Goal: Task Accomplishment & Management: Use online tool/utility

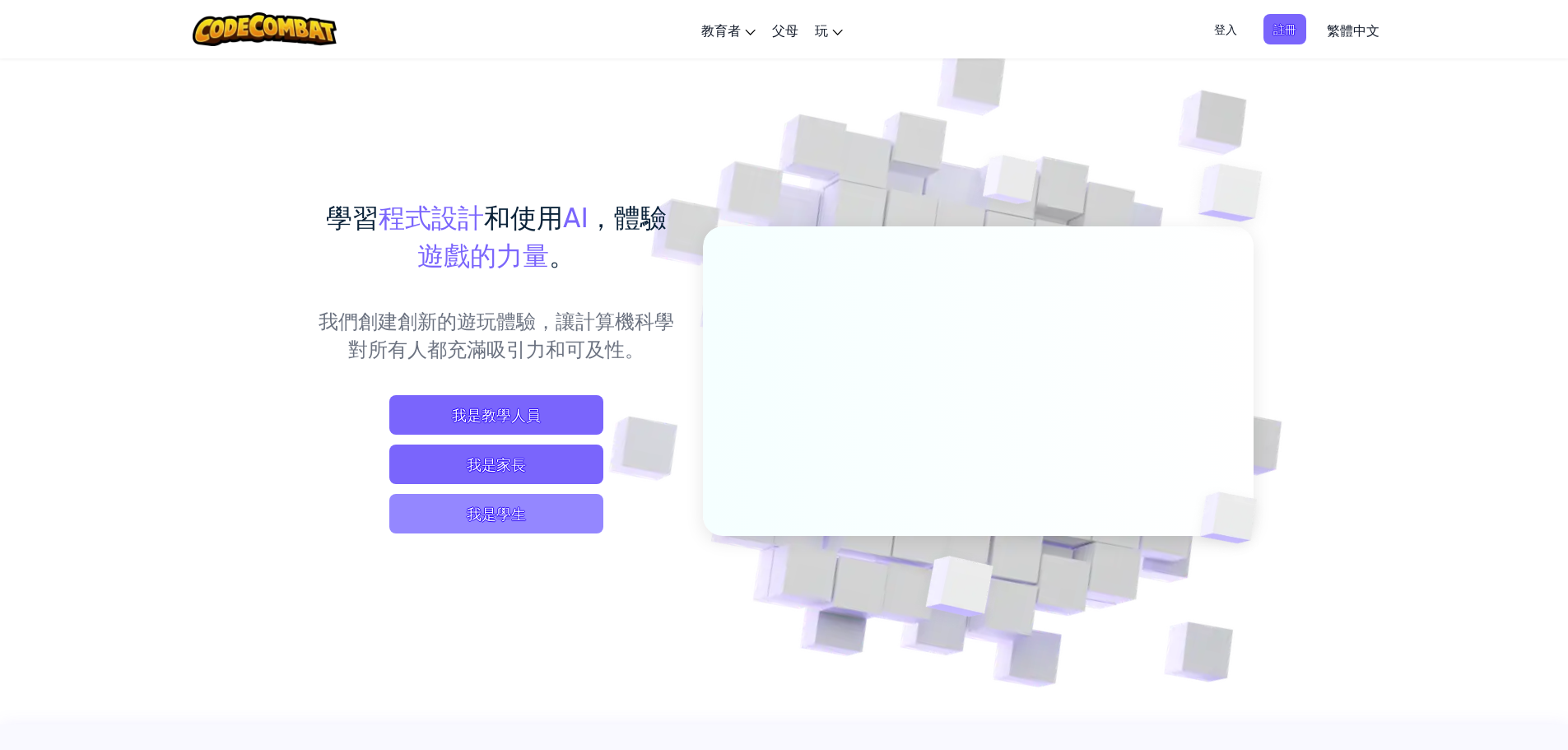
click at [510, 513] on span "我是學生" at bounding box center [496, 513] width 214 height 40
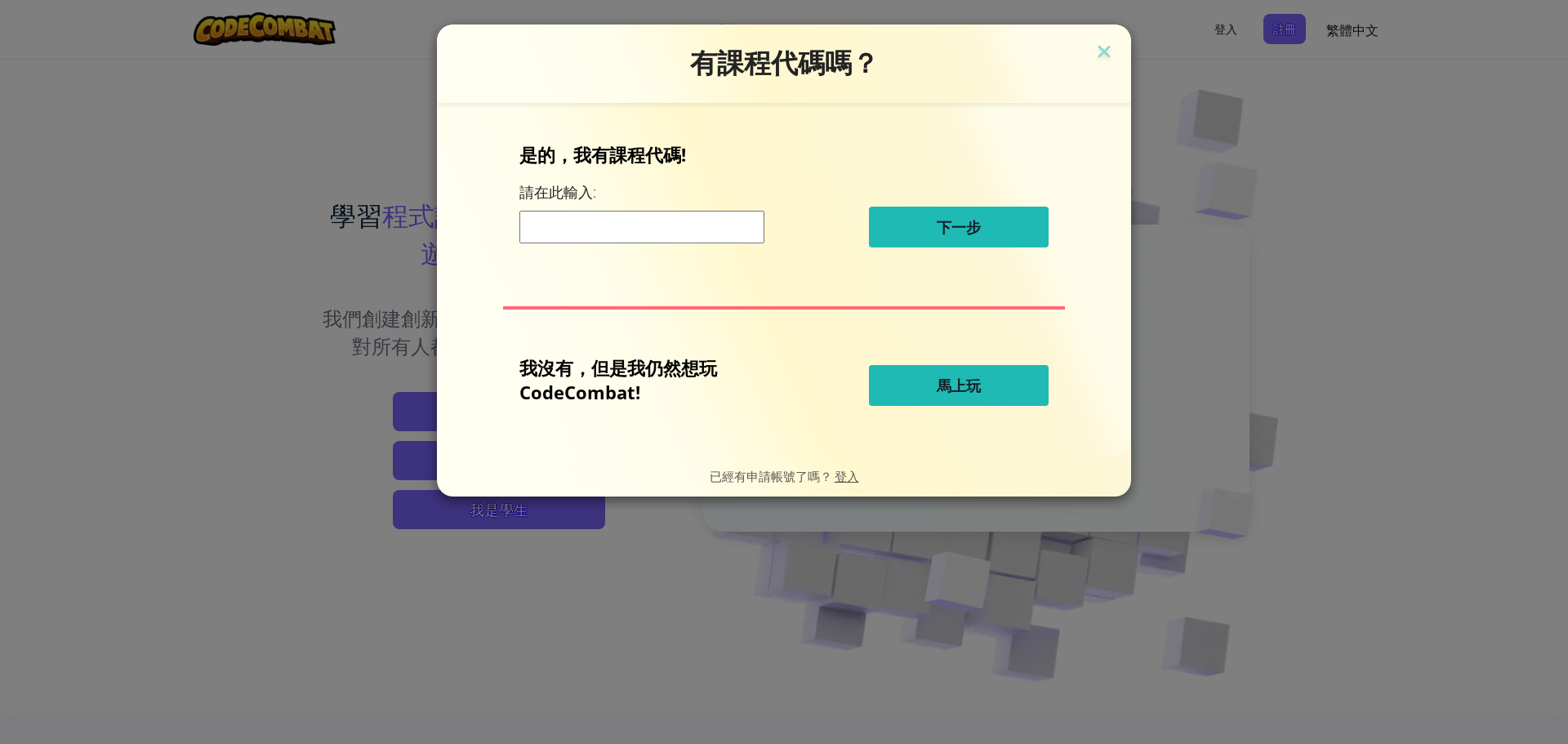
click at [944, 385] on span "馬上玩" at bounding box center [959, 385] width 44 height 19
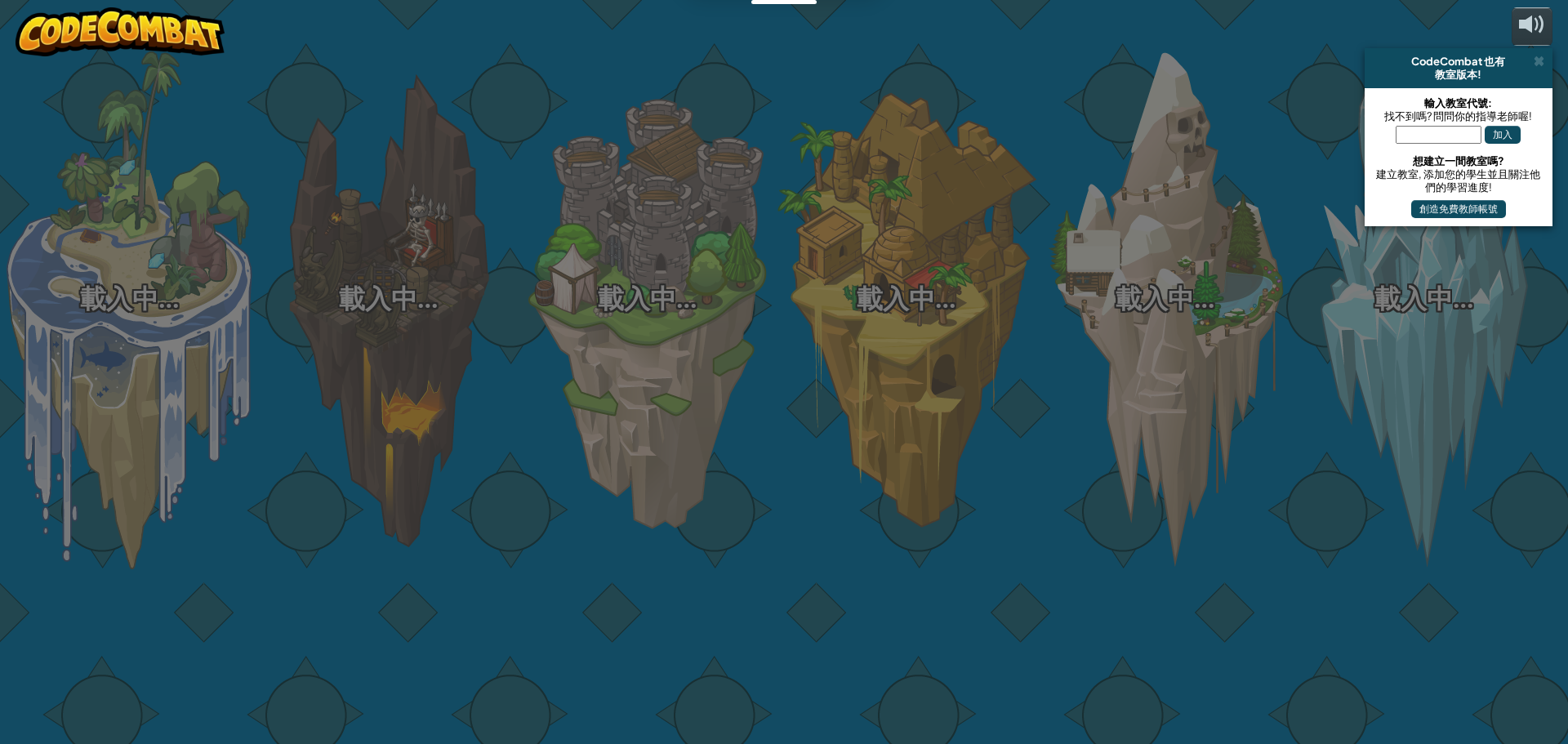
select select "zh-HANT"
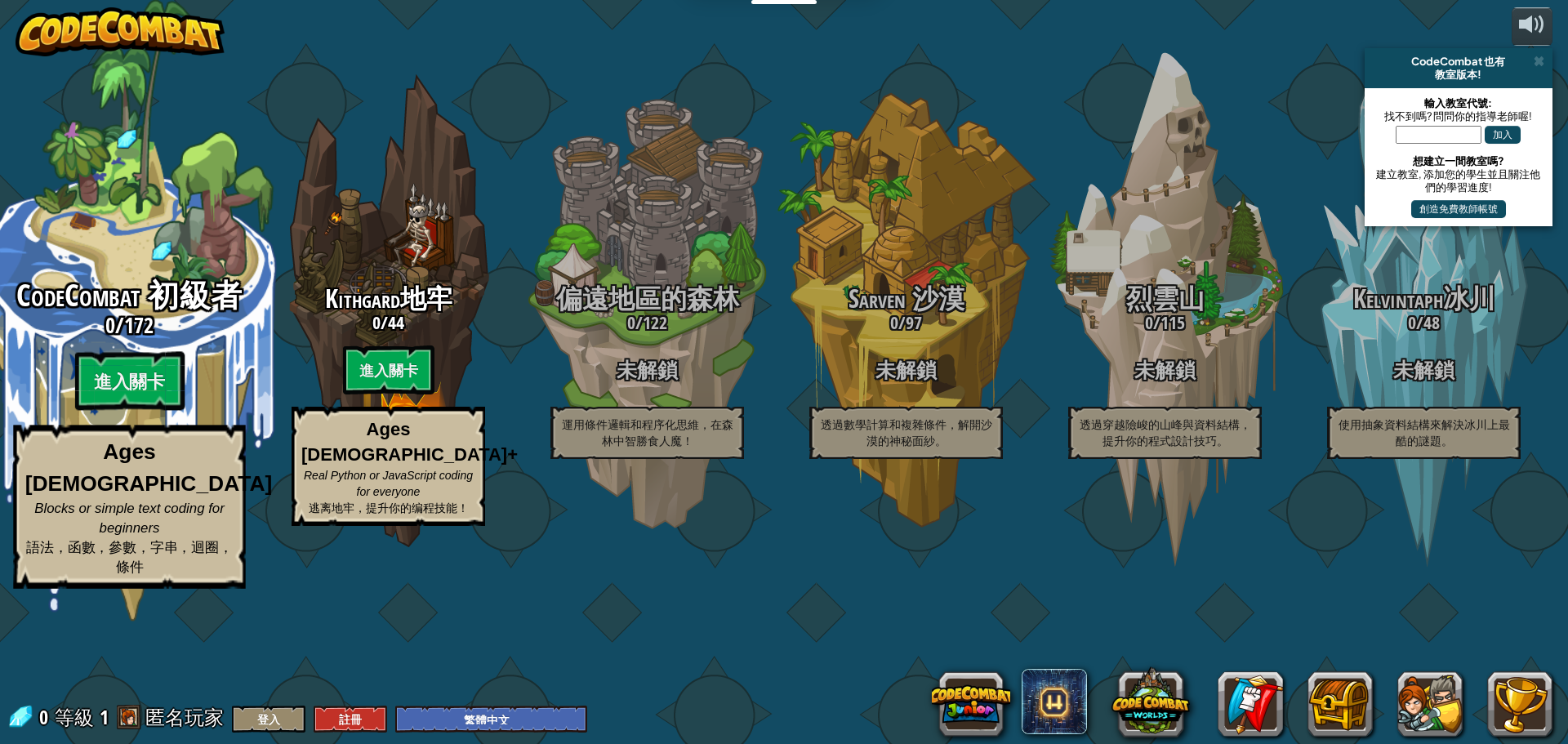
click at [132, 359] on div "CodeCombat 初級者 0 / 172 進入關卡 Ages [DEMOGRAPHIC_DATA] Blocks or simple text codin…" at bounding box center [129, 310] width 311 height 621
select select "zh-HANT"
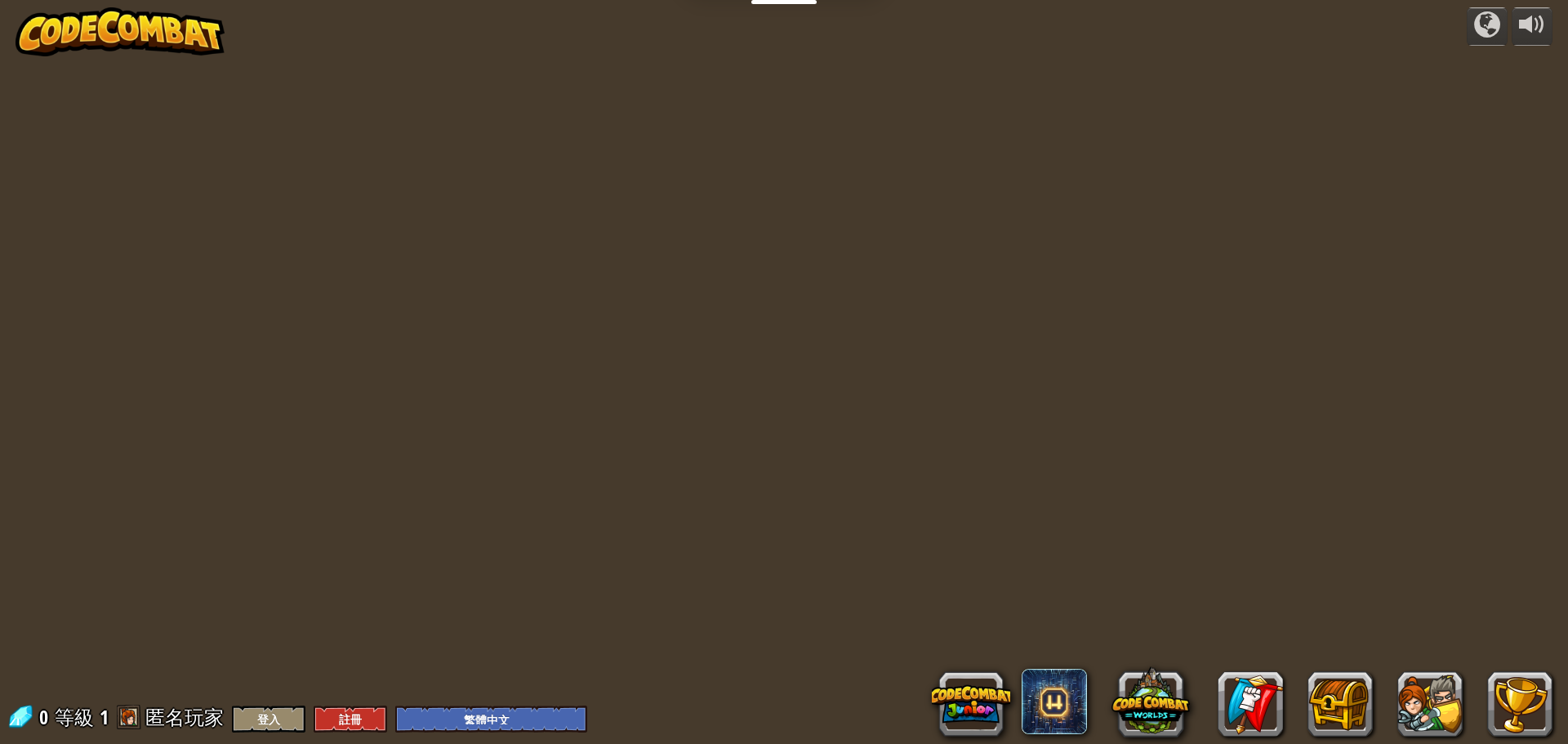
select select "zh-HANT"
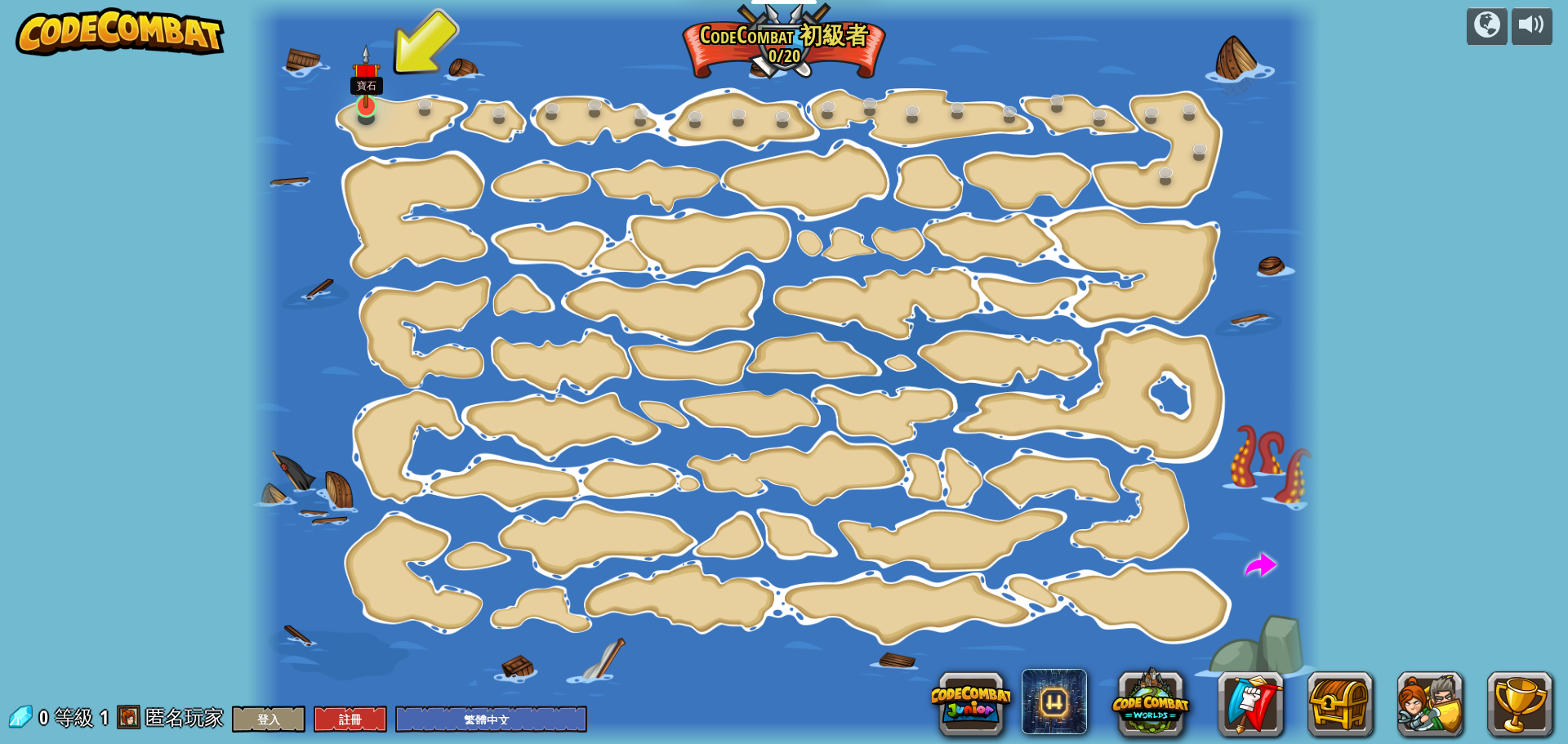
click at [368, 100] on img at bounding box center [365, 76] width 28 height 64
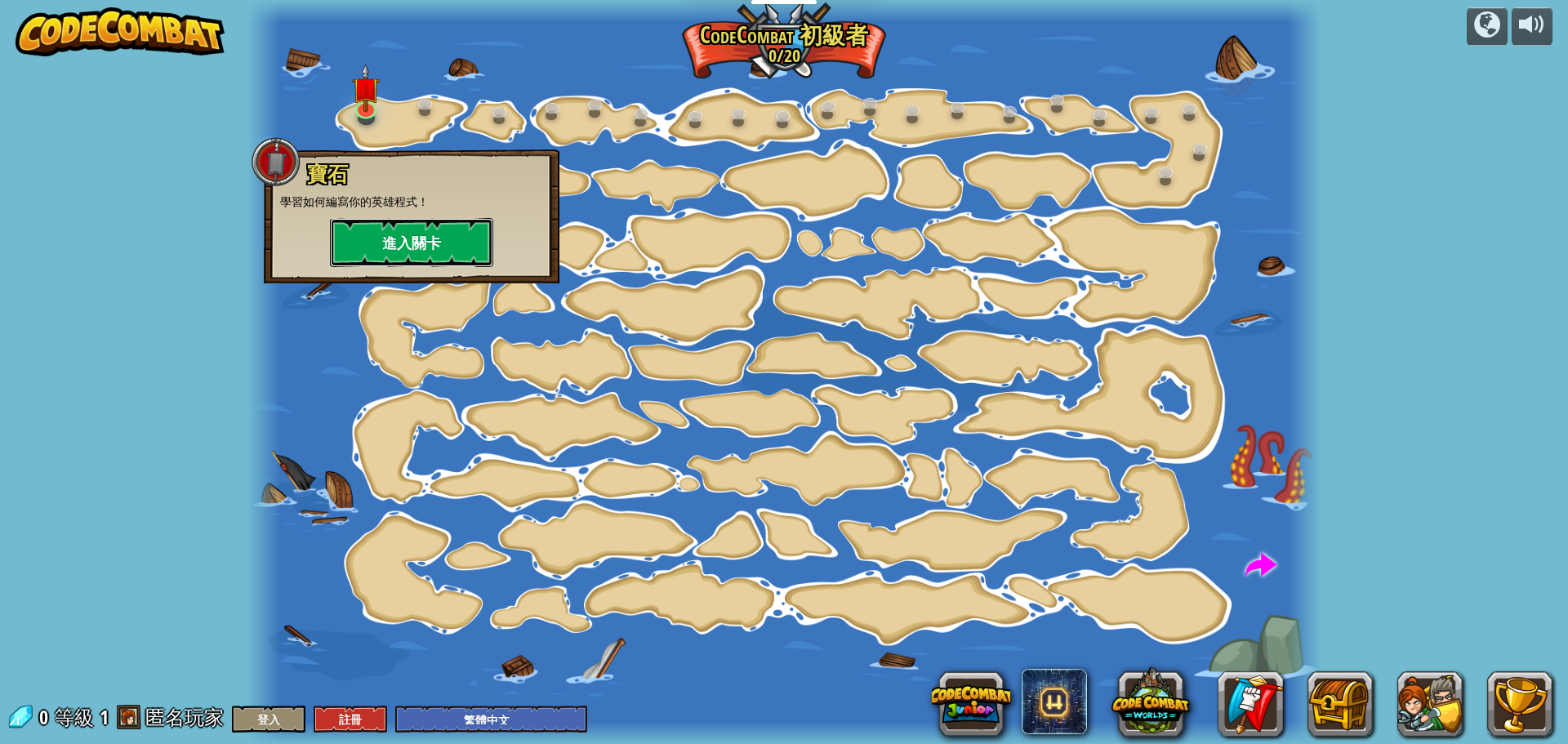
click at [418, 243] on button "進入關卡" at bounding box center [411, 242] width 163 height 49
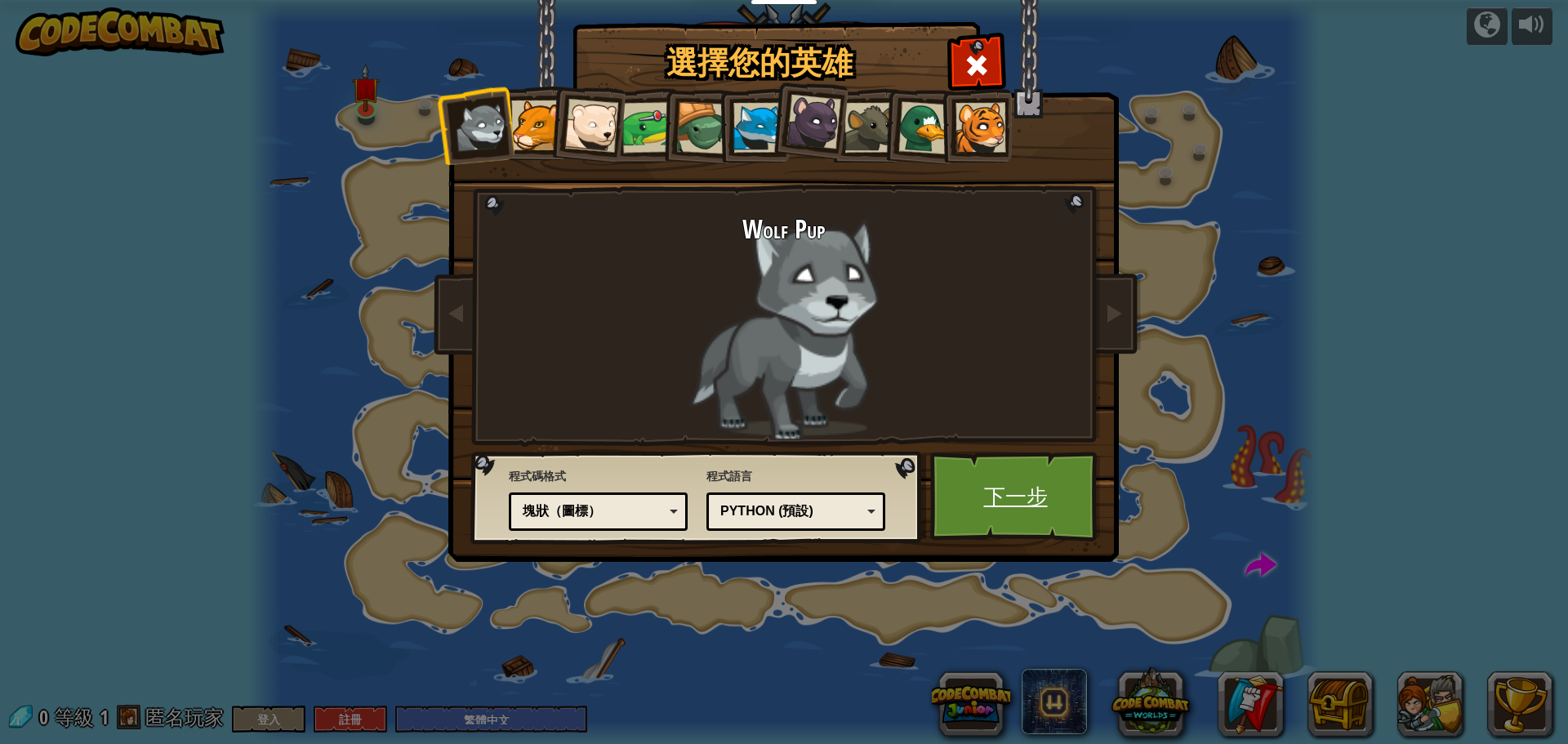
click at [987, 494] on link "下一步" at bounding box center [1015, 495] width 171 height 90
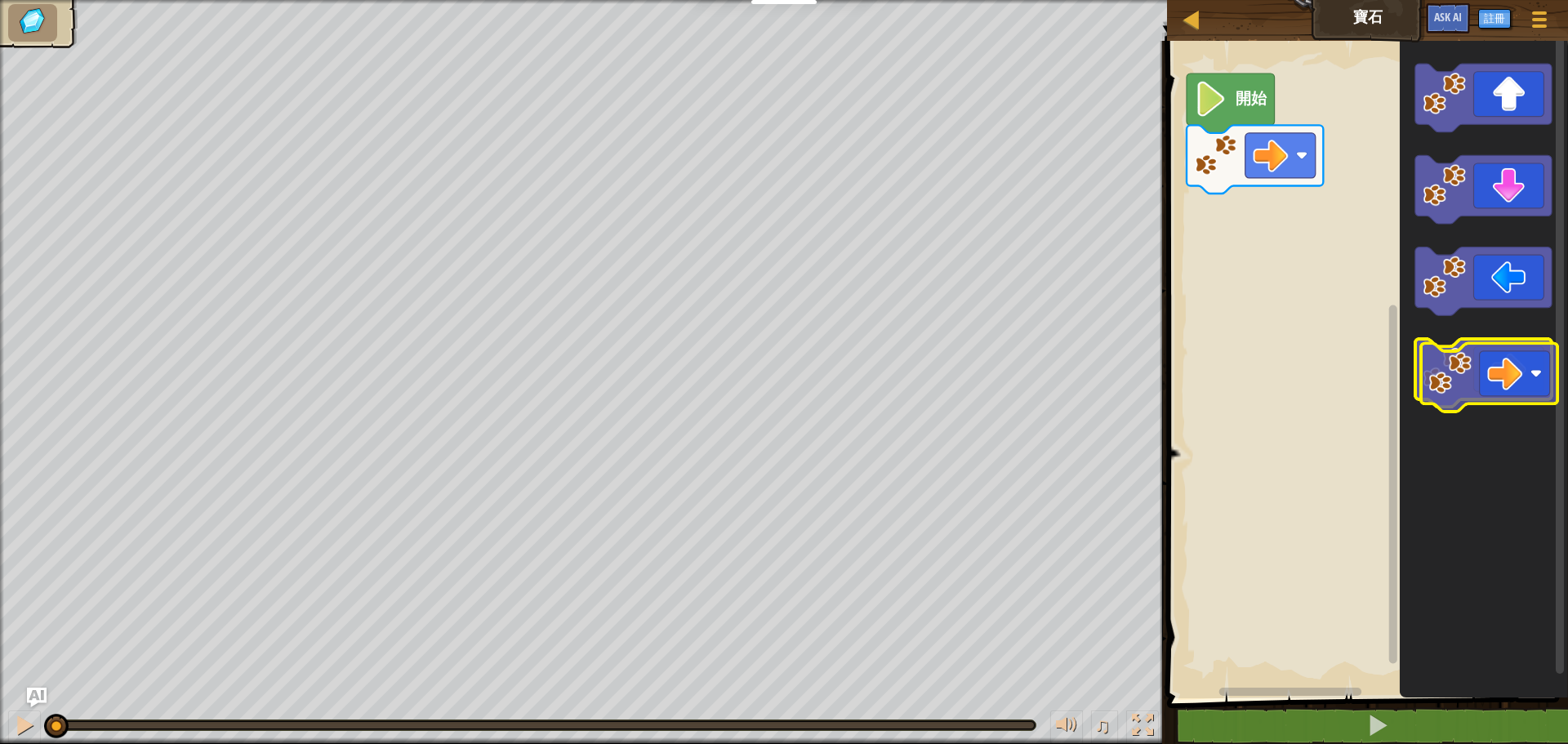
click at [1513, 389] on icon "Blockly工作區" at bounding box center [1483, 373] width 136 height 69
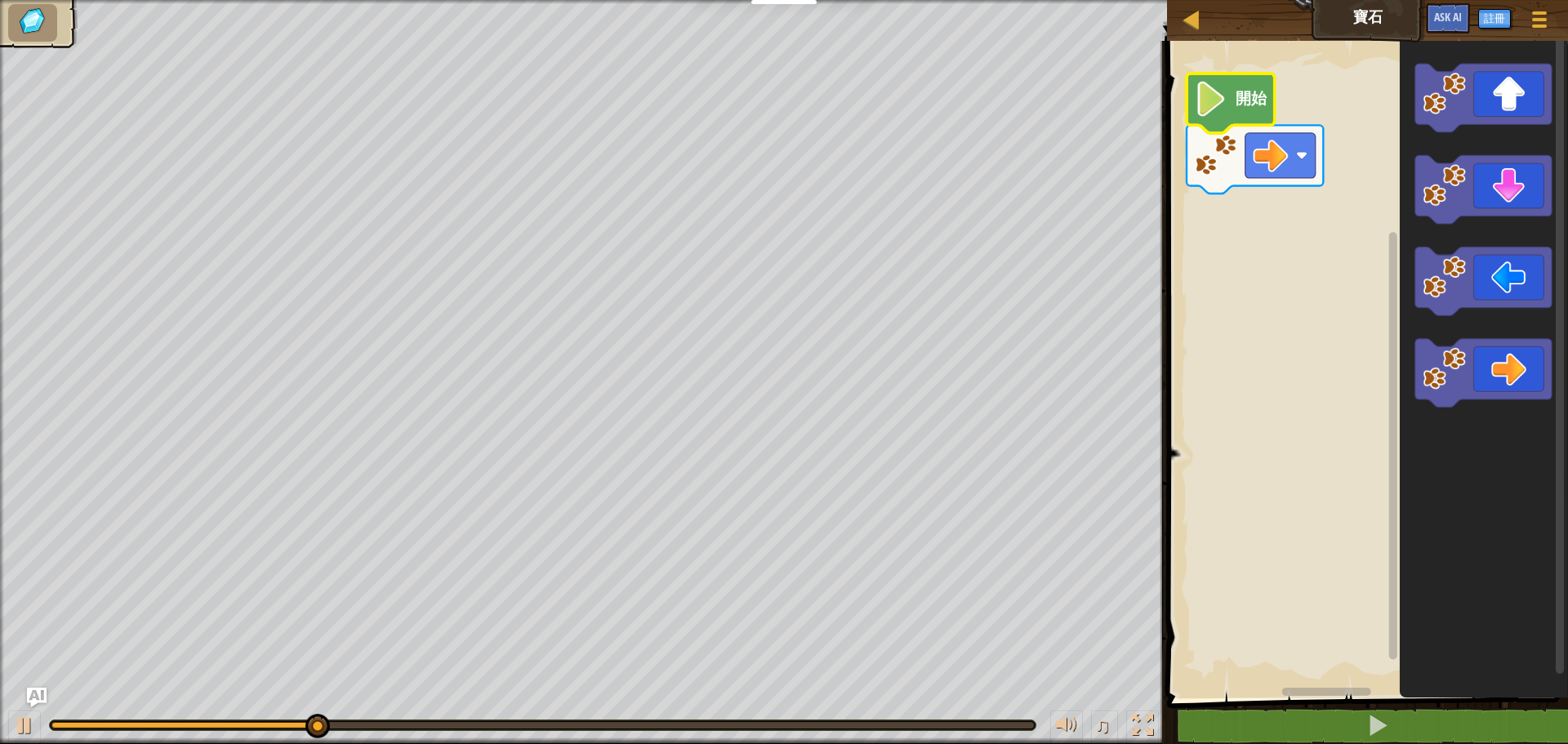
click at [1226, 108] on image "Blockly工作區" at bounding box center [1211, 100] width 33 height 35
click at [1219, 108] on image "Blockly工作區" at bounding box center [1211, 100] width 33 height 35
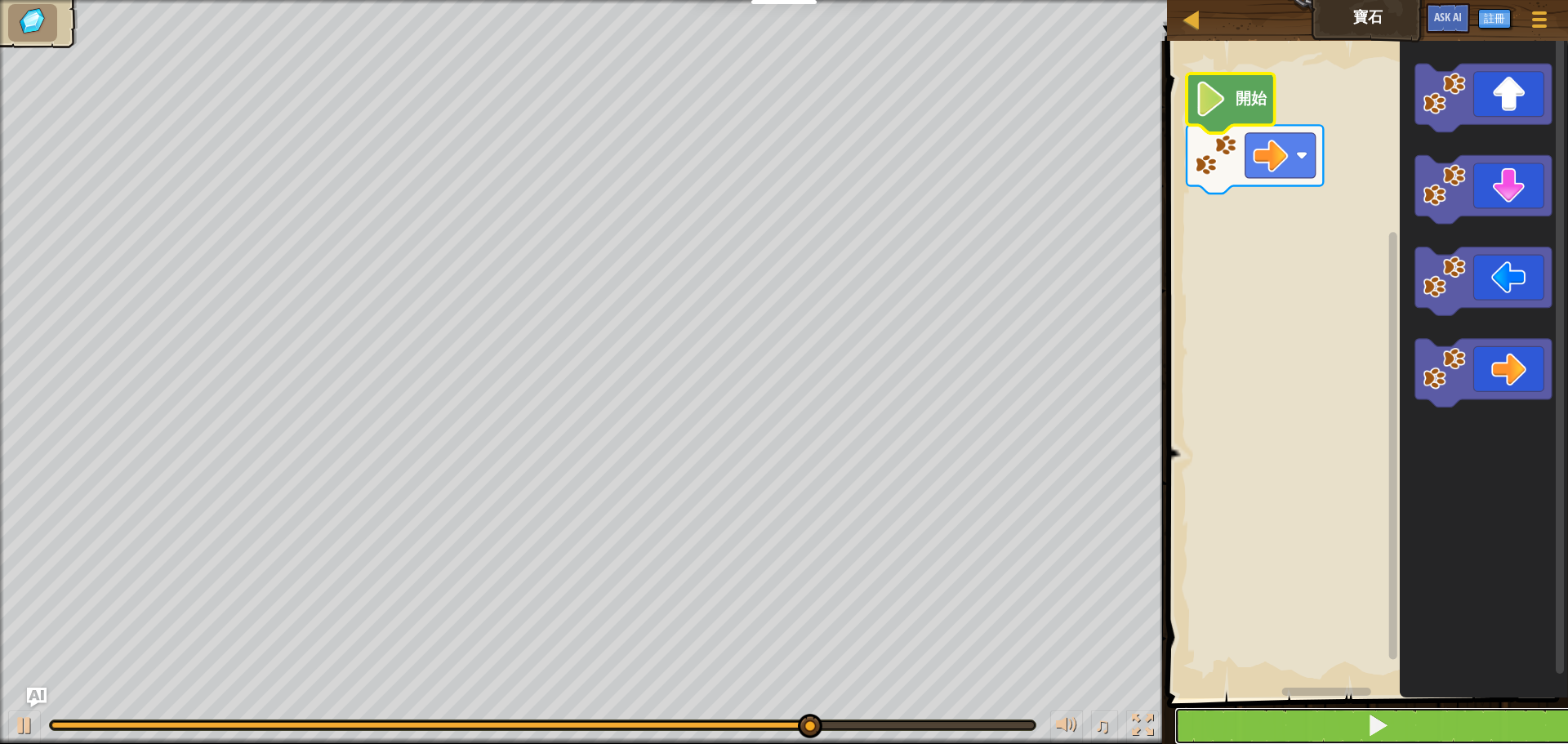
click at [1378, 724] on span at bounding box center [1377, 725] width 23 height 23
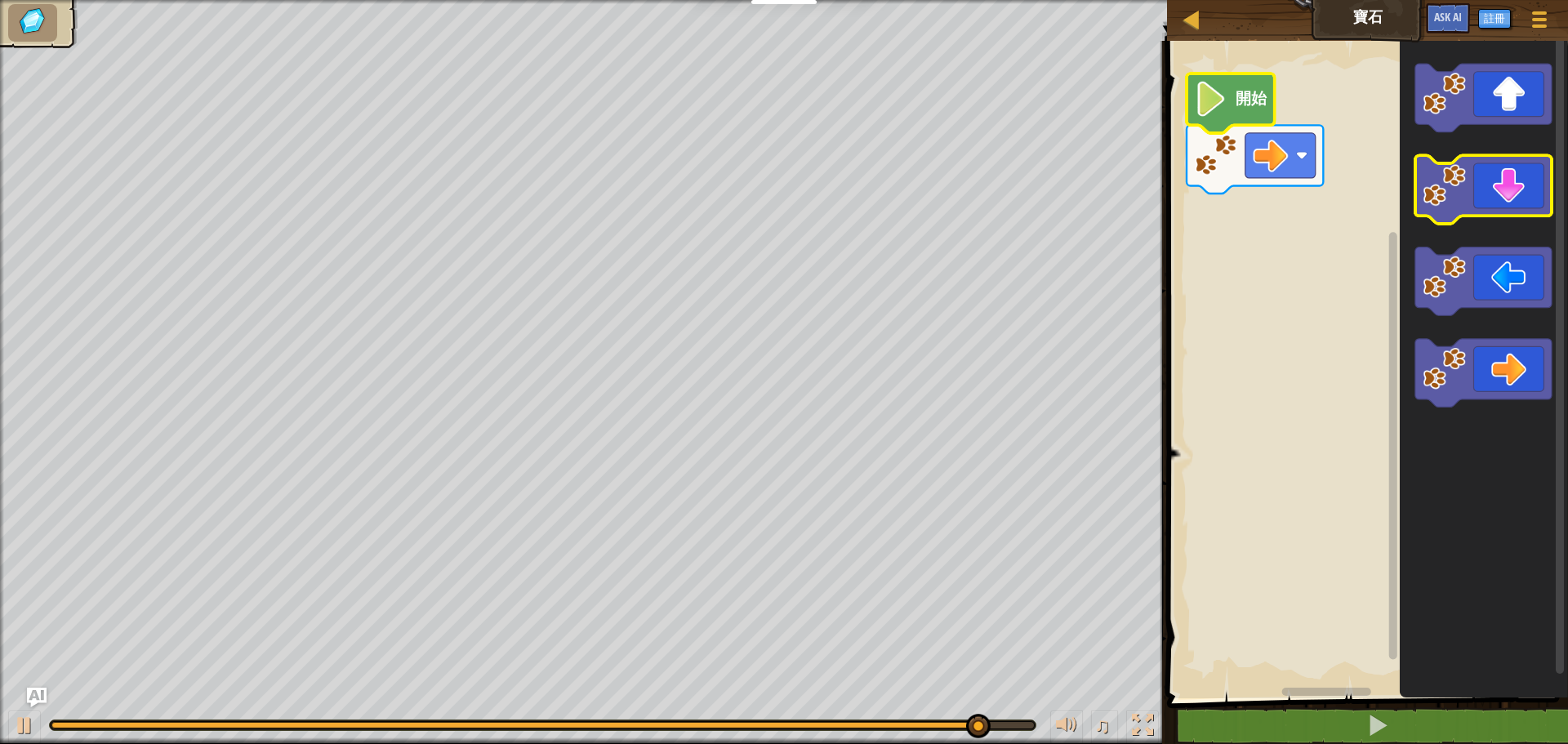
click at [1498, 205] on icon "Blockly工作區" at bounding box center [1483, 190] width 136 height 69
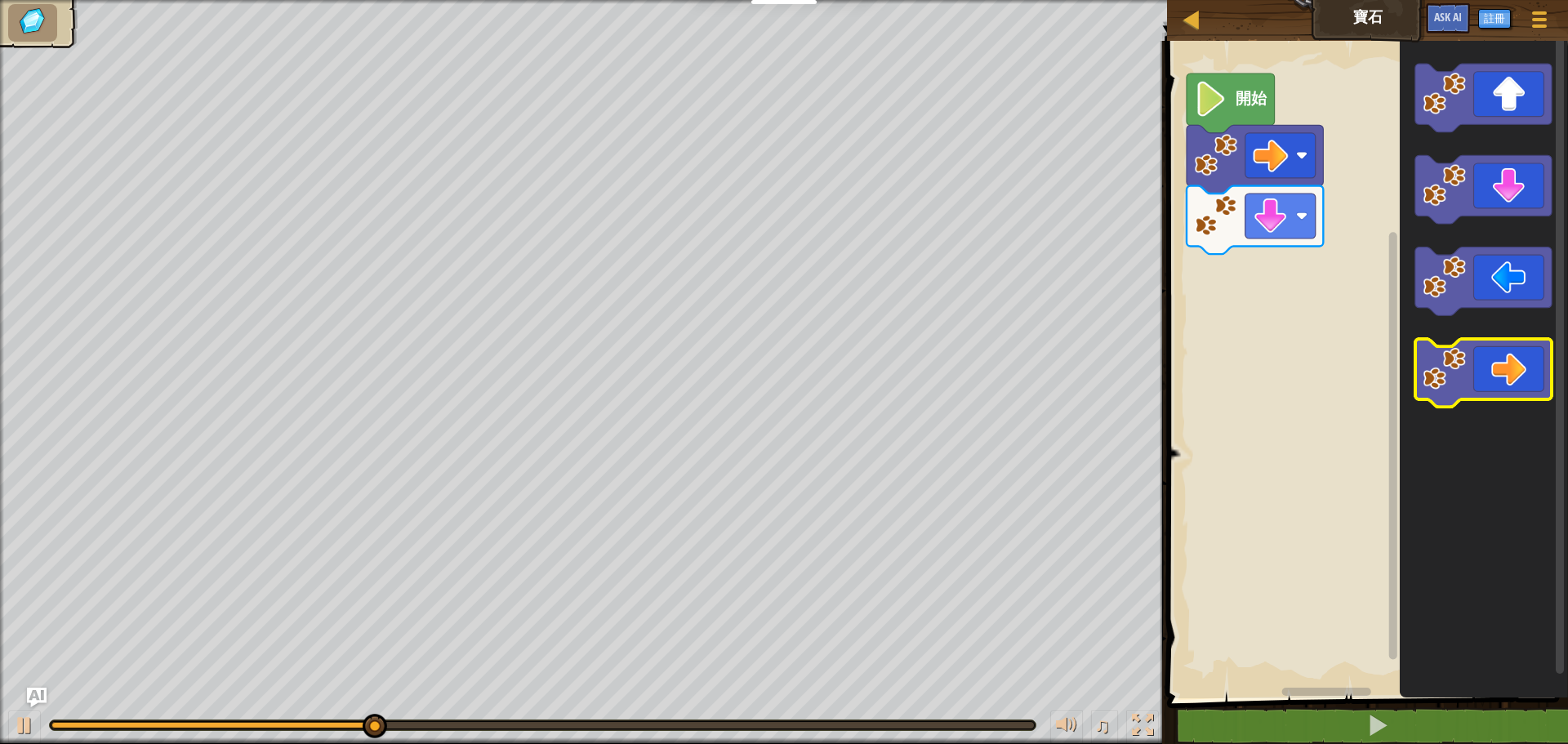
click at [1507, 385] on icon "Blockly工作區" at bounding box center [1483, 373] width 136 height 69
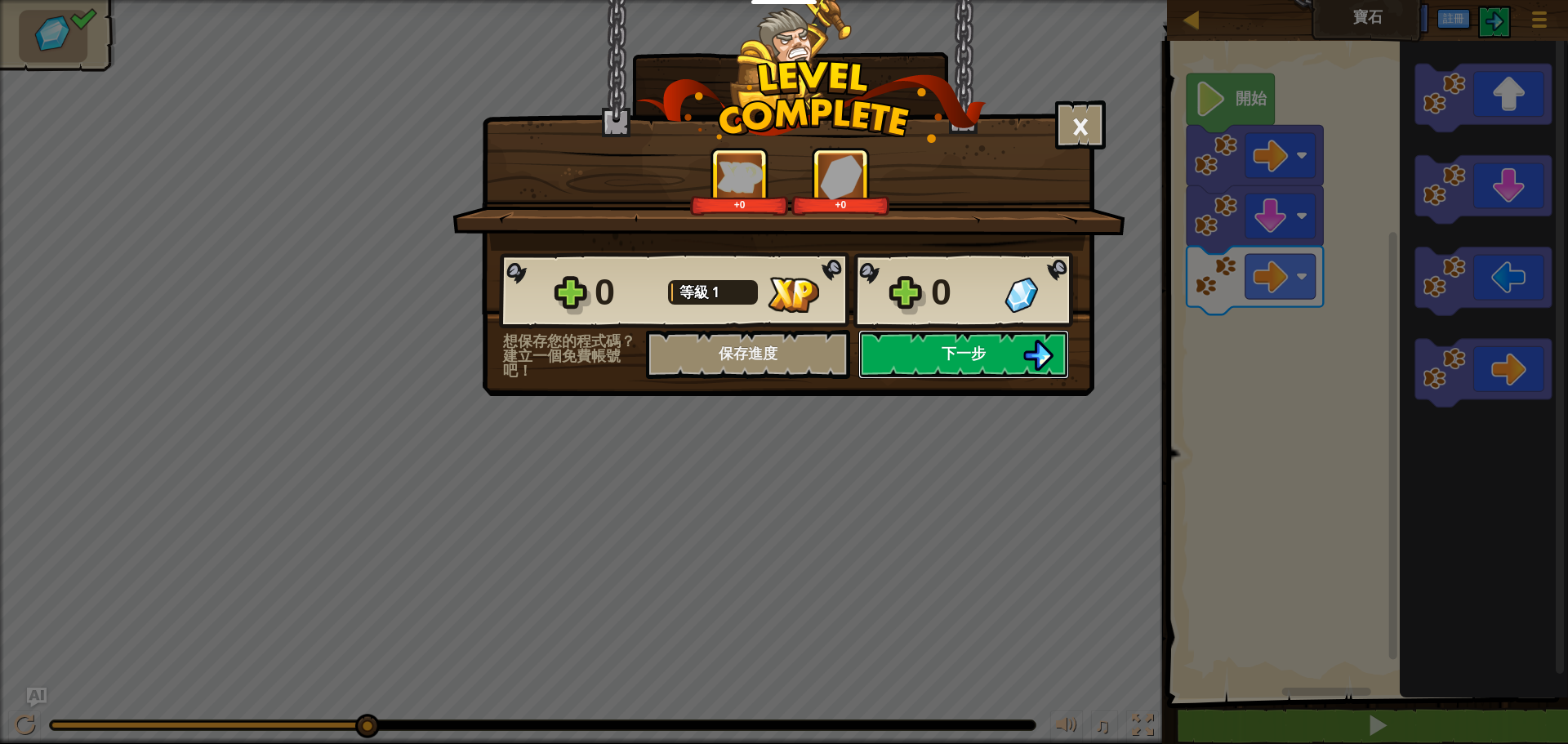
click at [948, 354] on span "下一步" at bounding box center [964, 353] width 44 height 20
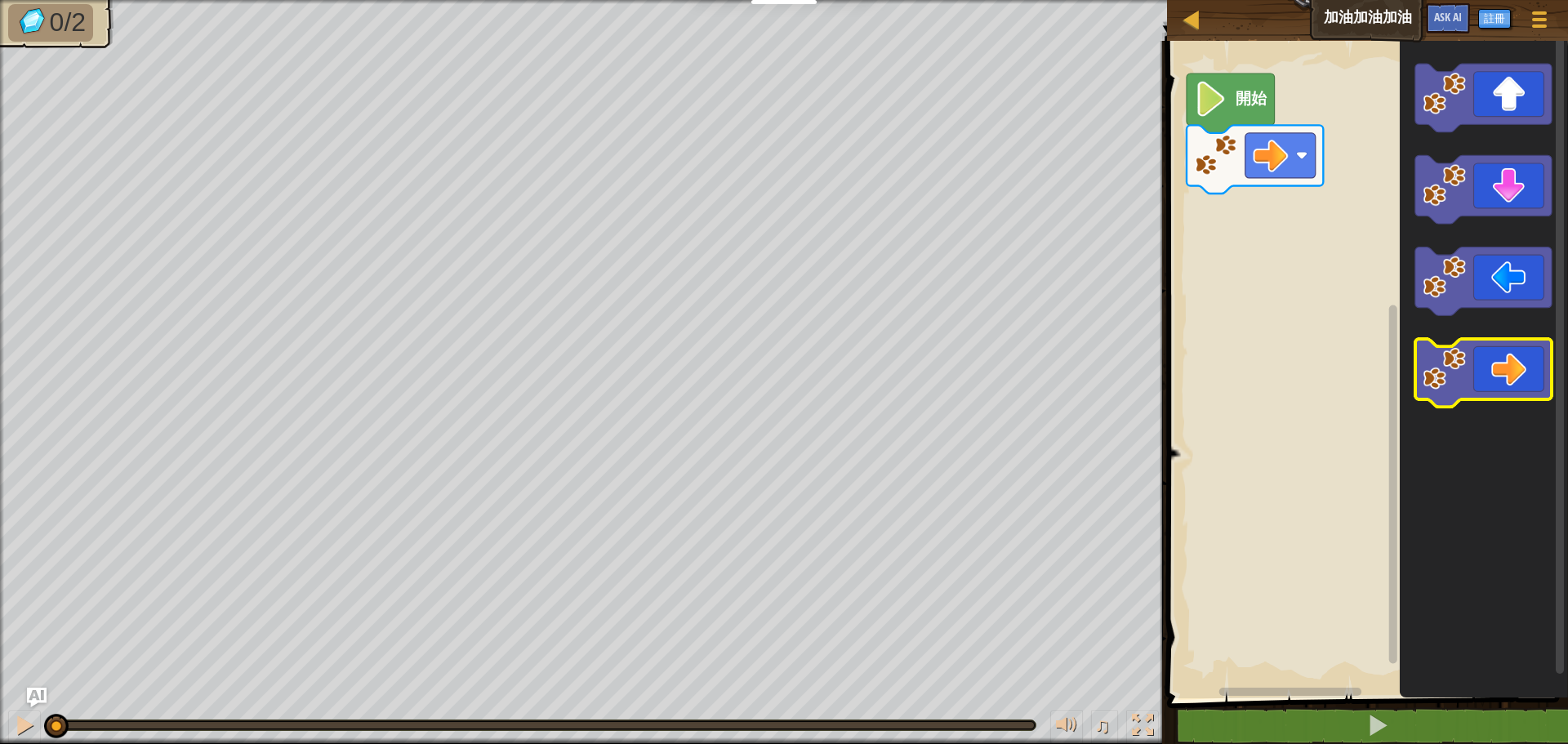
click at [1484, 375] on icon "Blockly工作區" at bounding box center [1483, 373] width 136 height 69
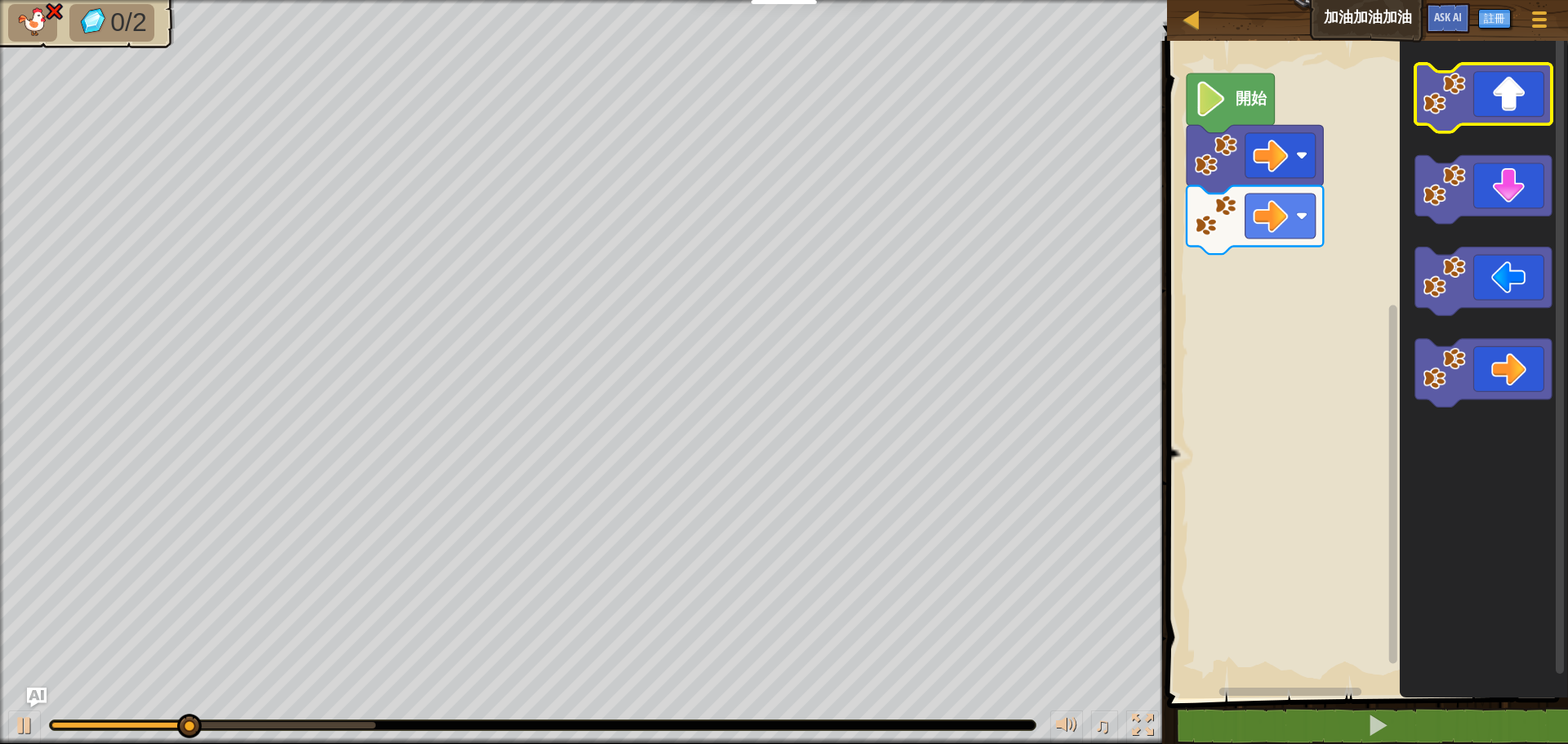
click at [1501, 114] on icon "Blockly工作區" at bounding box center [1483, 98] width 136 height 69
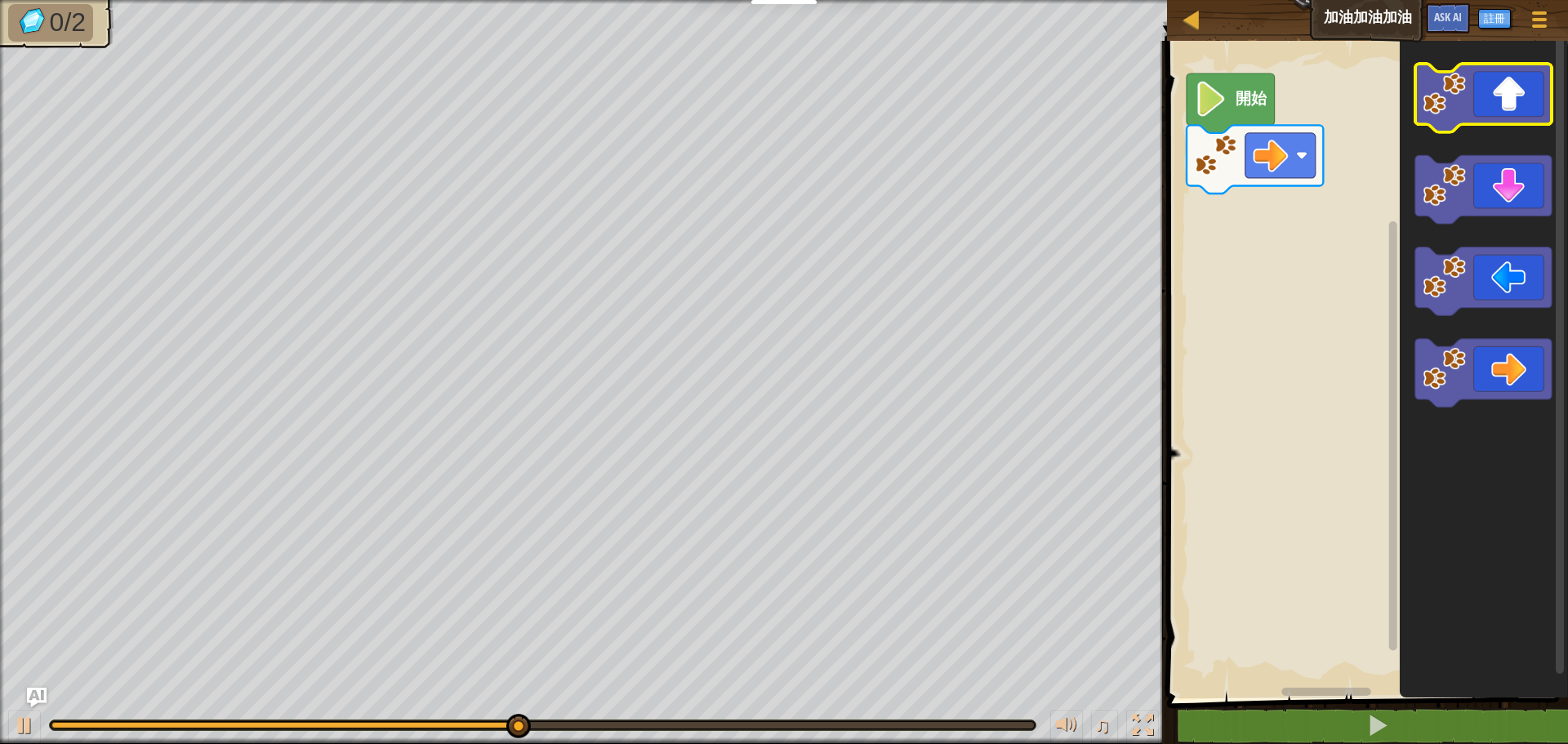
click at [1498, 106] on icon "Blockly工作區" at bounding box center [1483, 98] width 136 height 69
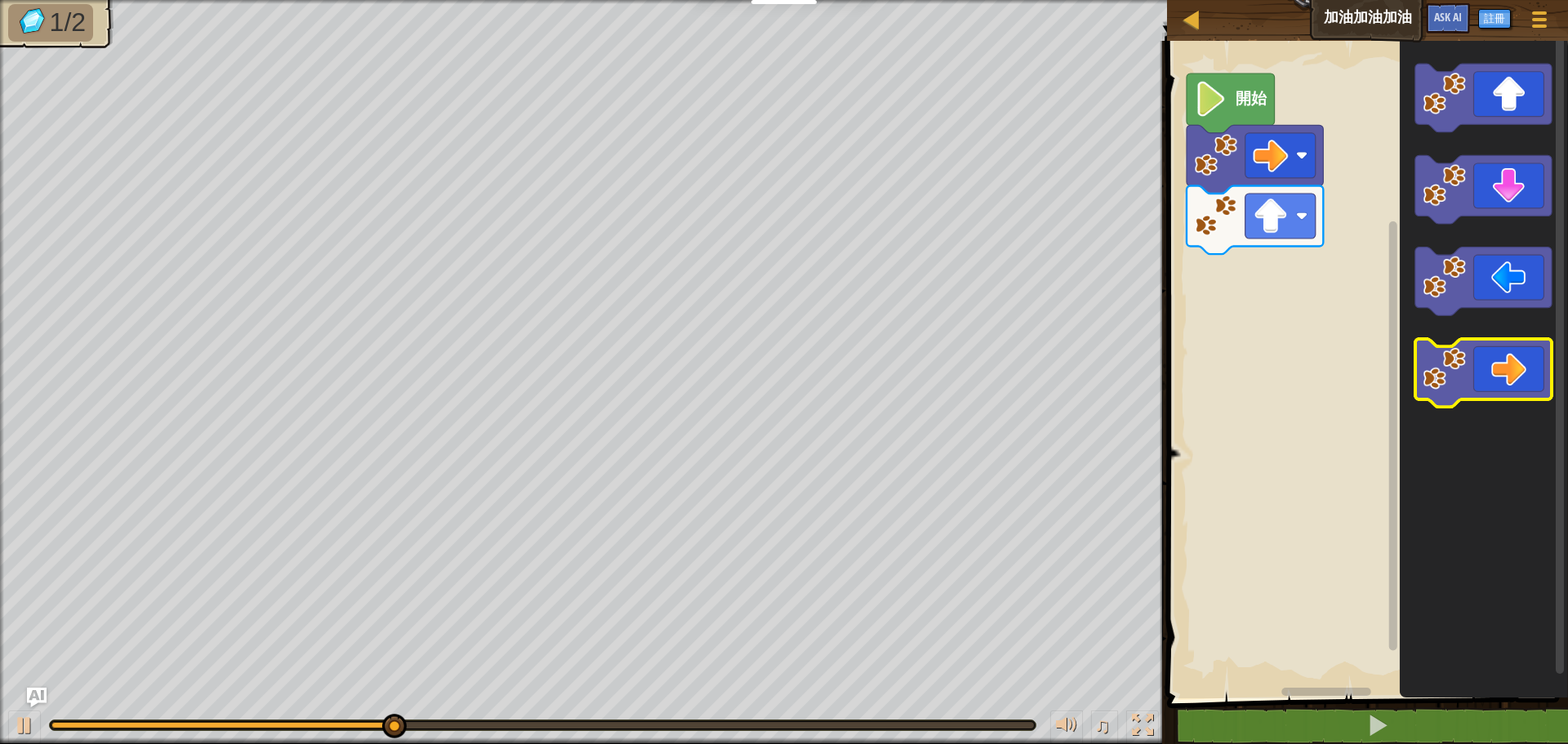
click at [1509, 372] on icon "Blockly工作區" at bounding box center [1483, 373] width 136 height 69
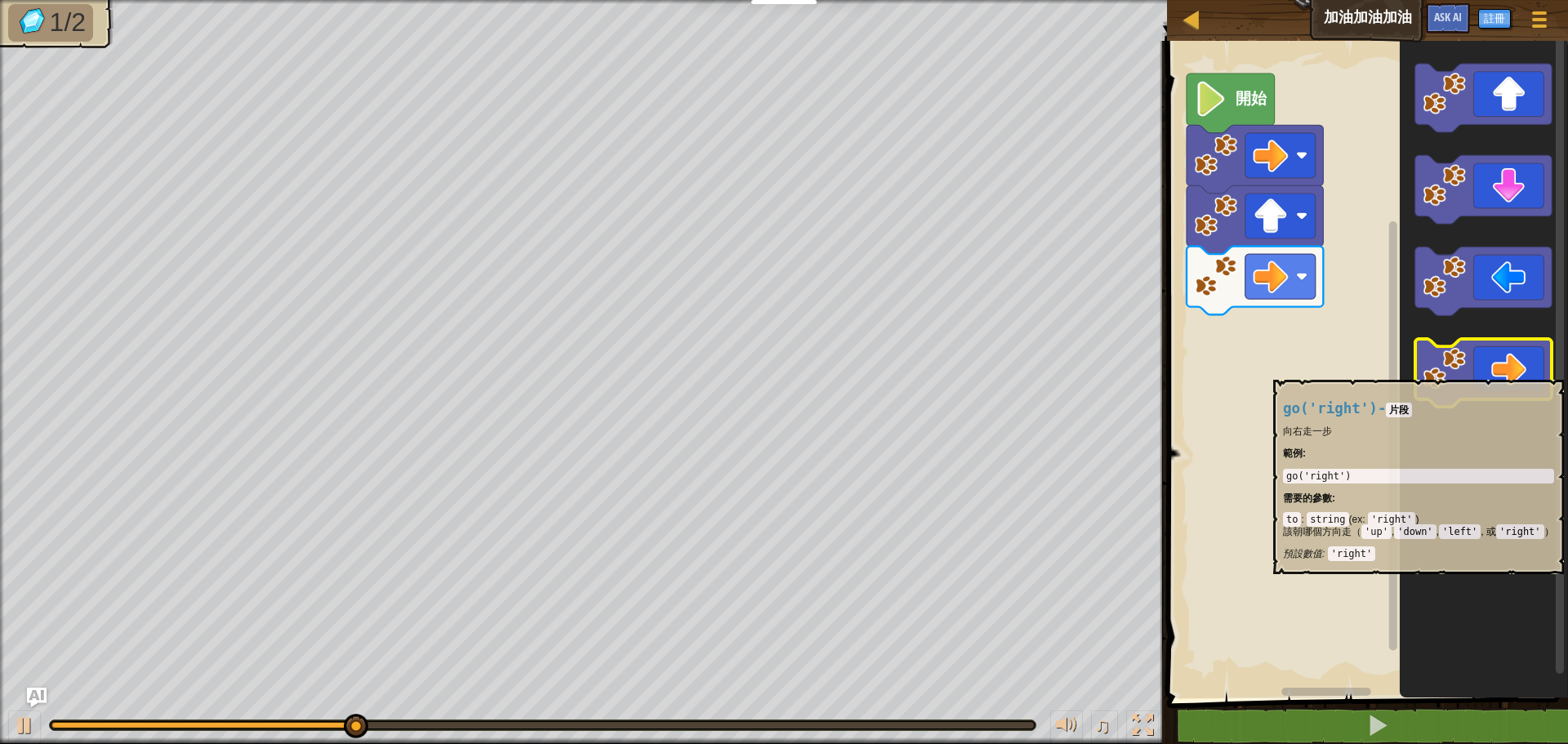
click at [1509, 372] on icon "Blockly工作區" at bounding box center [1483, 373] width 136 height 69
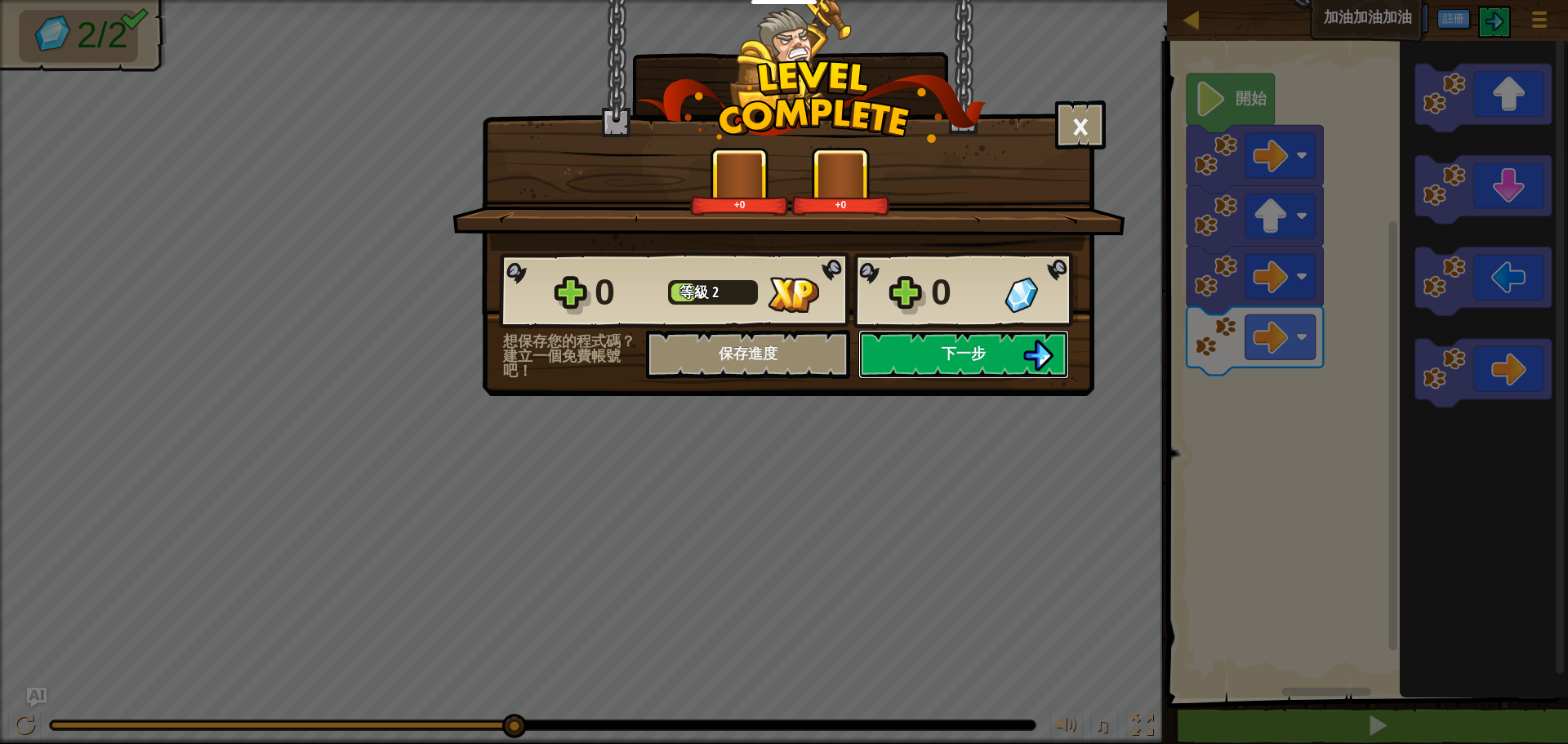
click at [964, 354] on span "下一步" at bounding box center [964, 353] width 44 height 20
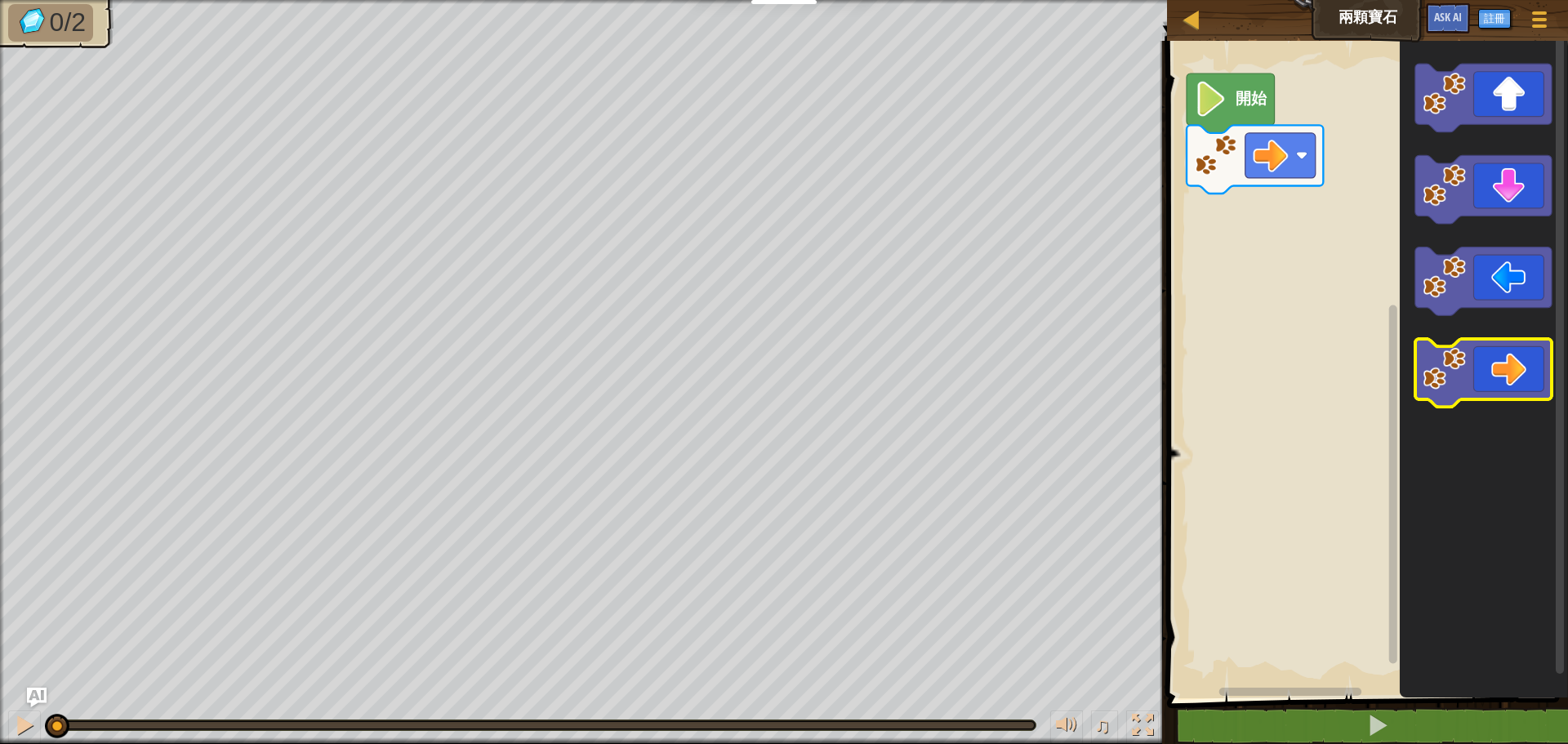
click at [1493, 368] on icon "Blockly工作區" at bounding box center [1483, 373] width 136 height 69
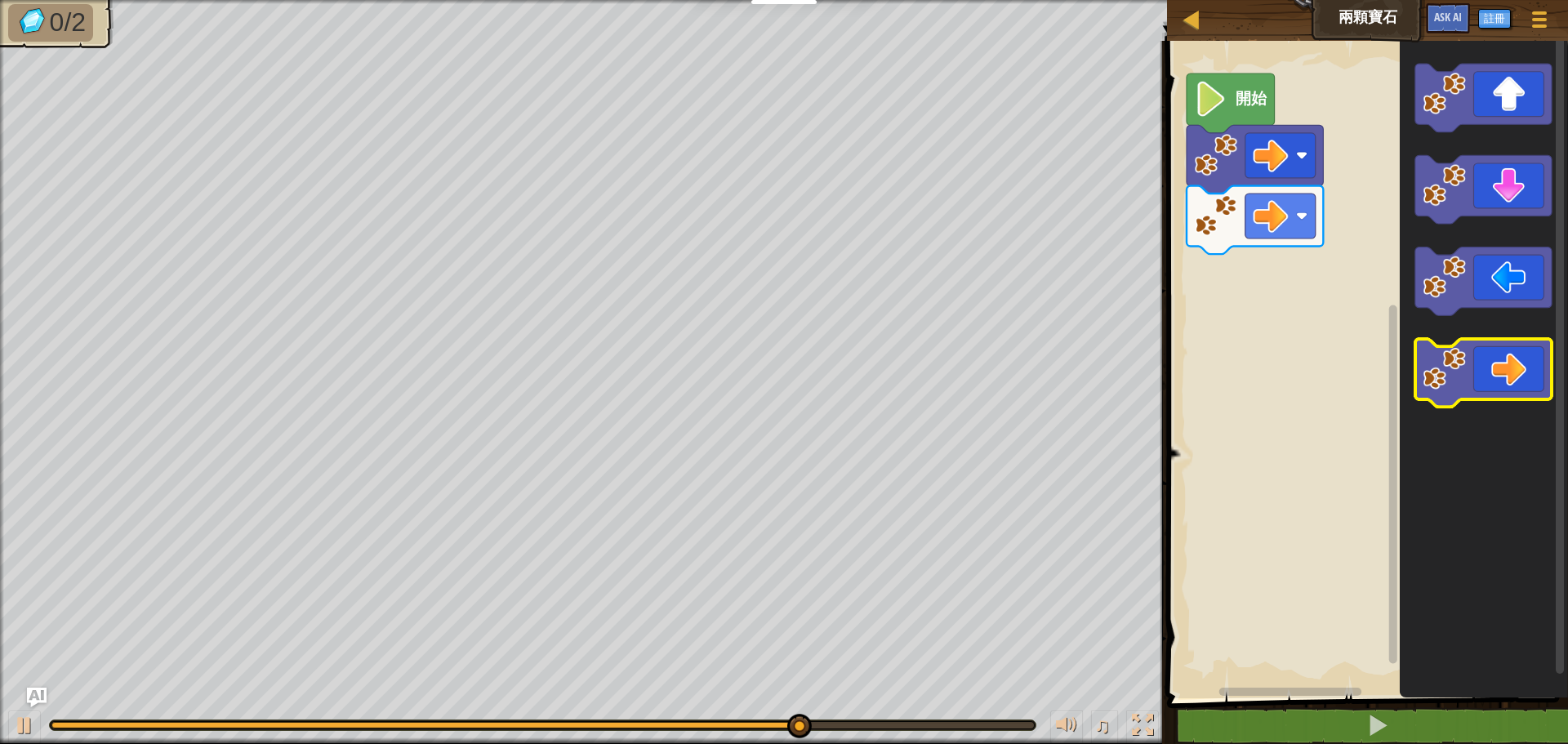
click at [1495, 368] on icon "Blockly工作區" at bounding box center [1483, 373] width 136 height 69
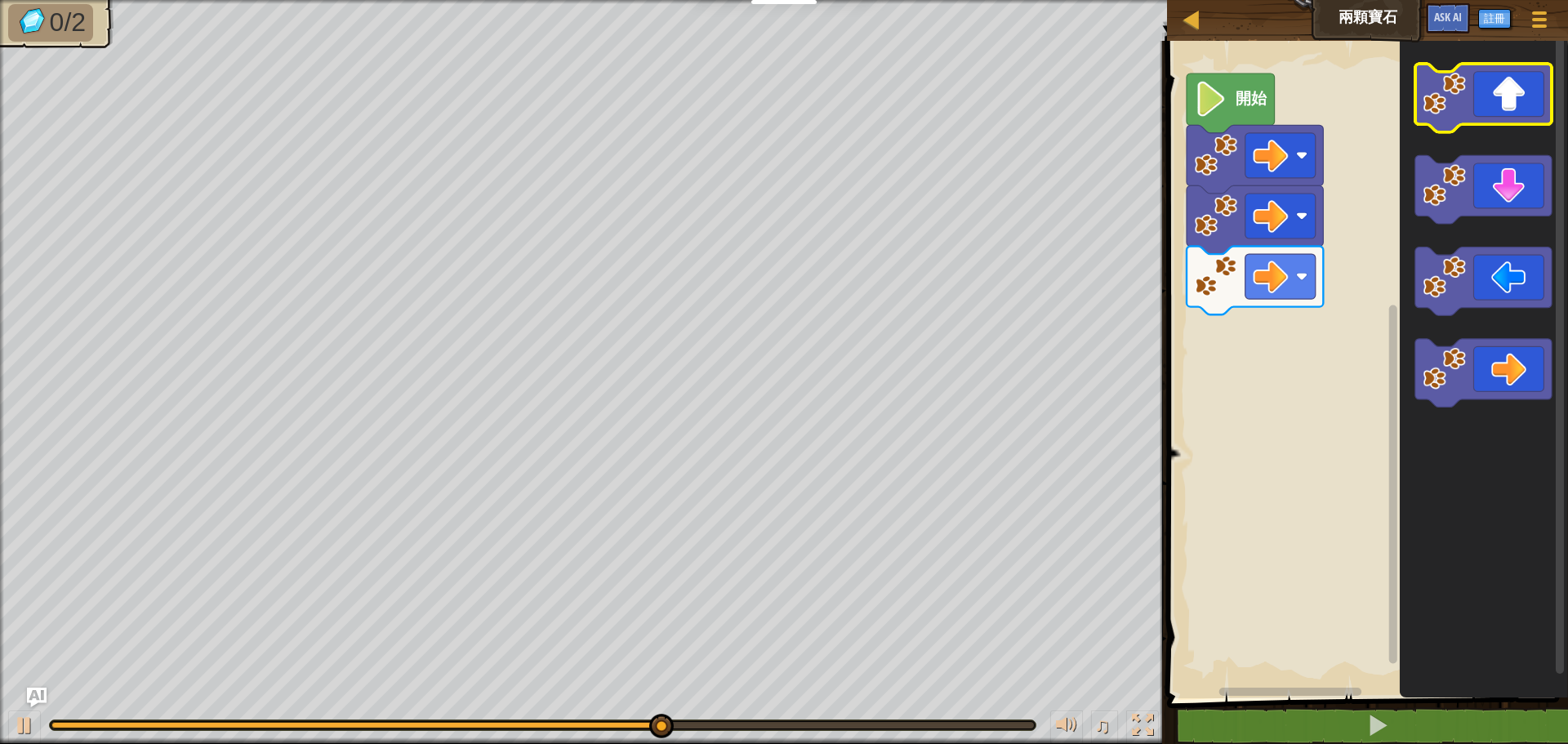
click at [1509, 114] on icon "Blockly工作區" at bounding box center [1483, 98] width 136 height 69
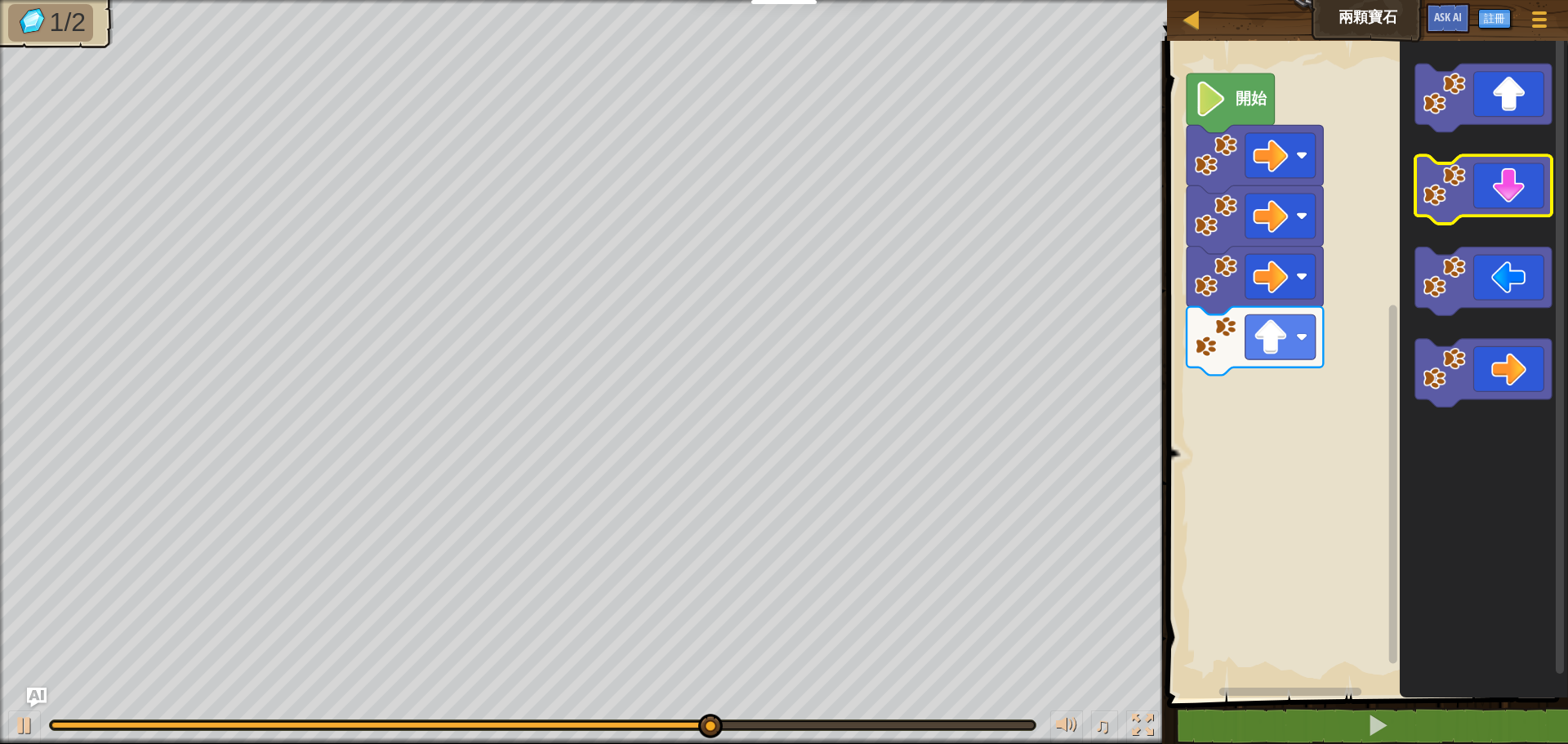
click at [1493, 193] on icon "Blockly工作區" at bounding box center [1483, 190] width 136 height 69
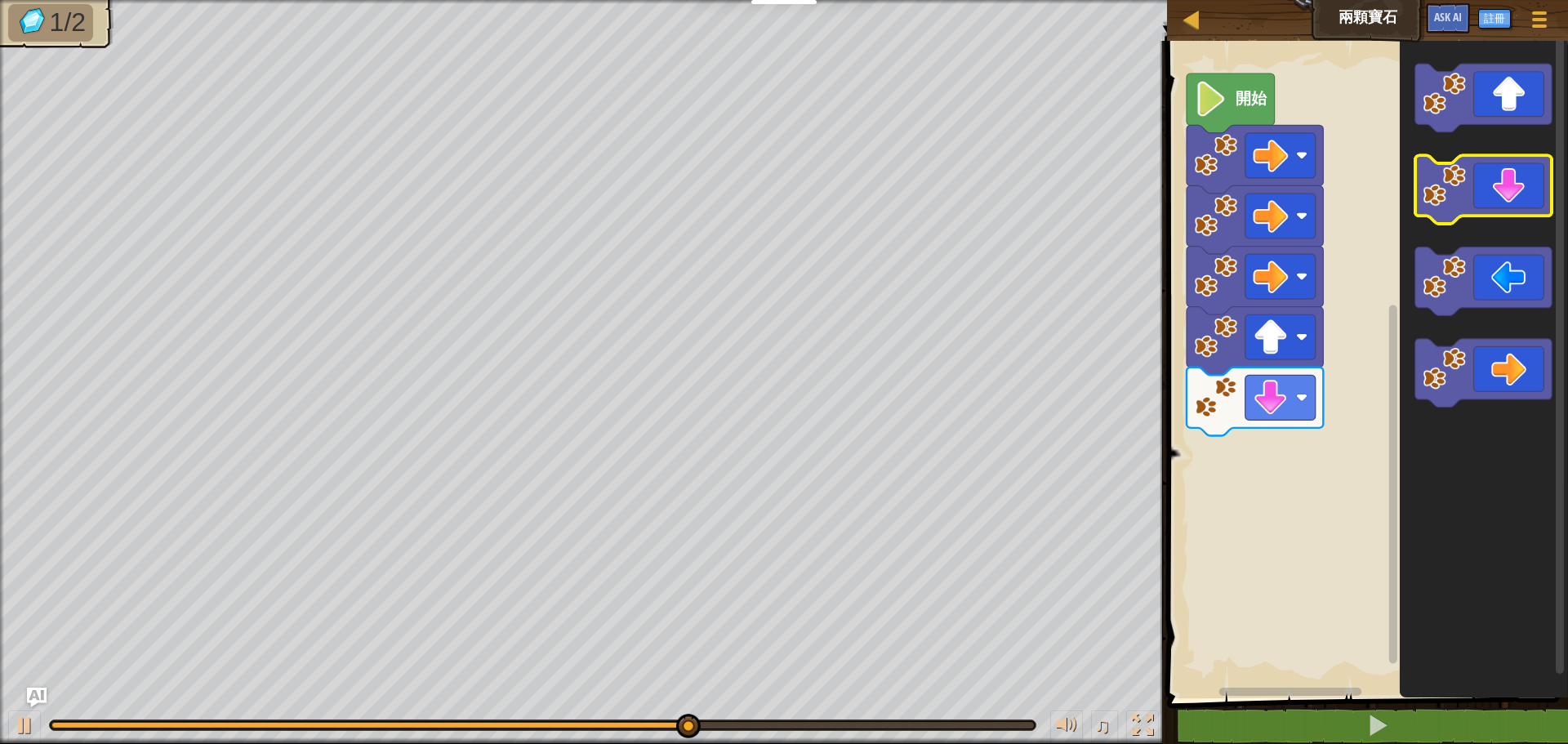
click at [1493, 193] on icon "Blockly工作區" at bounding box center [1483, 190] width 136 height 69
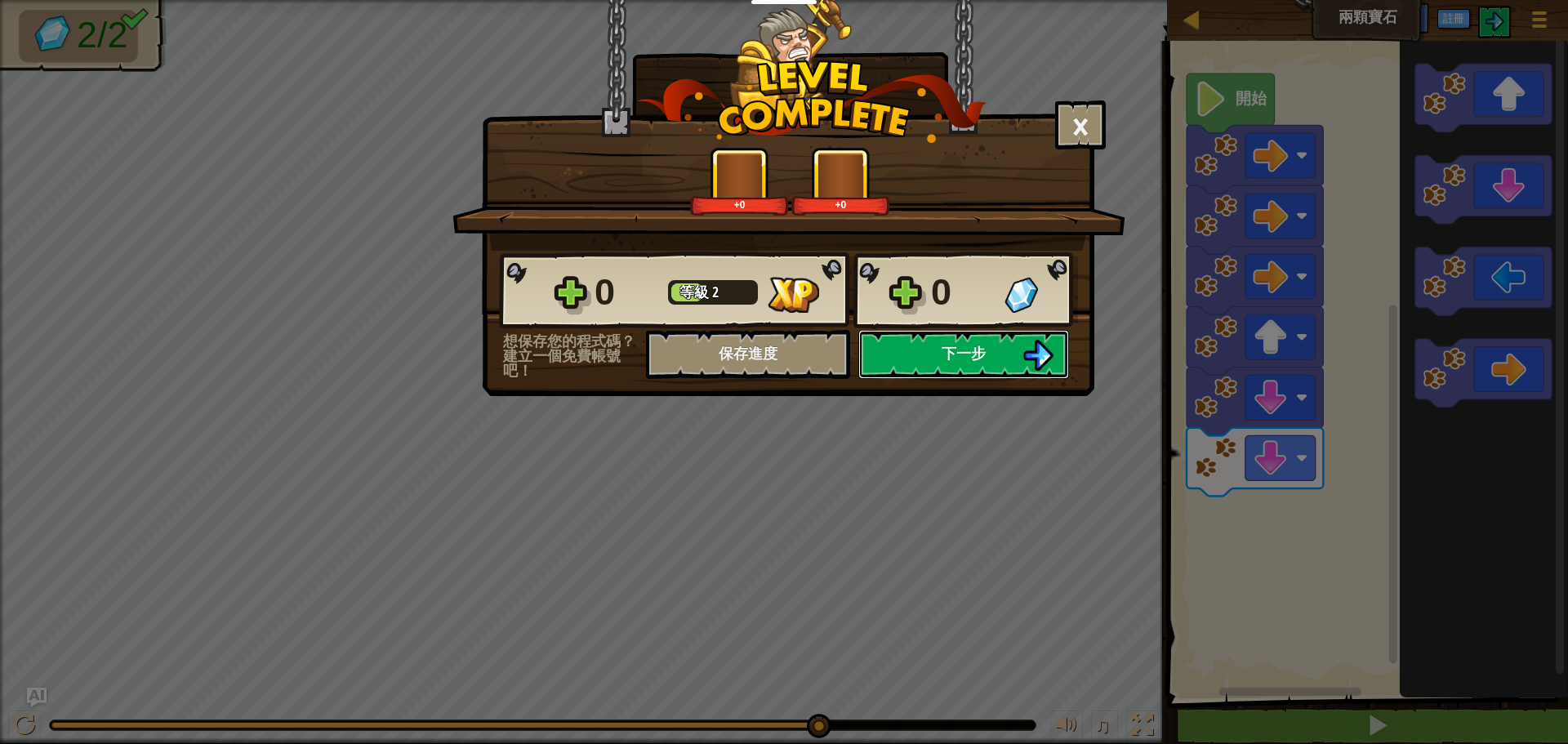
click at [949, 357] on span "下一步" at bounding box center [964, 353] width 44 height 20
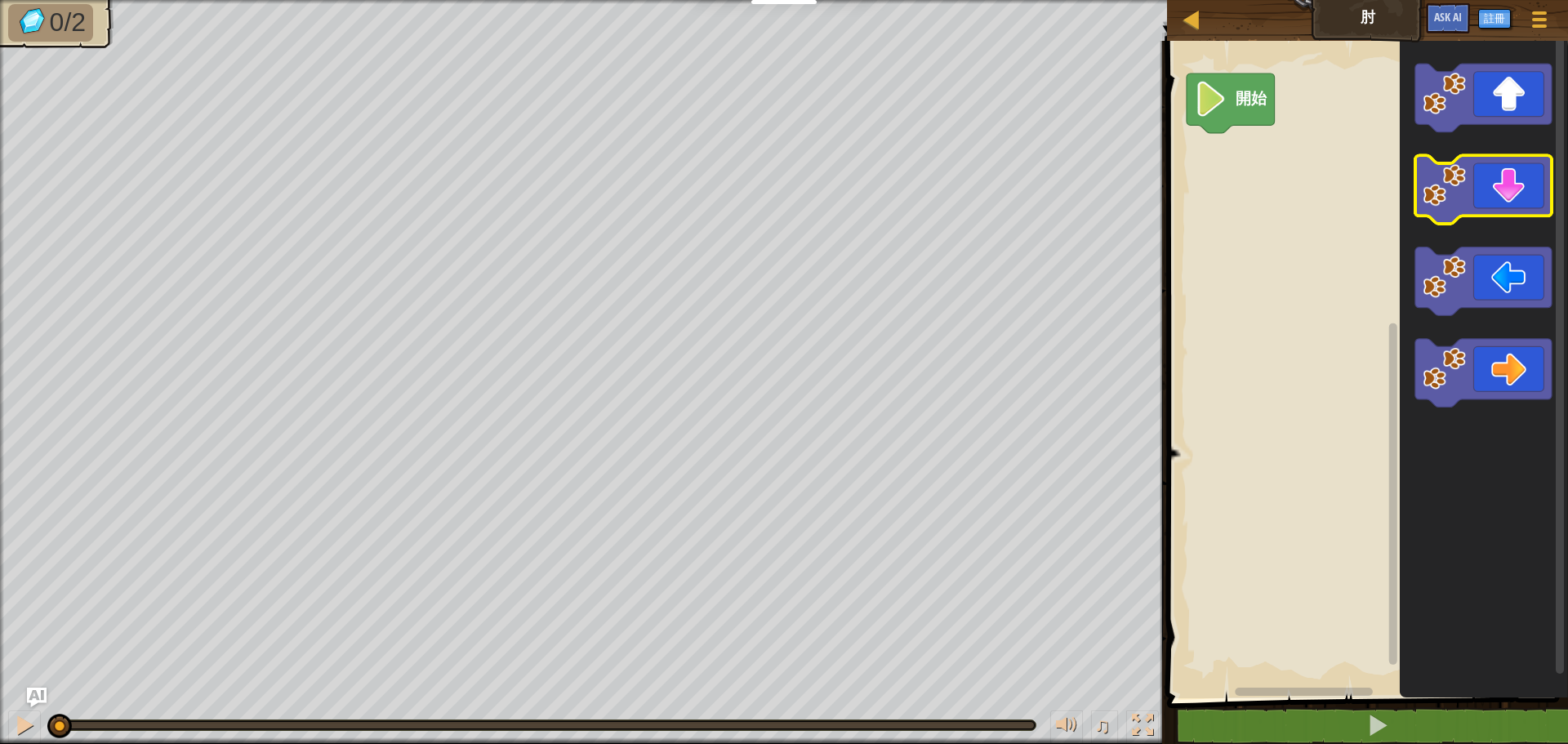
click at [1502, 202] on icon "Blockly工作區" at bounding box center [1483, 190] width 136 height 69
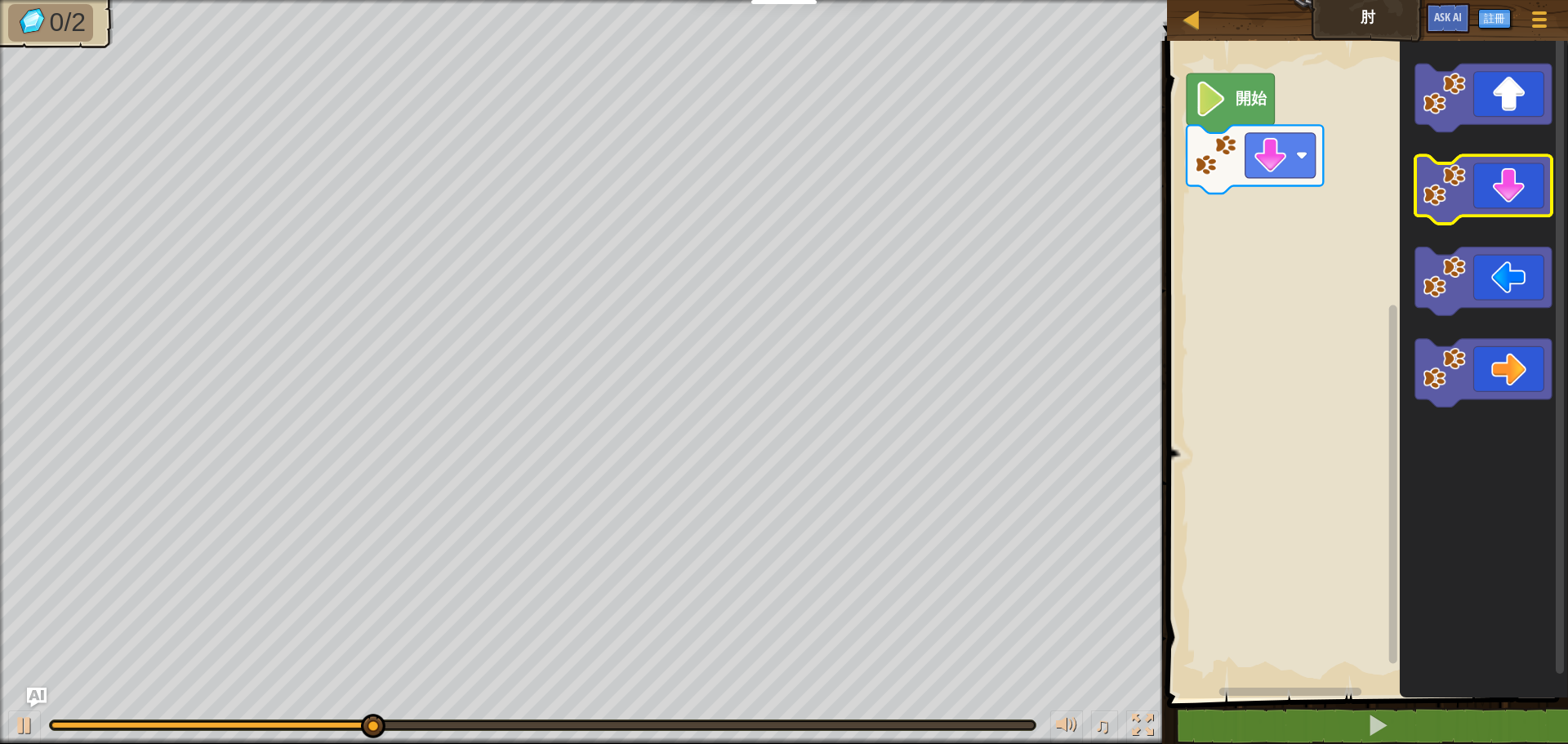
click at [1502, 202] on icon "Blockly工作區" at bounding box center [1483, 190] width 136 height 69
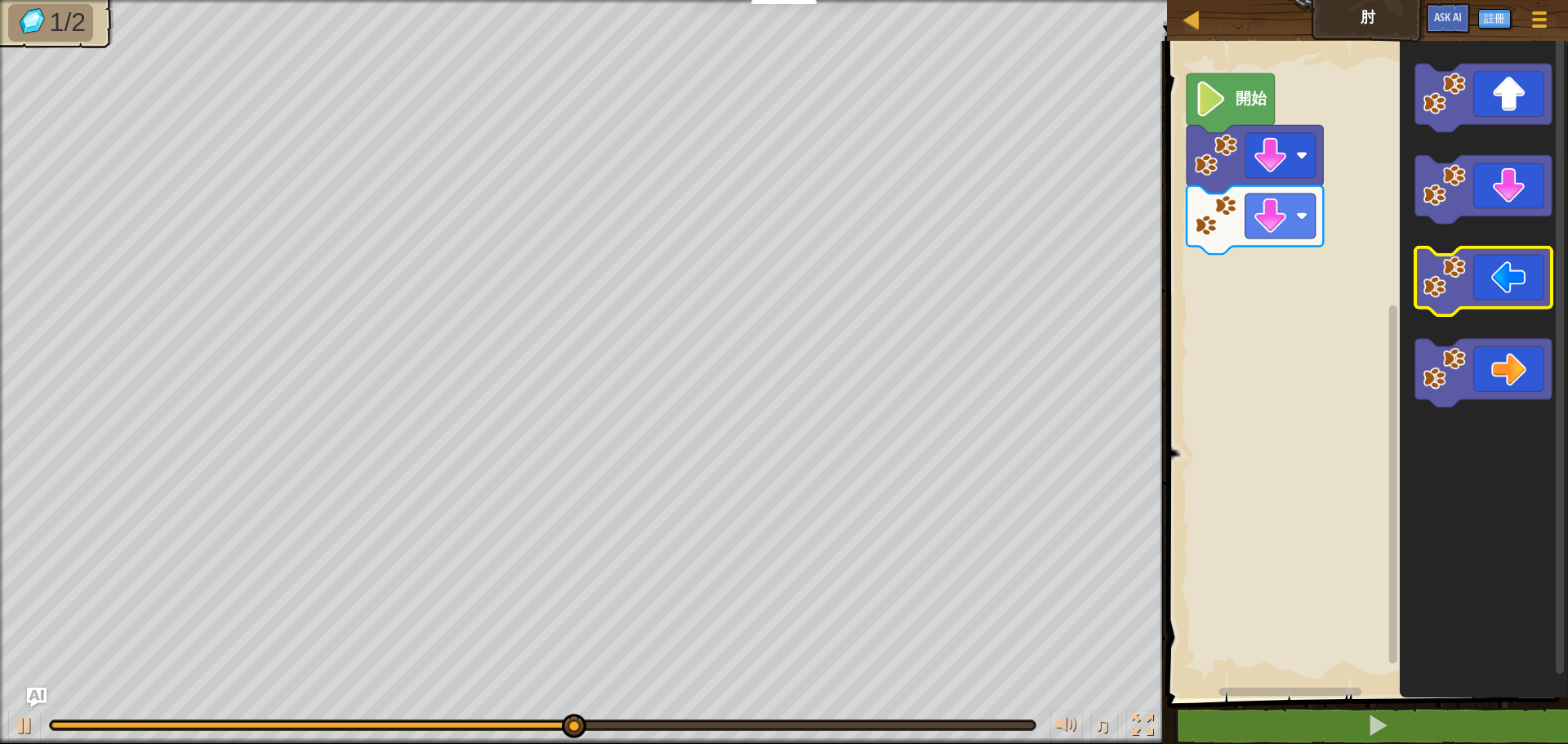
click at [1481, 300] on icon "Blockly工作區" at bounding box center [1483, 282] width 136 height 69
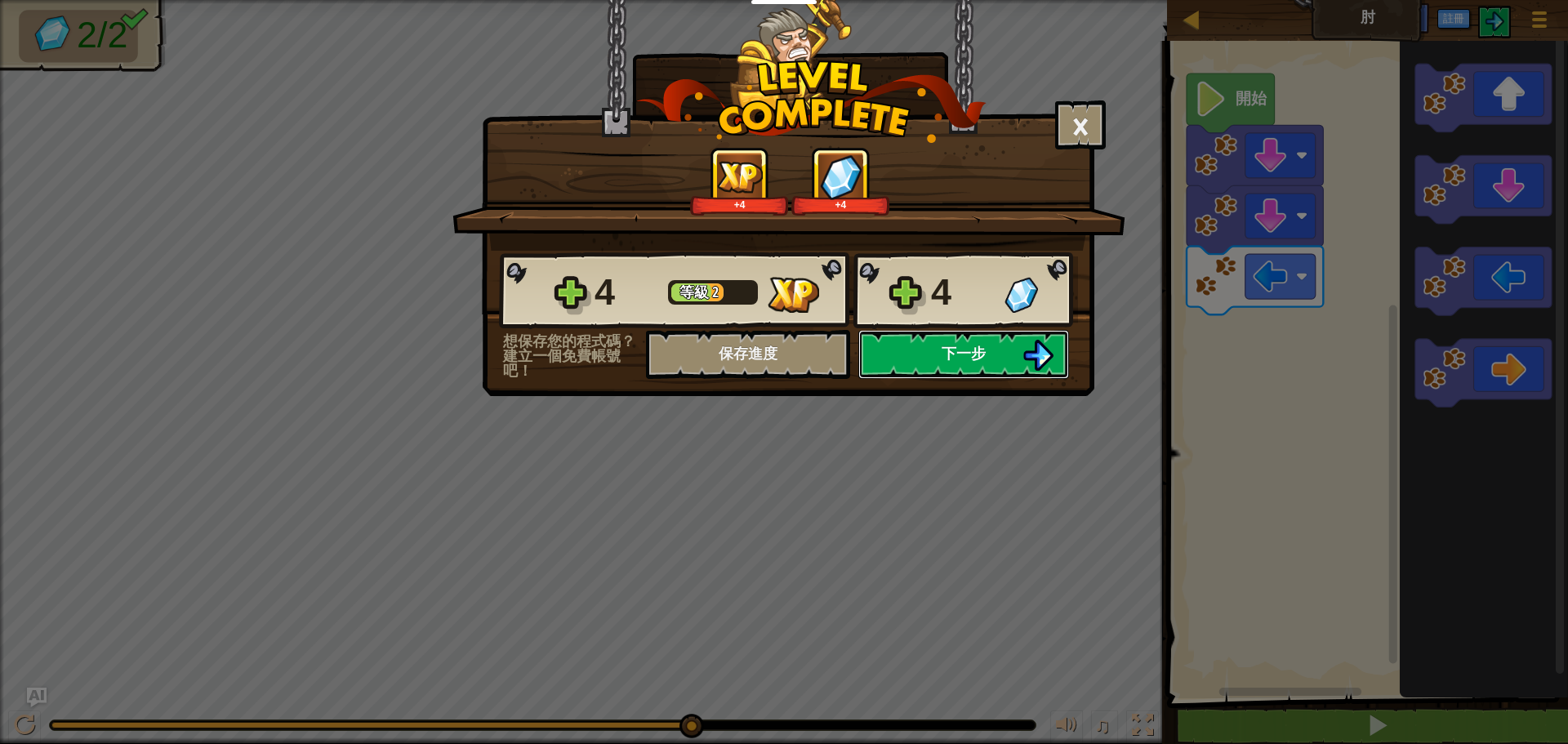
click at [967, 353] on span "下一步" at bounding box center [964, 353] width 44 height 20
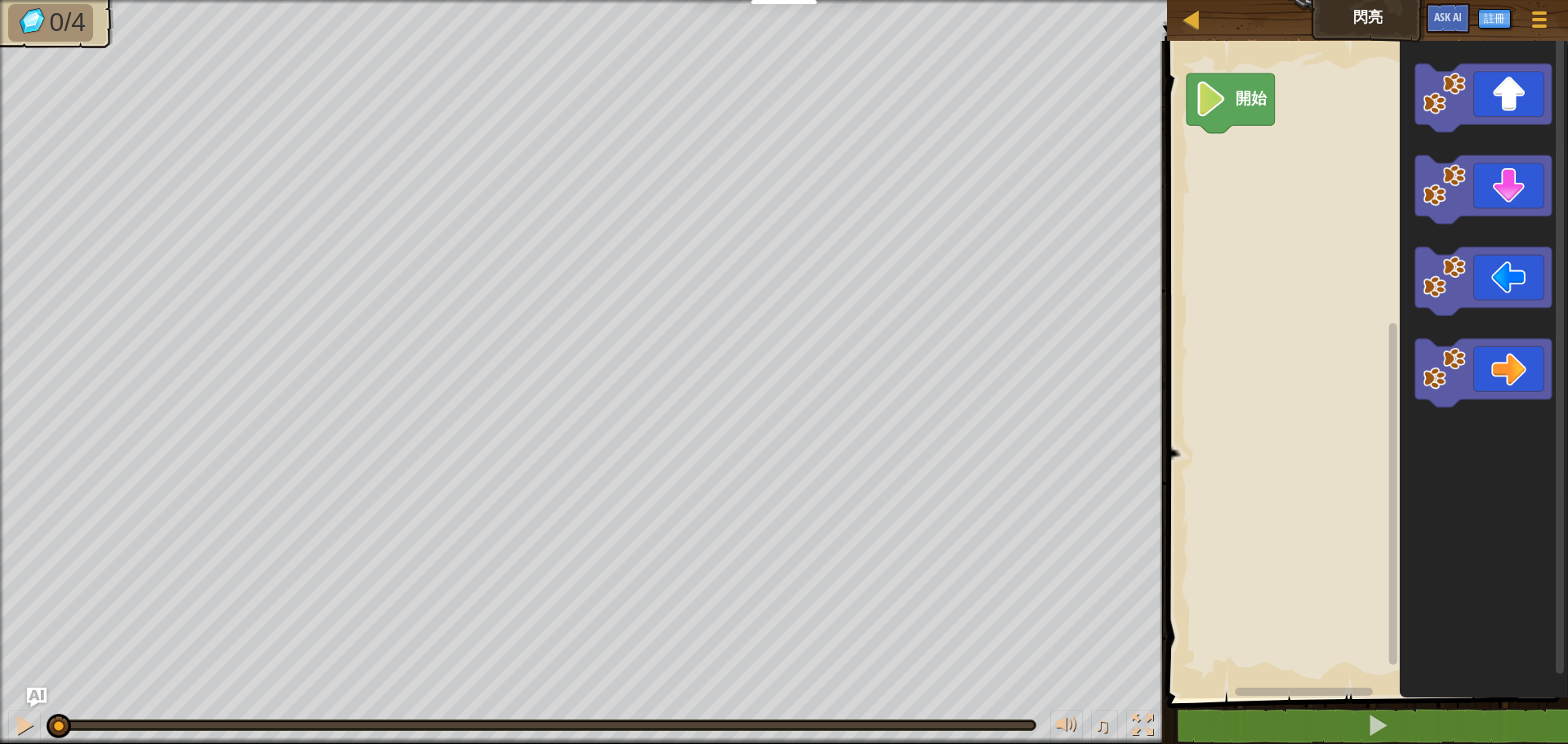
click at [1365, 22] on div "地圖 閃亮 遊戲選單 註冊 Ask AI" at bounding box center [1367, 20] width 401 height 41
click at [75, 25] on span "0/4" at bounding box center [68, 22] width 36 height 29
click at [1535, 18] on span at bounding box center [1540, 19] width 16 height 3
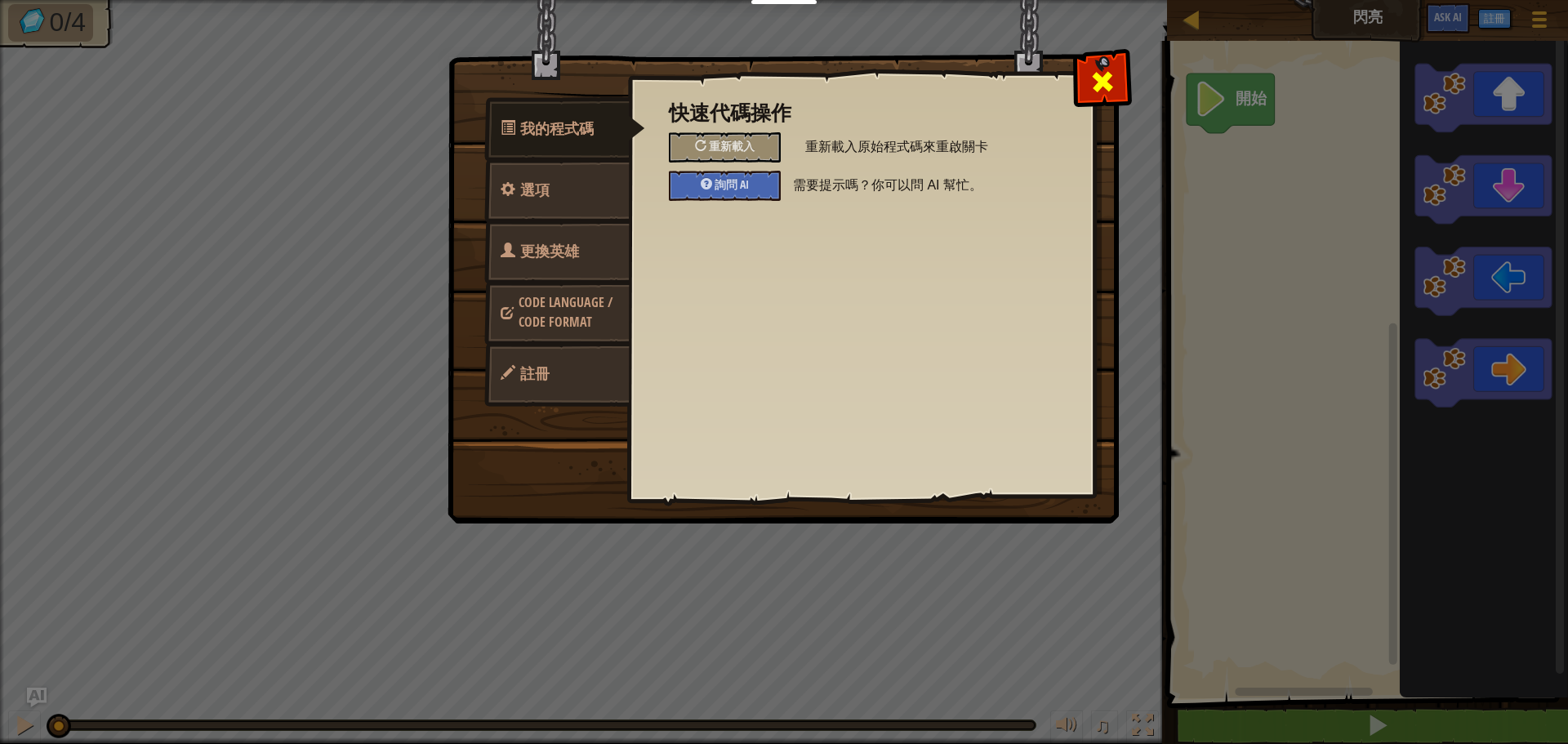
click at [1106, 87] on span at bounding box center [1102, 81] width 26 height 26
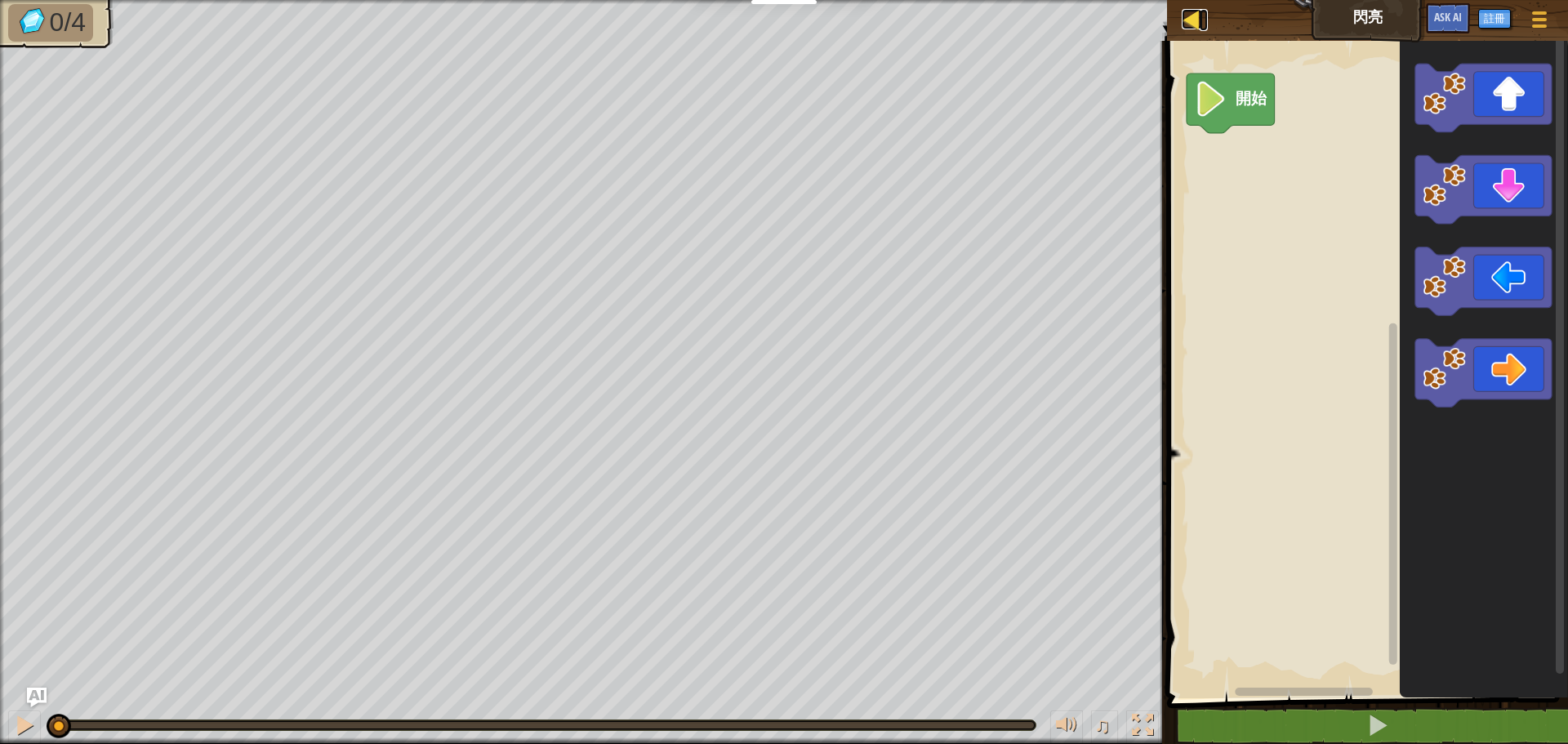
click at [1190, 18] on div at bounding box center [1192, 19] width 20 height 20
select select "zh-HANT"
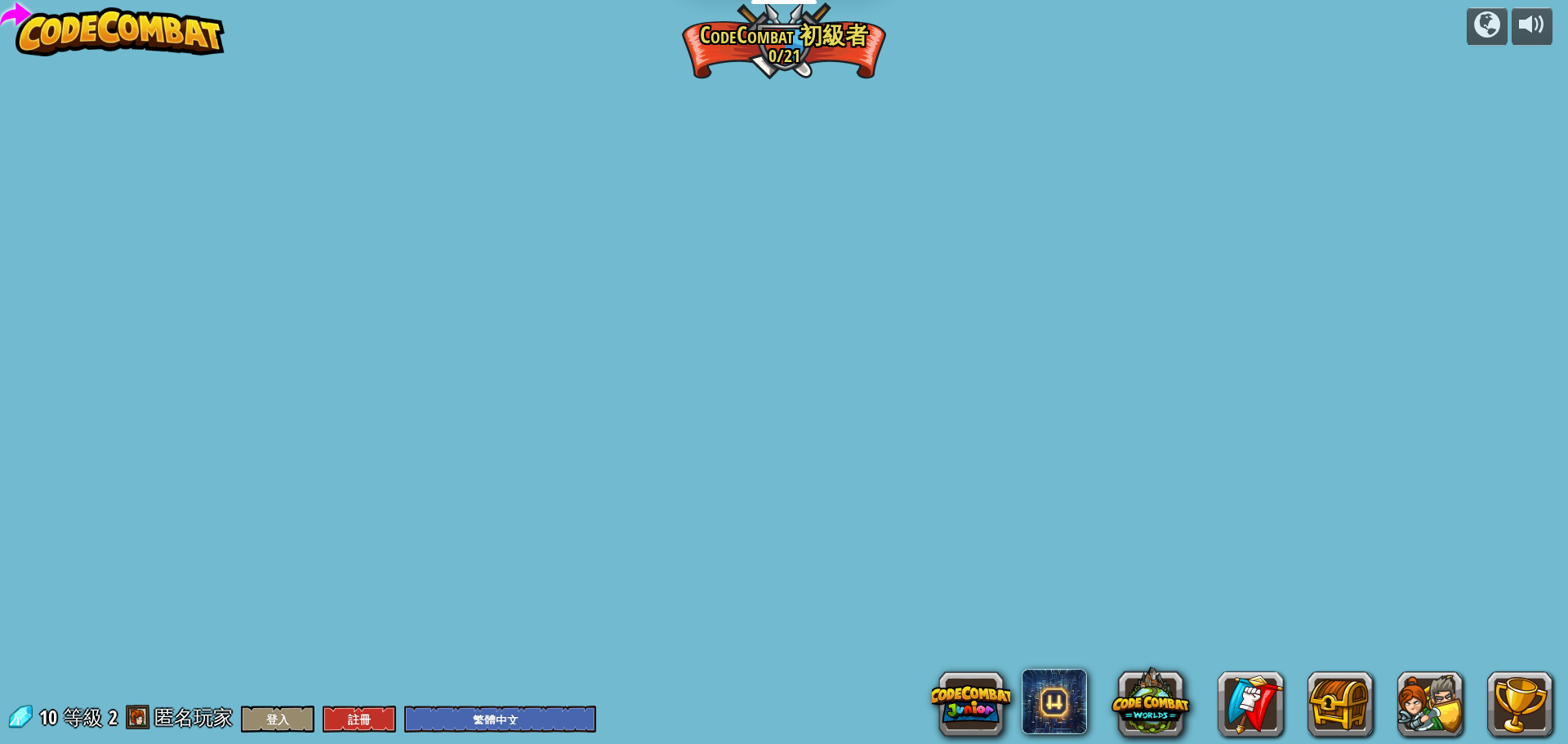
select select "zh-HANT"
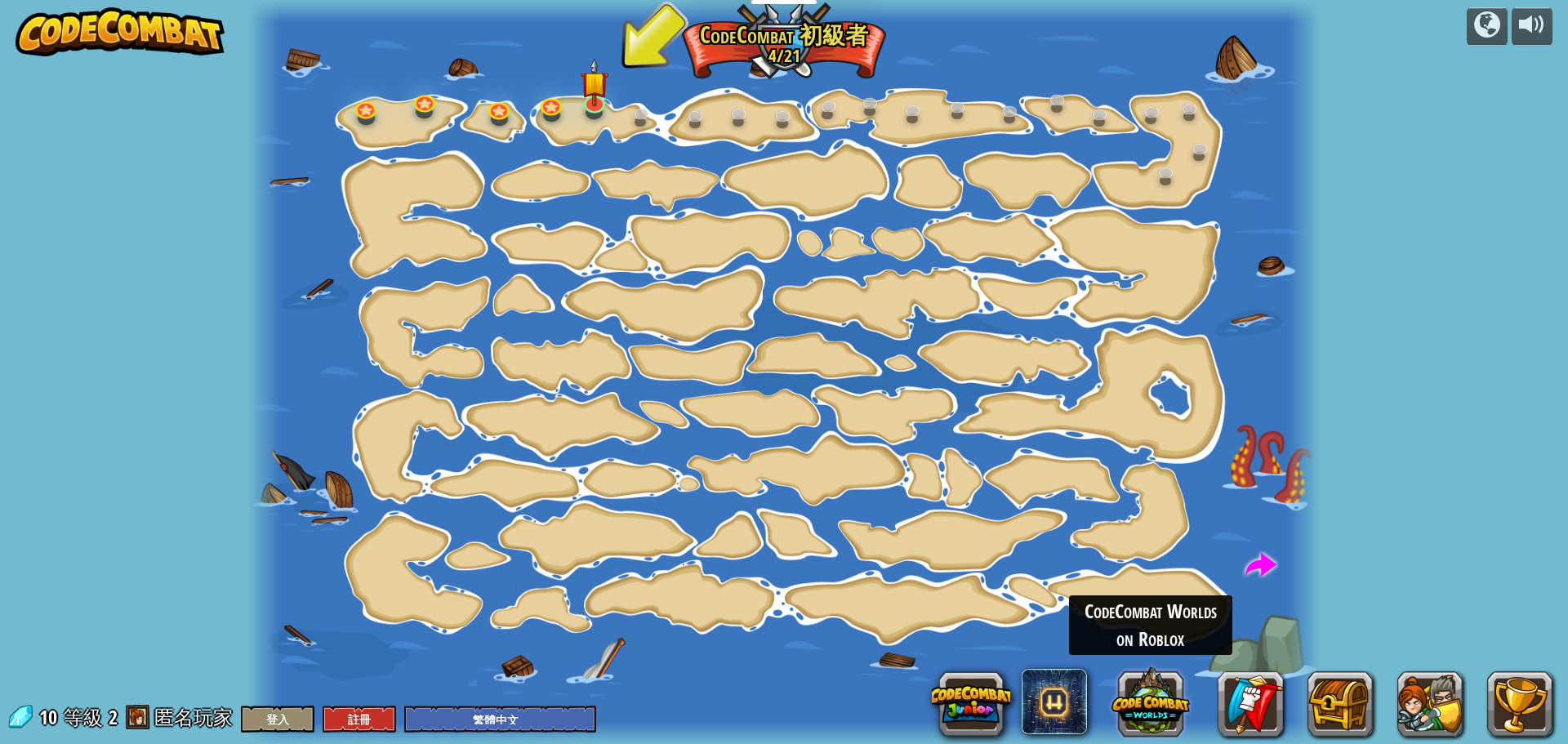
click at [1152, 707] on button at bounding box center [1151, 700] width 79 height 79
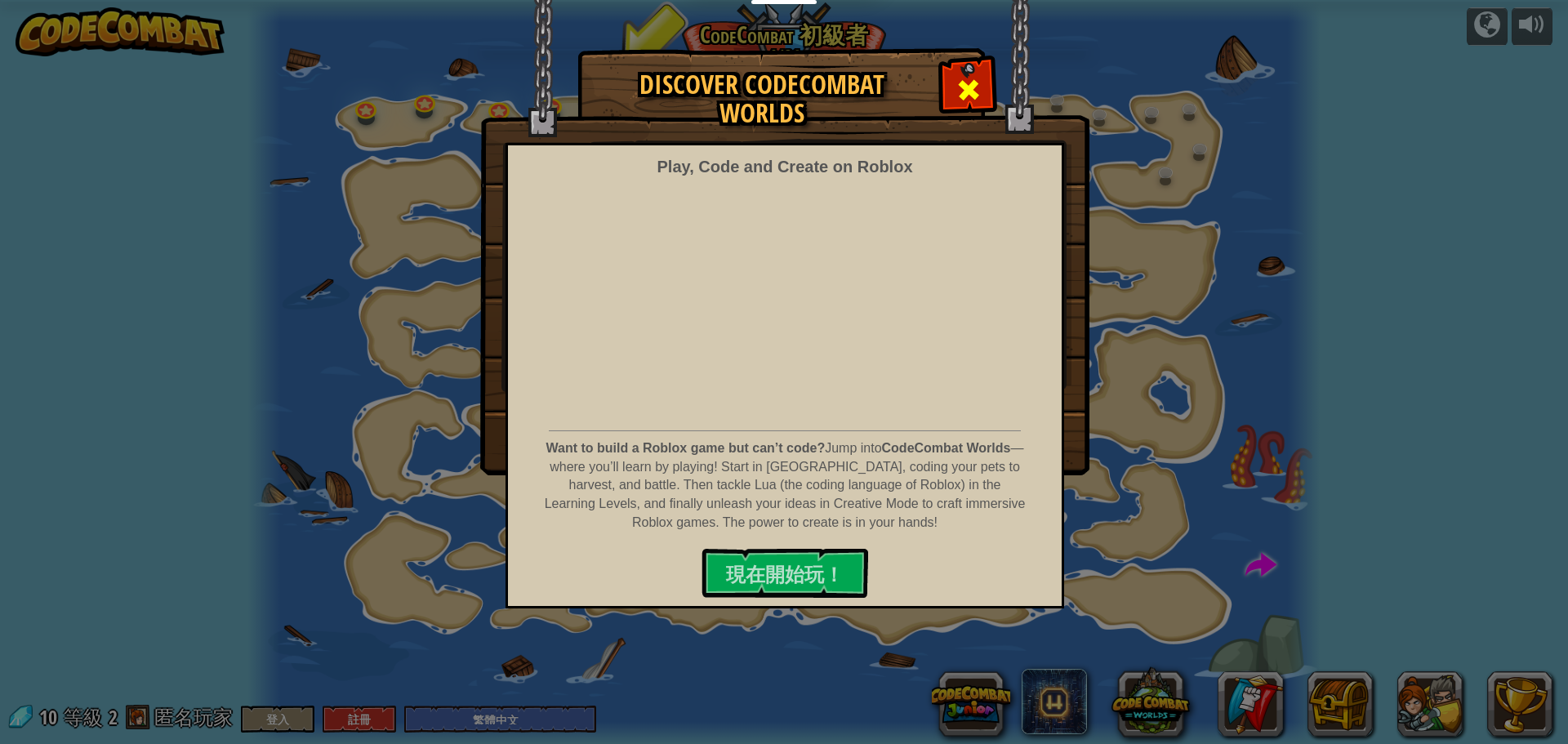
click at [969, 90] on span at bounding box center [968, 90] width 26 height 26
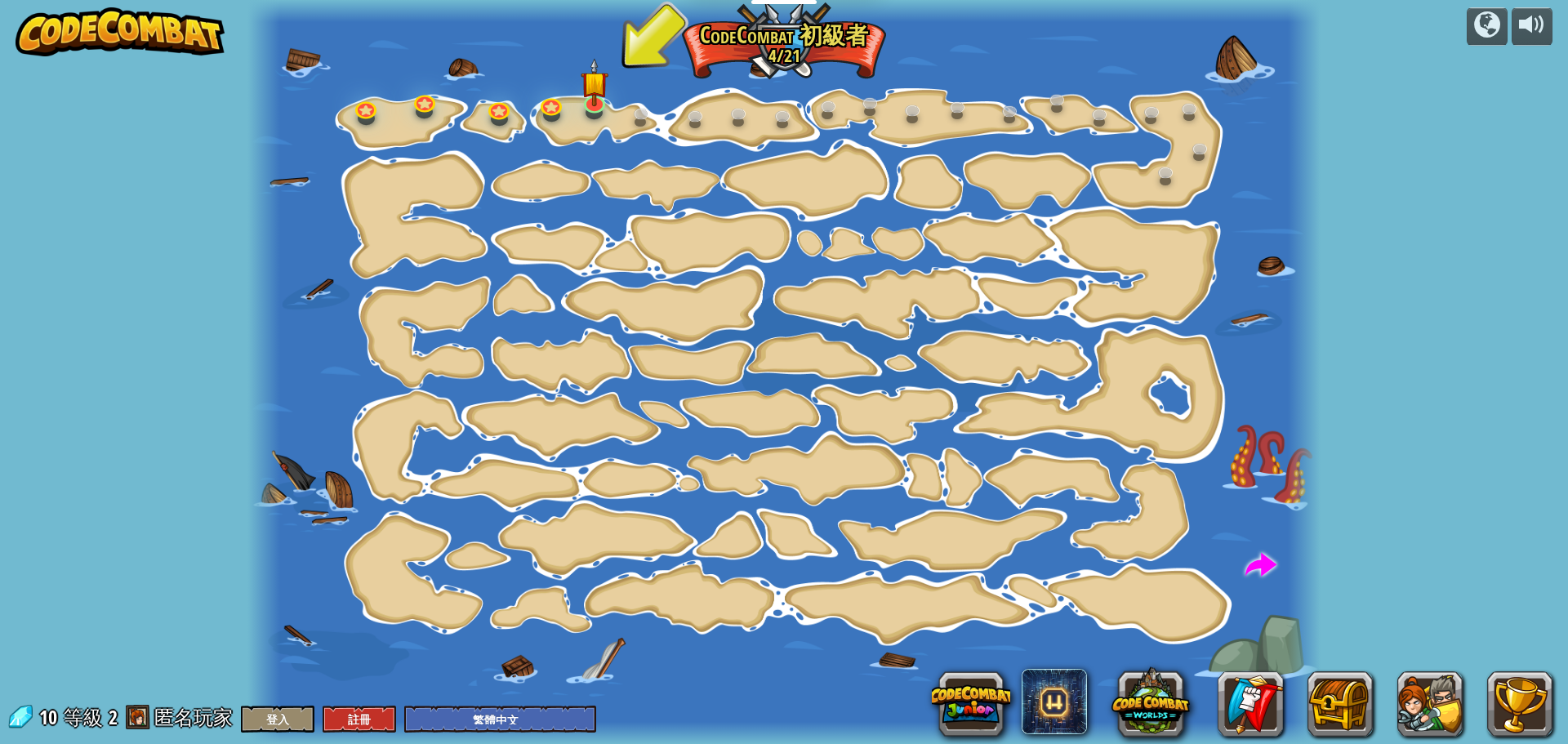
click at [56, 30] on img at bounding box center [121, 32] width 209 height 49
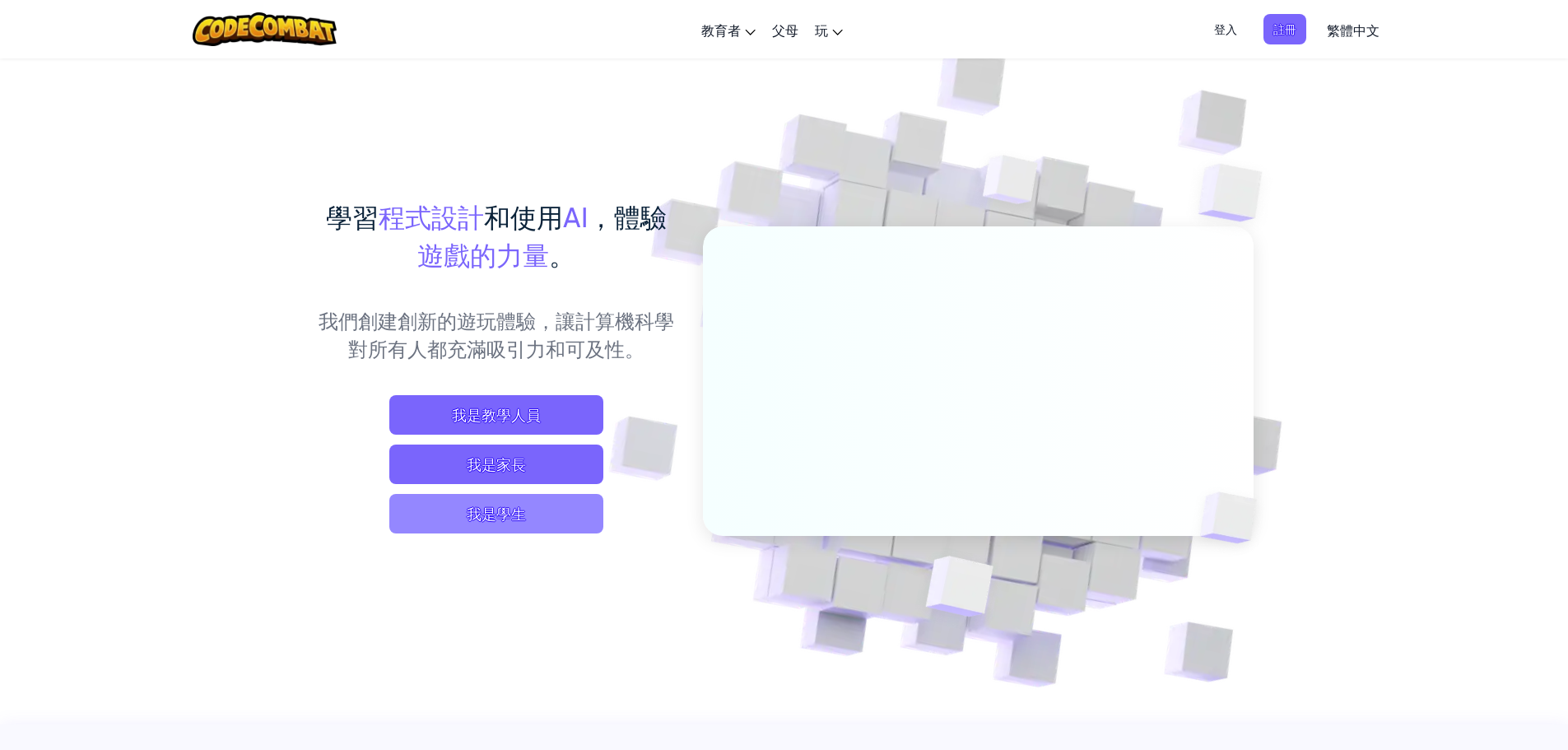
click at [493, 522] on span "我是學生" at bounding box center [496, 513] width 214 height 40
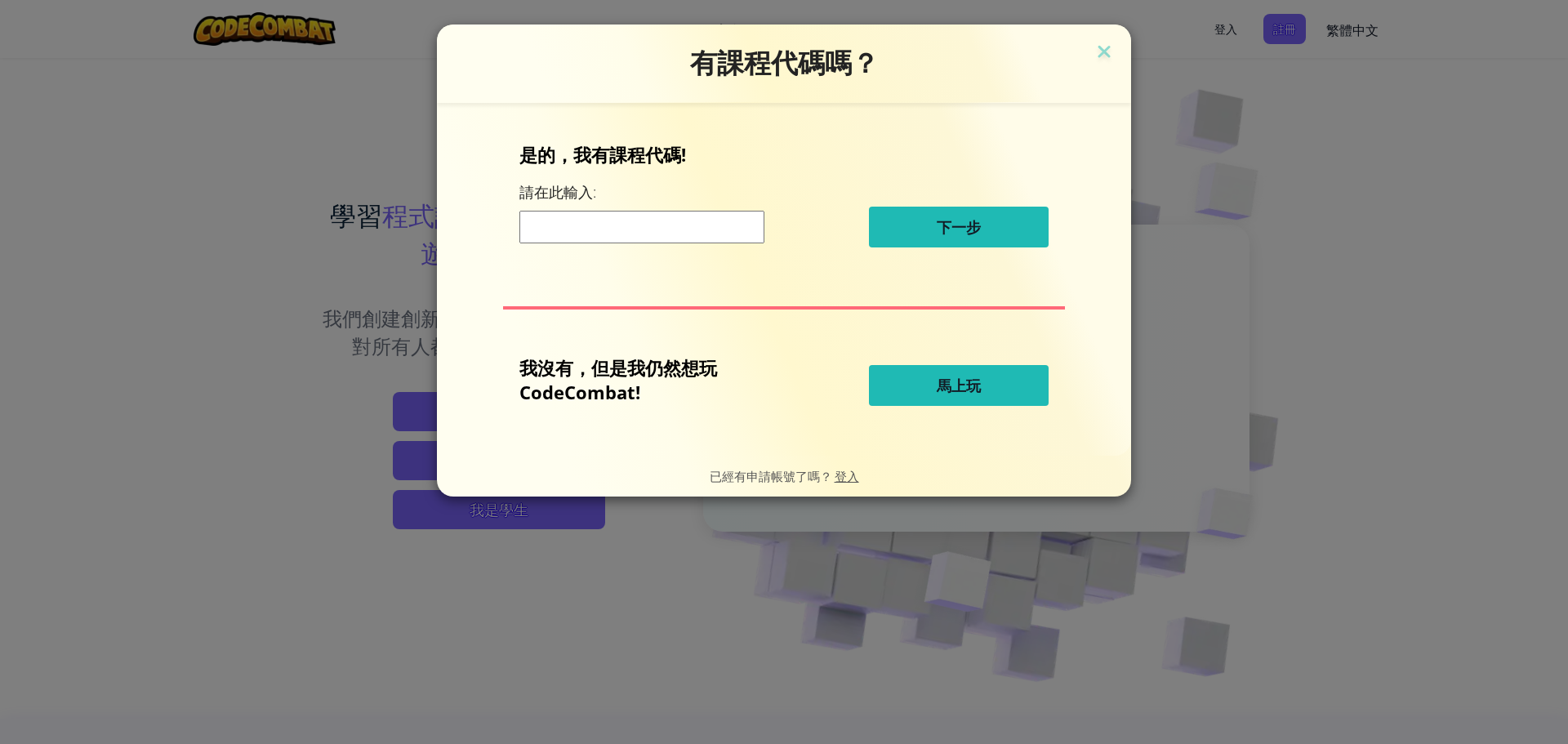
click at [966, 383] on span "馬上玩" at bounding box center [959, 385] width 44 height 19
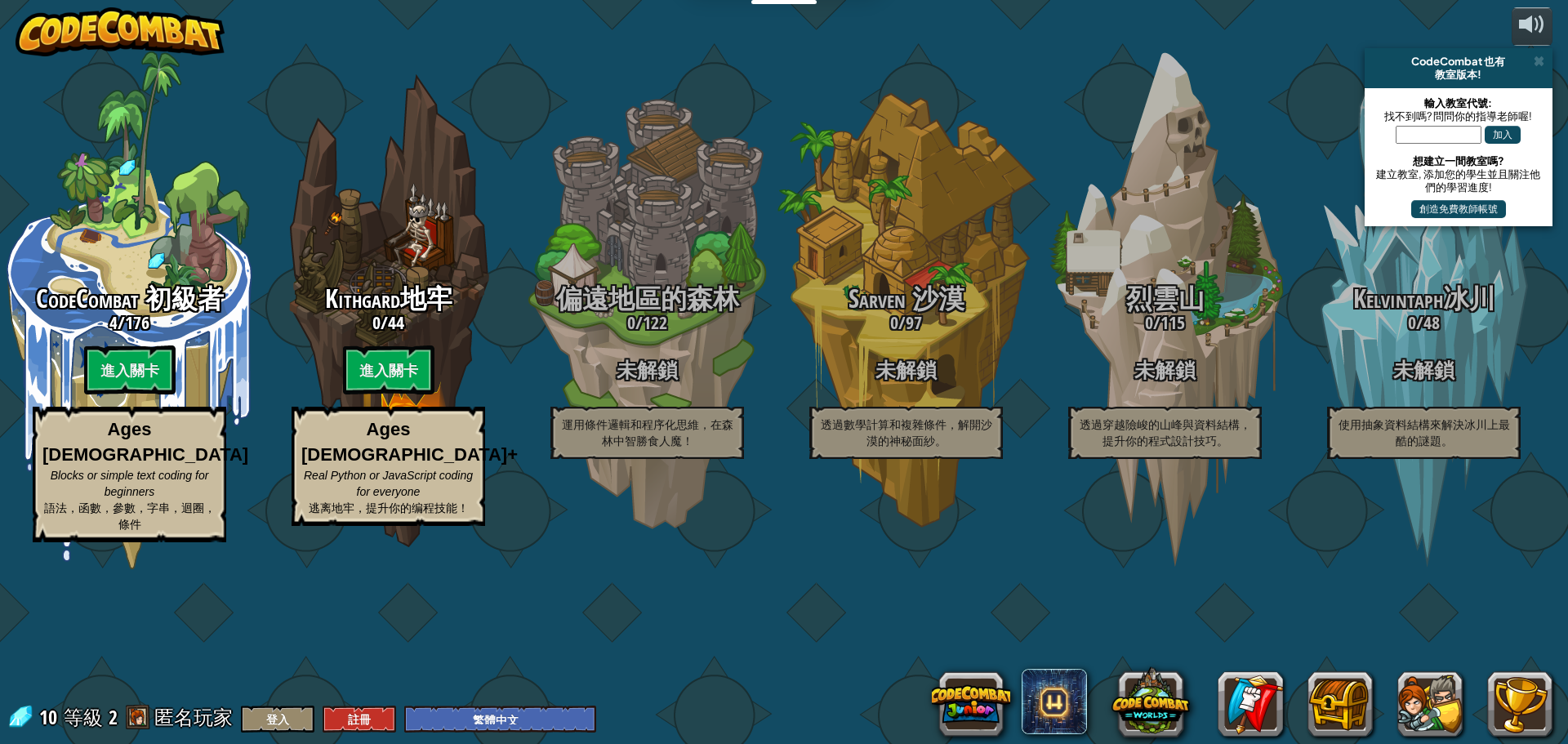
select select "zh-HANT"
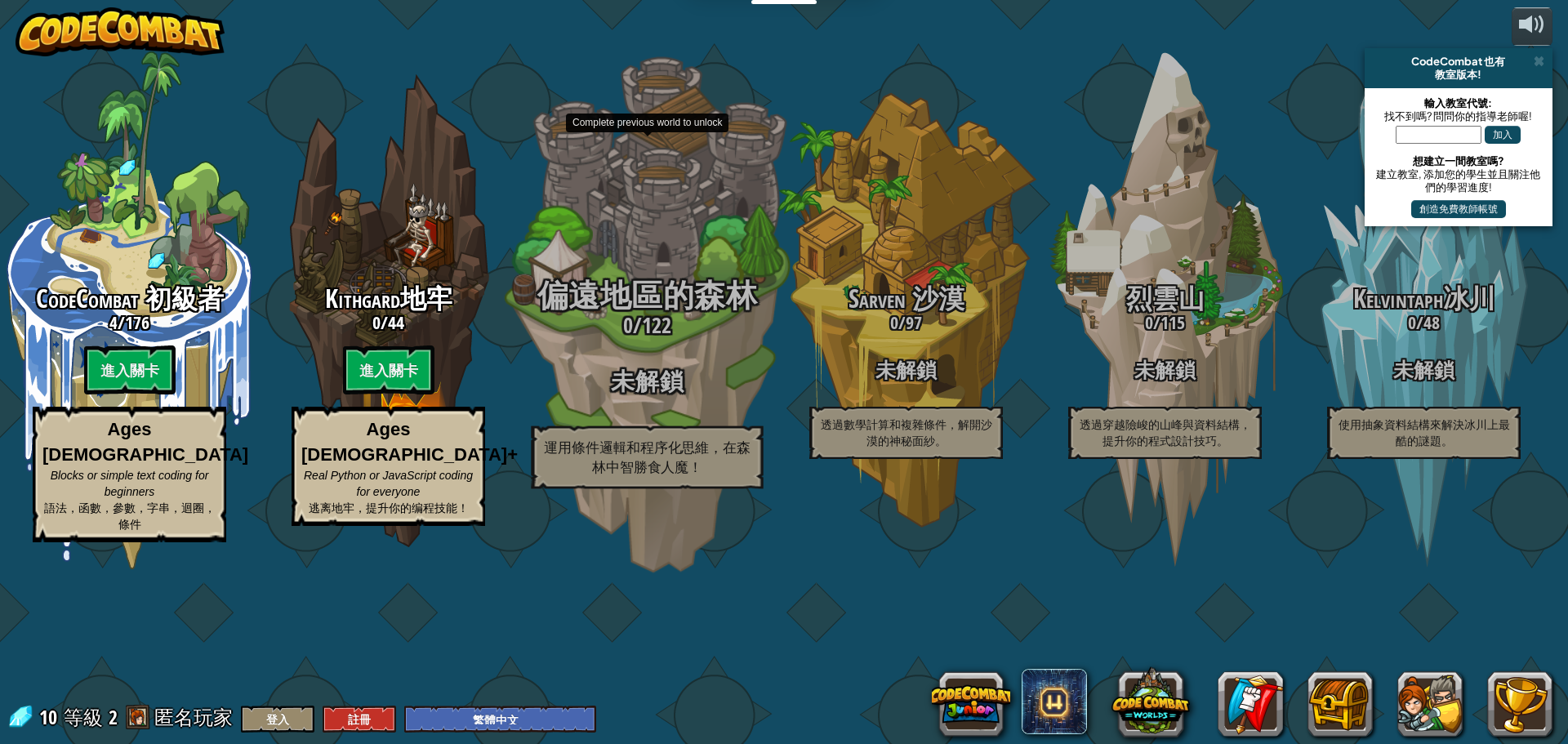
click at [678, 317] on span "偏遠地區的森林" at bounding box center [647, 295] width 219 height 43
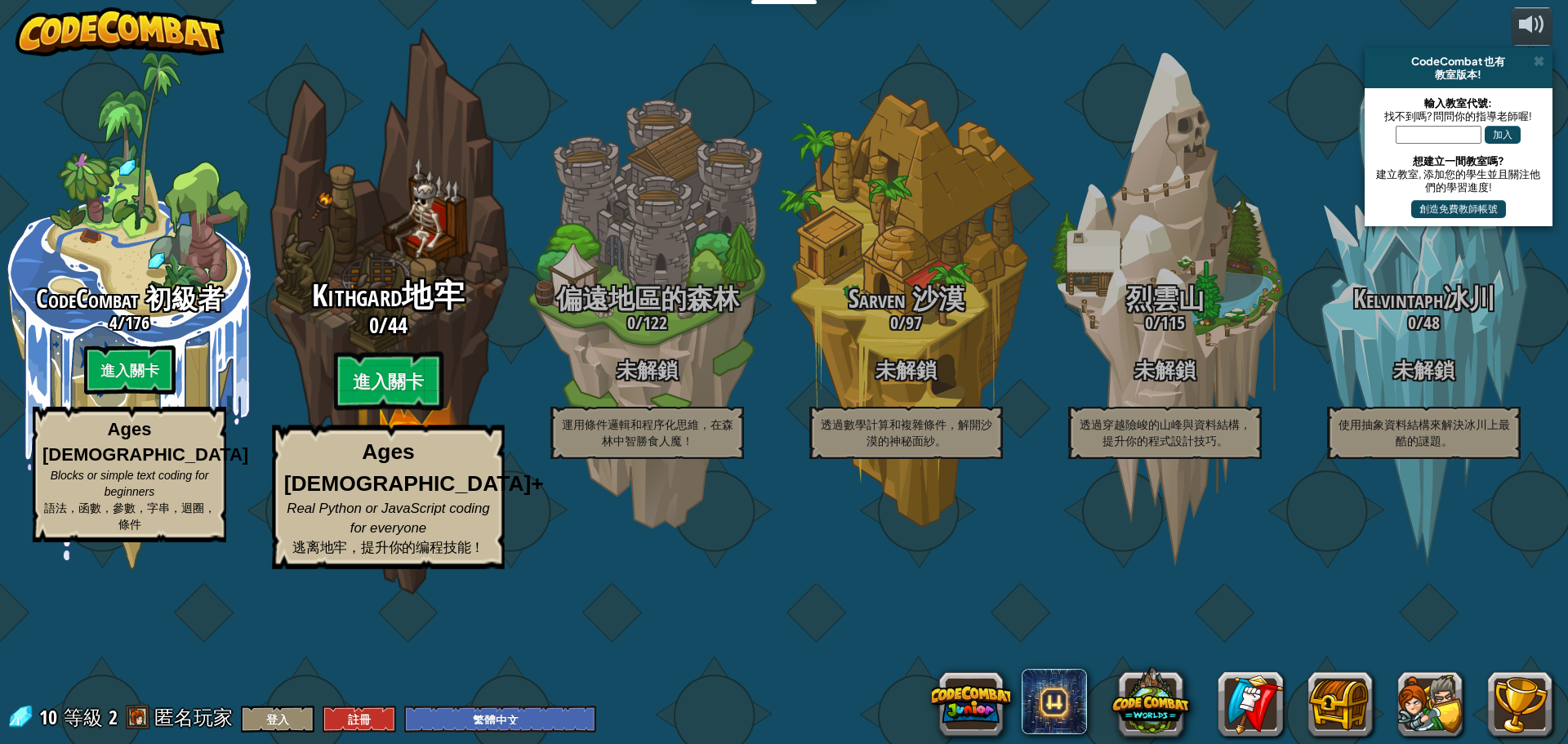
click at [392, 355] on div "Kithgard地牢 0 / 44 進入關卡 Ages [DEMOGRAPHIC_DATA]+ Real Python or JavaScript codin…" at bounding box center [388, 310] width 311 height 621
select select "zh-HANT"
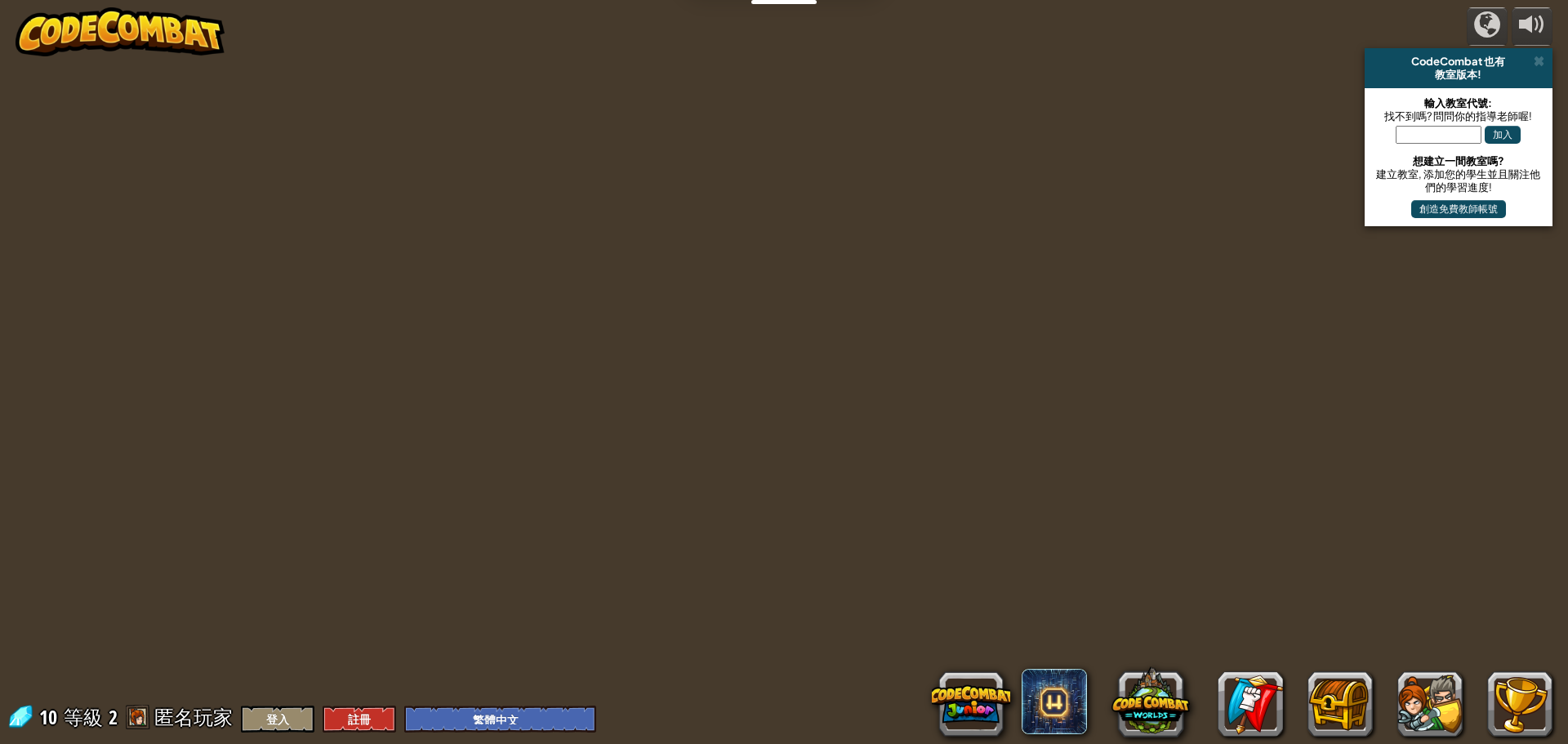
select select "zh-HANT"
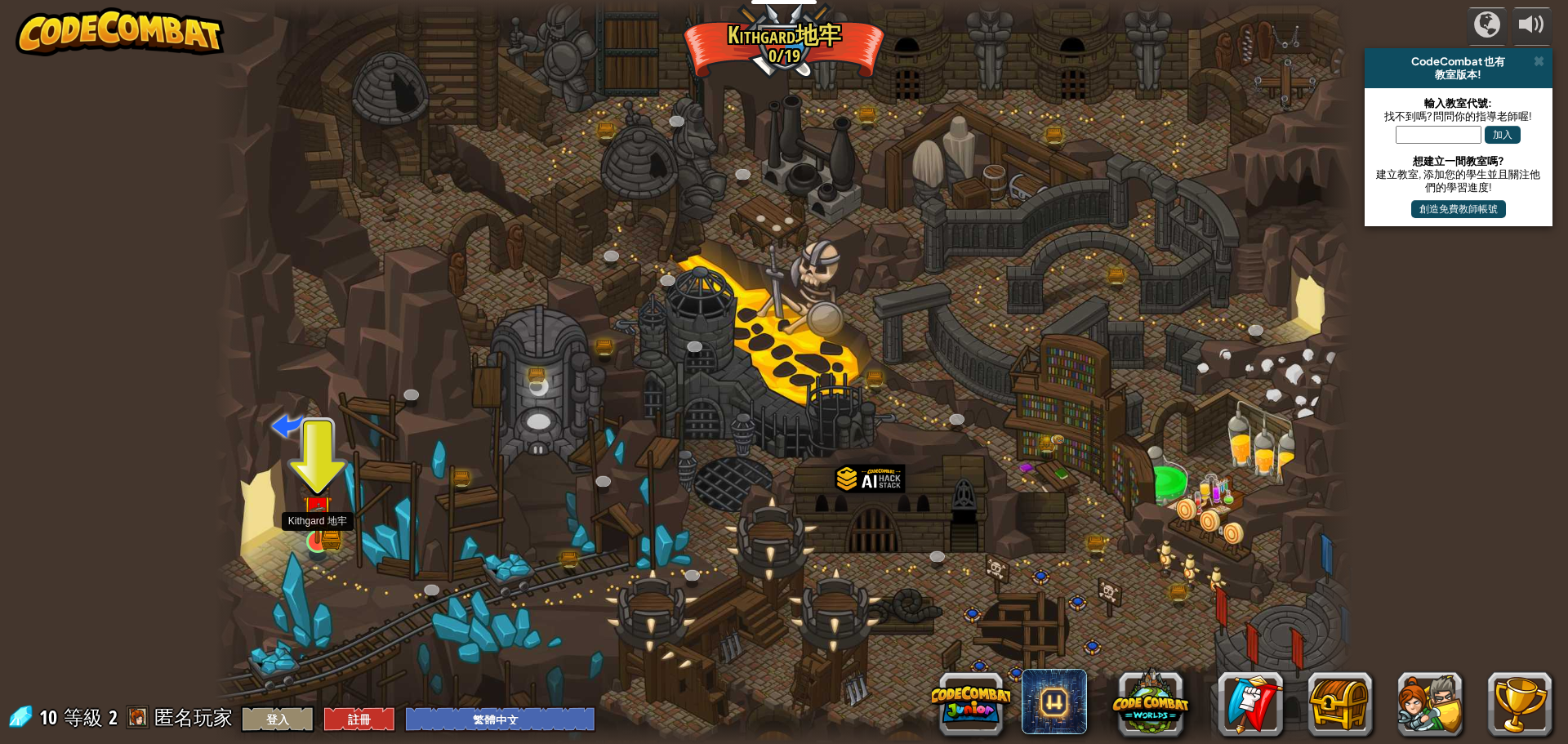
click at [319, 534] on img at bounding box center [317, 511] width 30 height 67
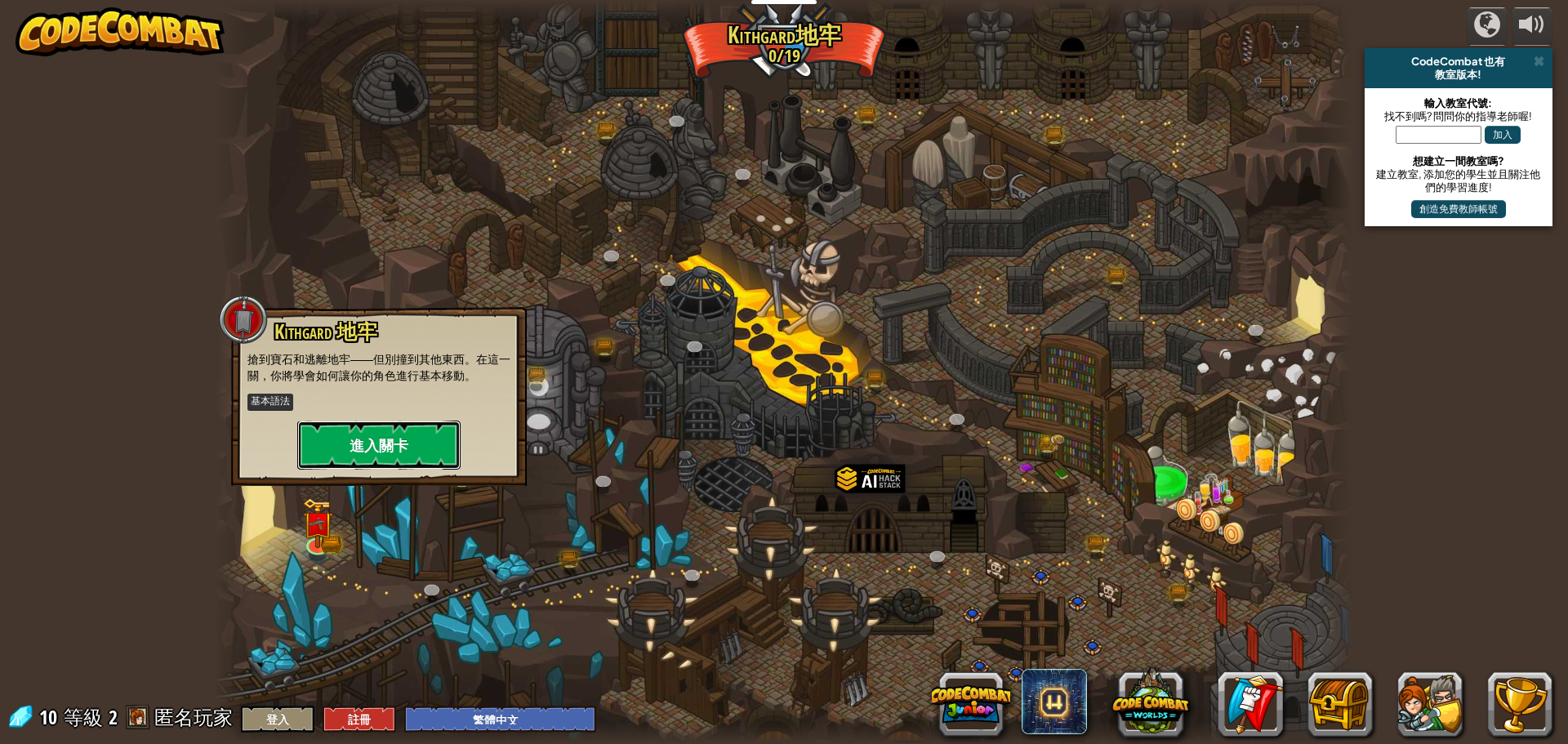
click at [404, 444] on button "進入關卡" at bounding box center [378, 444] width 163 height 49
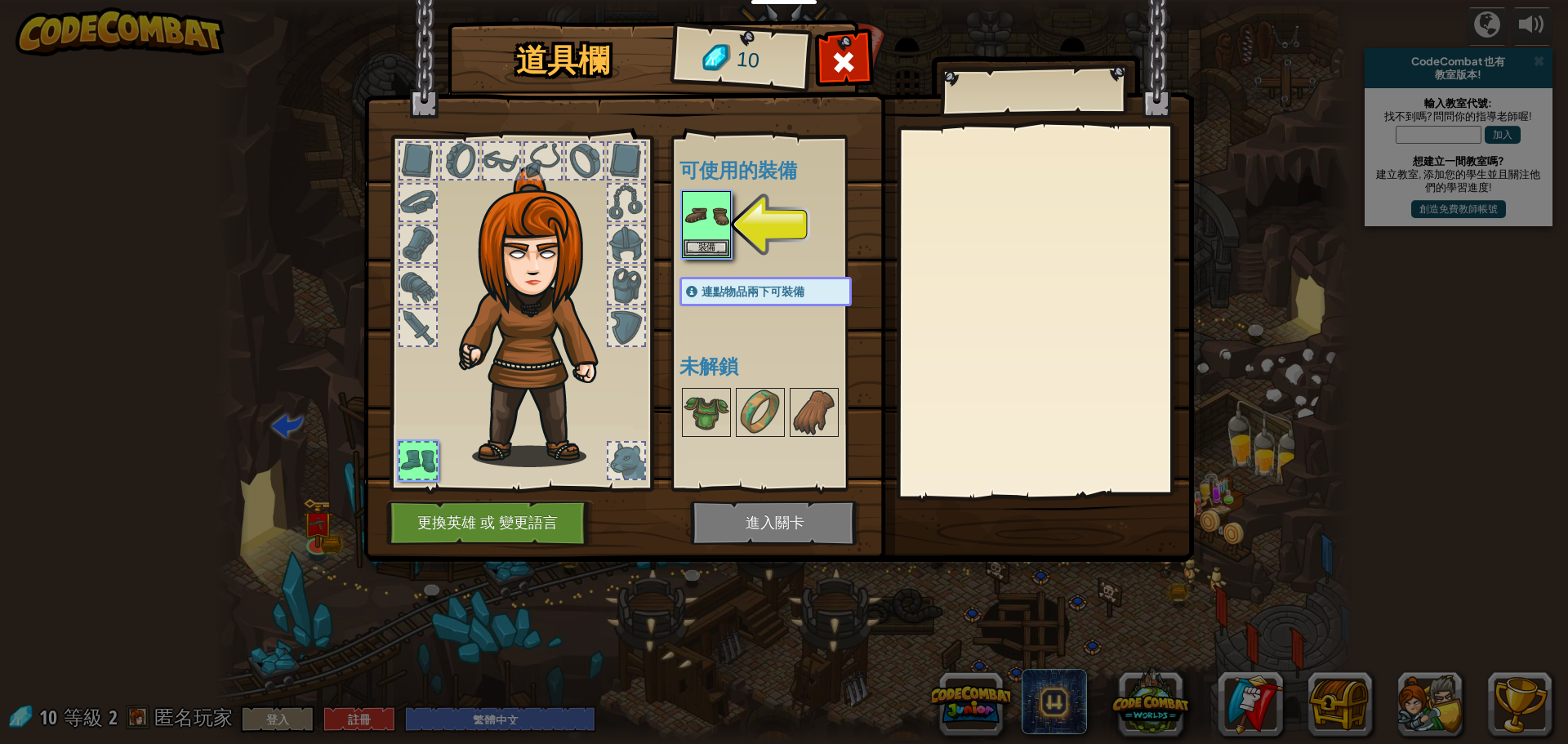
click at [798, 521] on img at bounding box center [779, 265] width 830 height 593
click at [718, 224] on img at bounding box center [707, 215] width 46 height 46
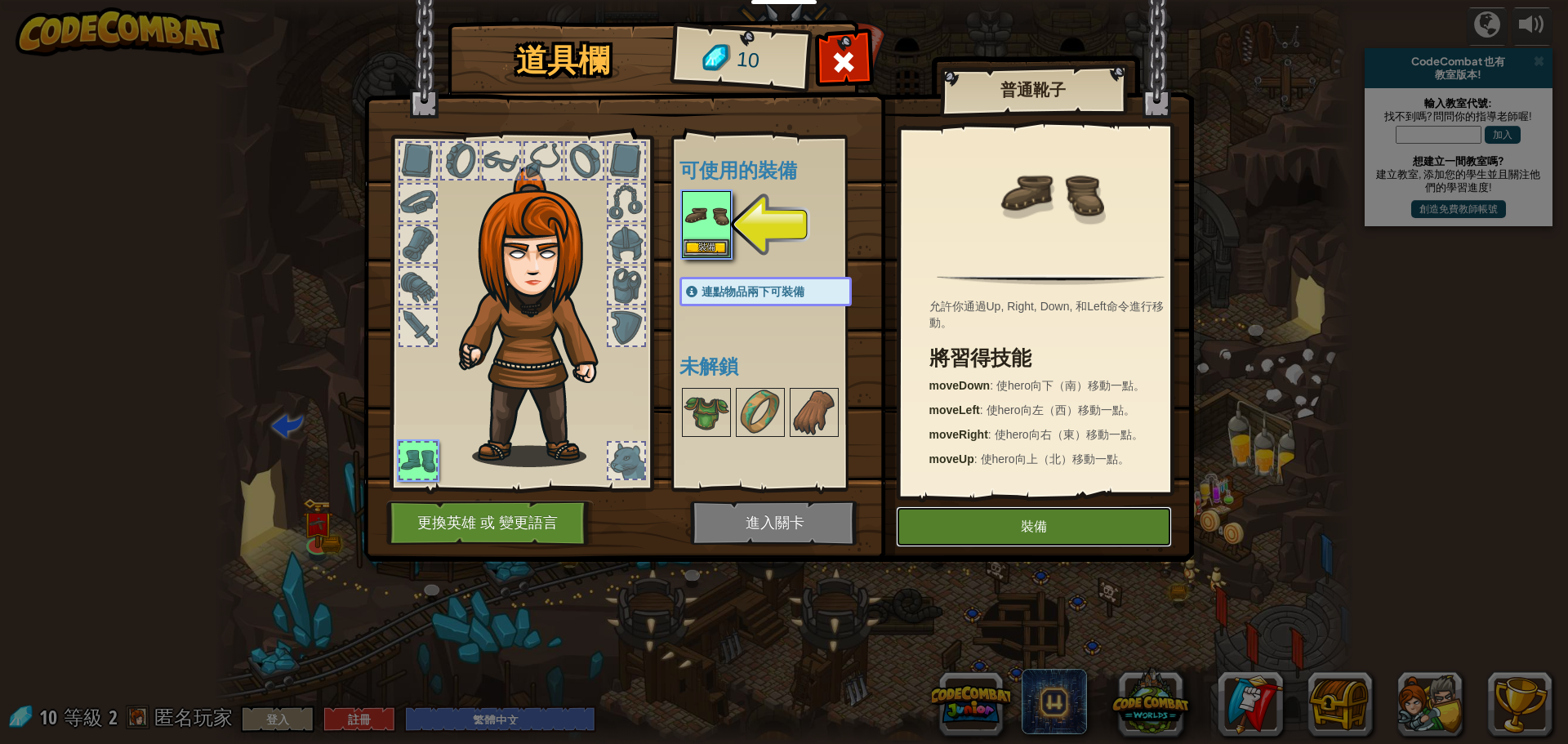
click at [1038, 521] on button "裝備" at bounding box center [1034, 526] width 276 height 41
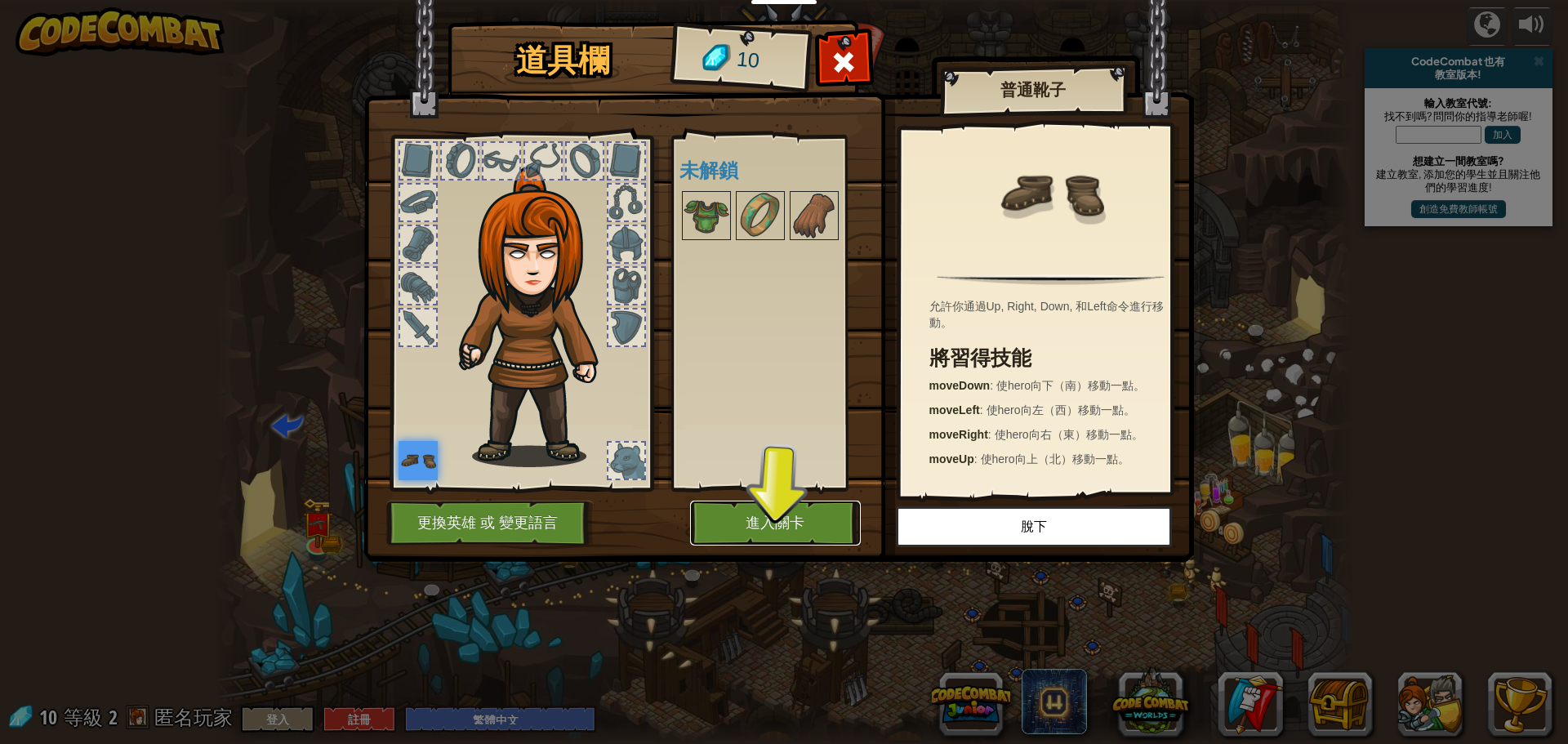
click at [810, 518] on button "進入關卡" at bounding box center [775, 523] width 171 height 45
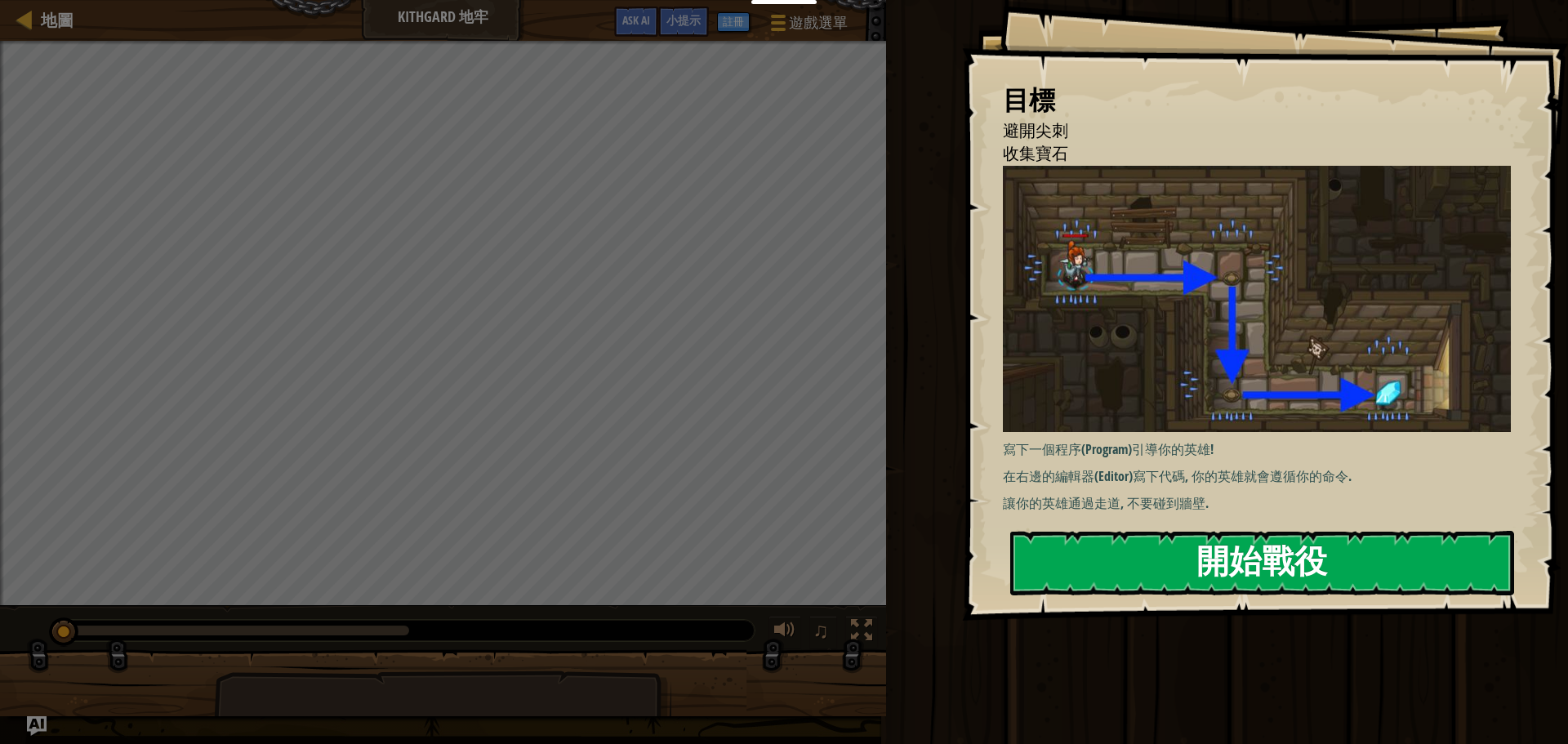
click at [1236, 570] on button "開始戰役" at bounding box center [1262, 562] width 504 height 64
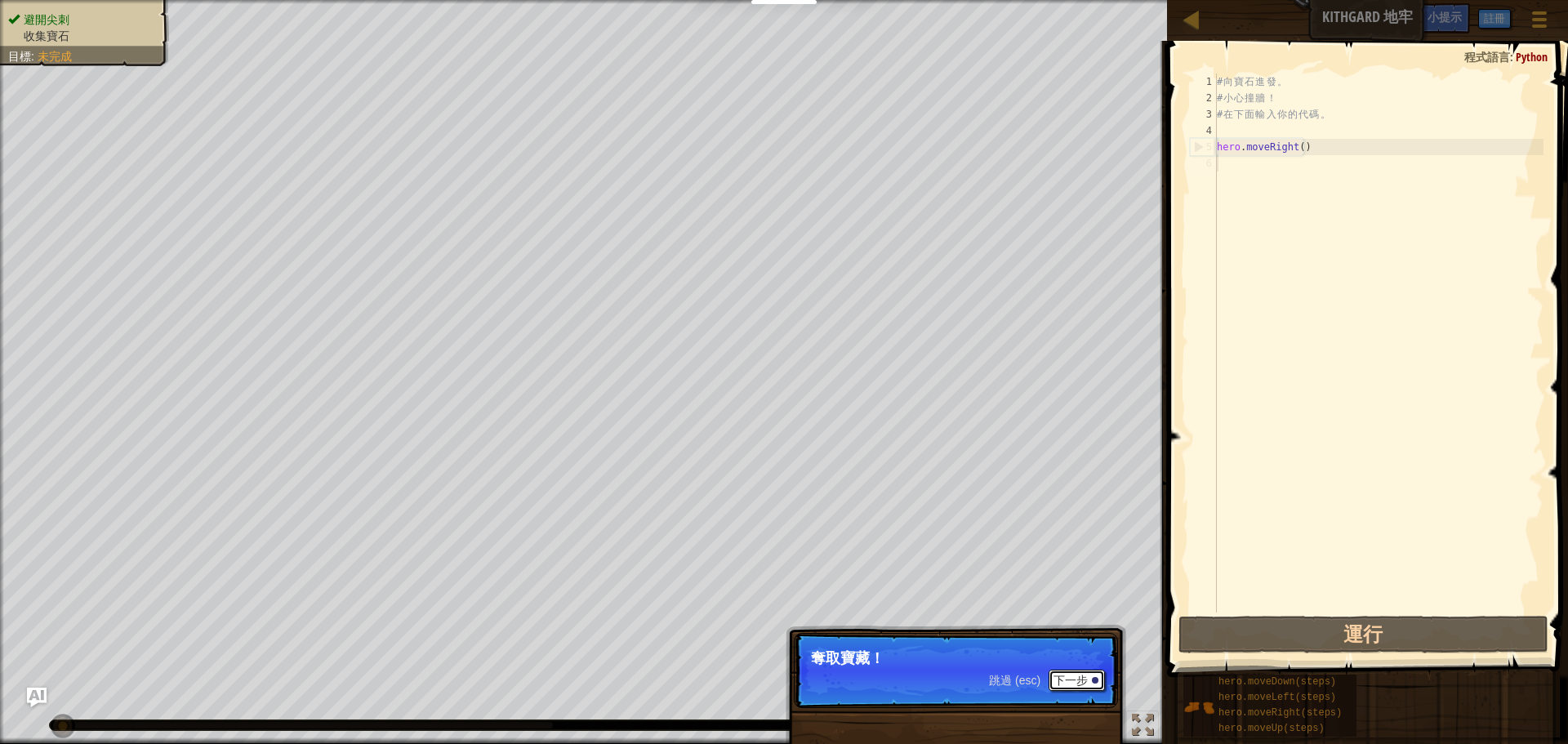
click at [1072, 677] on button "下一步" at bounding box center [1077, 680] width 56 height 21
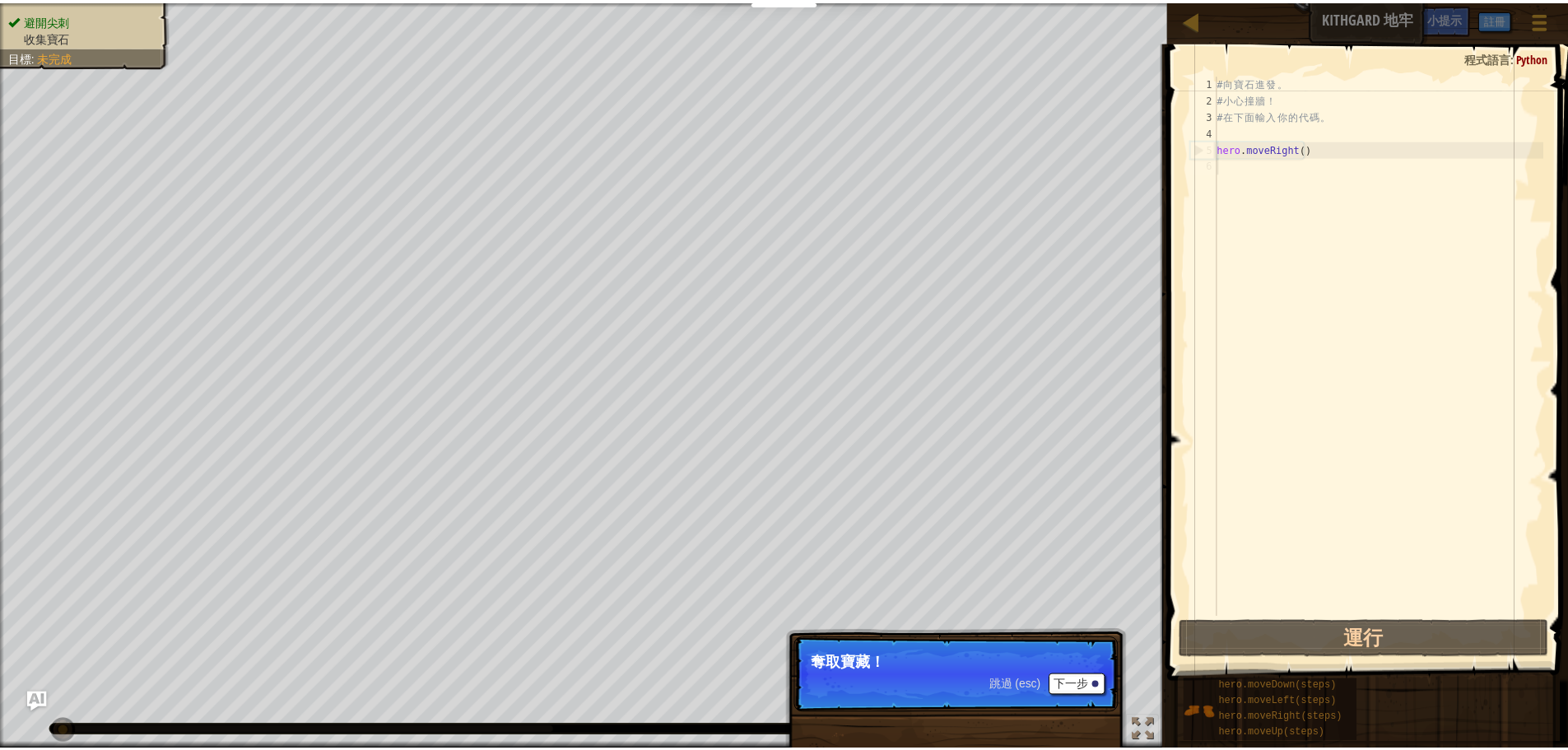
scroll to position [8, 0]
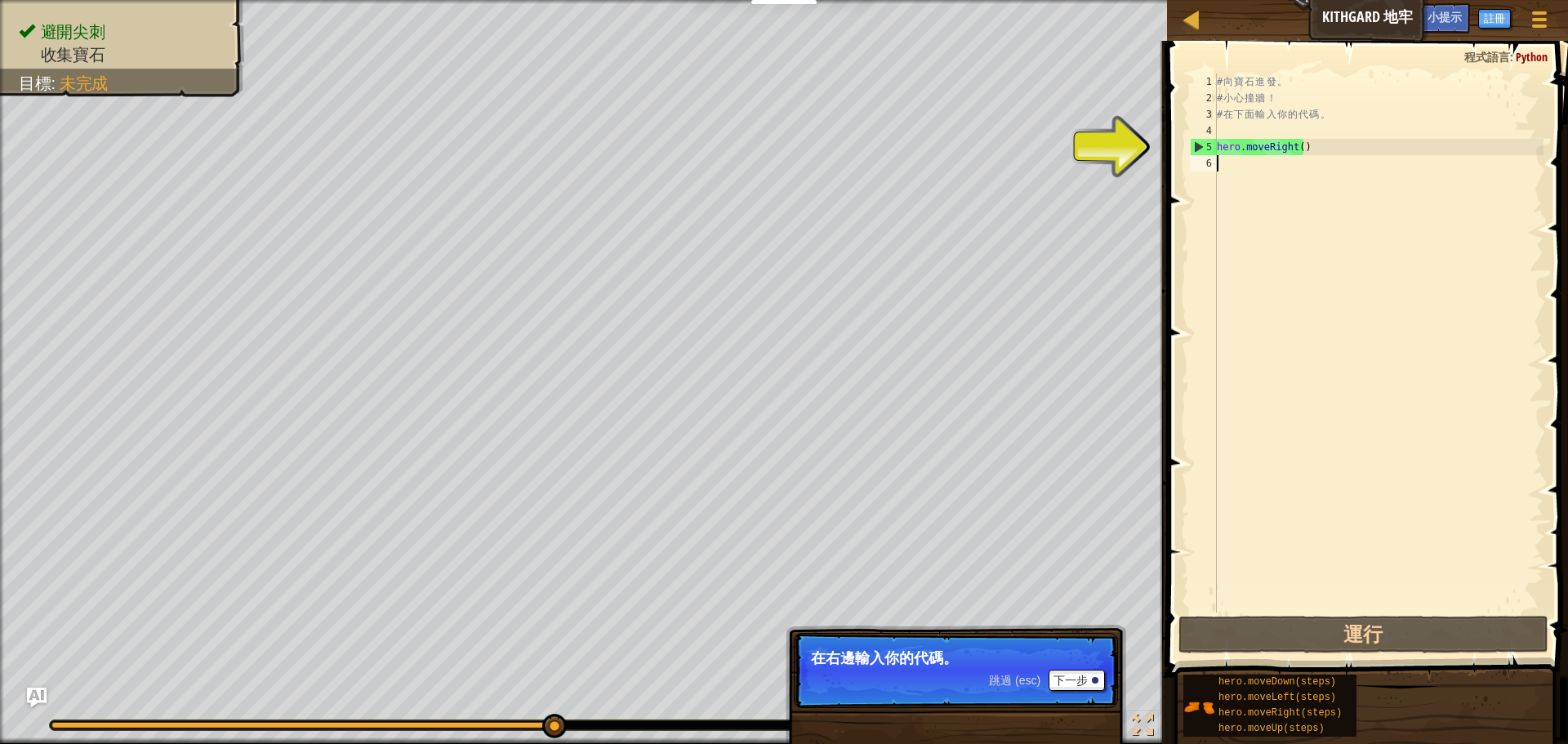
click at [1319, 156] on div "# 向 寶 石 進 發 。 # 小 心 撞 牆 ！ # 在 下 面 輸 入 你 的 代 碼 。 hero . moveRight ( )" at bounding box center [1379, 359] width 330 height 572
click at [1296, 148] on div "# 向 寶 石 進 發 。 # 小 心 撞 牆 ！ # 在 下 面 輸 入 你 的 代 碼 。 hero . moveRight ( )" at bounding box center [1379, 359] width 330 height 572
type textarea "hero.moveRight()"
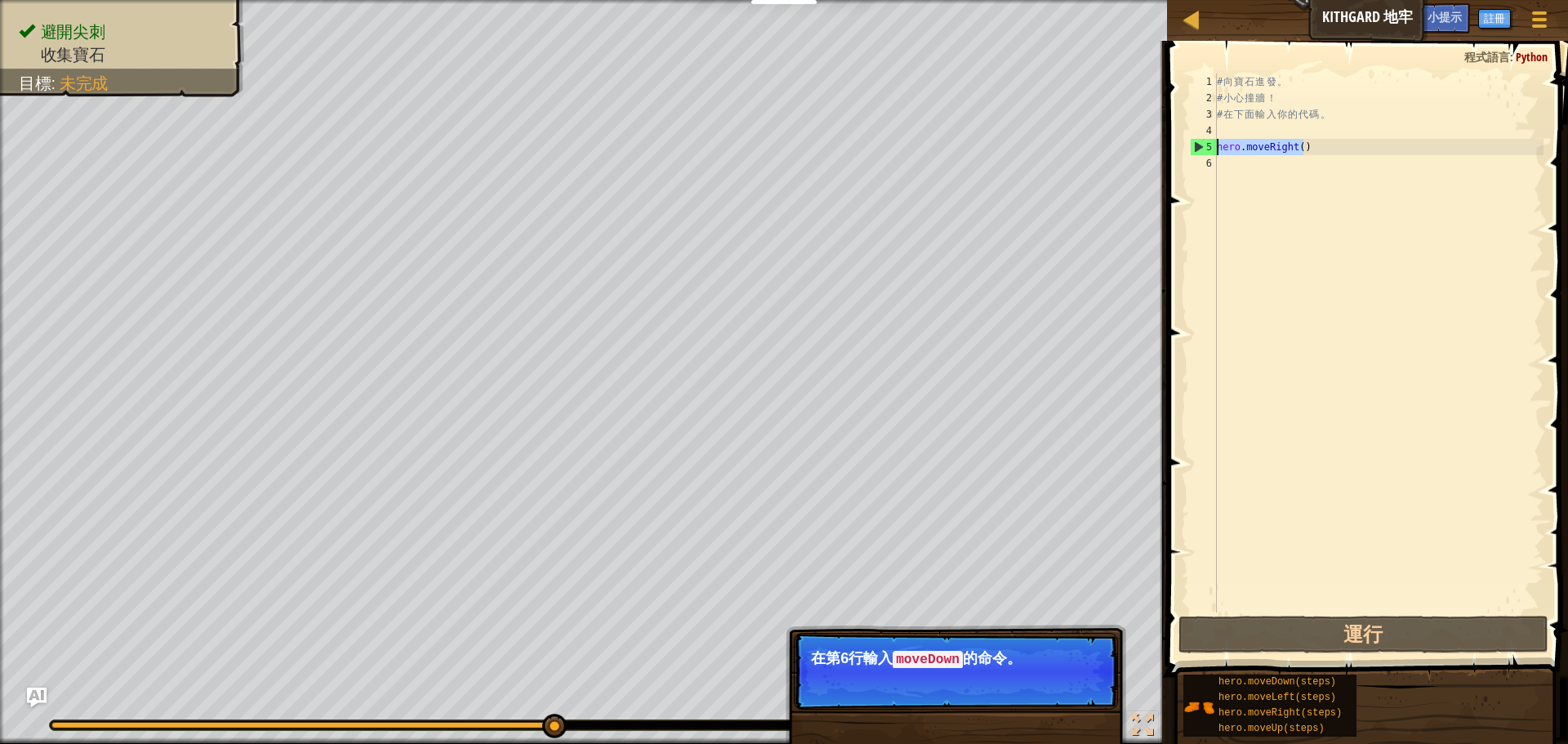
drag, startPoint x: 1318, startPoint y: 145, endPoint x: 1204, endPoint y: 143, distance: 114.0
click at [1204, 143] on div "hero.moveRight() 1 2 3 4 5 6 # 向 寶 石 進 發 。 # 小 心 撞 牆 ！ # 在 下 面 輸 入 你 的 代 碼 。 he…" at bounding box center [1365, 343] width 357 height 539
click at [1249, 167] on div "# 向 寶 石 進 發 。 # 小 心 撞 牆 ！ # 在 下 面 輸 入 你 的 代 碼 。 hero . moveRight ( )" at bounding box center [1379, 359] width 330 height 572
paste textarea "hero.moveRight()"
type textarea "hero.moveRight()"
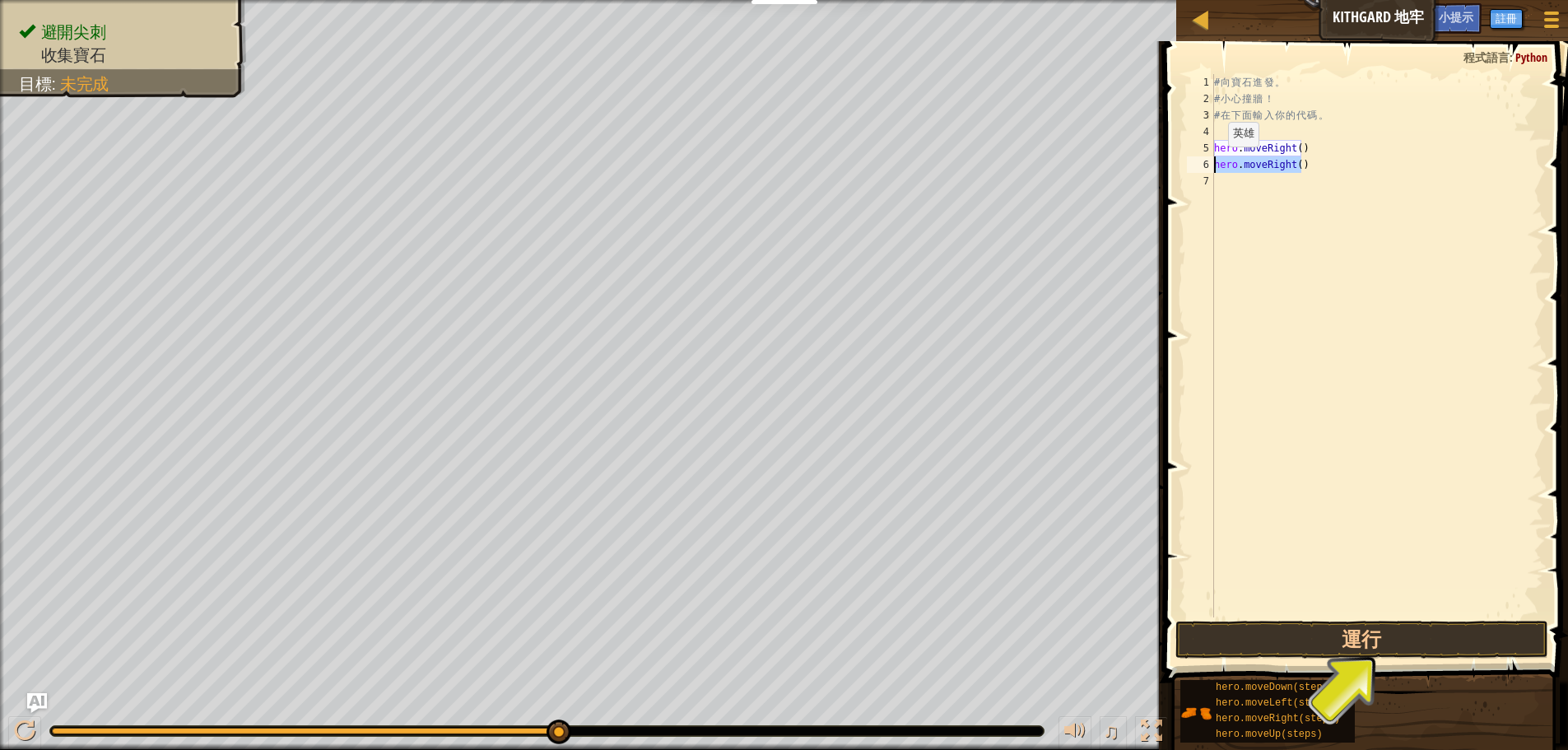
drag, startPoint x: 1306, startPoint y: 165, endPoint x: 1214, endPoint y: 163, distance: 92.0
click at [1214, 163] on div "# 向 寶 石 進 發 。 # 小 心 撞 牆 ！ # 在 下 面 輸 入 你 的 代 碼 。 hero . moveRight ( ) hero . mov…" at bounding box center [1377, 362] width 333 height 576
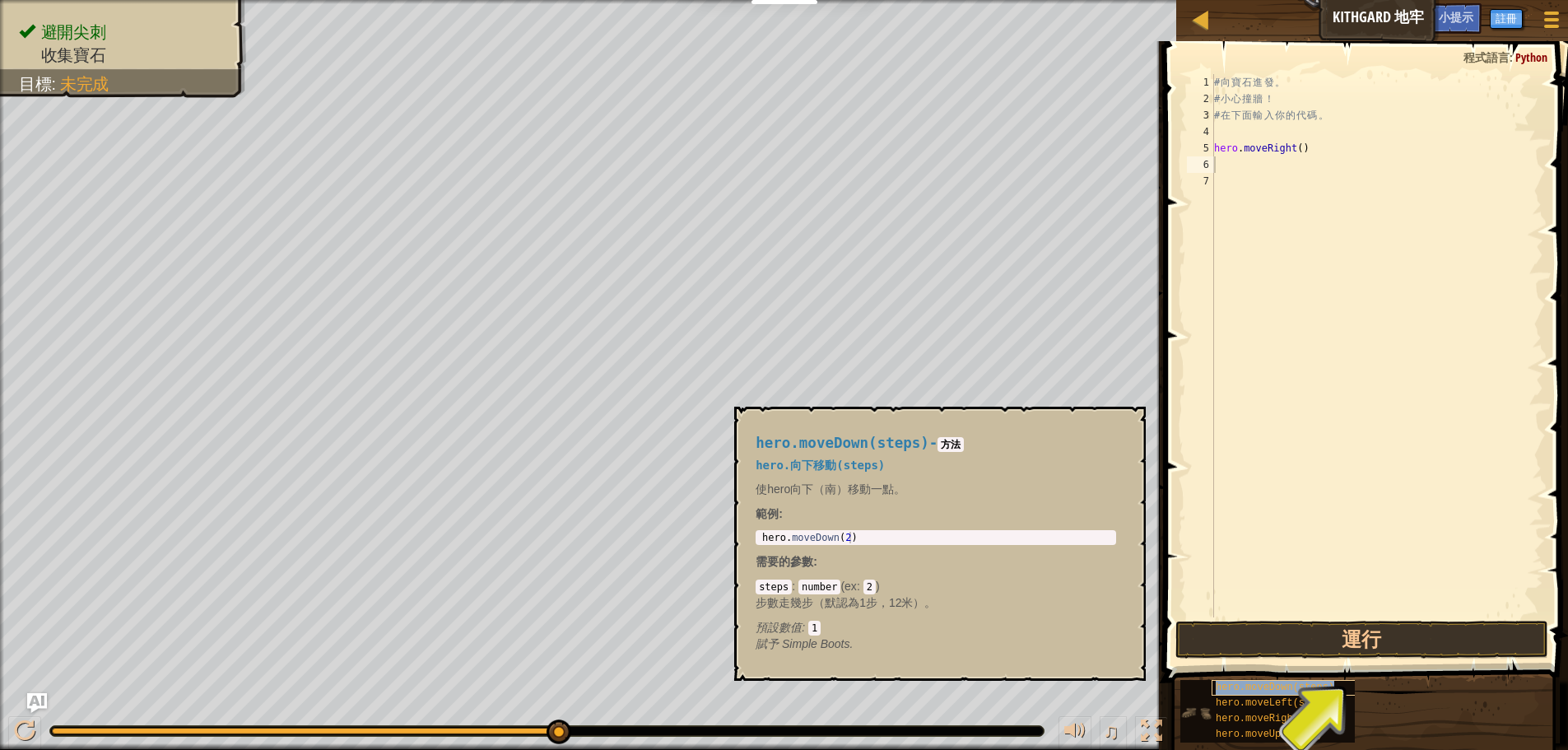
click at [1242, 688] on span "hero.moveDown(steps)" at bounding box center [1275, 688] width 118 height 12
click at [1255, 688] on span "hero.moveDown(steps)" at bounding box center [1275, 688] width 118 height 12
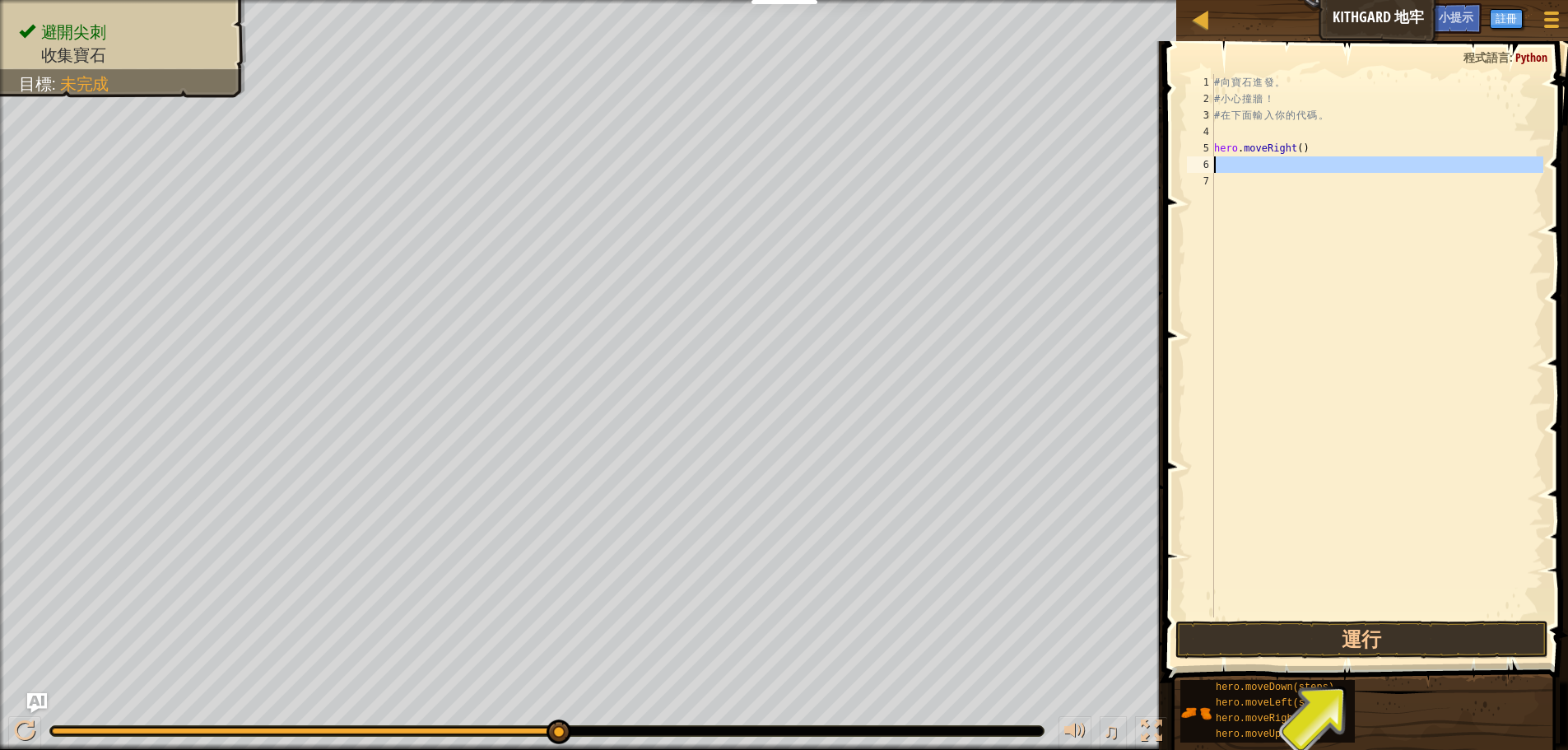
click at [1226, 165] on div "1 2 3 4 5 6 7 # 向 寶 石 進 發 。 # 小 心 撞 牆 ！ # 在 下 面 輸 入 你 的 代 碼 。 hero . moveRight …" at bounding box center [1364, 346] width 360 height 543
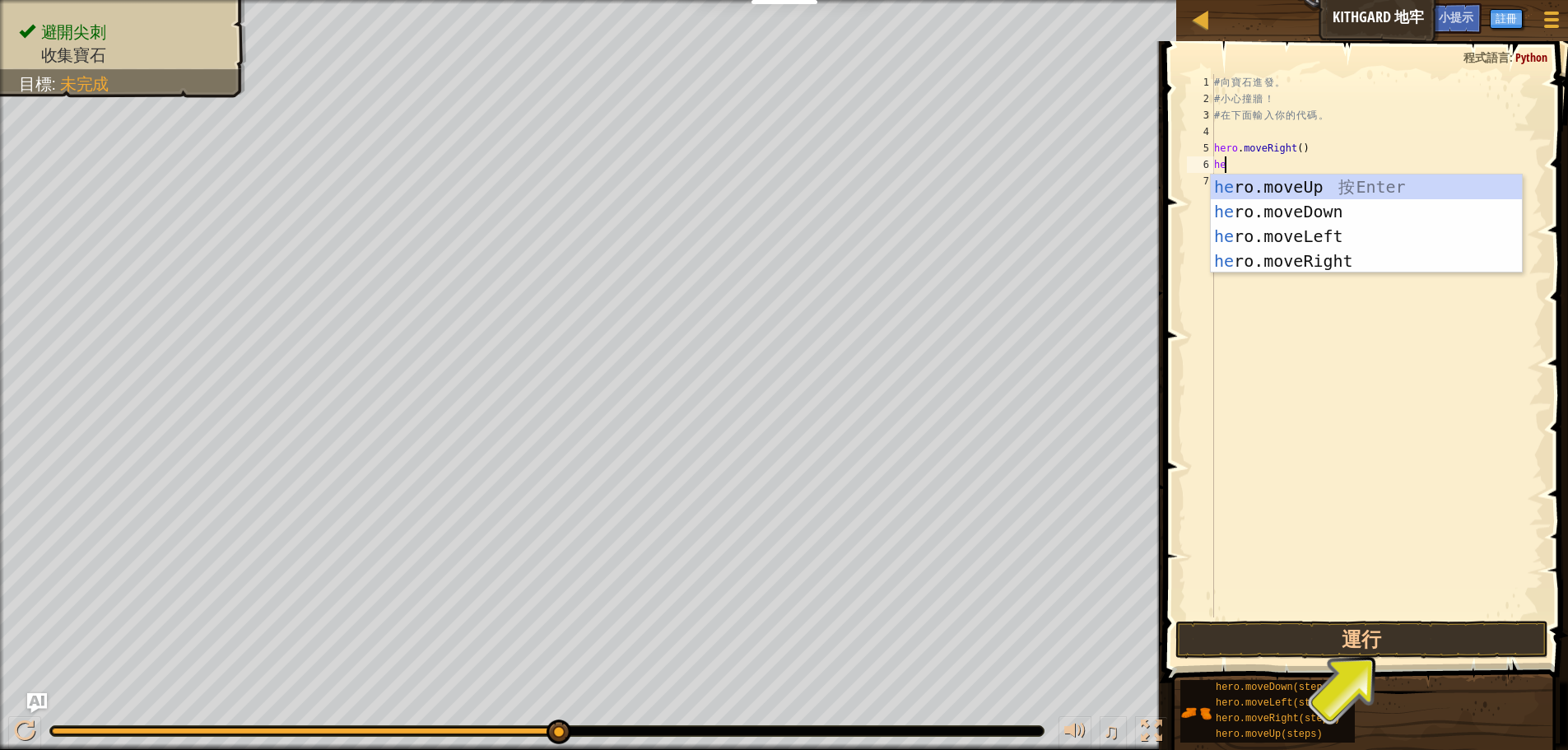
scroll to position [8, 1]
type textarea "hero."
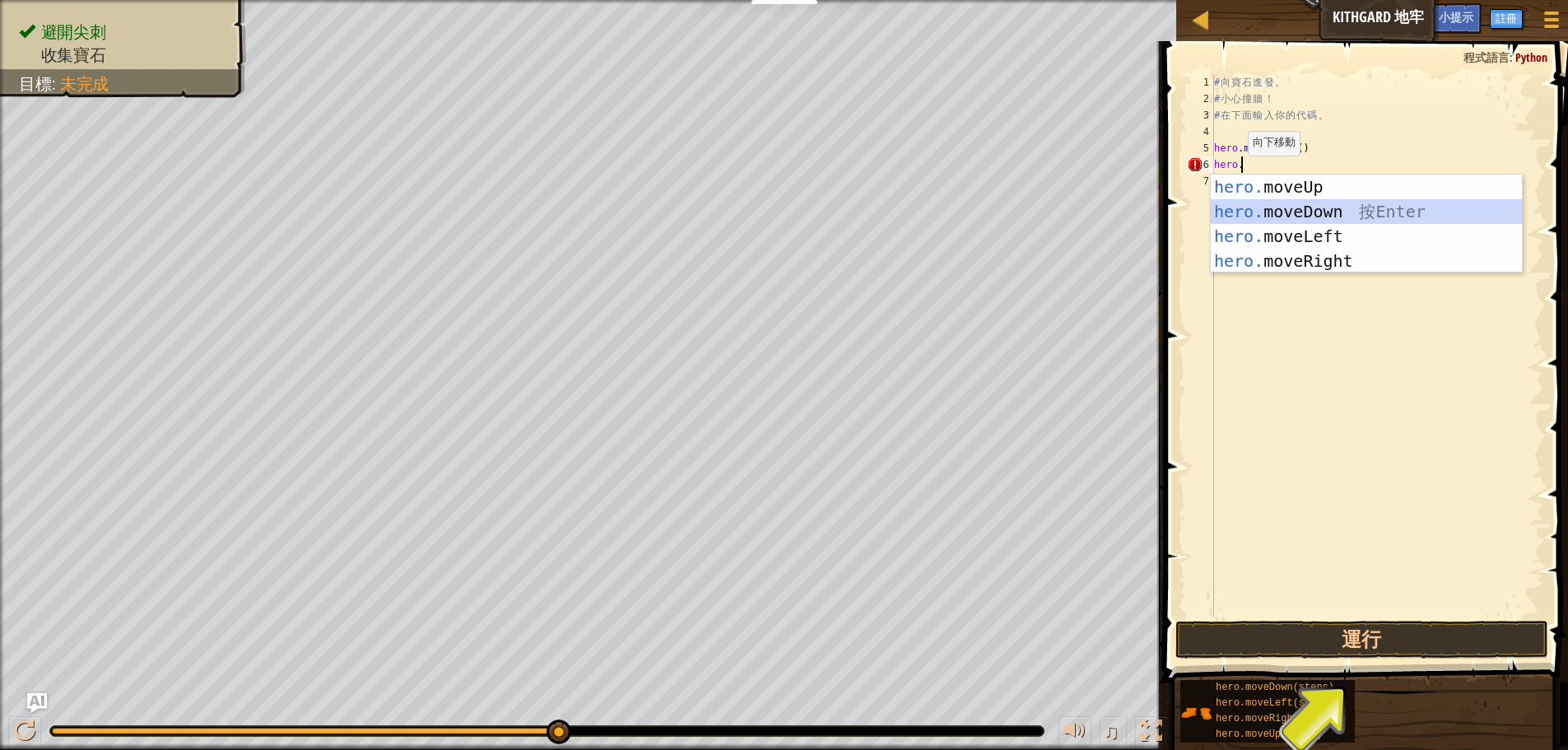
click at [1270, 209] on div "hero. moveUp 按 Enter hero. moveDown 按 Enter hero. moveLeft 按 Enter hero. moveRi…" at bounding box center [1366, 249] width 311 height 148
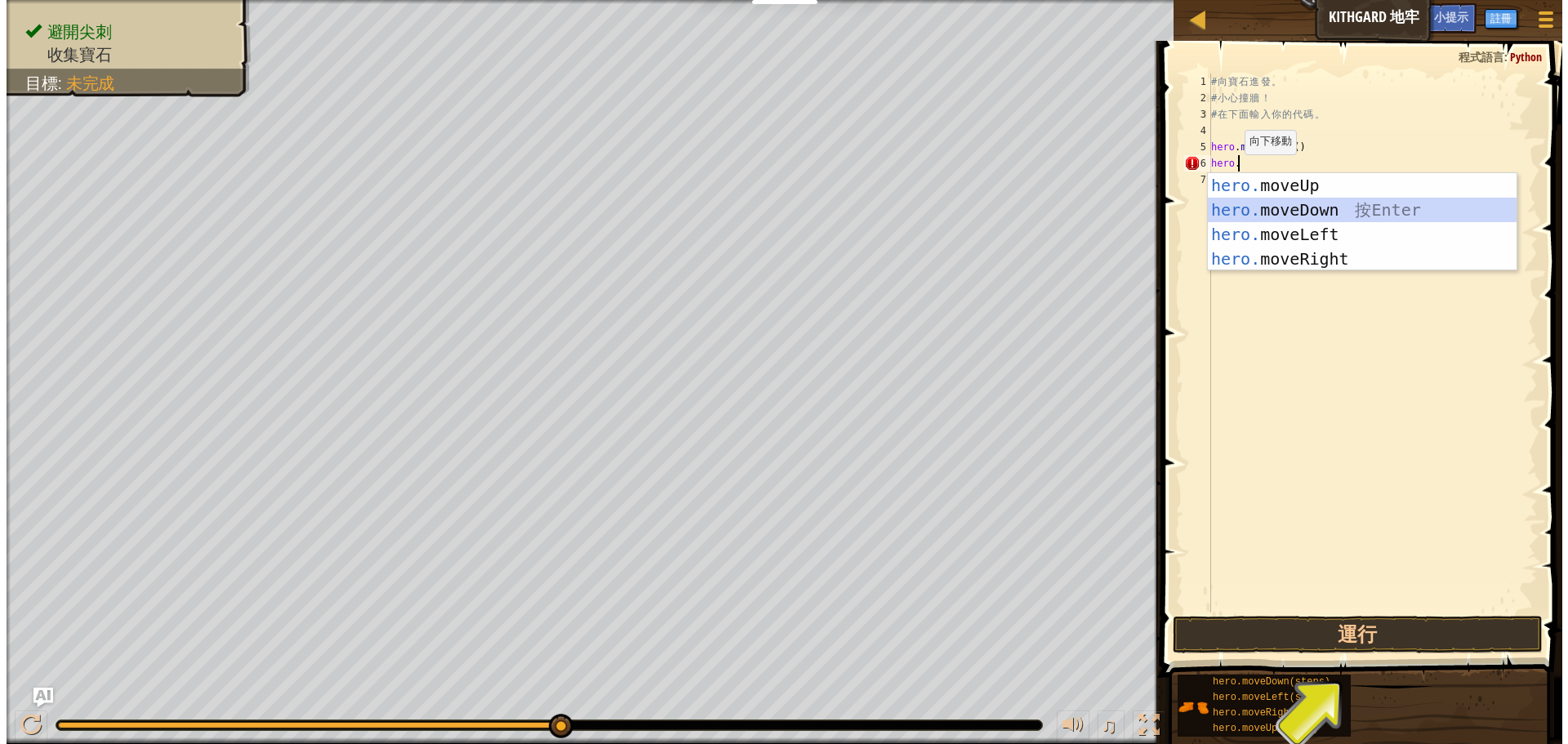
scroll to position [8, 0]
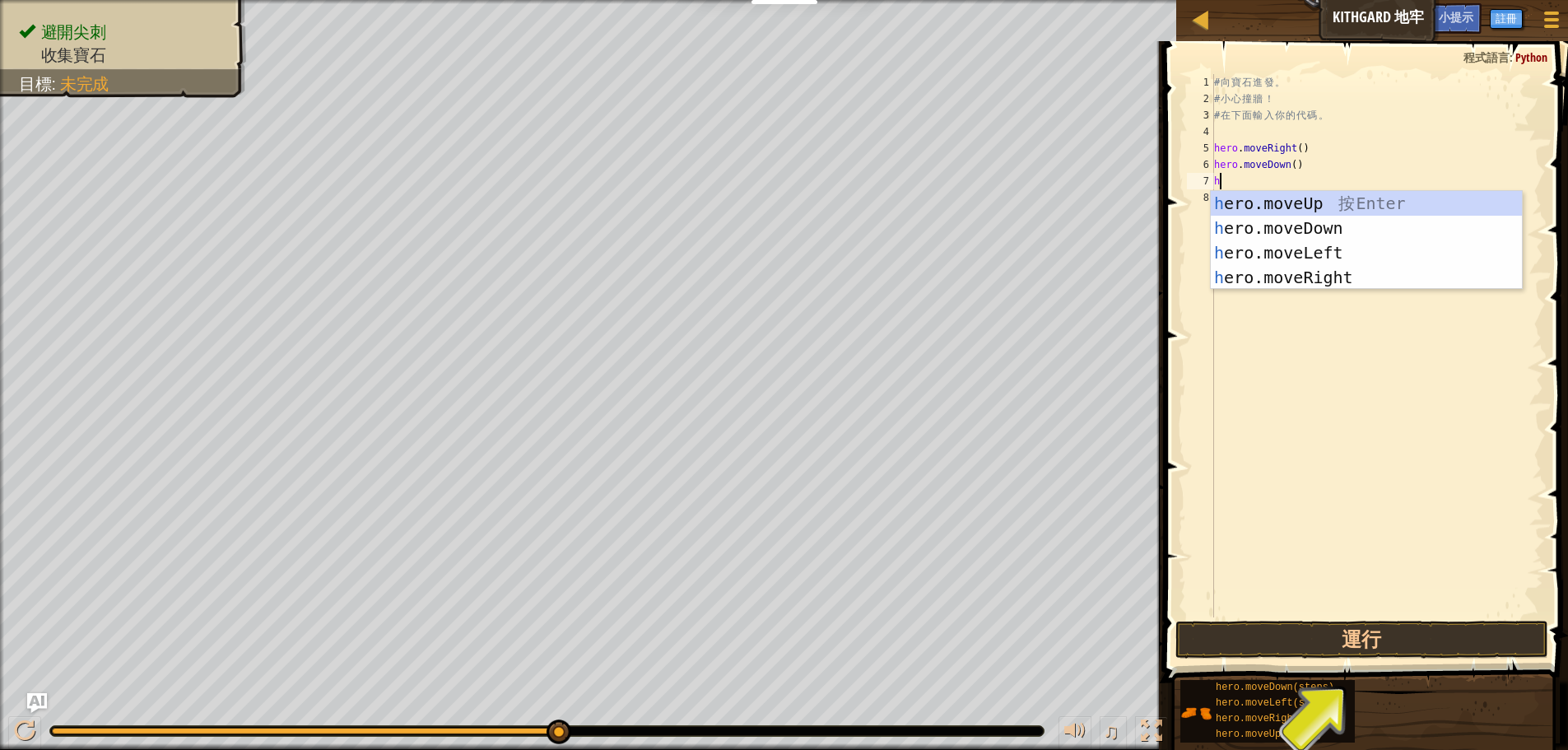
type textarea "he"
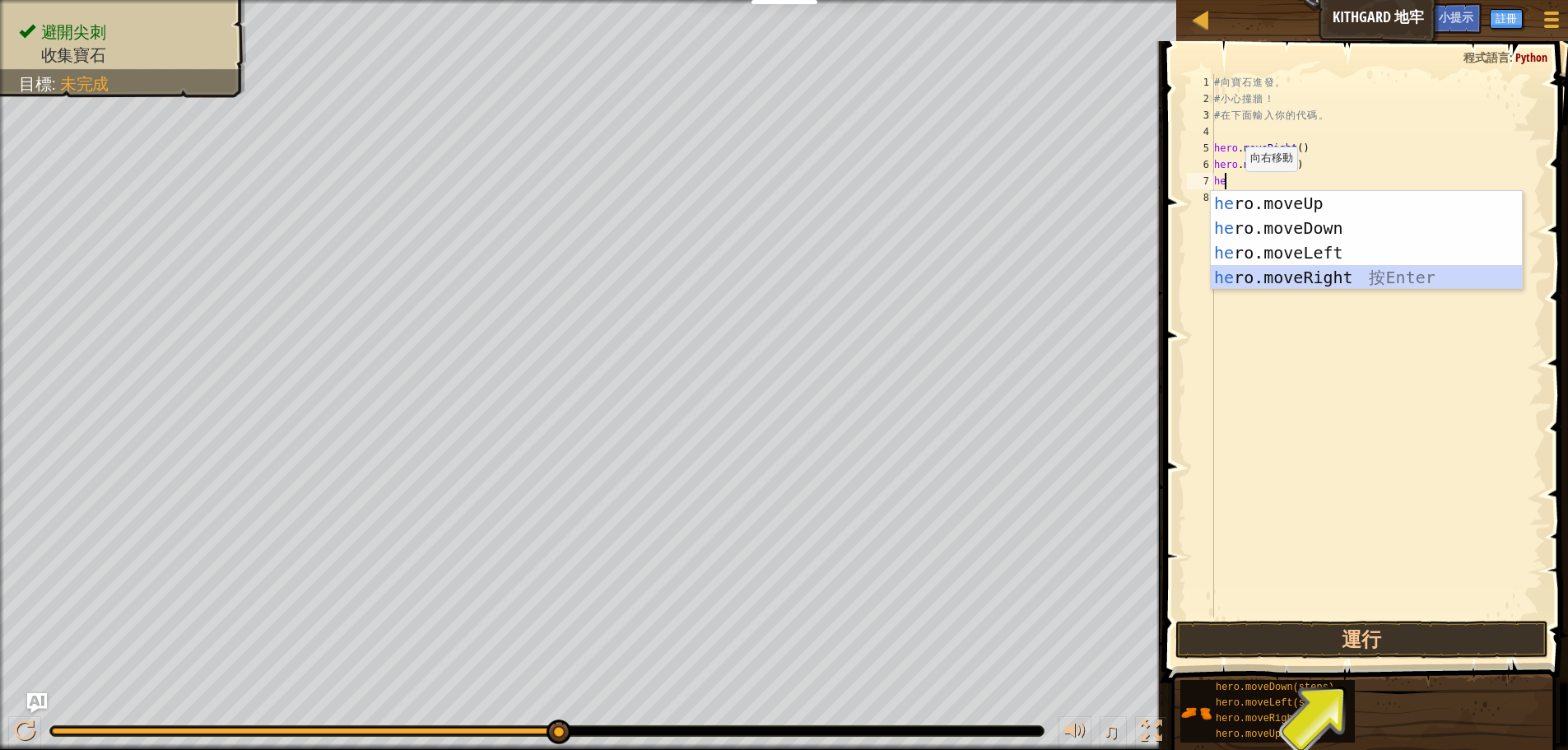
click at [1290, 275] on div "he ro.moveUp 按 Enter he ro.moveDown 按 Enter he ro.moveLeft 按 Enter he ro.moveRi…" at bounding box center [1366, 265] width 311 height 148
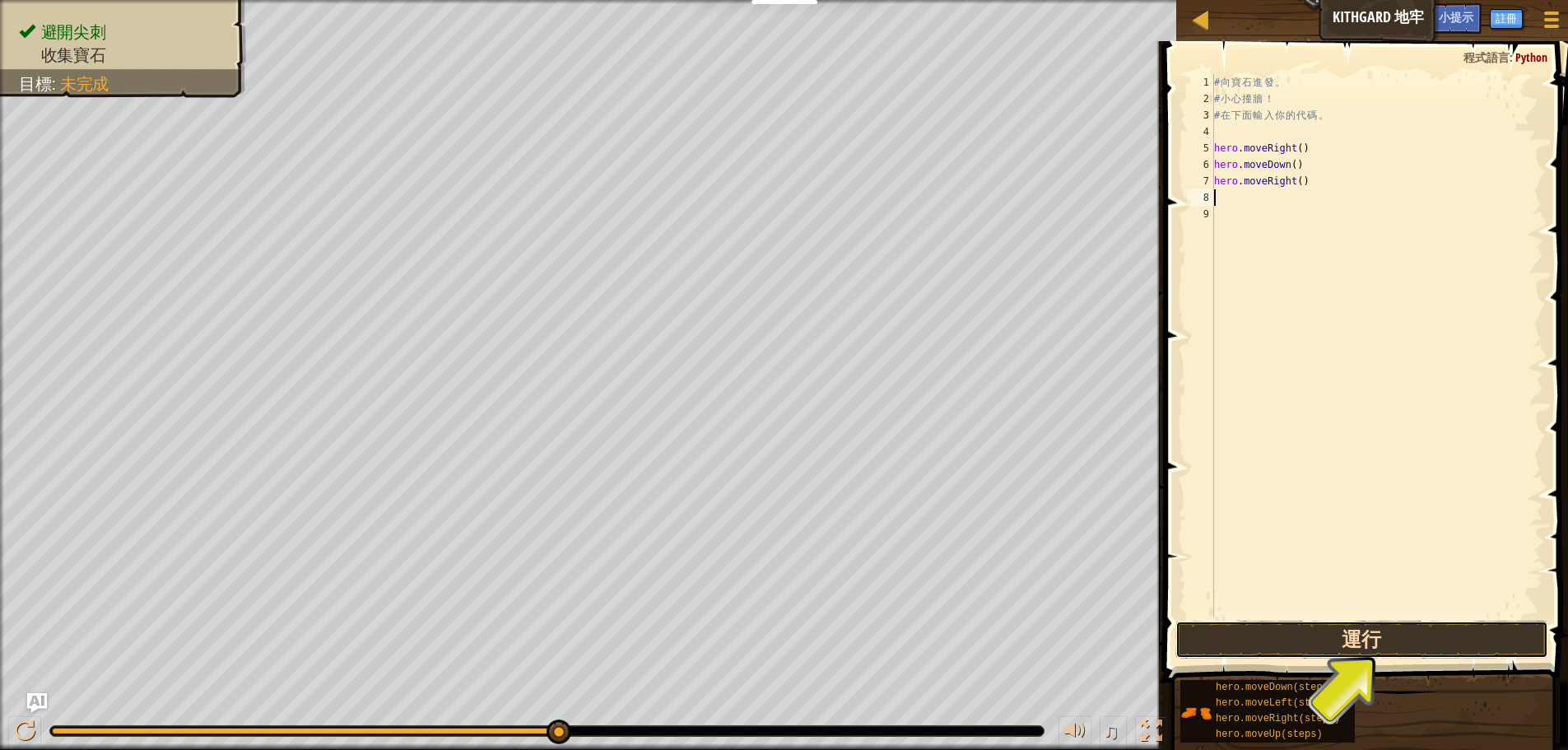
click at [1370, 643] on button "運行" at bounding box center [1362, 639] width 373 height 38
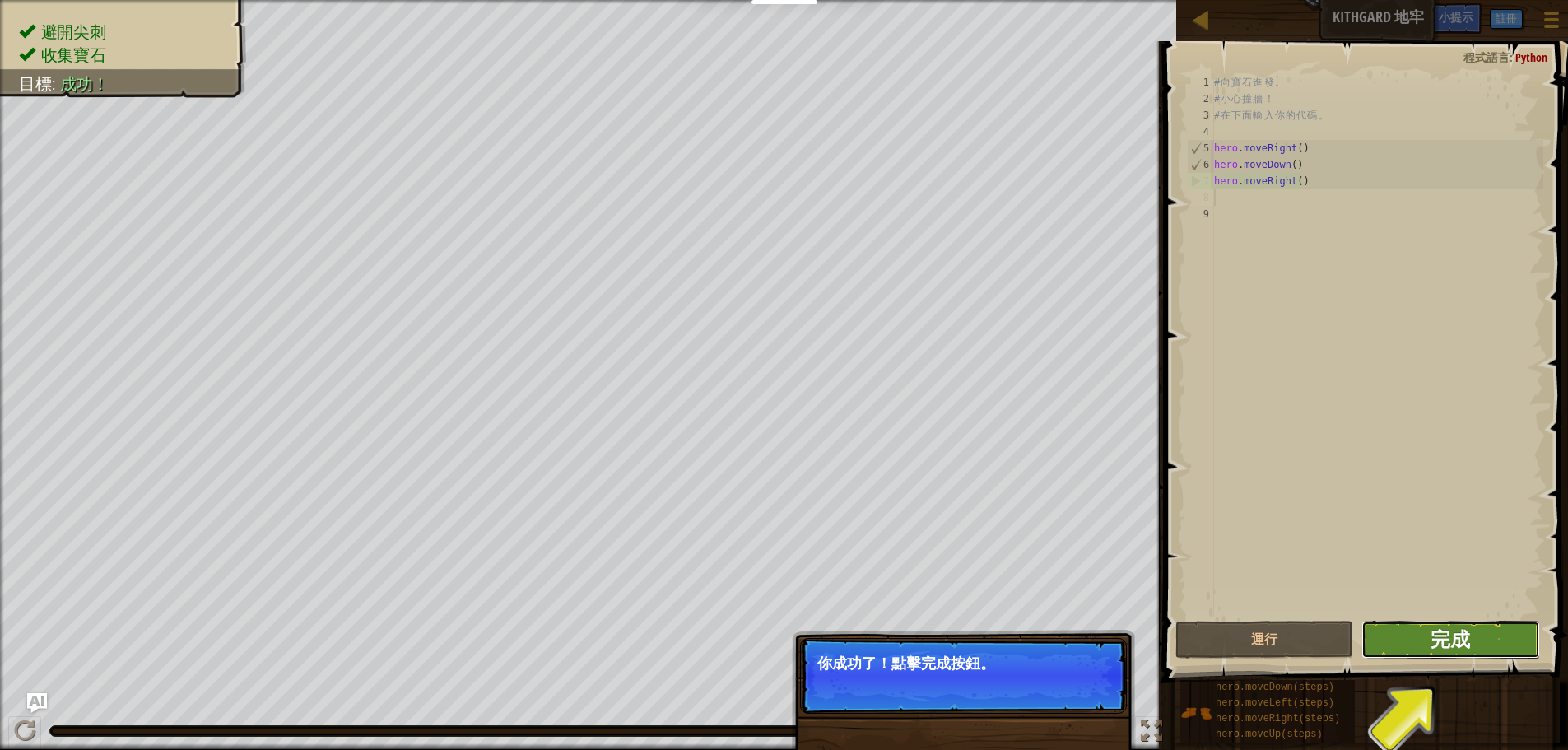
click at [1463, 639] on span "完成" at bounding box center [1451, 638] width 40 height 26
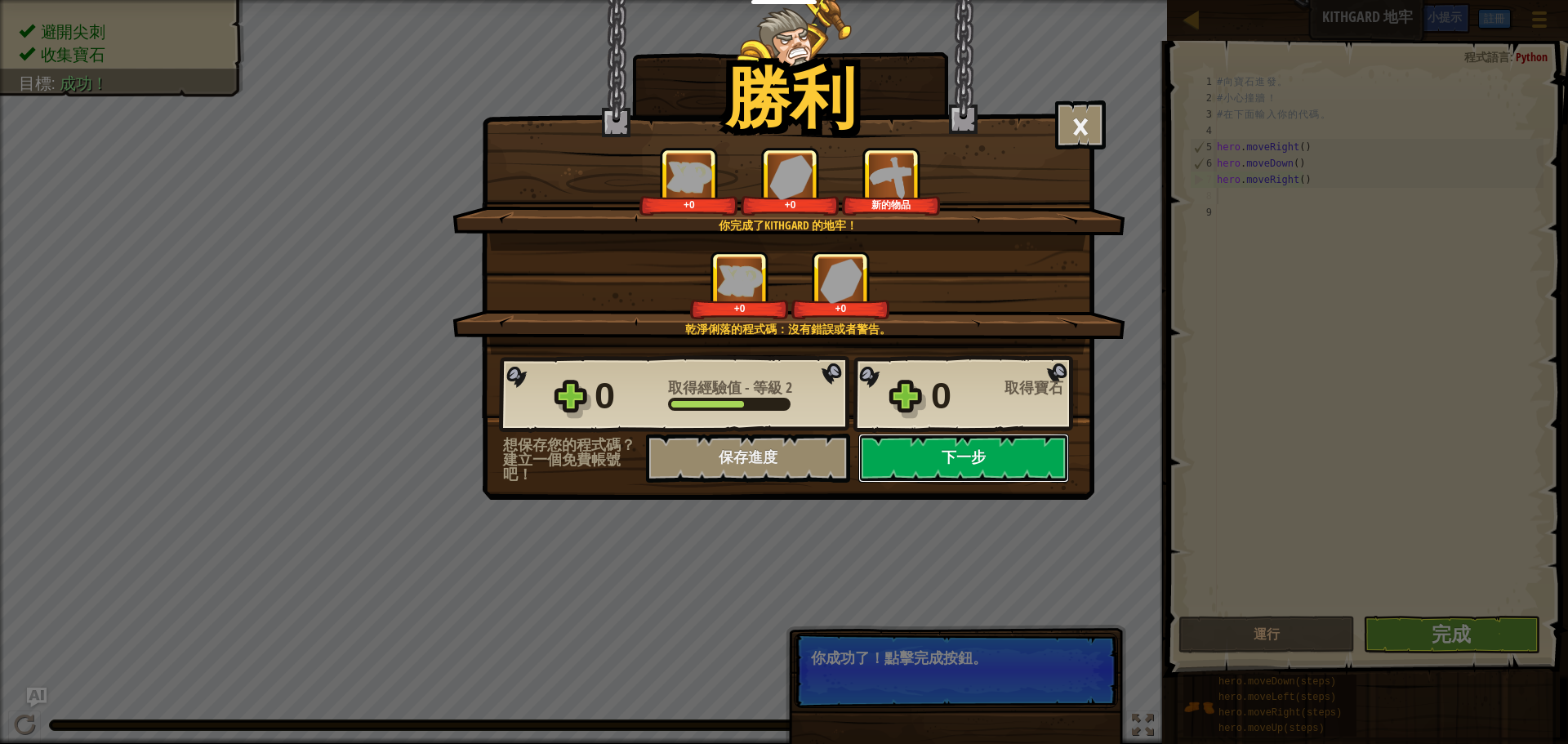
click at [973, 464] on button "下一步" at bounding box center [964, 458] width 211 height 49
select select "zh-HANT"
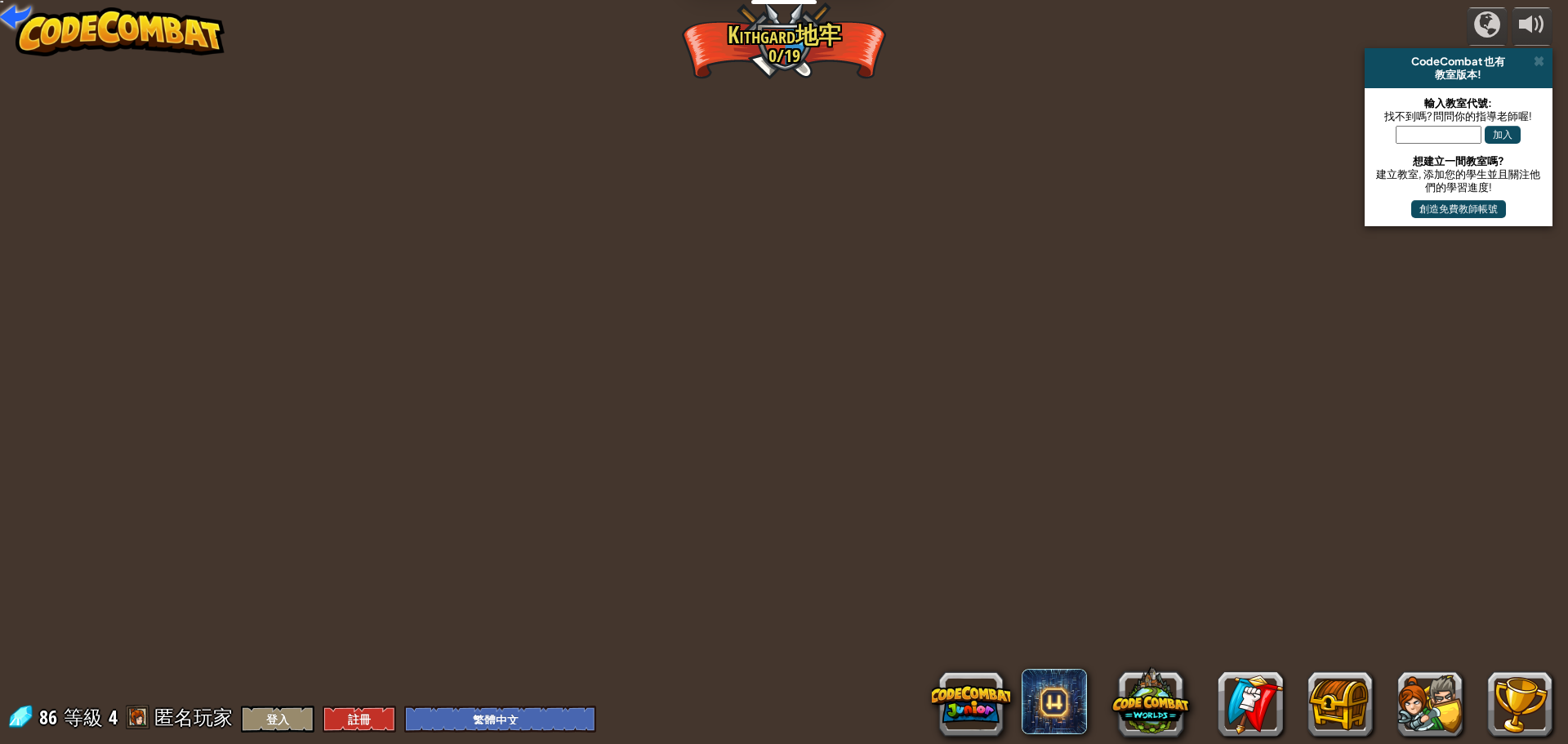
select select "zh-HANT"
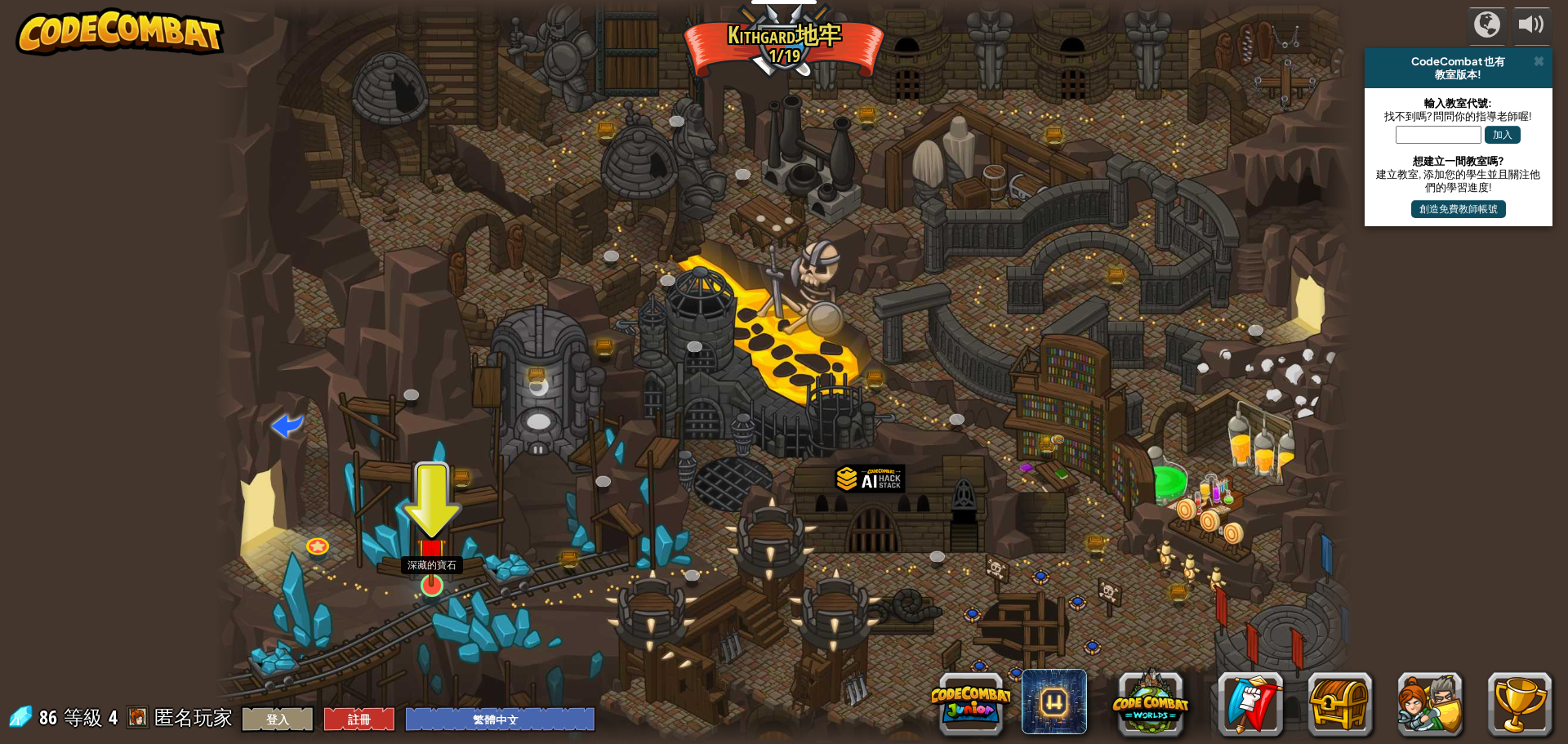
click at [422, 562] on img at bounding box center [432, 552] width 30 height 69
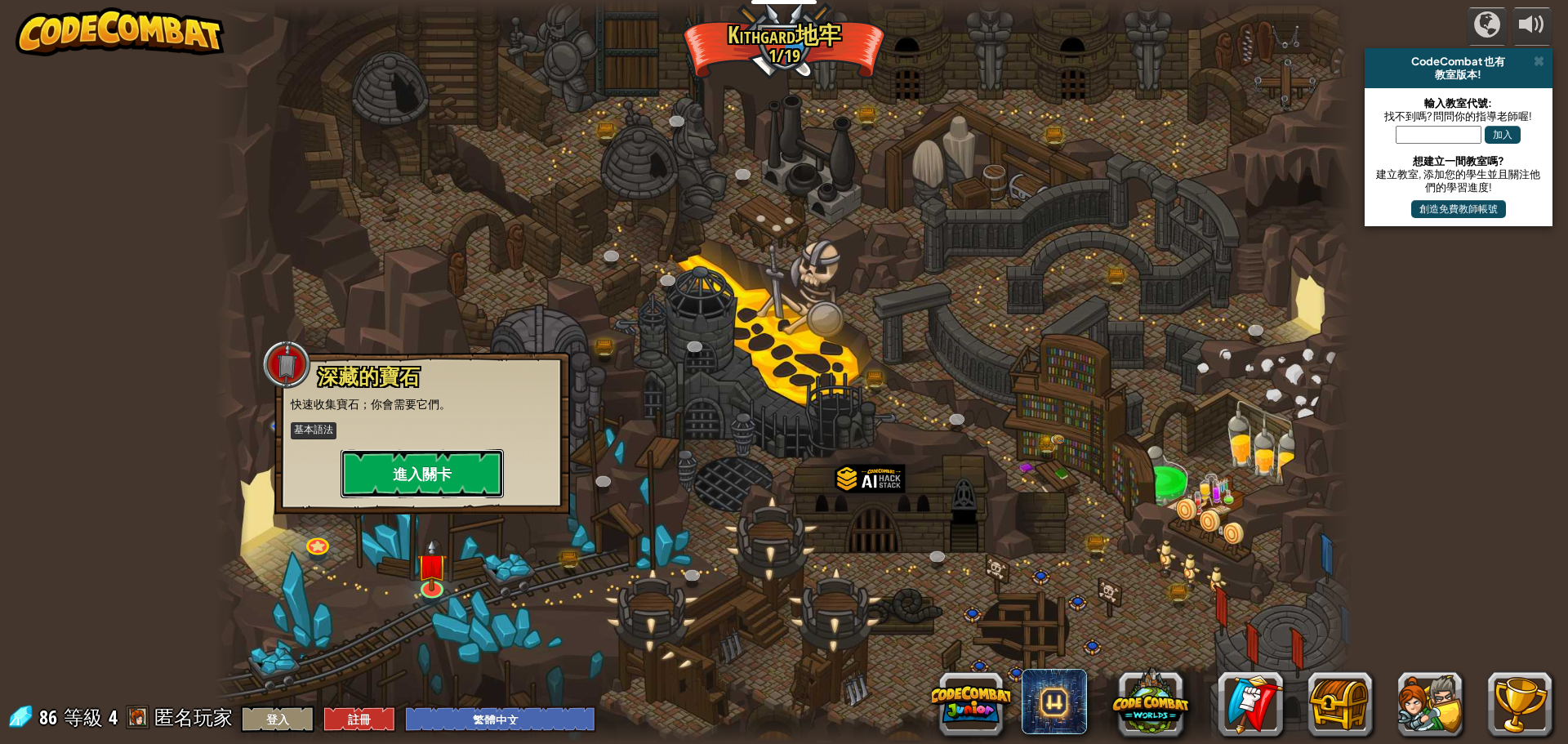
click at [442, 475] on button "進入關卡" at bounding box center [422, 474] width 163 height 49
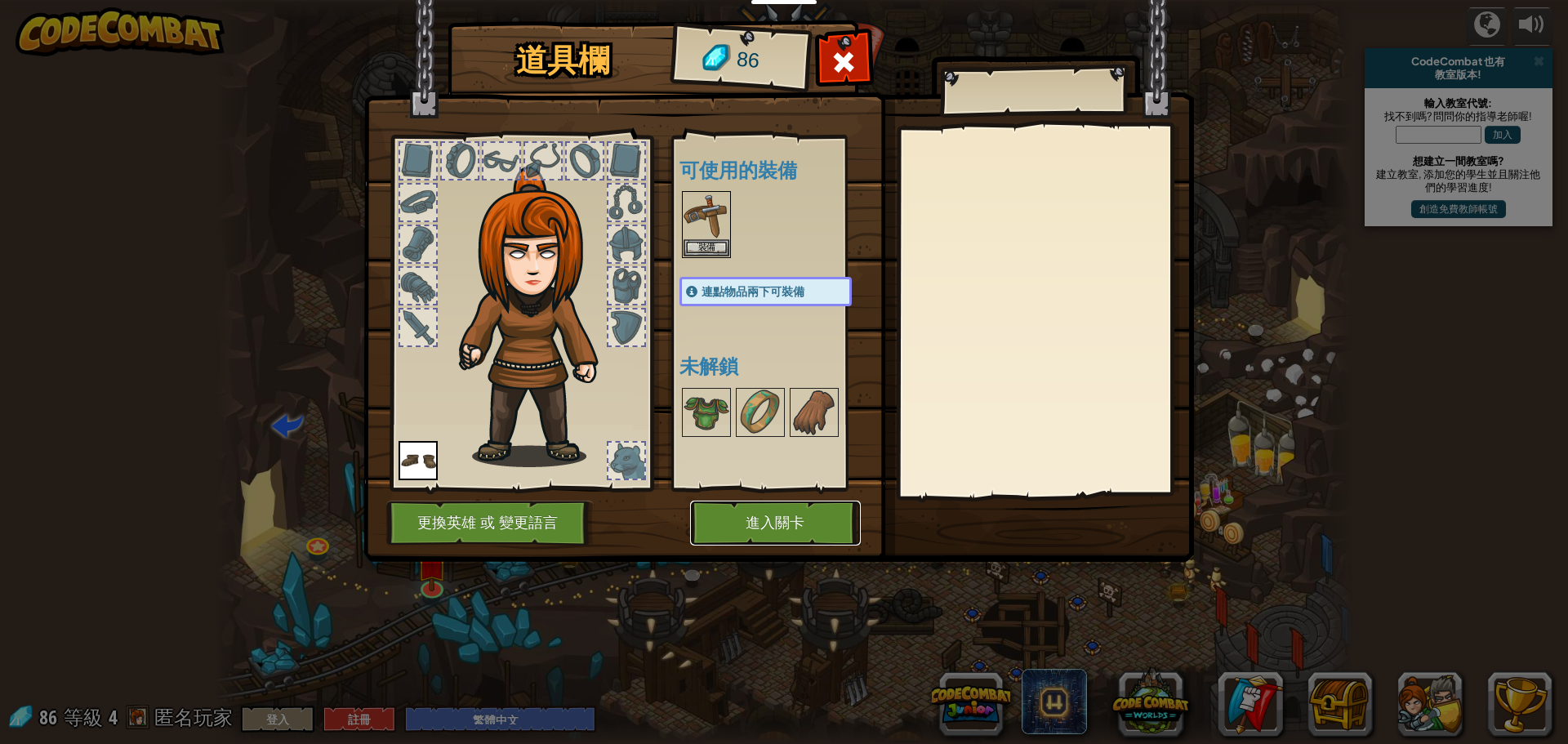
click at [768, 516] on button "進入關卡" at bounding box center [775, 523] width 171 height 45
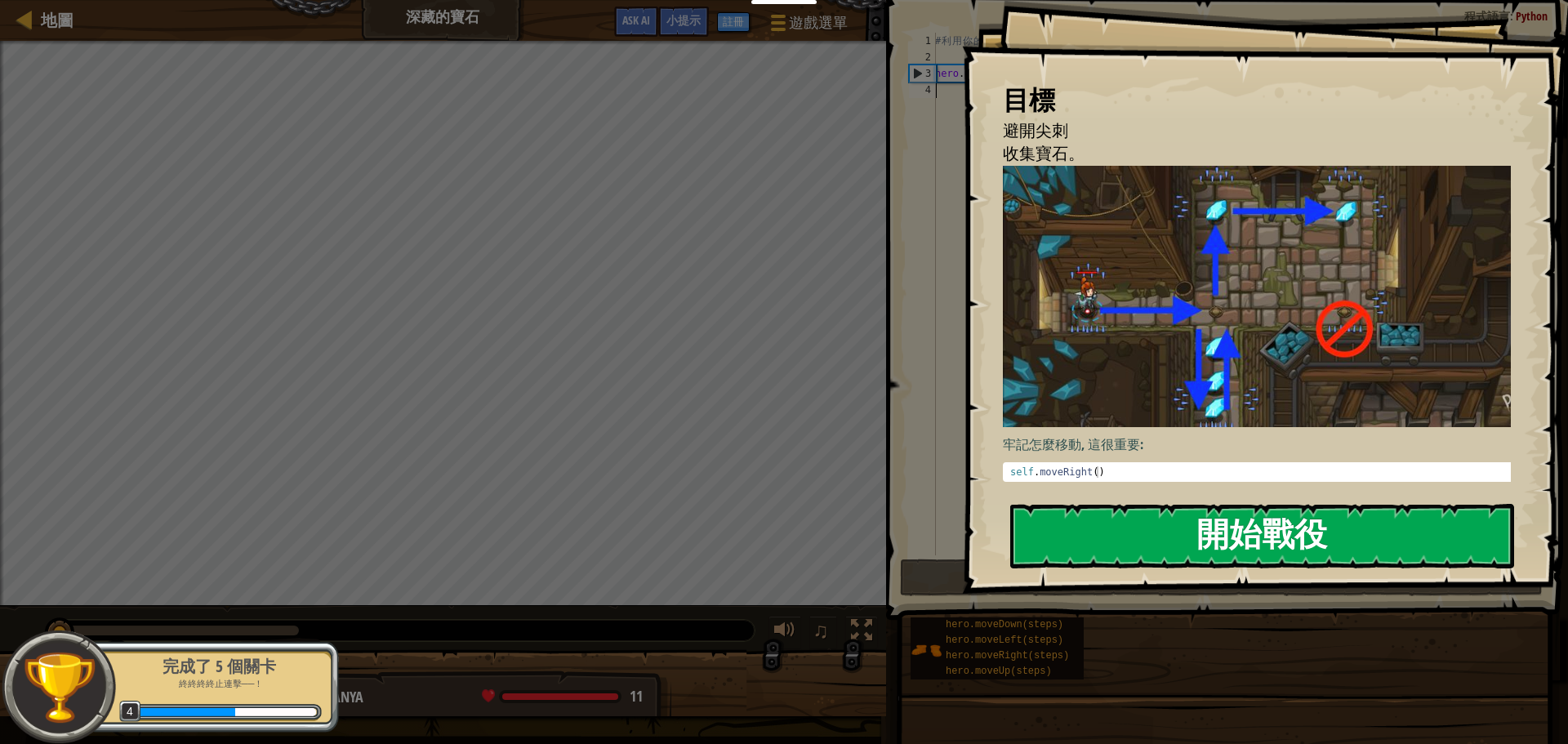
click at [1198, 524] on button "開始戰役" at bounding box center [1262, 536] width 504 height 64
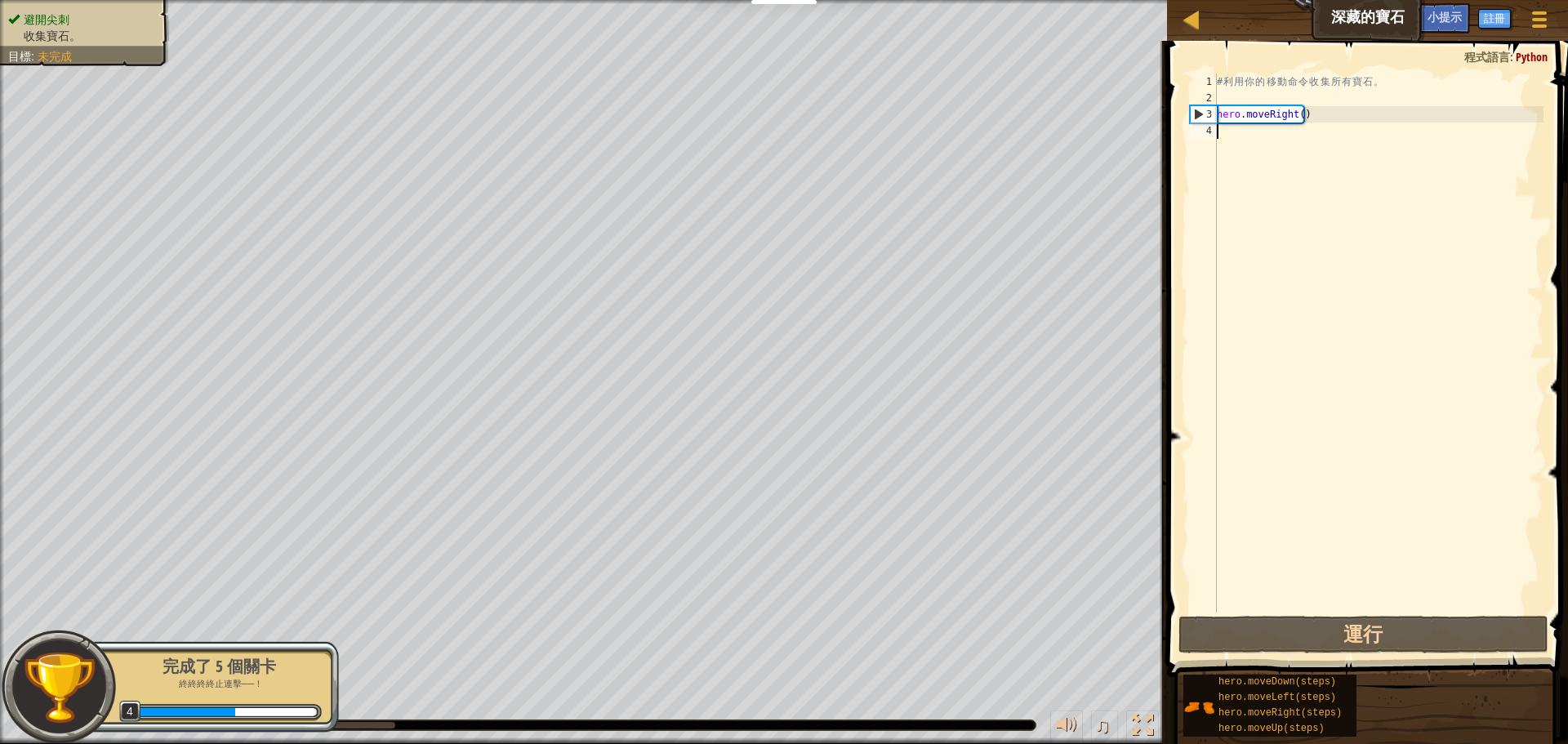
click at [1265, 136] on div "# 利 用 你 的 移 動 命 令 收 集 所 有 寶 石 。 hero . moveRight ( )" at bounding box center [1379, 359] width 330 height 572
type textarea "j"
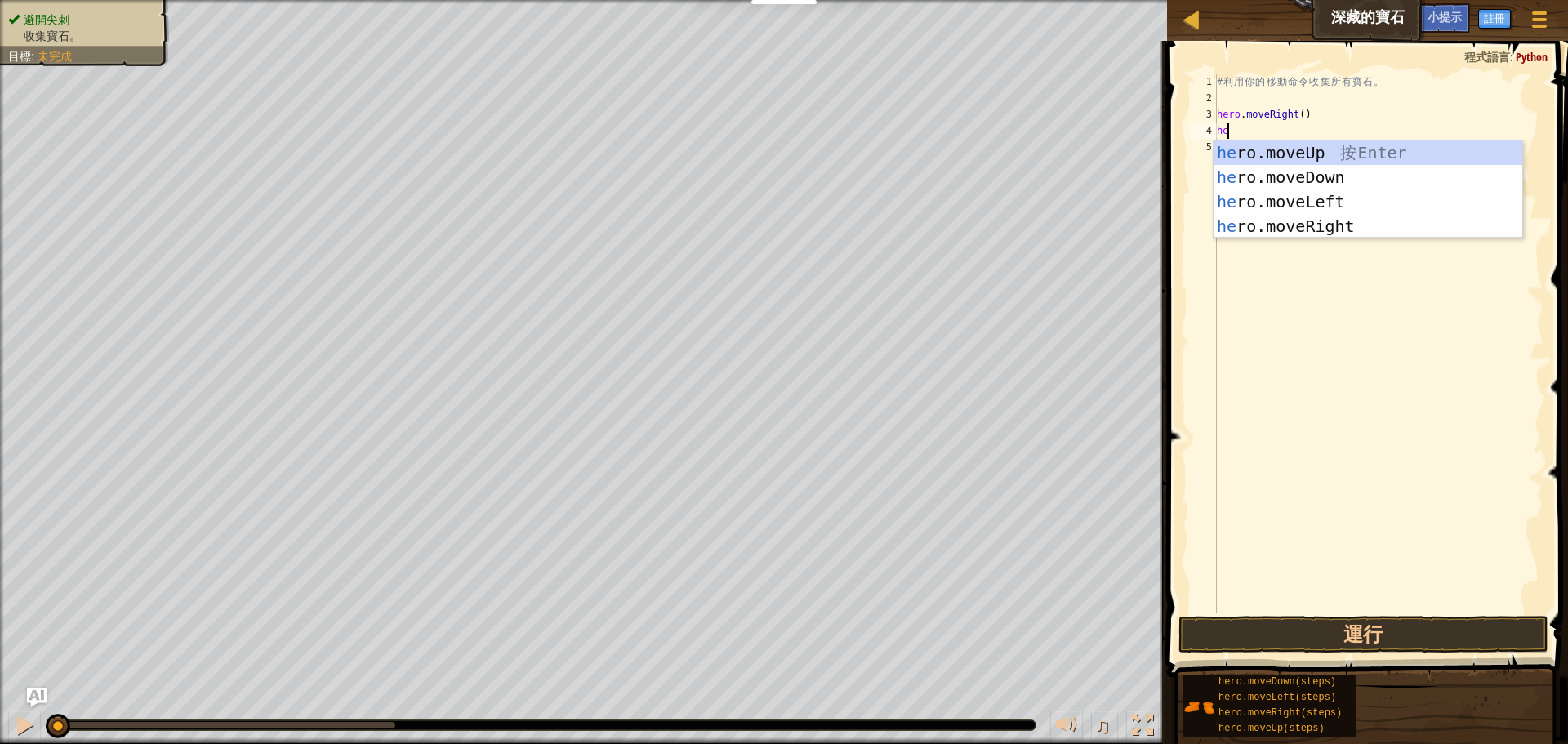
scroll to position [8, 1]
type textarea "hero"
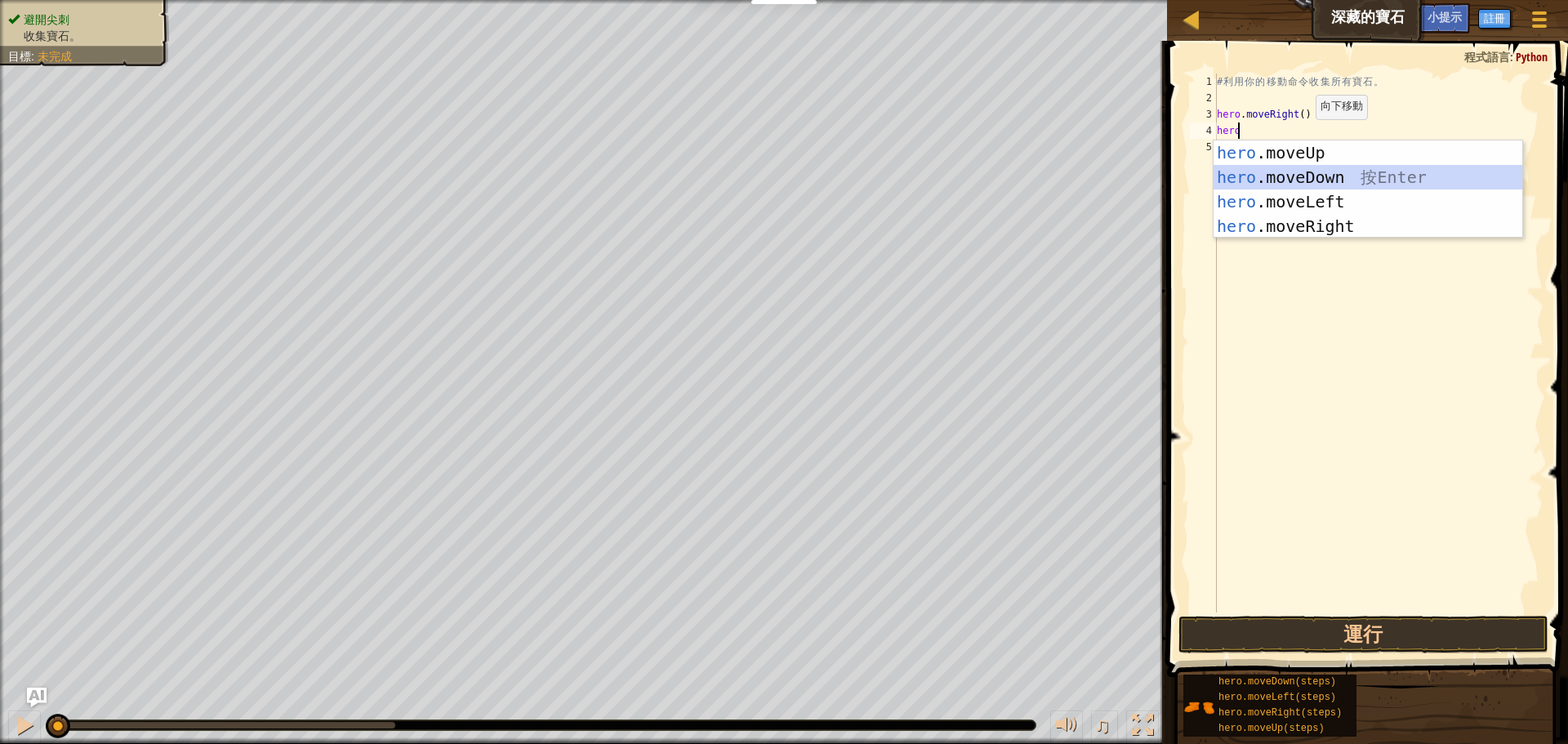
click at [1302, 183] on div "hero .moveUp 按 Enter hero .moveDown 按 Enter hero .moveLeft 按 Enter hero .moveRi…" at bounding box center [1368, 214] width 309 height 147
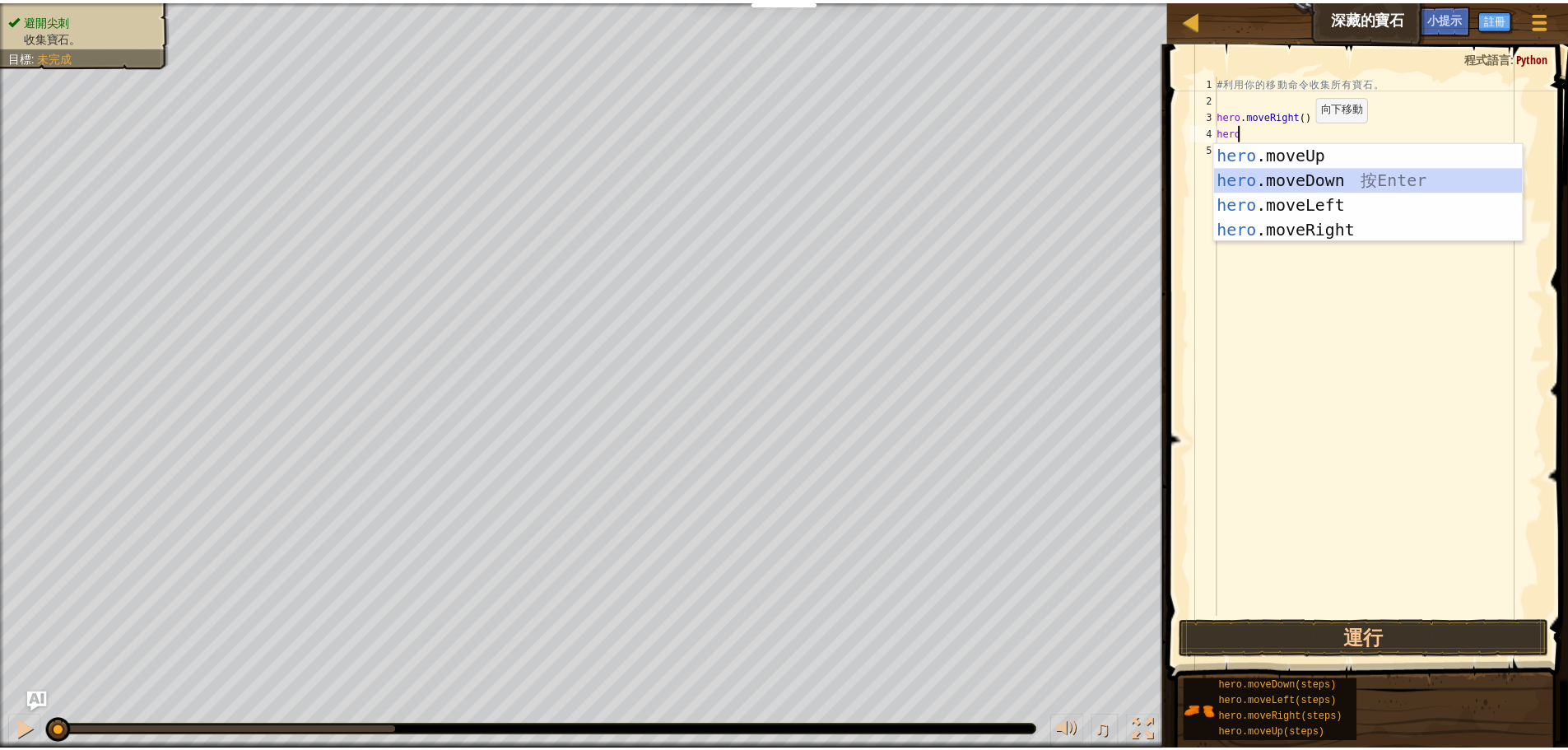
scroll to position [8, 0]
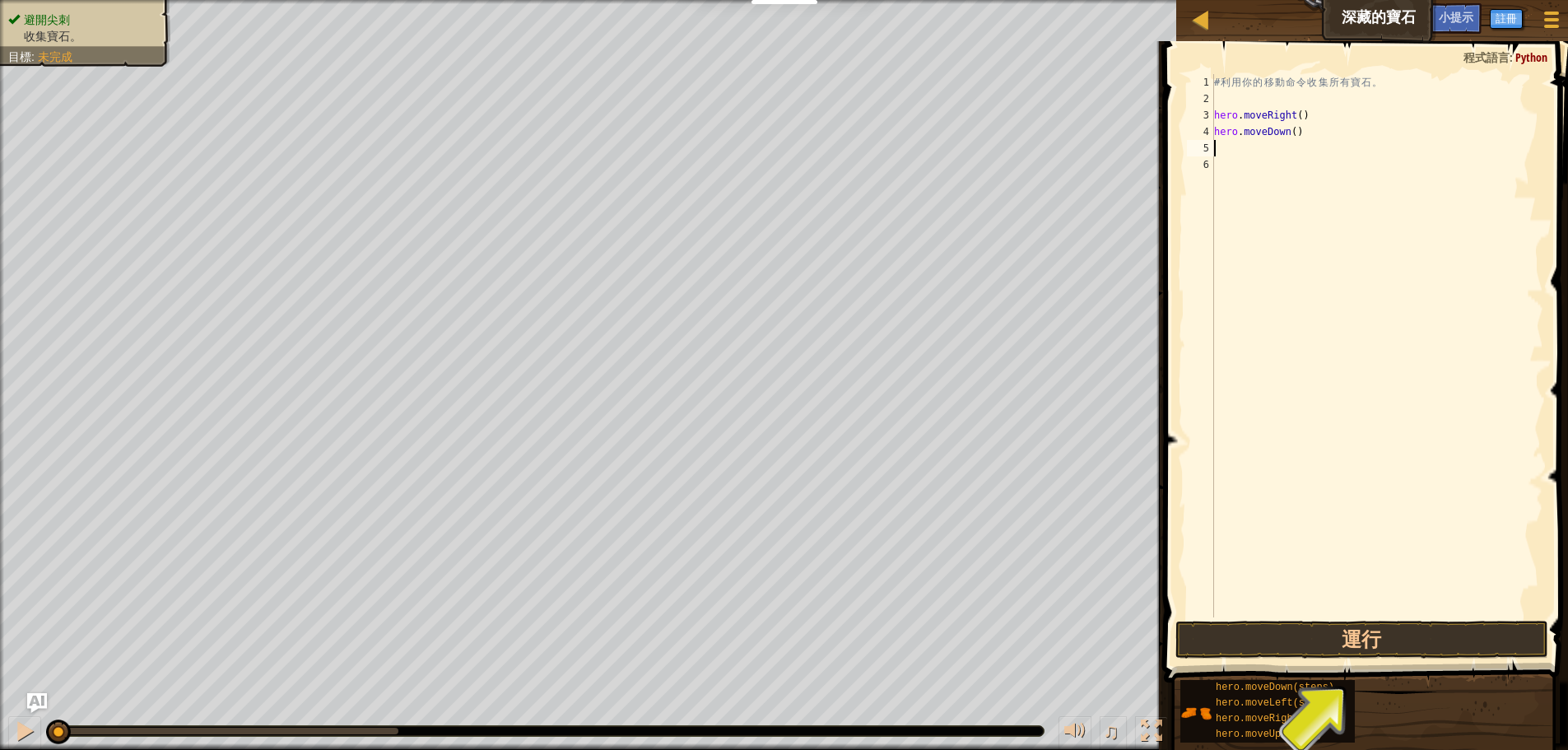
click at [1250, 153] on div "# 利 用 你 的 移 動 命 令 收 集 所 有 寶 石 。 hero . moveRight ( ) hero . moveDown ( )" at bounding box center [1377, 362] width 333 height 576
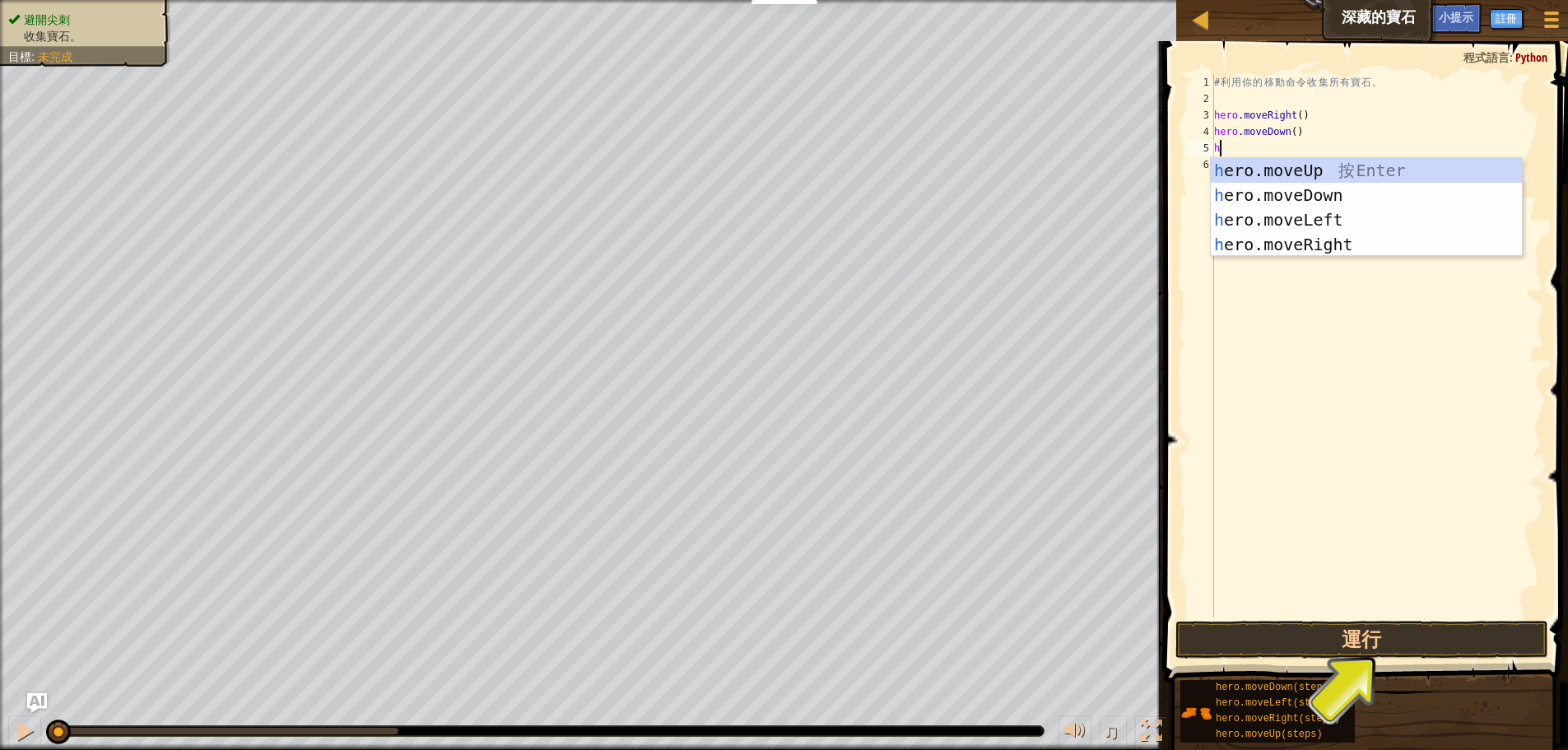
type textarea "he"
click at [1287, 173] on div "he ro.moveUp 按 Enter he ro.moveDown 按 Enter he ro.moveLeft 按 Enter he ro.moveRi…" at bounding box center [1366, 232] width 311 height 148
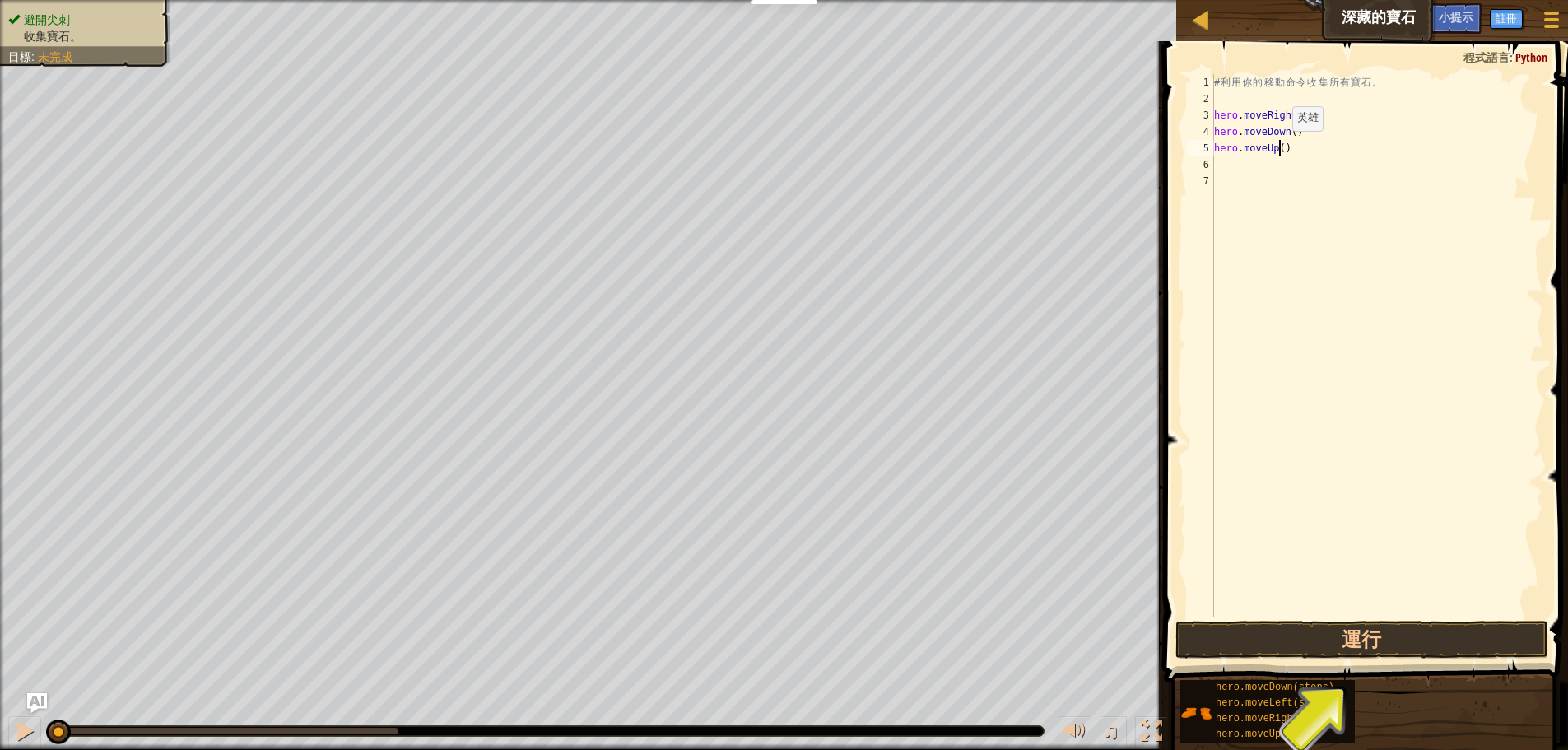
click at [1279, 148] on div "# 利 用 你 的 移 動 命 令 收 集 所 有 寶 石 。 hero . moveRight ( ) hero . moveDown ( ) hero .…" at bounding box center [1377, 362] width 333 height 576
type textarea "hero.moveUp(2)"
click at [1231, 165] on div "# 利 用 你 的 移 動 命 令 收 集 所 有 寶 石 。 hero . moveRight ( ) hero . moveDown ( ) hero .…" at bounding box center [1377, 362] width 333 height 576
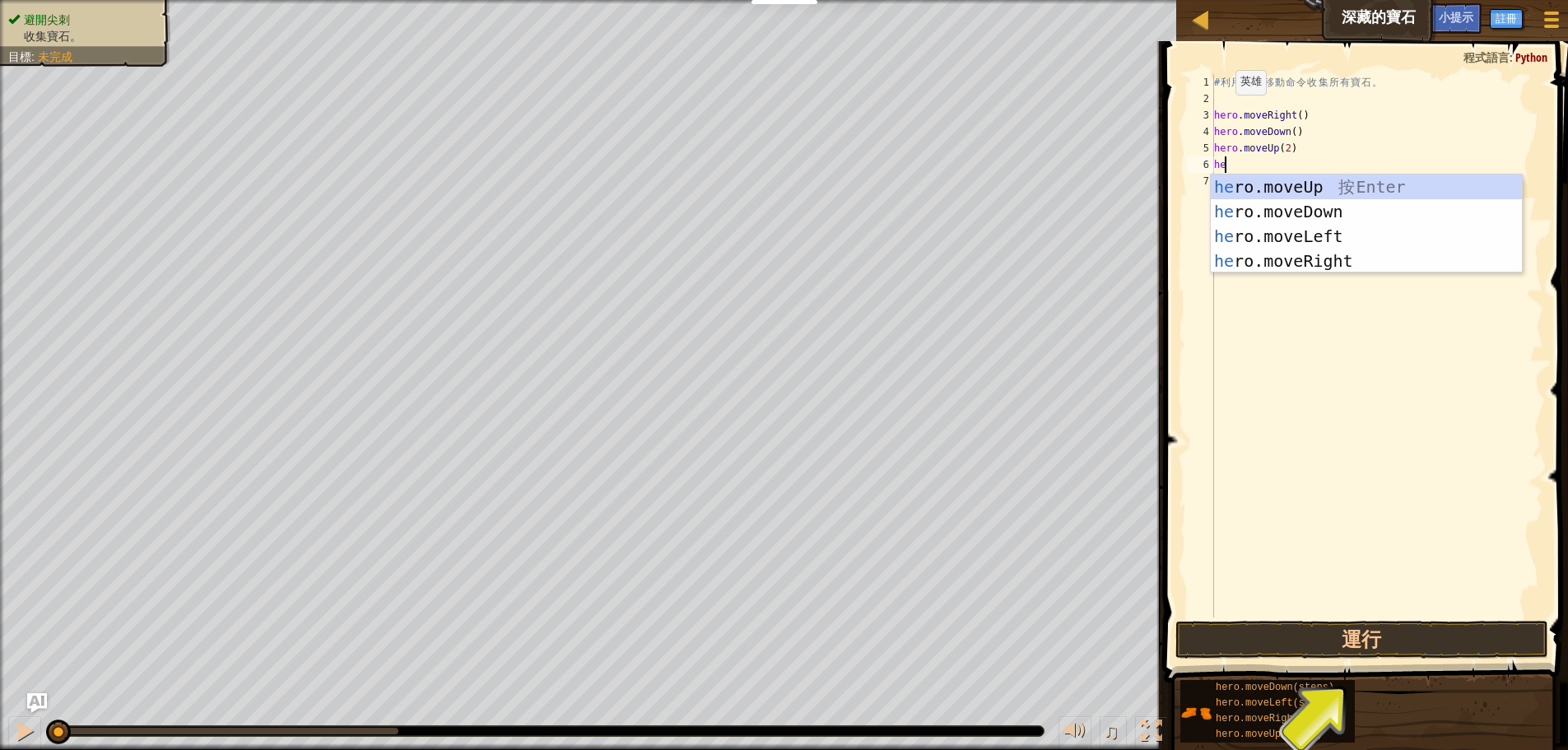
scroll to position [8, 1]
type textarea "hero"
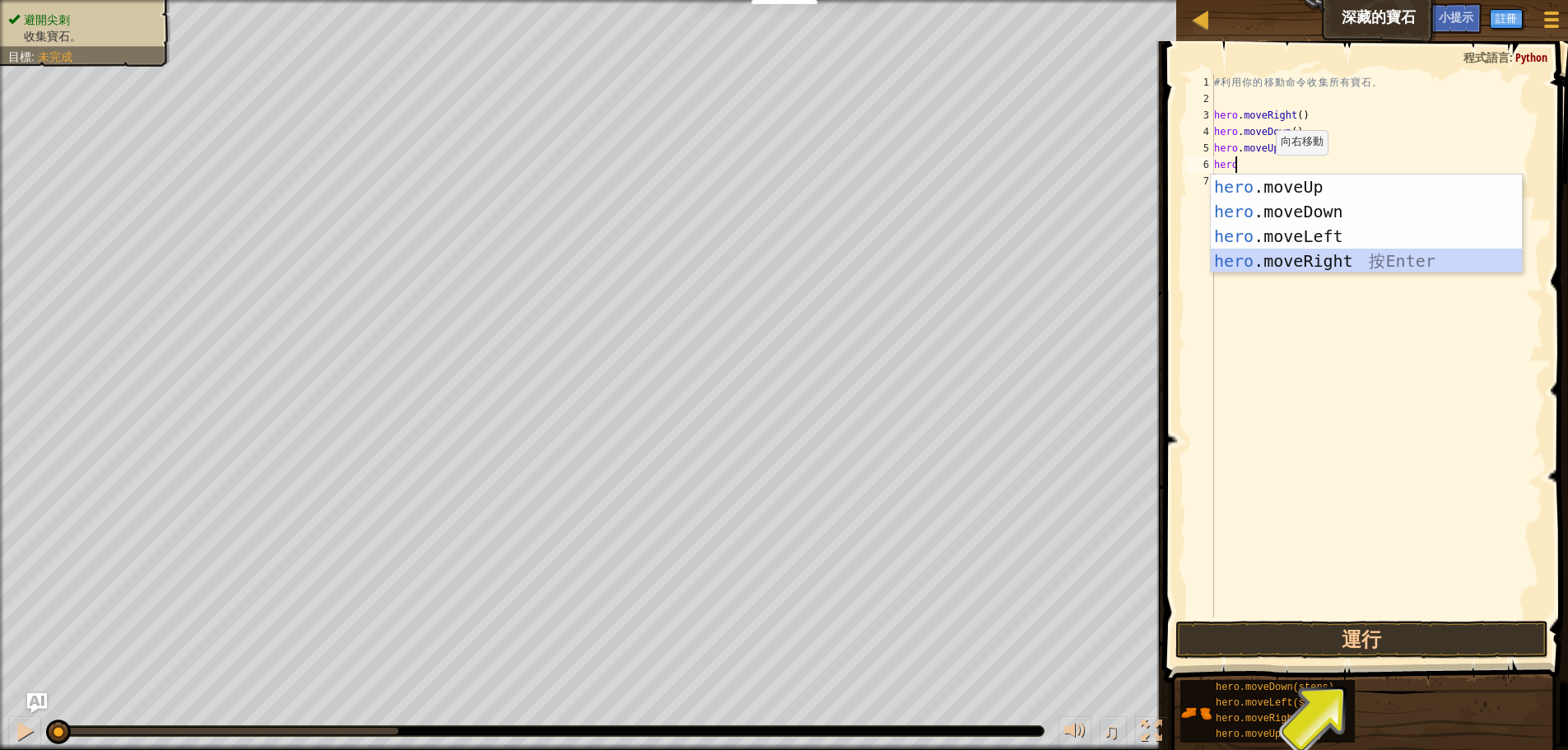
click at [1286, 257] on div "hero .moveUp 按 Enter hero .moveDown 按 Enter hero .moveLeft 按 Enter hero .moveRi…" at bounding box center [1366, 249] width 311 height 148
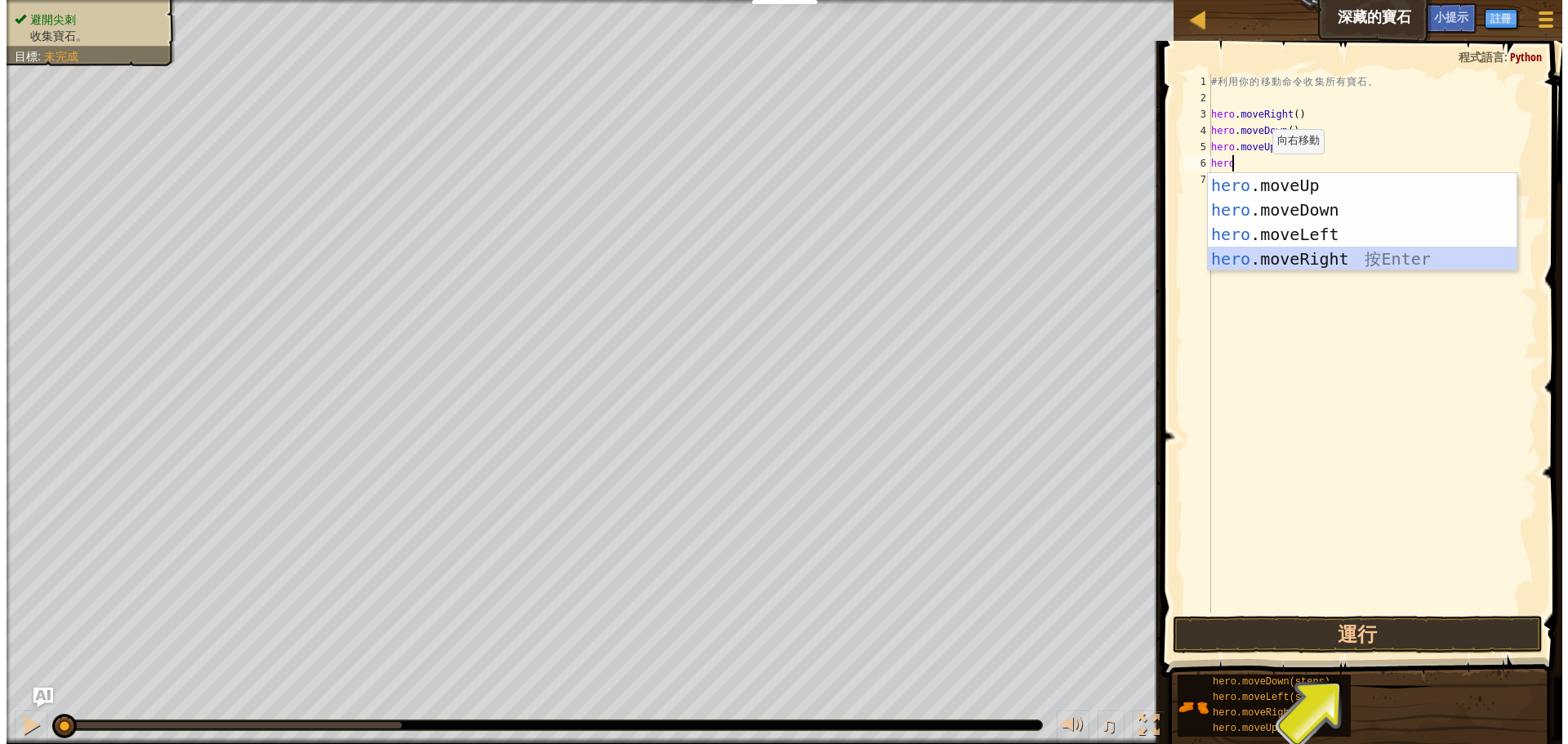
scroll to position [8, 0]
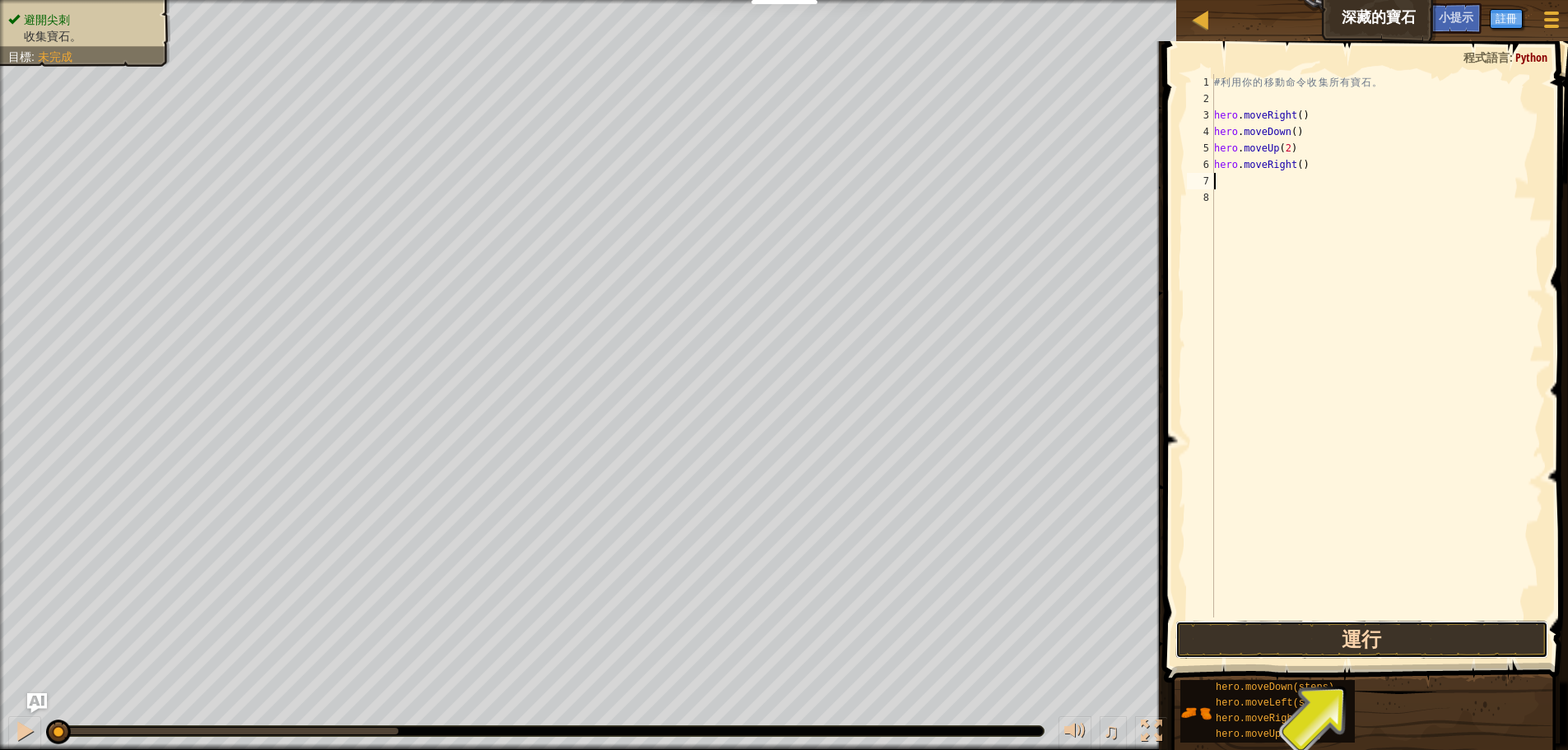
click at [1355, 639] on button "運行" at bounding box center [1362, 639] width 373 height 38
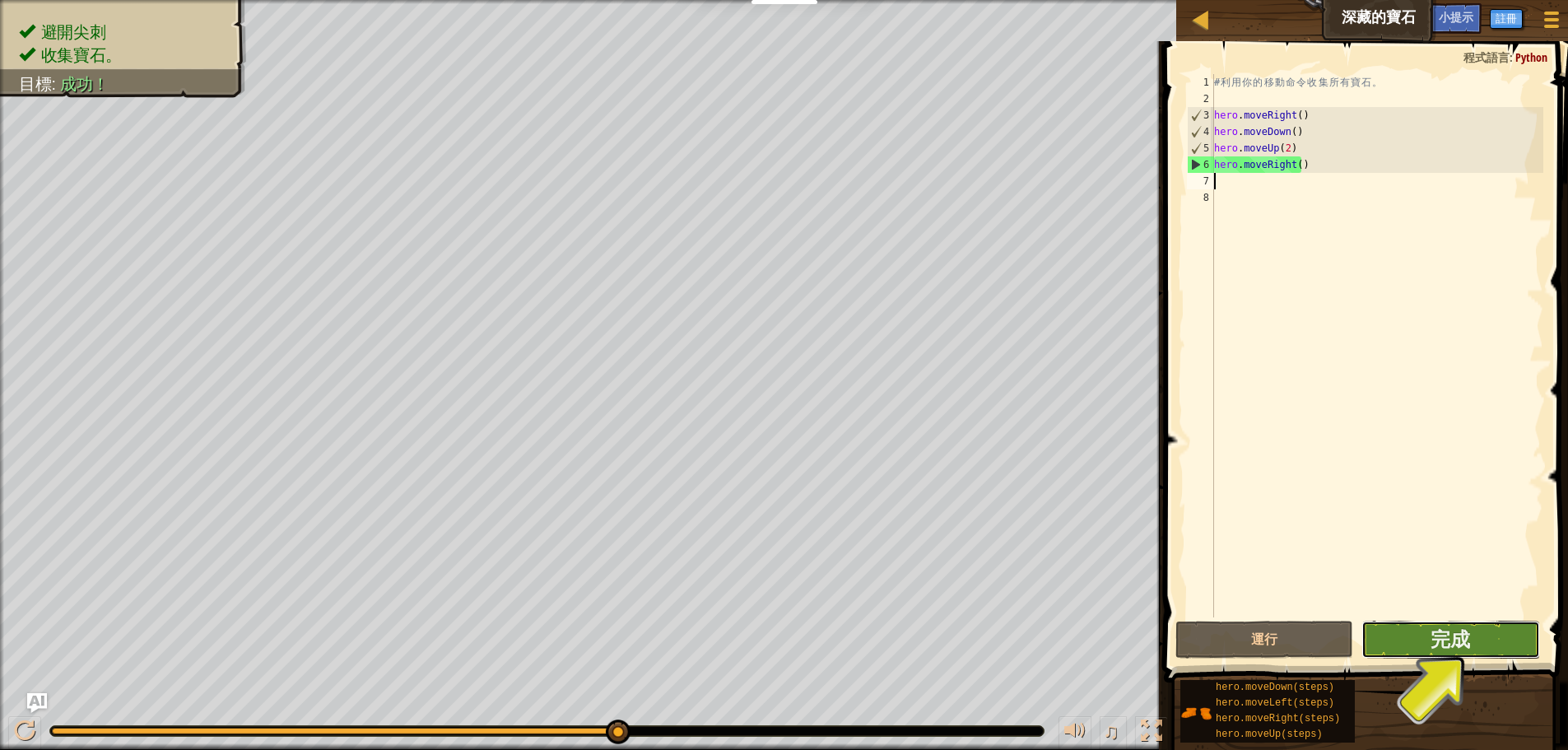
click at [1430, 637] on button "完成" at bounding box center [1451, 639] width 178 height 38
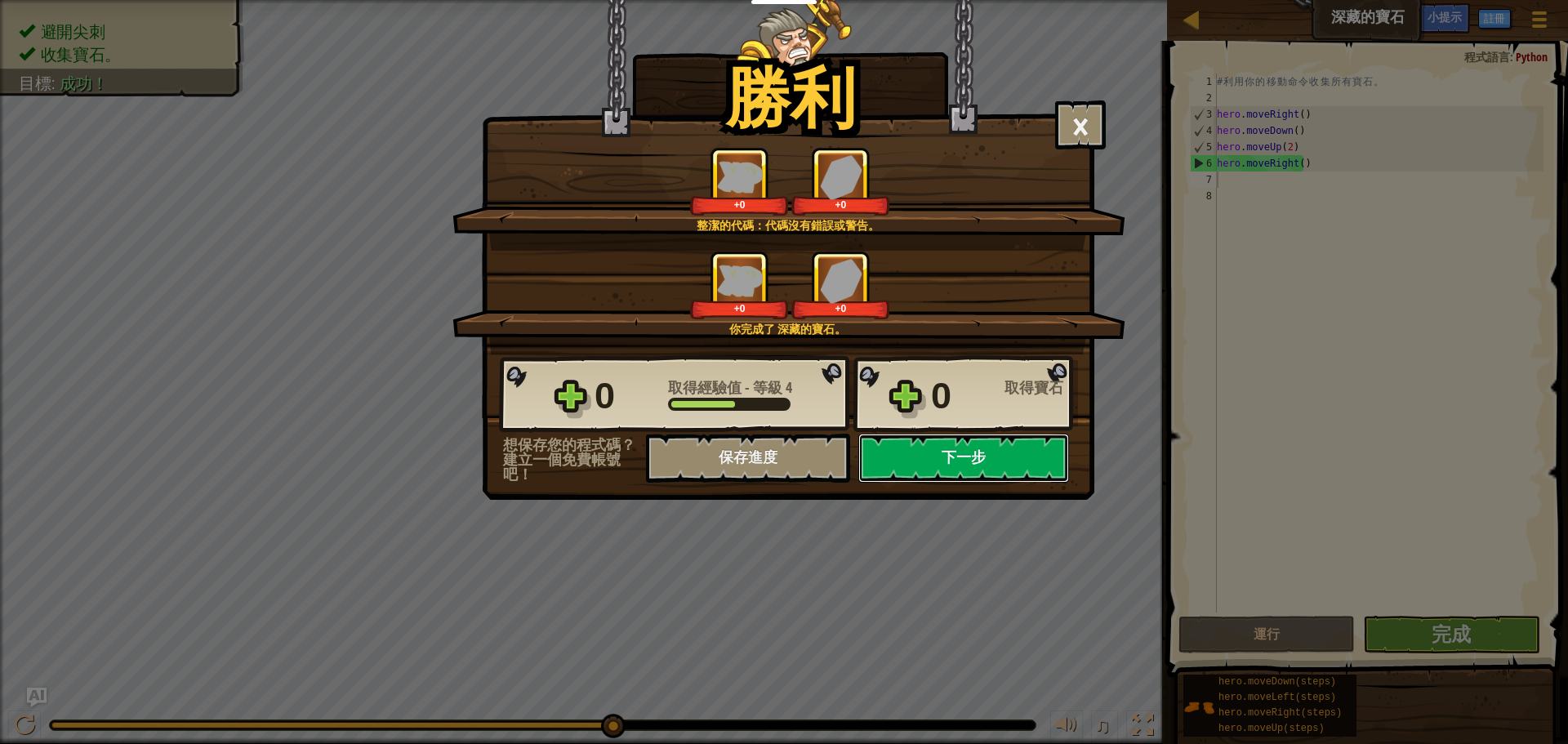
click at [917, 451] on button "下一步" at bounding box center [964, 458] width 211 height 49
select select "zh-HANT"
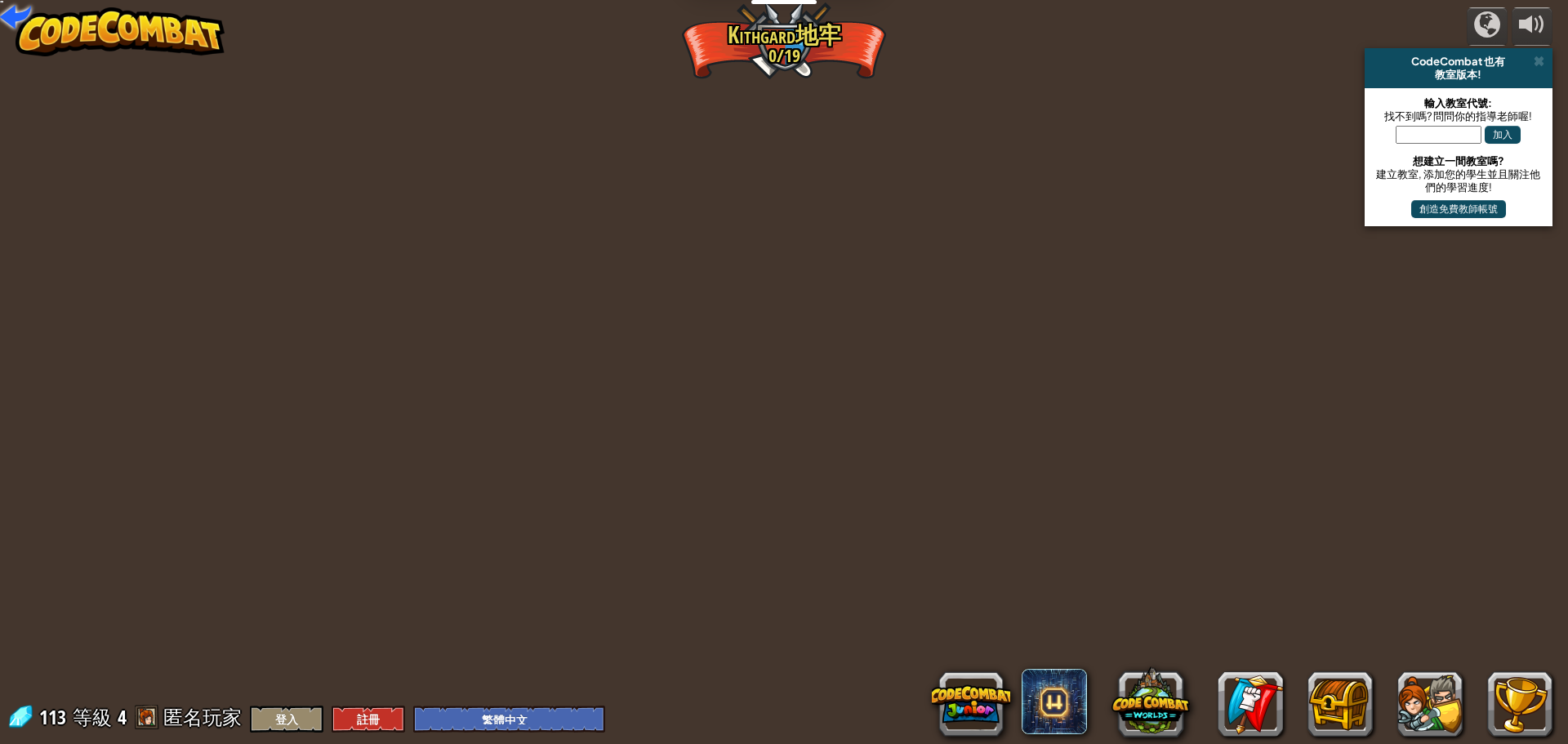
select select "zh-HANT"
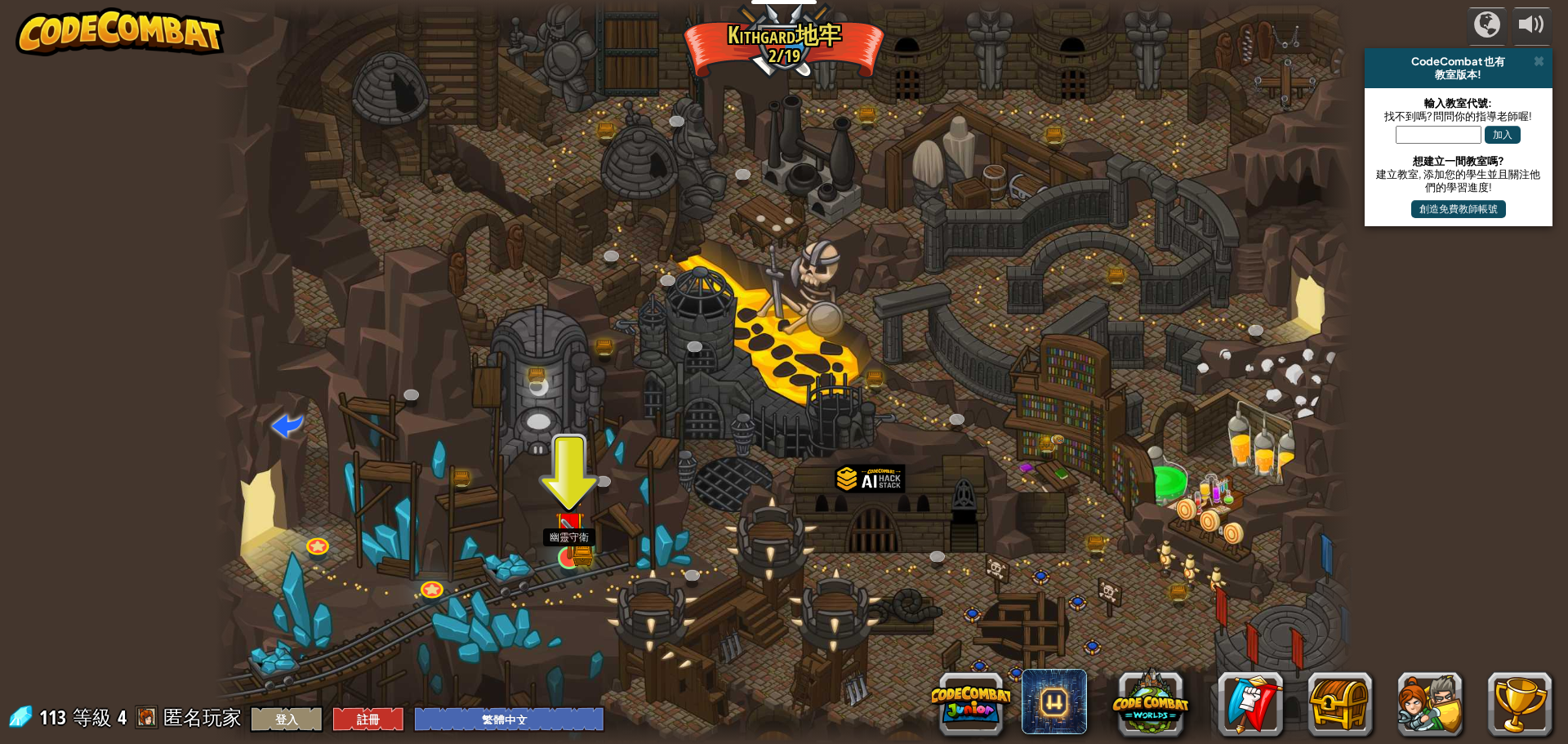
click at [572, 554] on img at bounding box center [569, 526] width 30 height 67
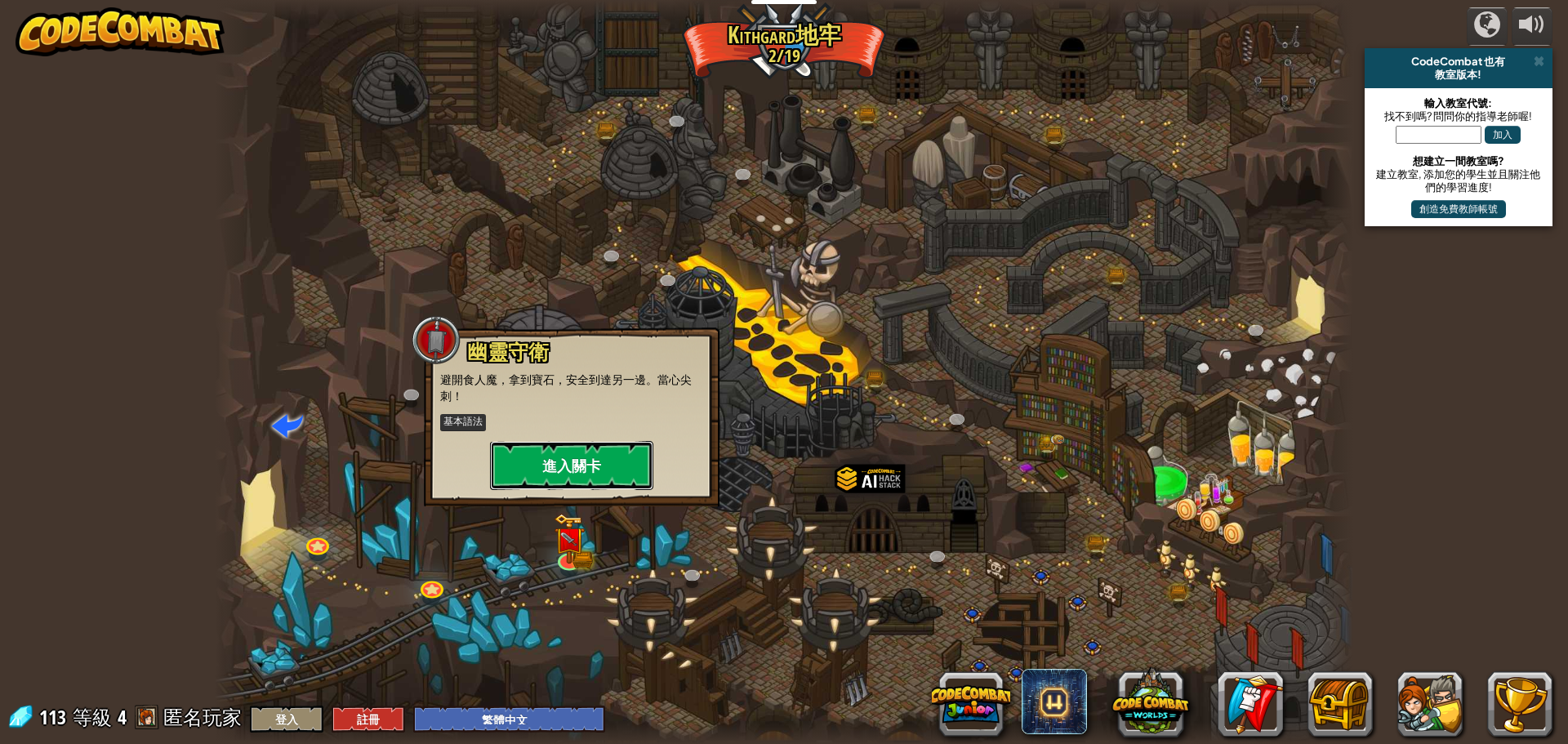
click at [592, 467] on button "進入關卡" at bounding box center [571, 465] width 163 height 49
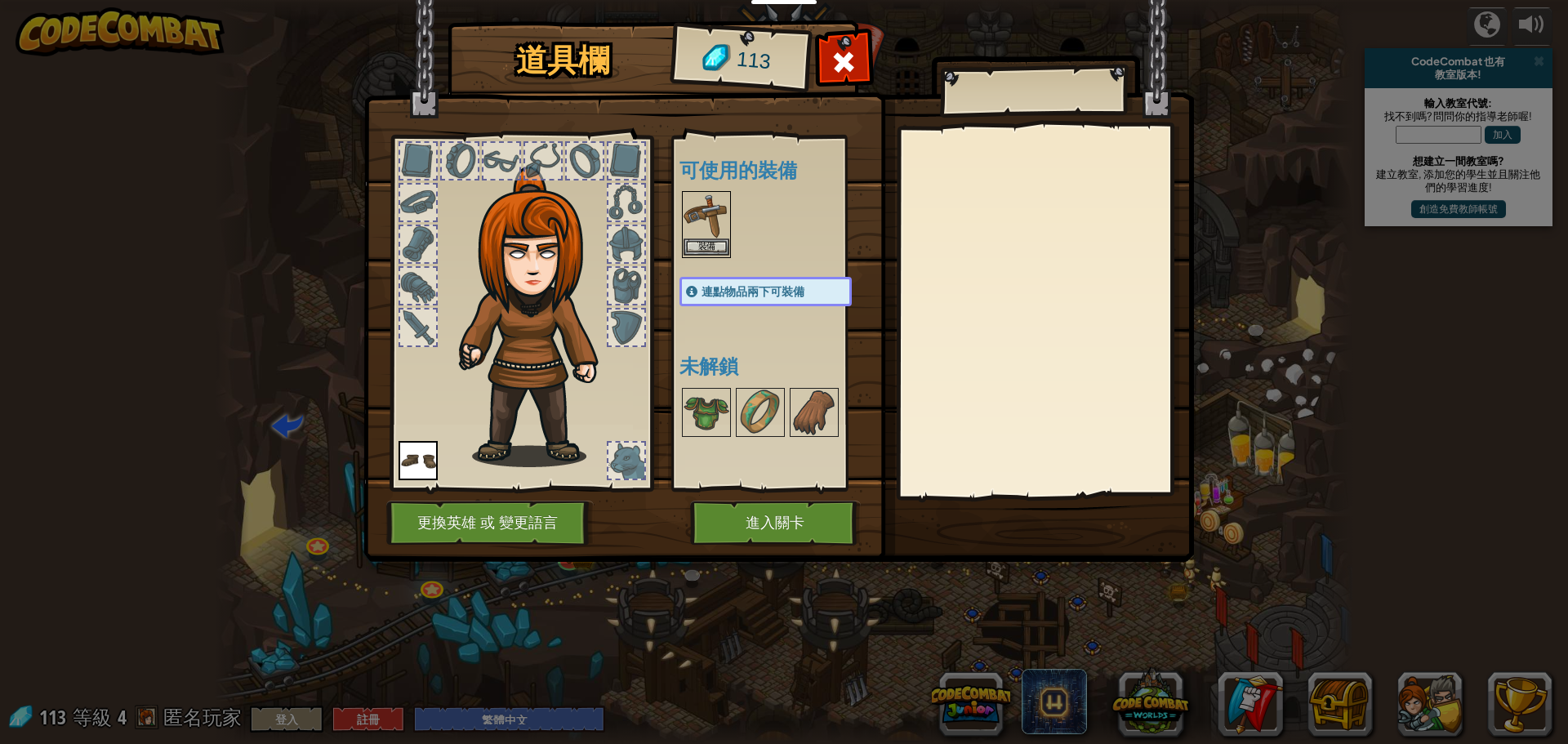
click at [715, 222] on img at bounding box center [707, 215] width 46 height 46
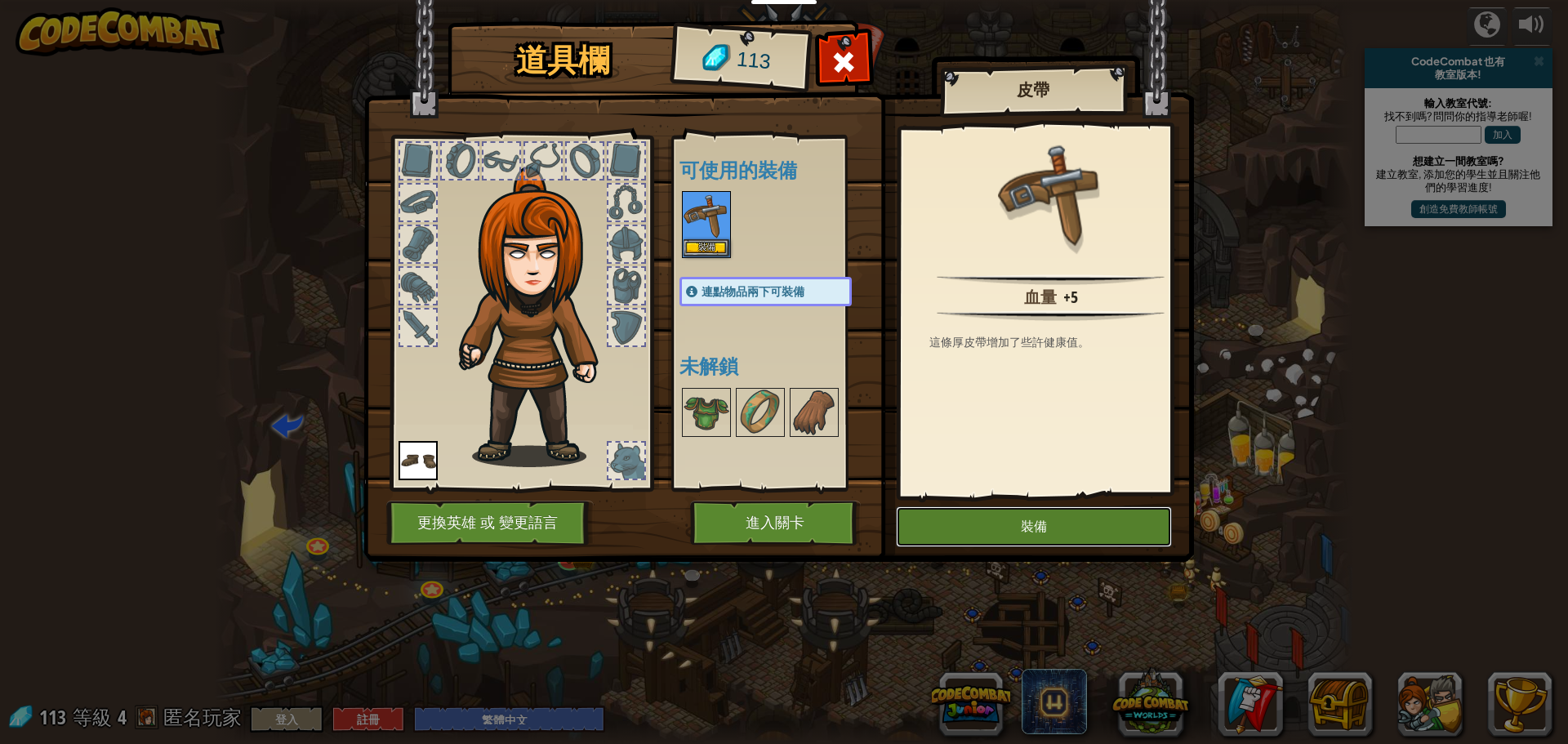
click at [1013, 526] on button "裝備" at bounding box center [1034, 526] width 276 height 41
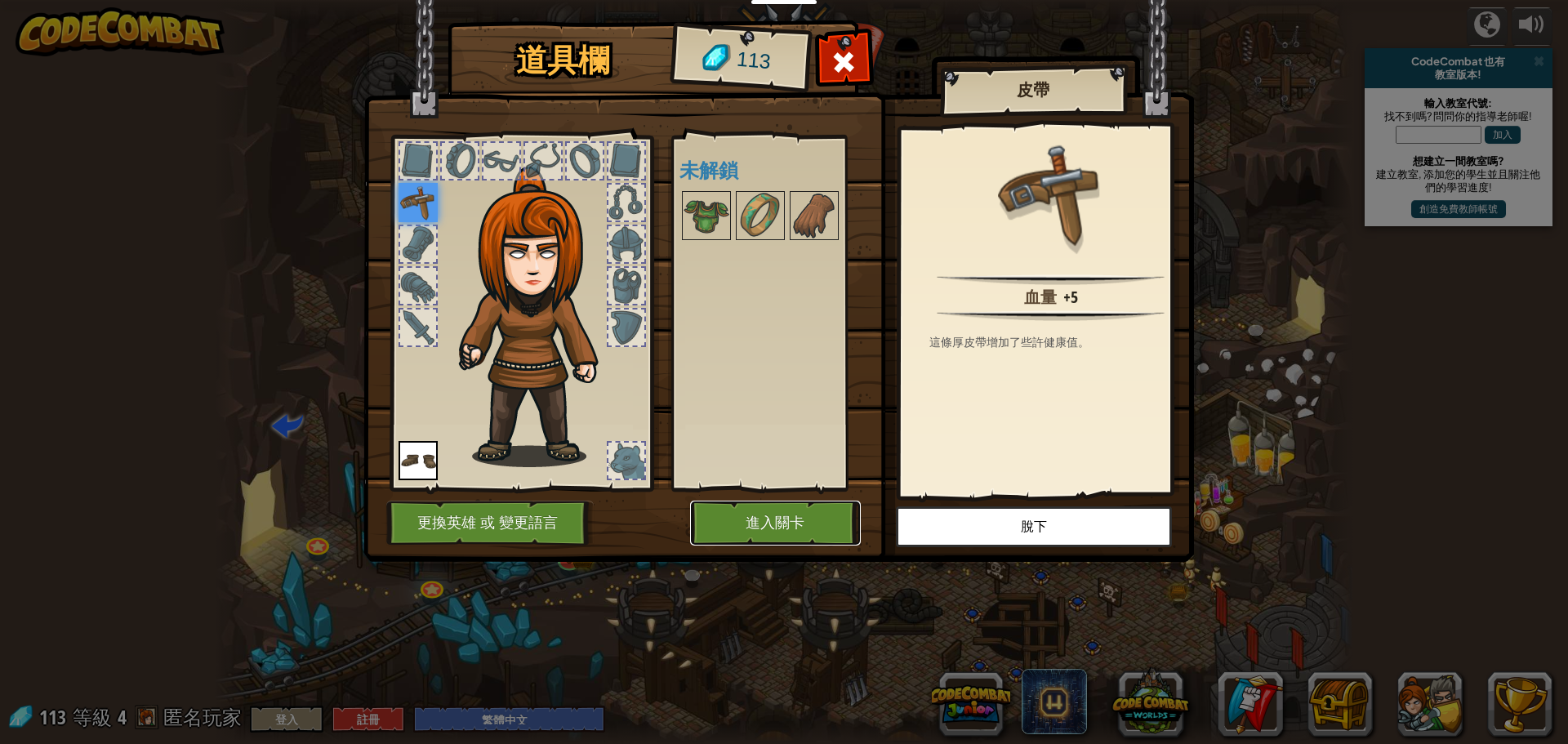
click at [774, 526] on button "進入關卡" at bounding box center [775, 523] width 171 height 45
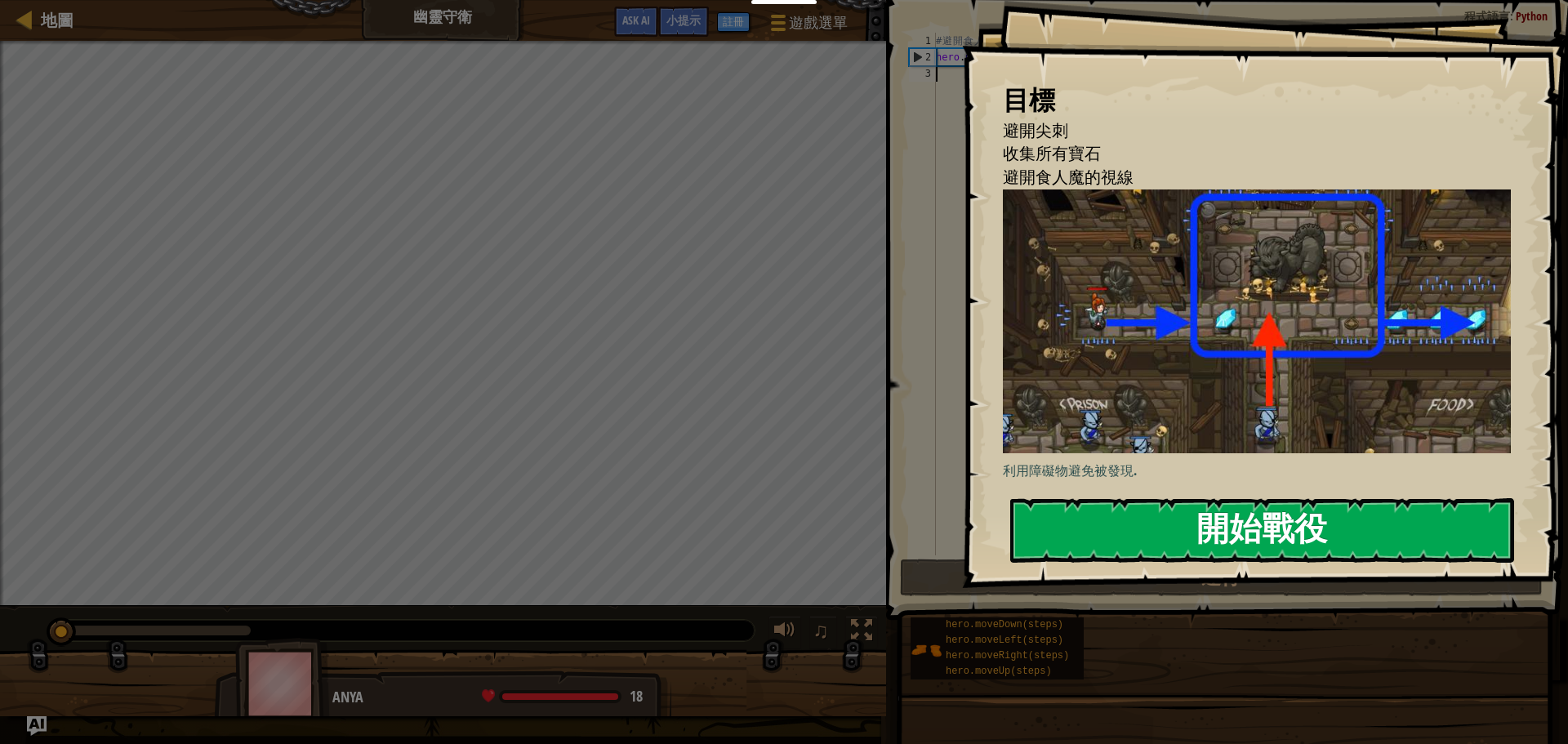
click at [1220, 518] on button "開始戰役" at bounding box center [1262, 530] width 504 height 64
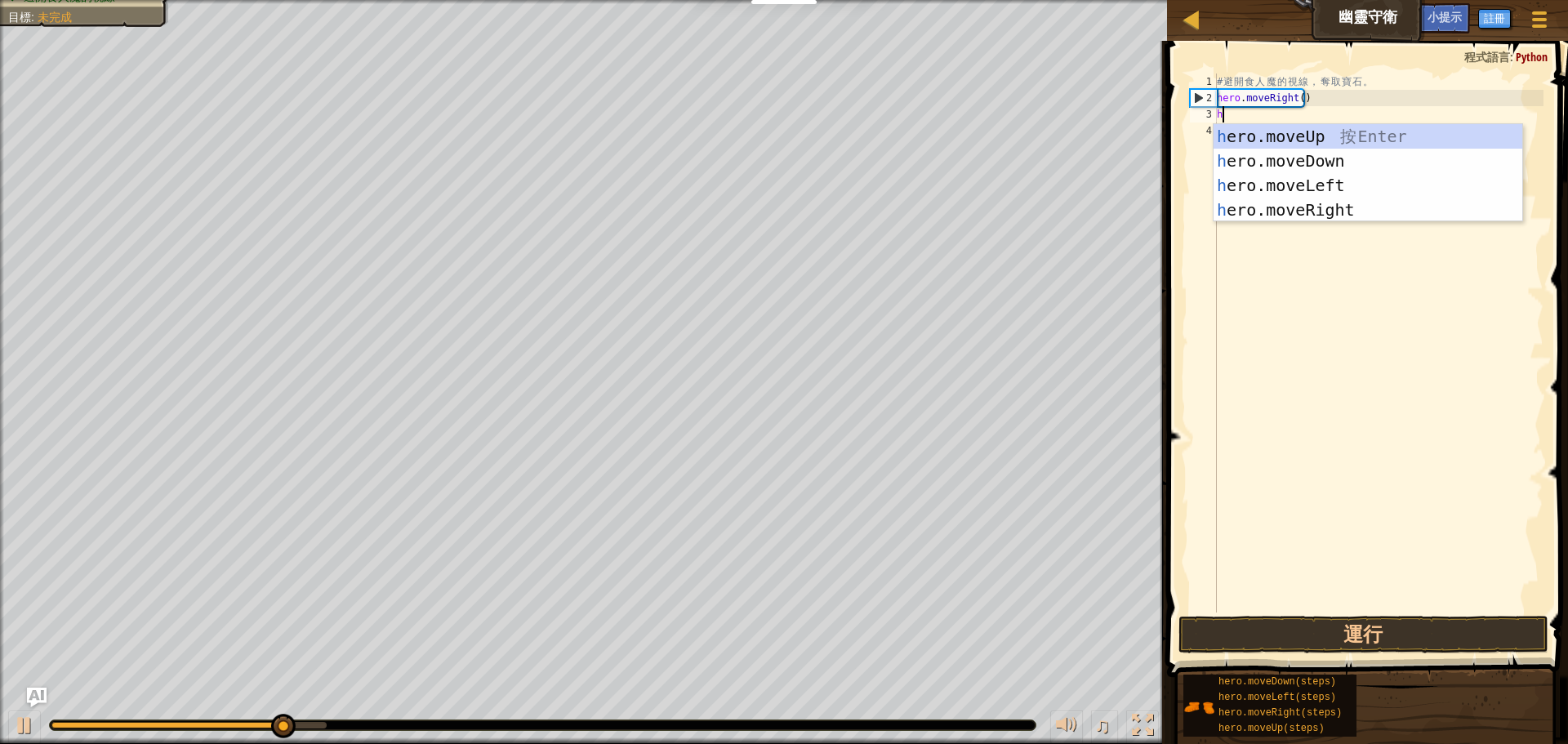
scroll to position [8, 0]
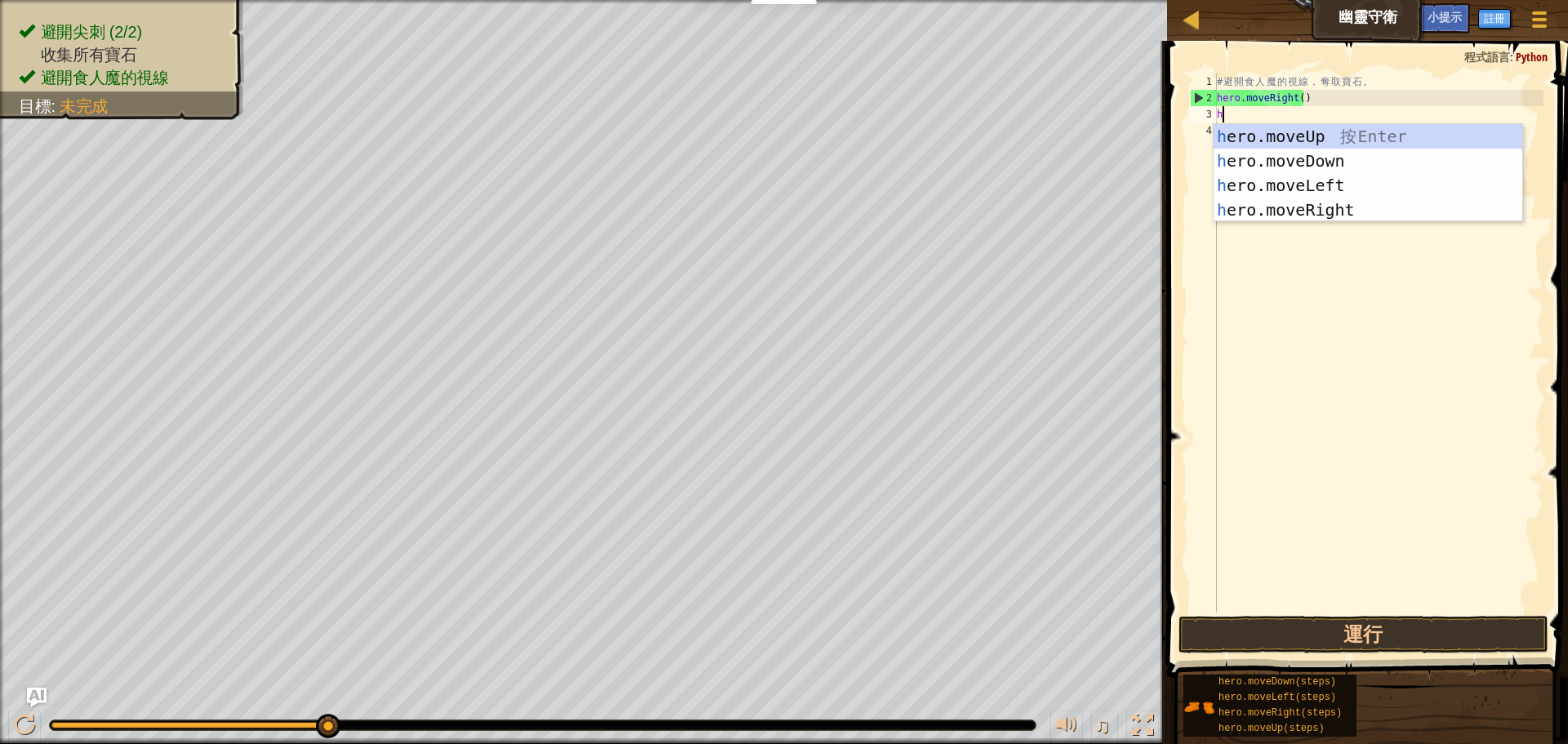
type textarea "he"
click at [1289, 138] on div "he ro.moveUp 按 Enter he ro.moveDown 按 Enter he ro.moveLeft 按 Enter he ro.moveRi…" at bounding box center [1368, 198] width 309 height 147
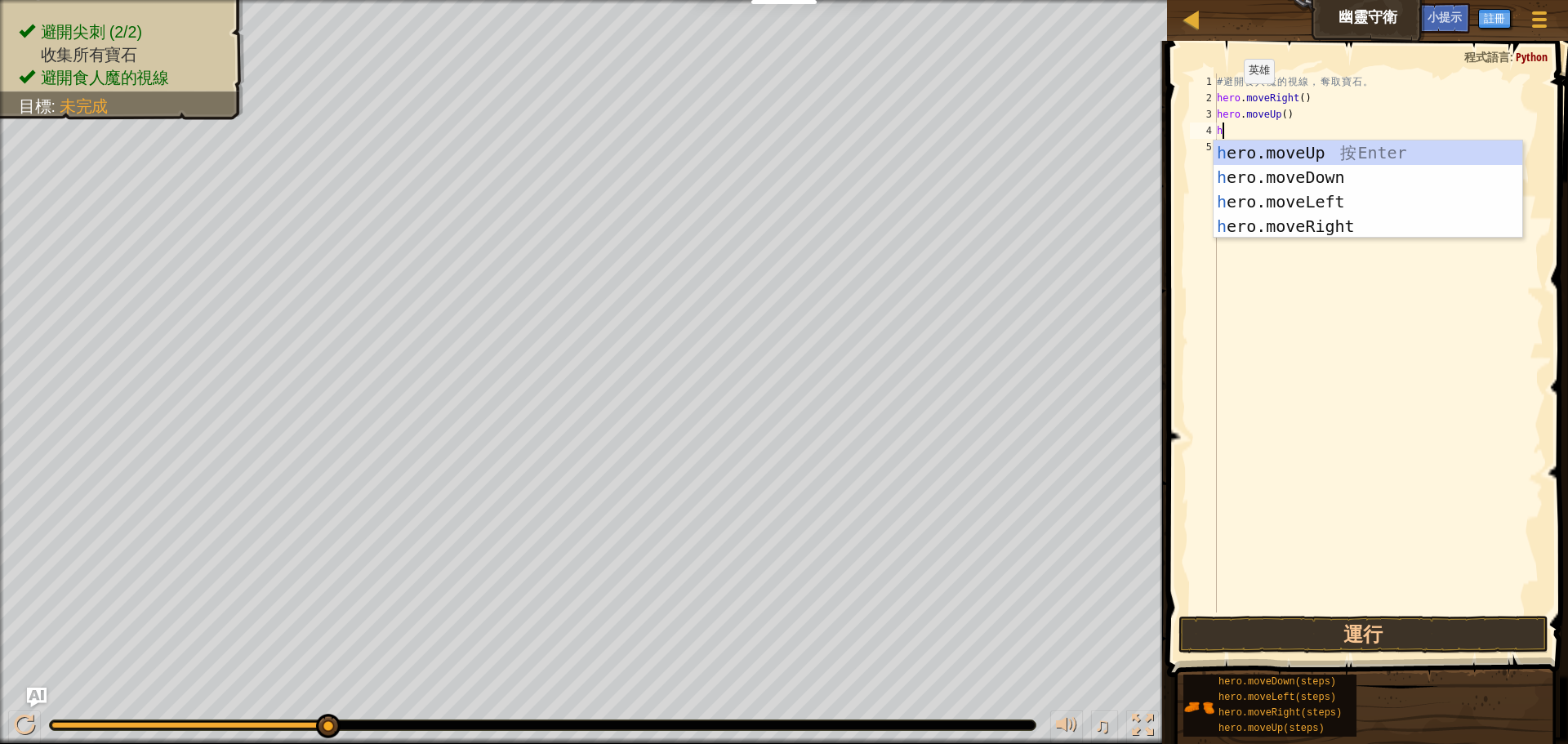
type textarea "he"
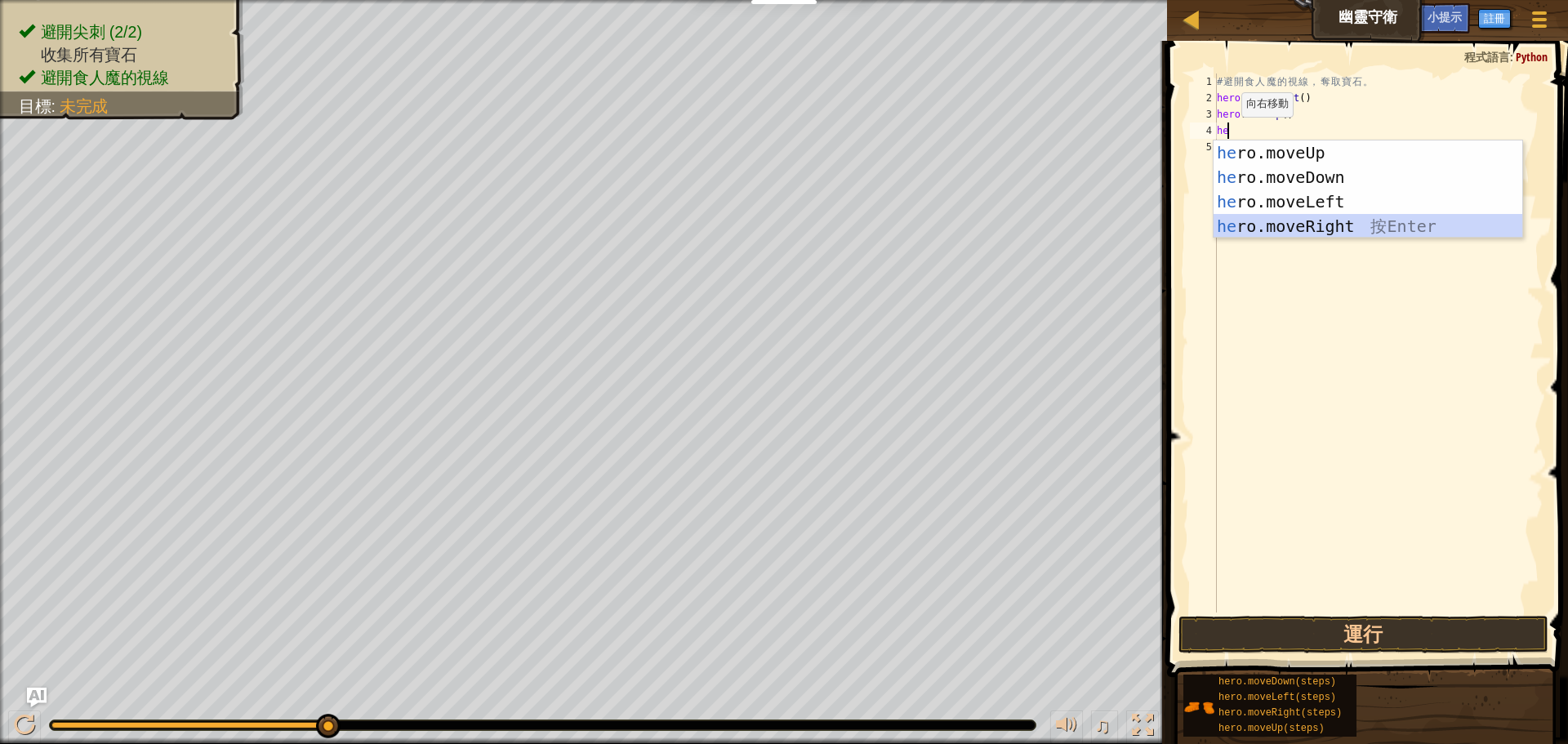
click at [1287, 227] on div "he ro.moveUp 按 Enter he ro.moveDown 按 Enter he ro.moveLeft 按 Enter he ro.moveRi…" at bounding box center [1368, 214] width 309 height 147
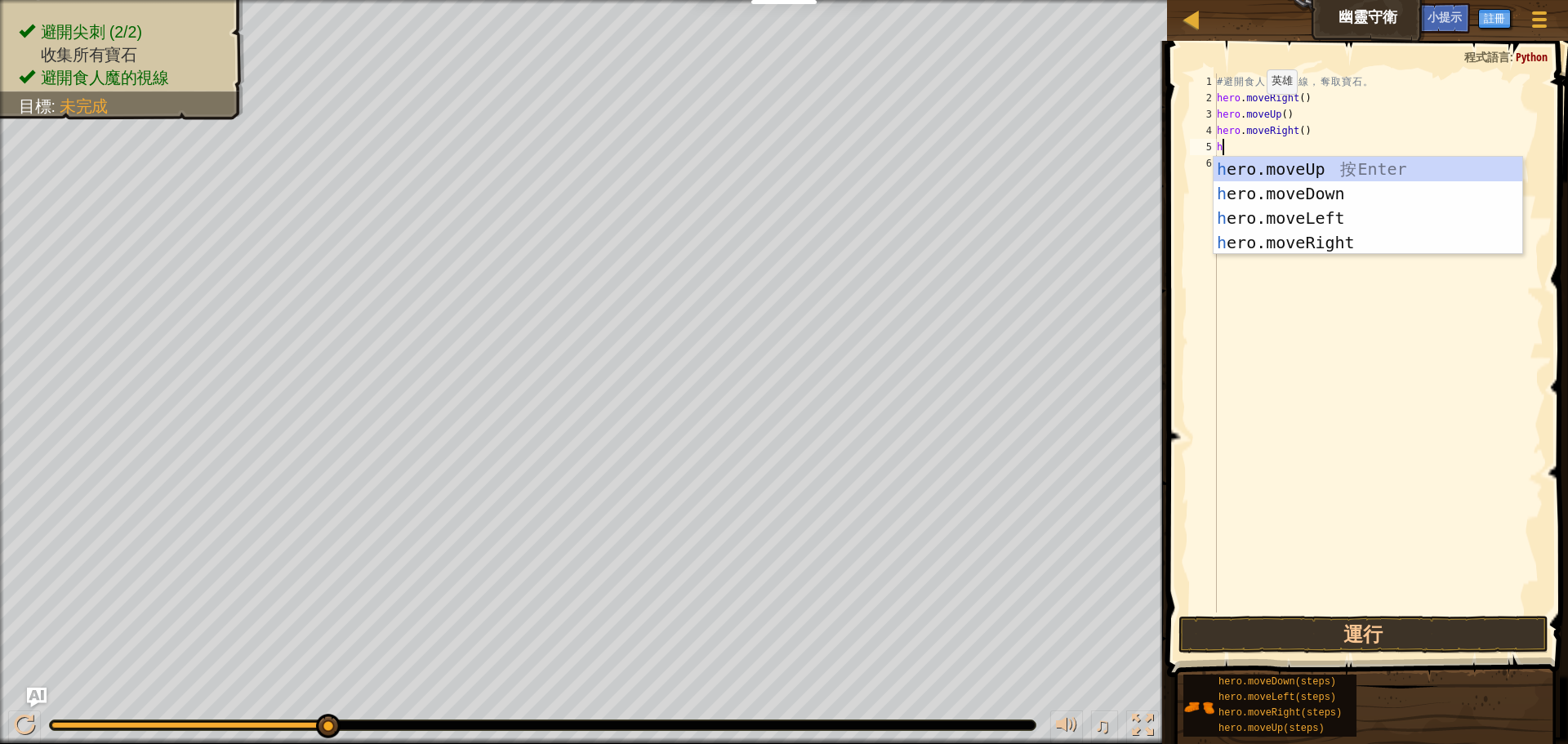
type textarea "he"
click at [1317, 200] on div "he ro.moveUp 按 Enter he ro.moveDown 按 Enter he ro.moveLeft 按 Enter he ro.moveRi…" at bounding box center [1368, 230] width 309 height 147
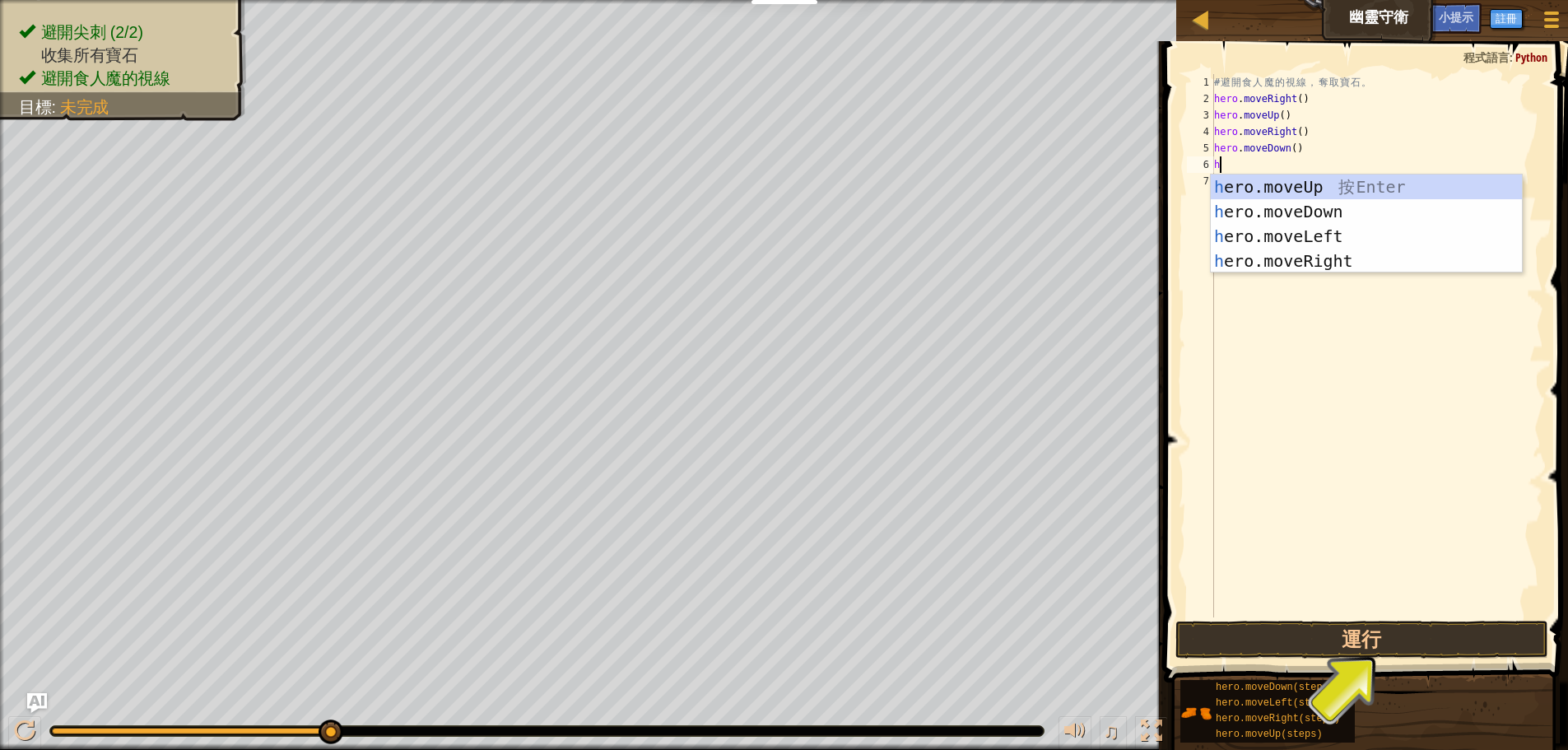
type textarea "he"
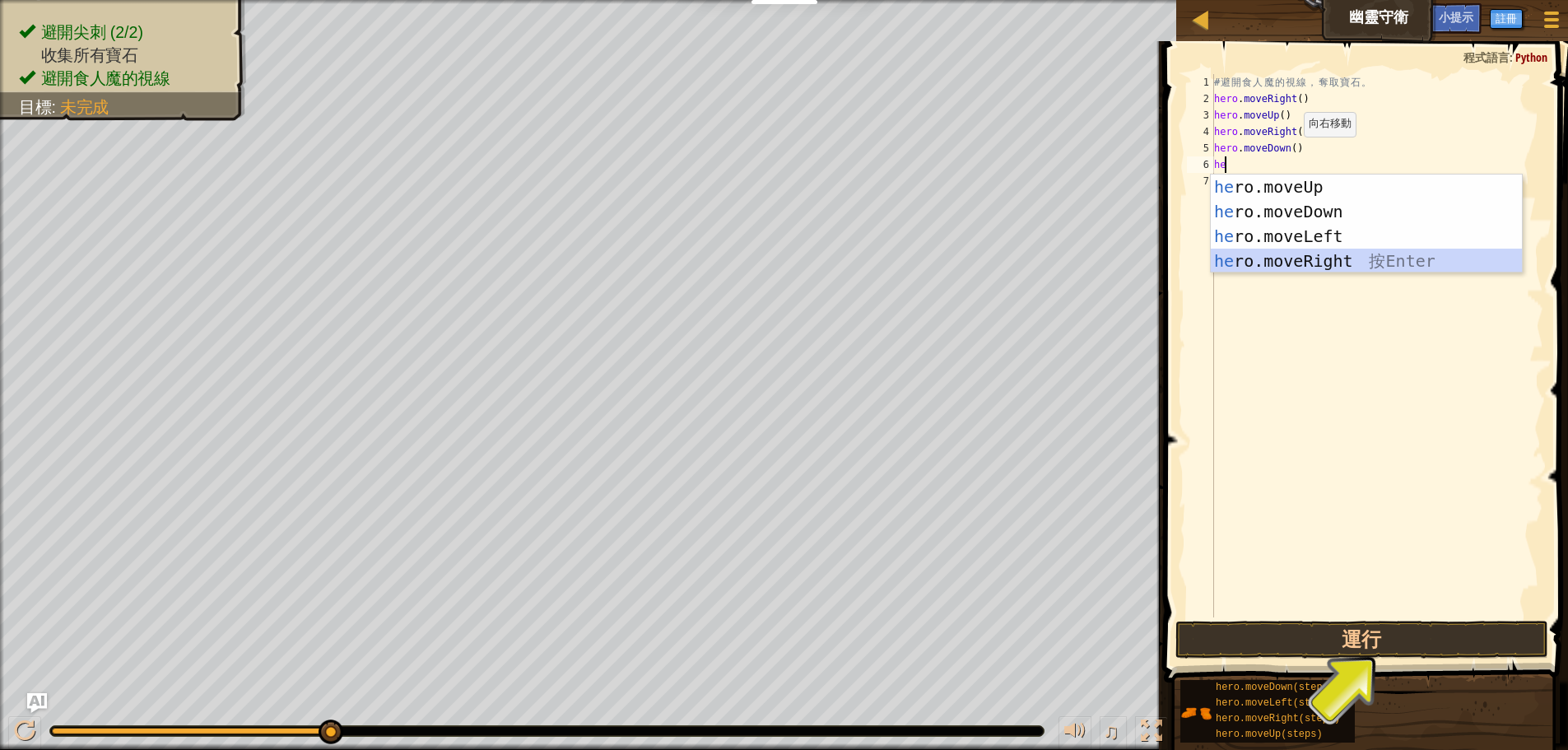
click at [1305, 260] on div "he ro.moveUp 按 Enter he ro.moveDown 按 Enter he ro.moveLeft 按 Enter he ro.moveRi…" at bounding box center [1366, 249] width 311 height 148
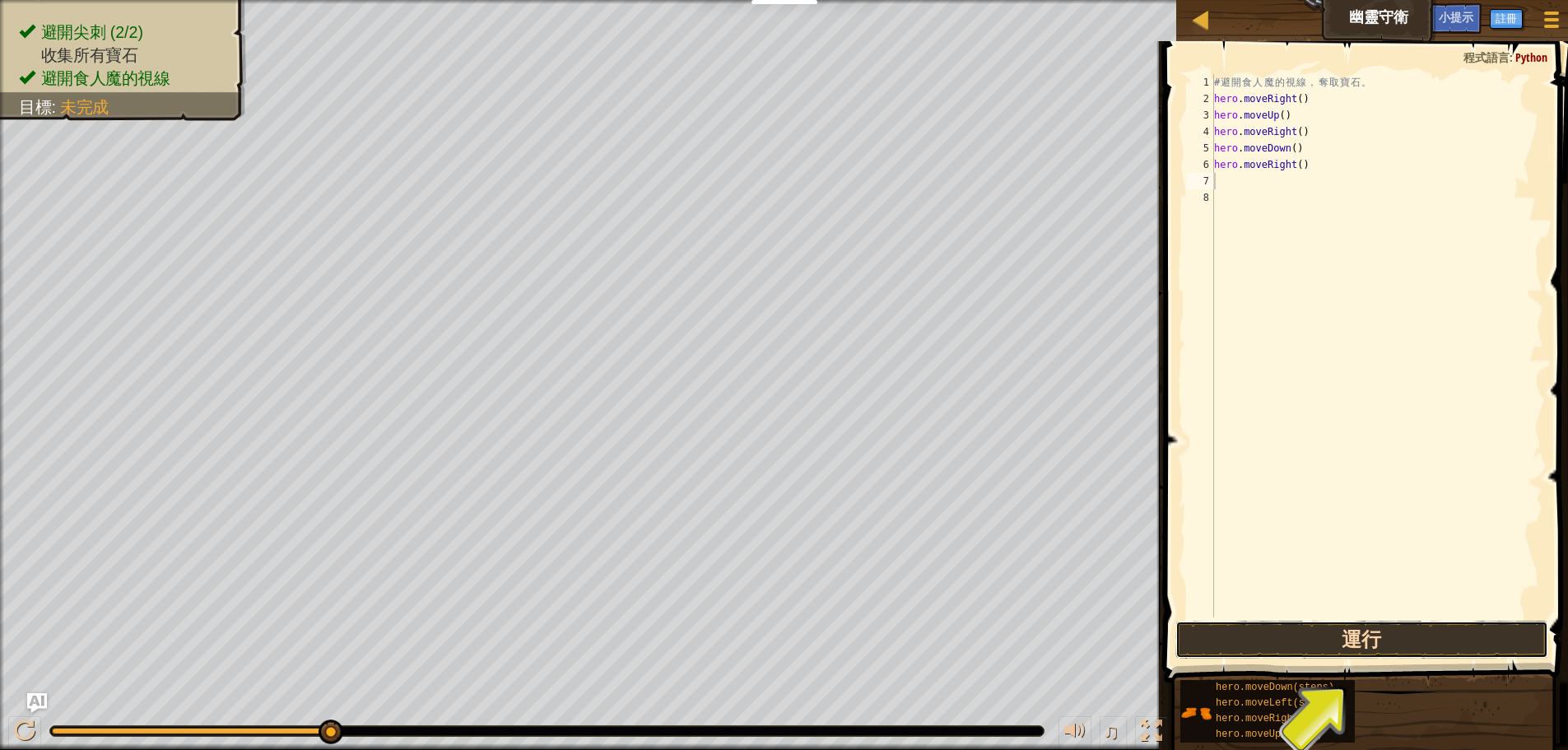
click at [1424, 649] on button "運行" at bounding box center [1362, 639] width 373 height 38
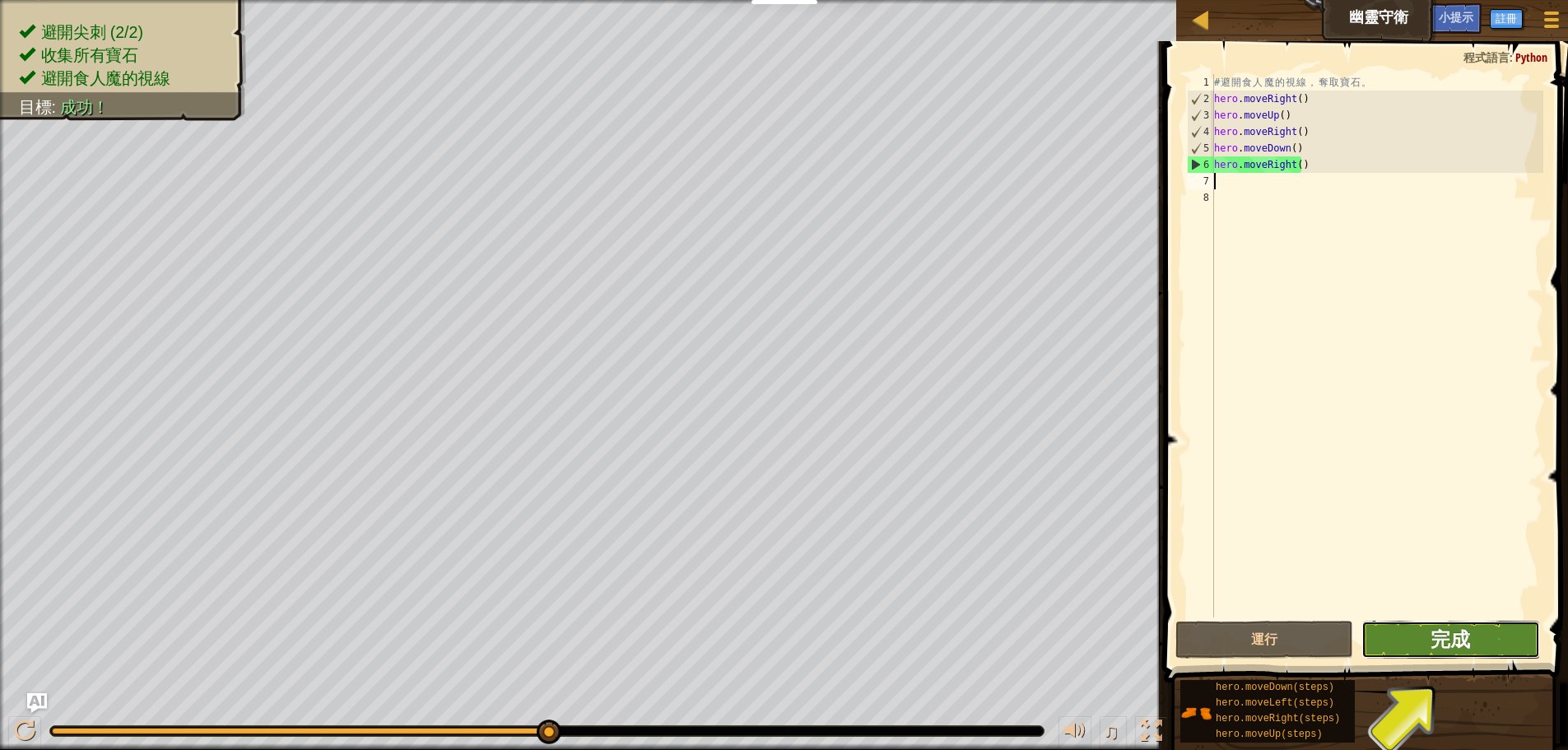
click at [1439, 643] on span "完成" at bounding box center [1451, 638] width 40 height 26
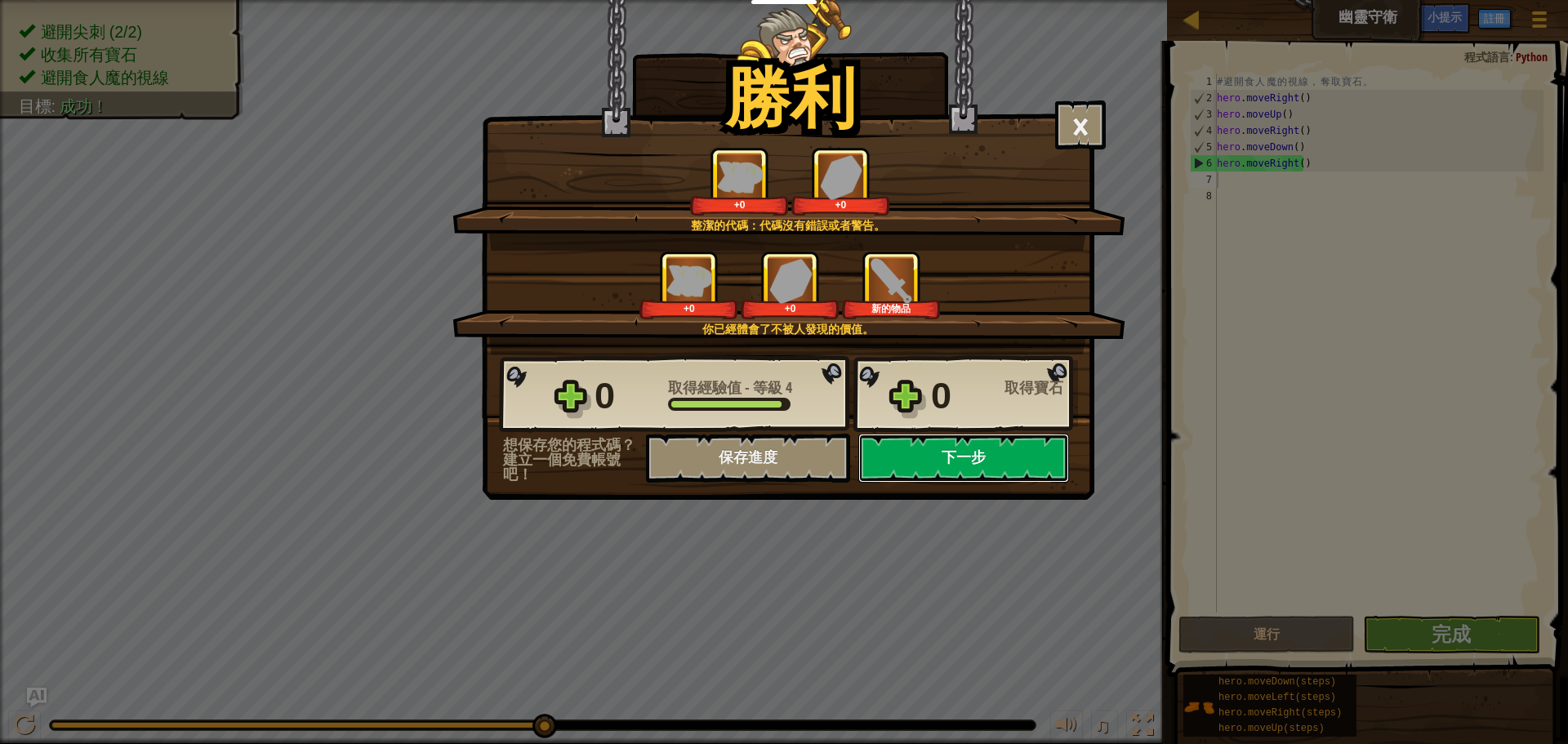
click at [992, 471] on button "下一步" at bounding box center [964, 458] width 211 height 49
select select "zh-HANT"
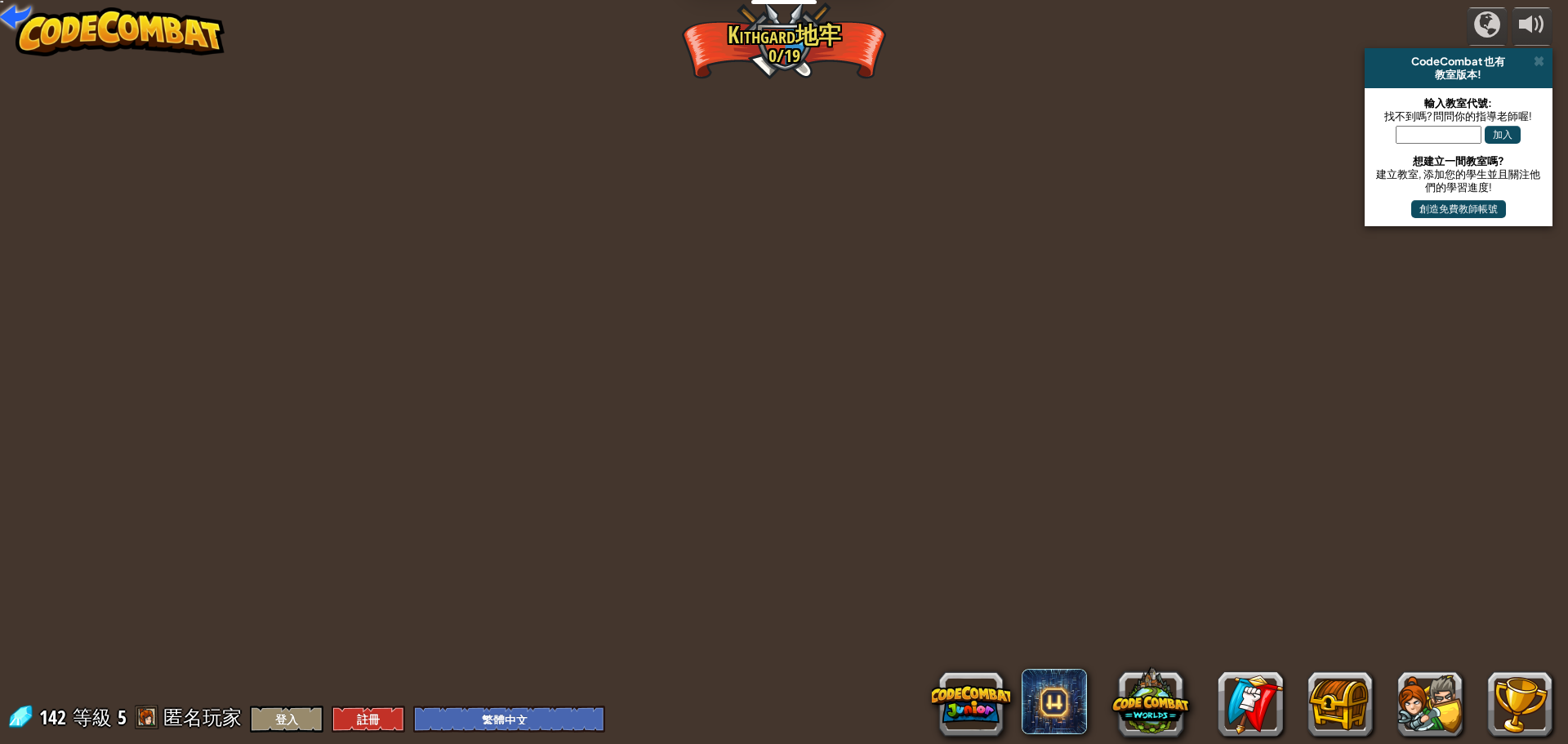
select select "zh-HANT"
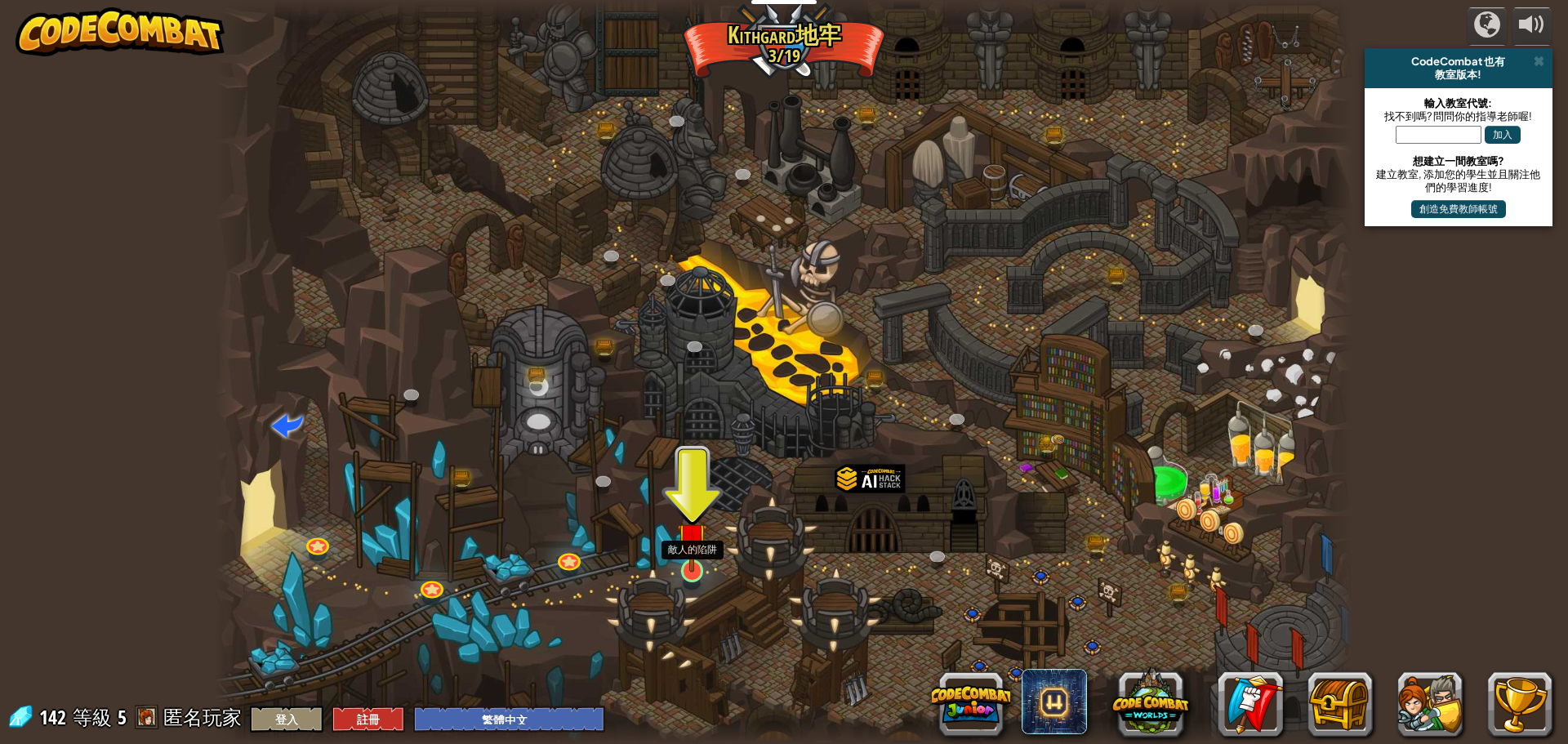
click at [684, 556] on img at bounding box center [692, 537] width 30 height 69
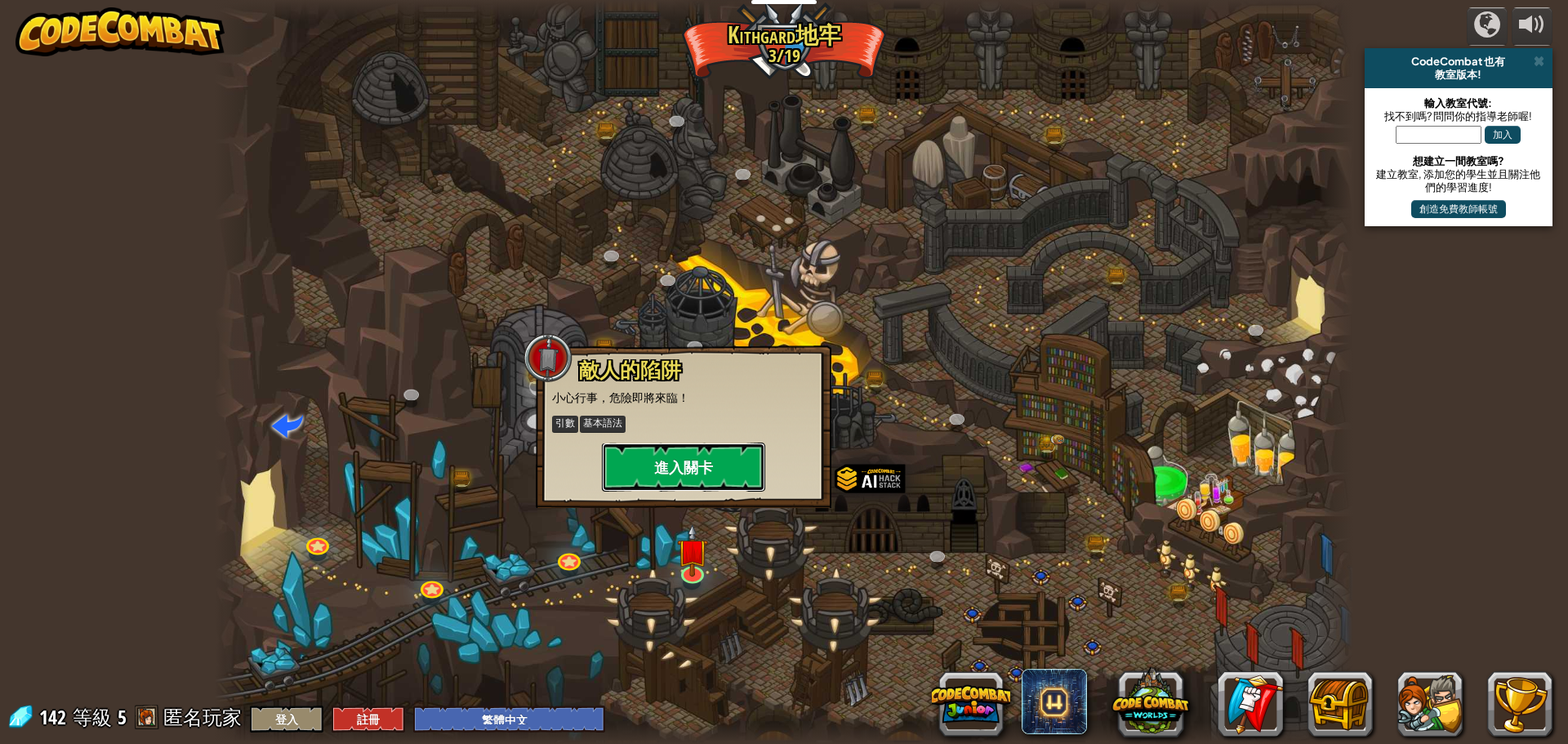
click at [676, 475] on button "進入關卡" at bounding box center [683, 467] width 163 height 49
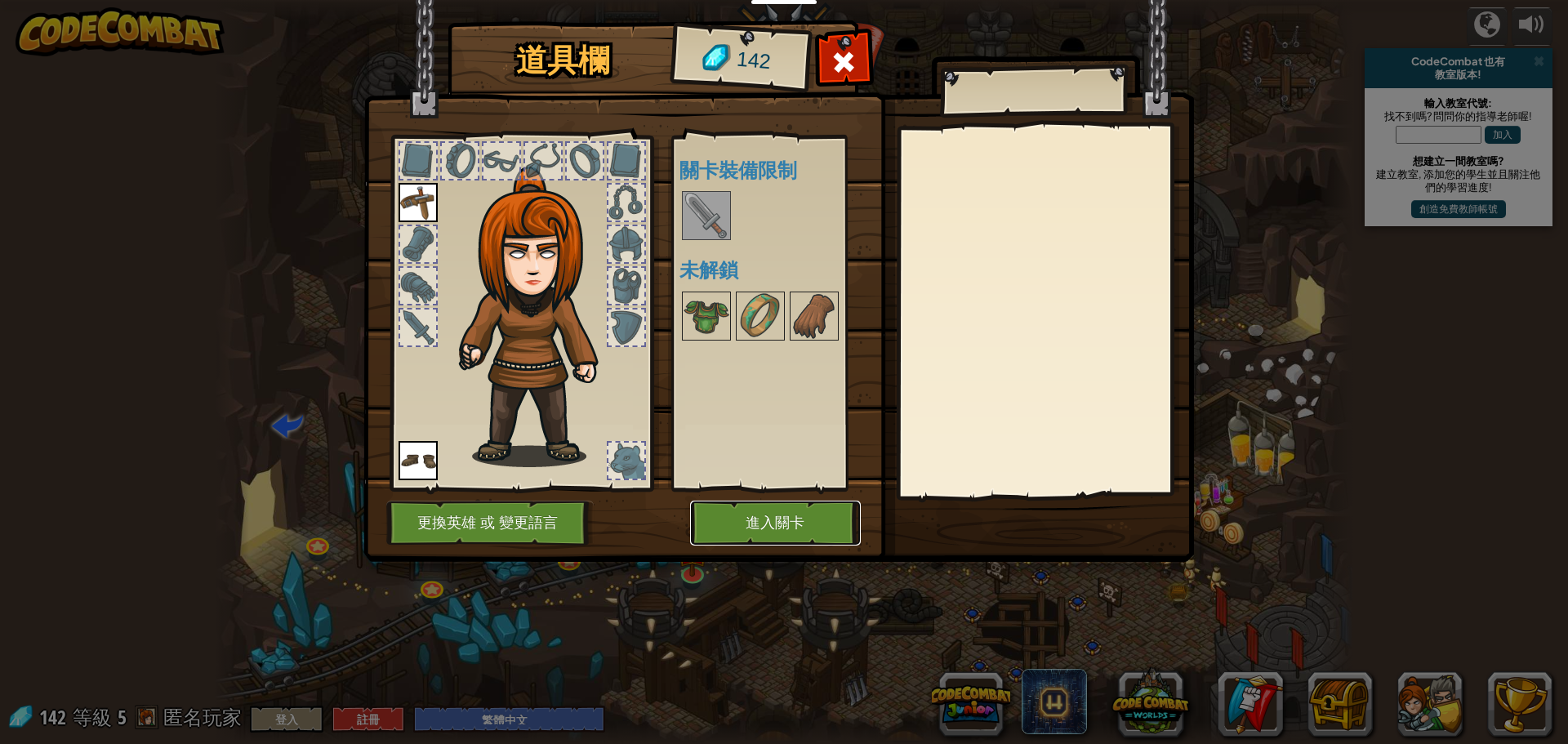
click at [793, 523] on button "進入關卡" at bounding box center [775, 523] width 171 height 45
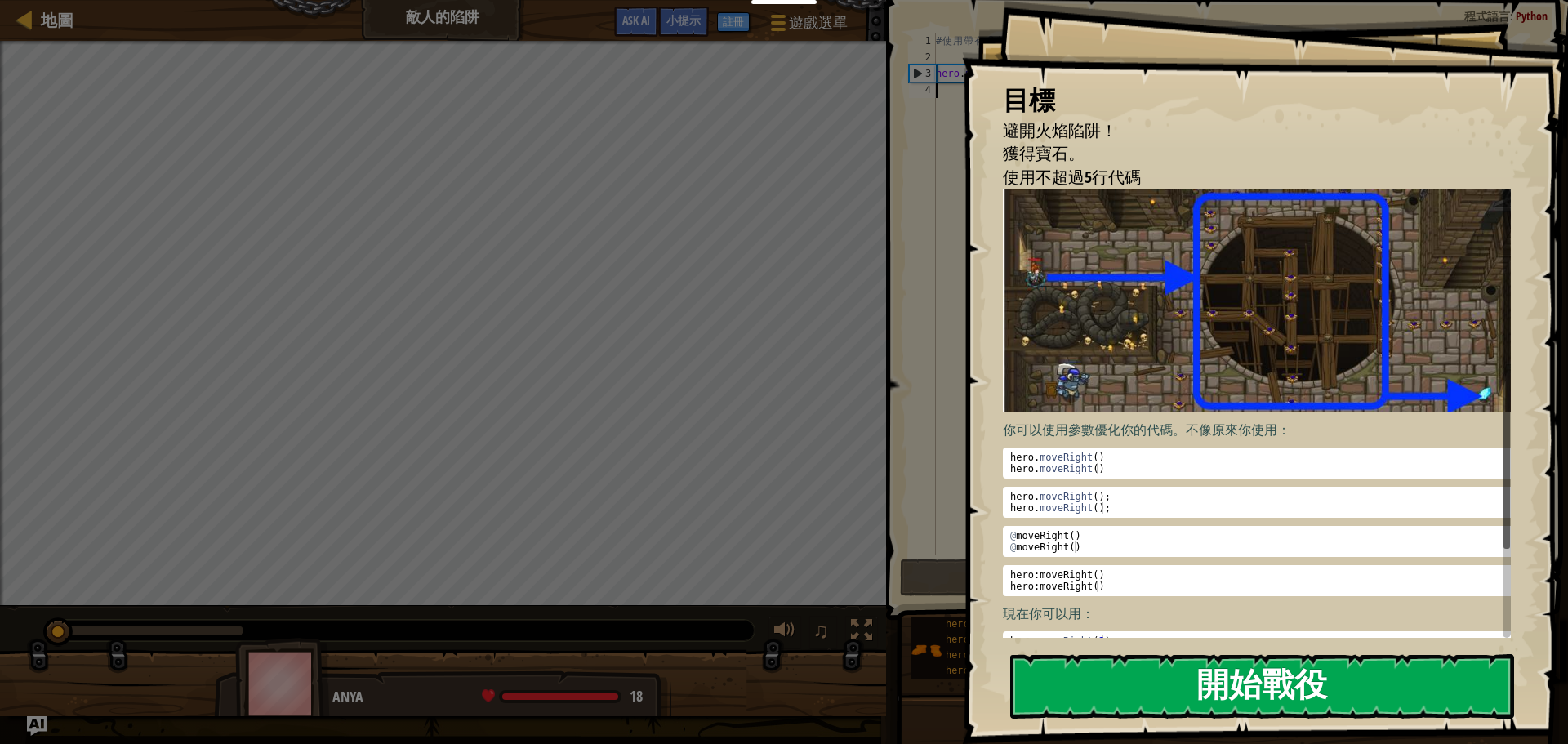
click at [1194, 679] on button "開始戰役" at bounding box center [1262, 685] width 504 height 64
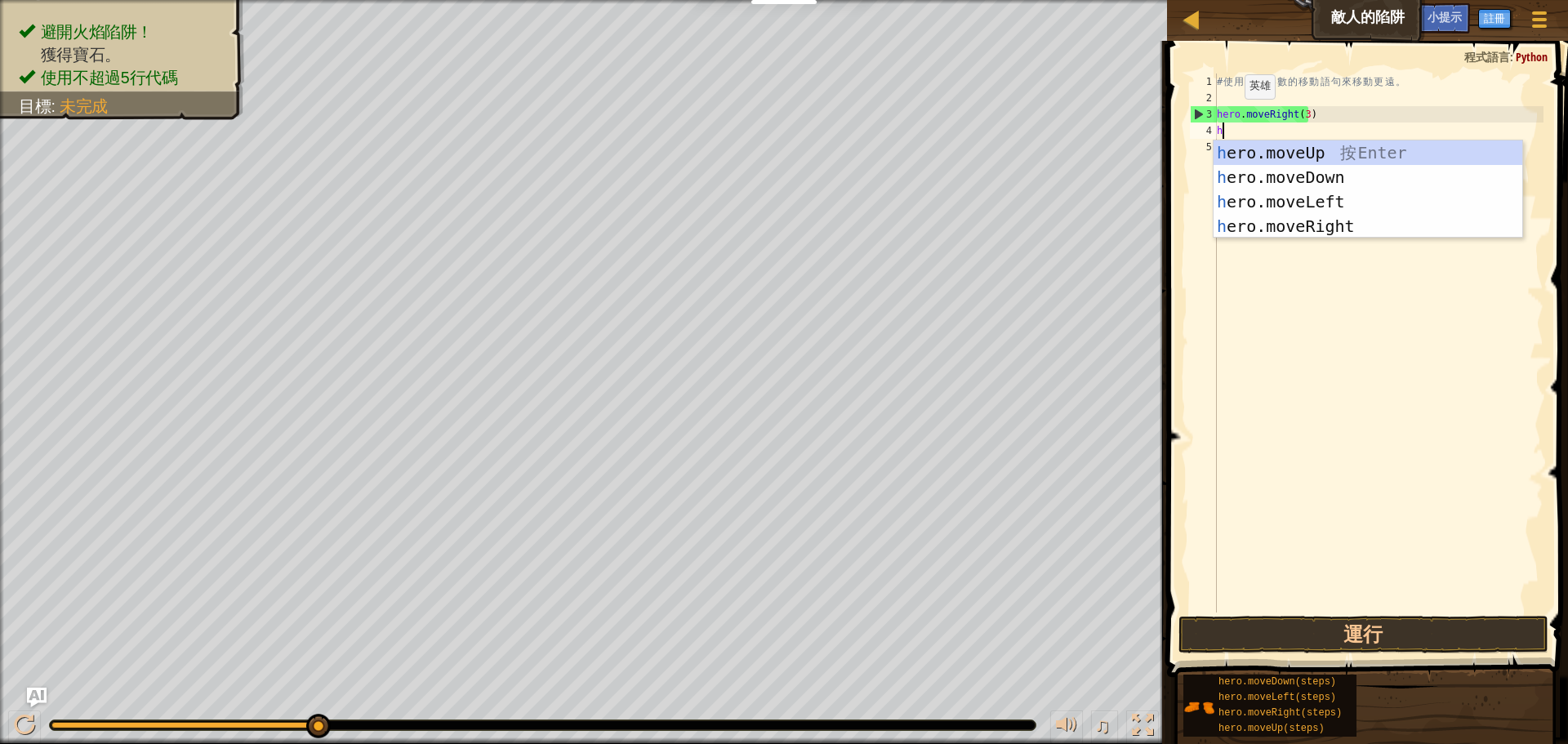
scroll to position [8, 0]
type textarea "he"
click at [1291, 152] on div "he ro.moveUp 按 Enter he ro.moveDown 按 Enter he ro.moveLeft 按 Enter he ro.moveRi…" at bounding box center [1368, 214] width 309 height 147
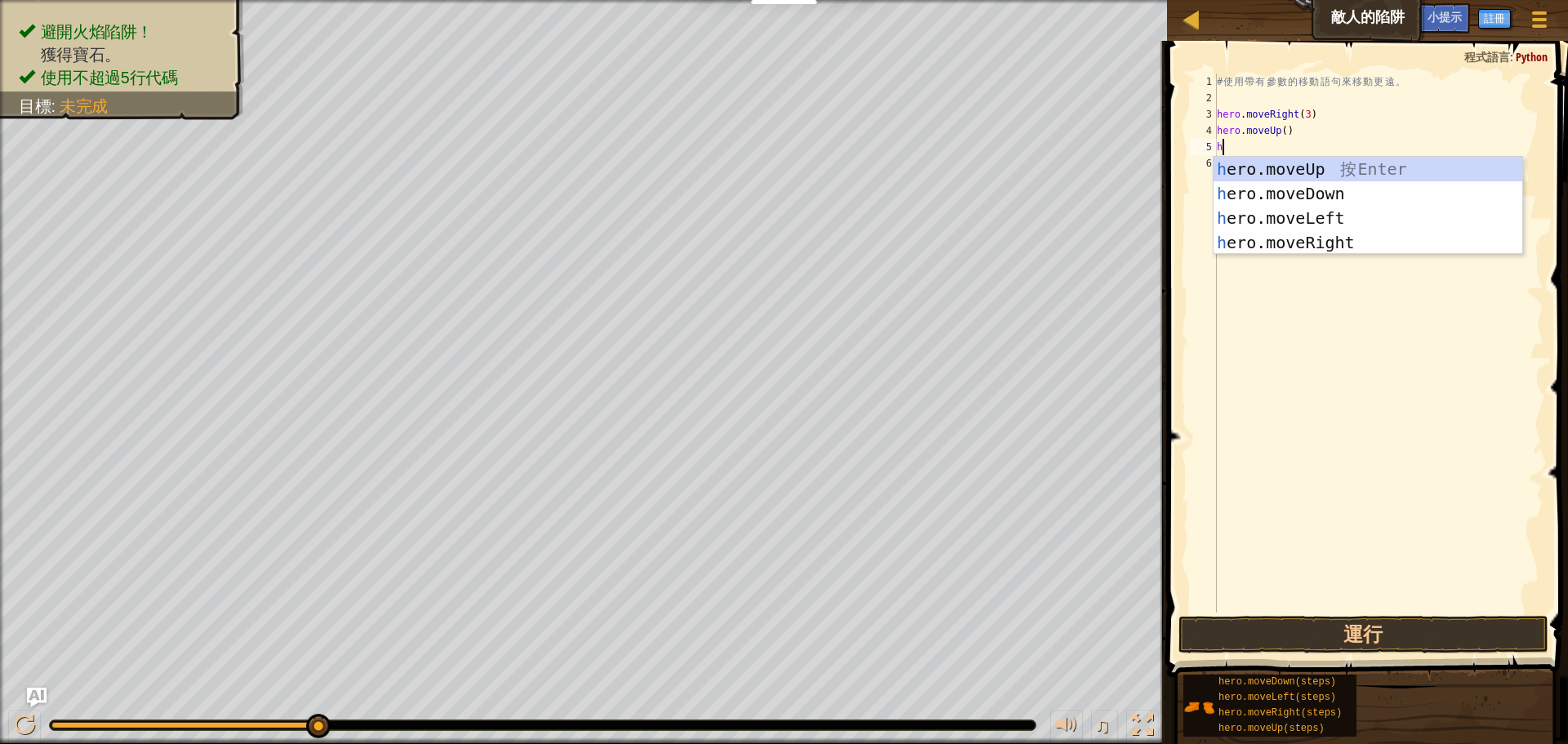
type textarea "he"
click at [1260, 239] on div "he ro.moveUp 按 Enter he ro.moveDown 按 Enter he ro.moveLeft 按 Enter he ro.moveRi…" at bounding box center [1368, 230] width 309 height 147
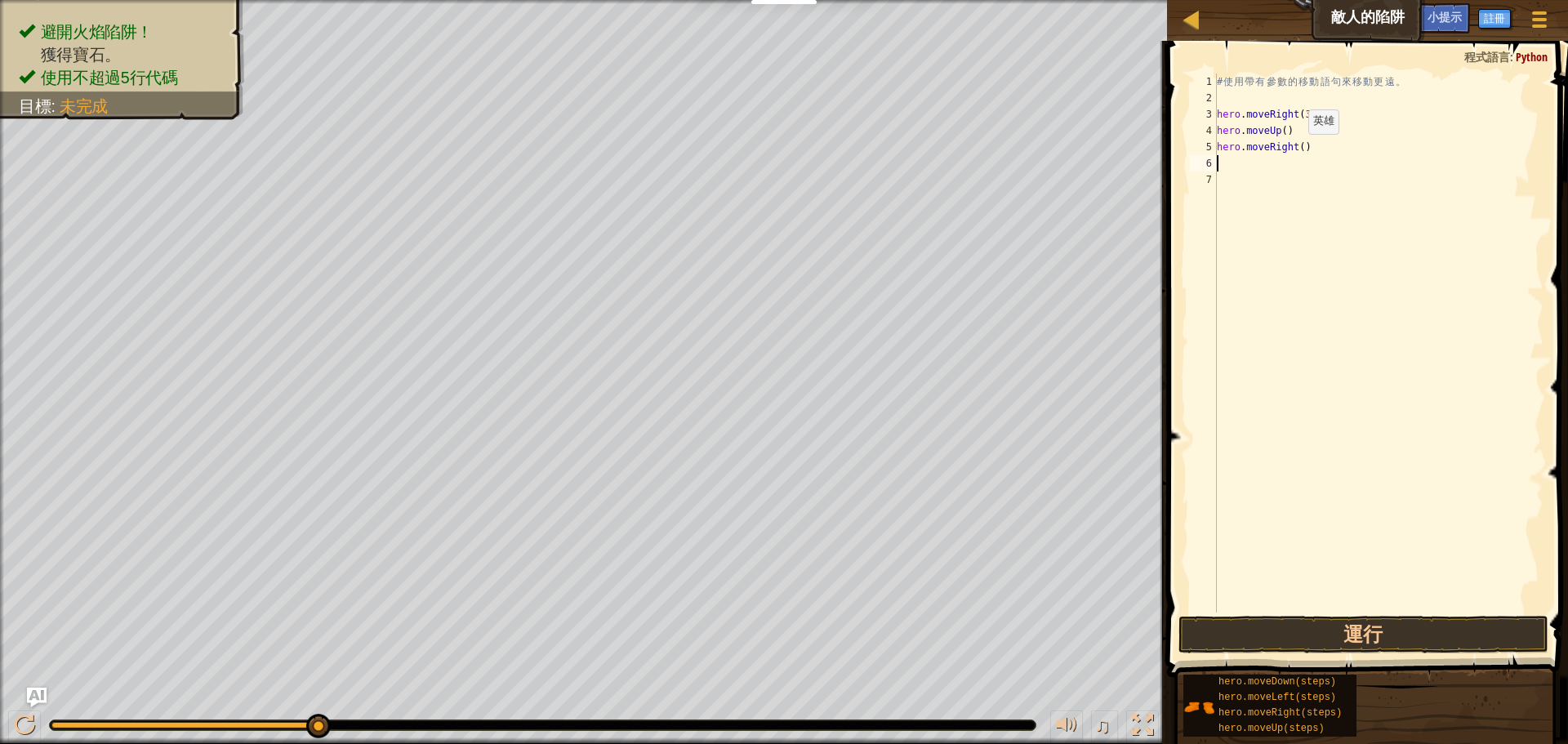
click at [1294, 151] on div "# 使 用 帶 有 參 數 的 移 動 語 句 來 移 動 更 遠 。 hero . moveRight ( 3 ) hero . moveUp ( ) he…" at bounding box center [1379, 359] width 330 height 572
click at [1297, 150] on div "# 使 用 帶 有 參 數 的 移 動 語 句 來 移 動 更 遠 。 hero . moveRight ( 3 ) hero . moveUp ( ) he…" at bounding box center [1379, 359] width 330 height 572
click at [1278, 639] on button "運行" at bounding box center [1364, 634] width 370 height 38
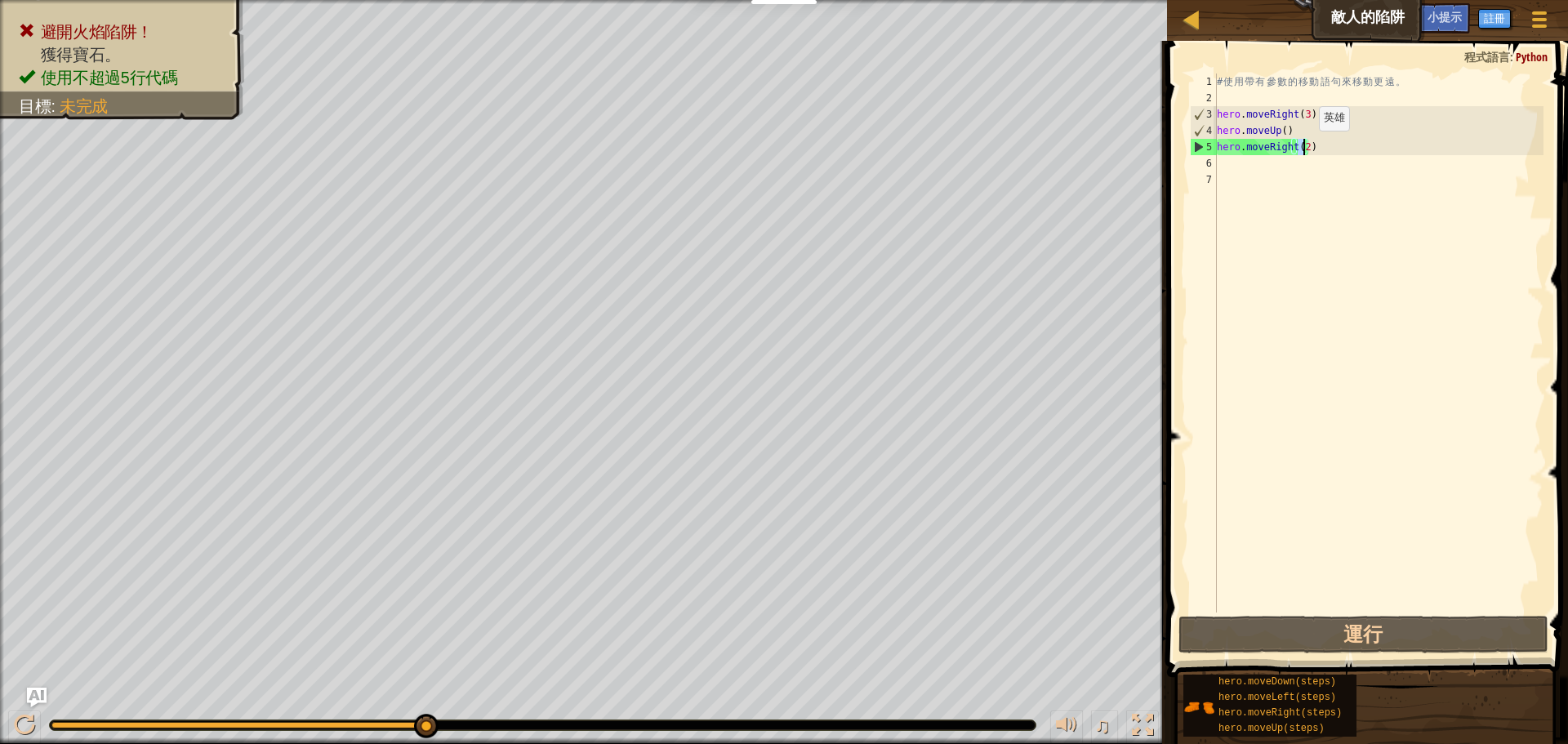
click at [1304, 147] on div "# 使 用 帶 有 參 數 的 移 動 語 句 來 移 動 更 遠 。 hero . moveRight ( 3 ) hero . moveUp ( ) he…" at bounding box center [1379, 359] width 330 height 572
type textarea "hero.moveRight()"
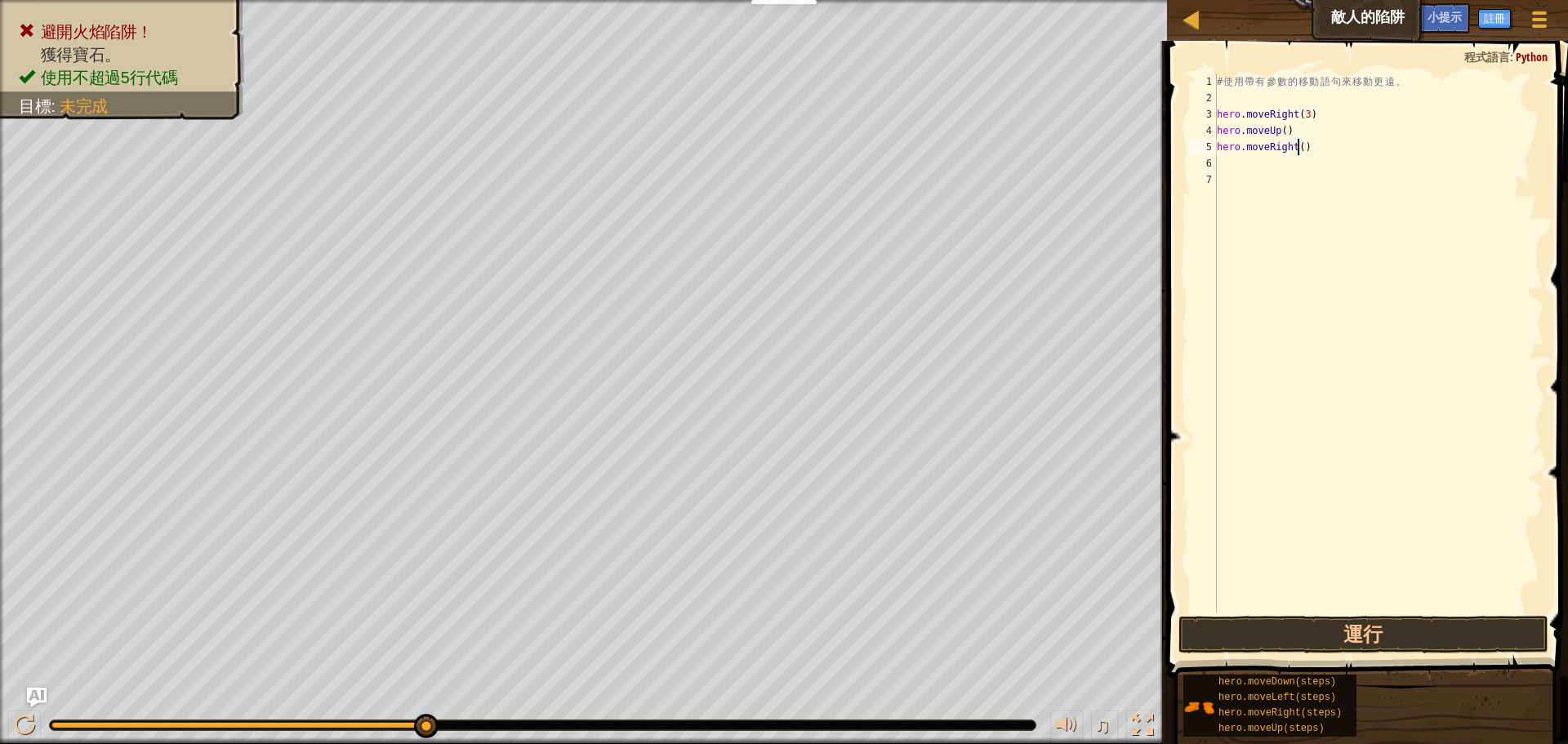
click at [1246, 164] on div "# 使 用 帶 有 參 數 的 移 動 語 句 來 移 動 更 遠 。 hero . moveRight ( 3 ) hero . moveUp ( ) he…" at bounding box center [1379, 359] width 330 height 572
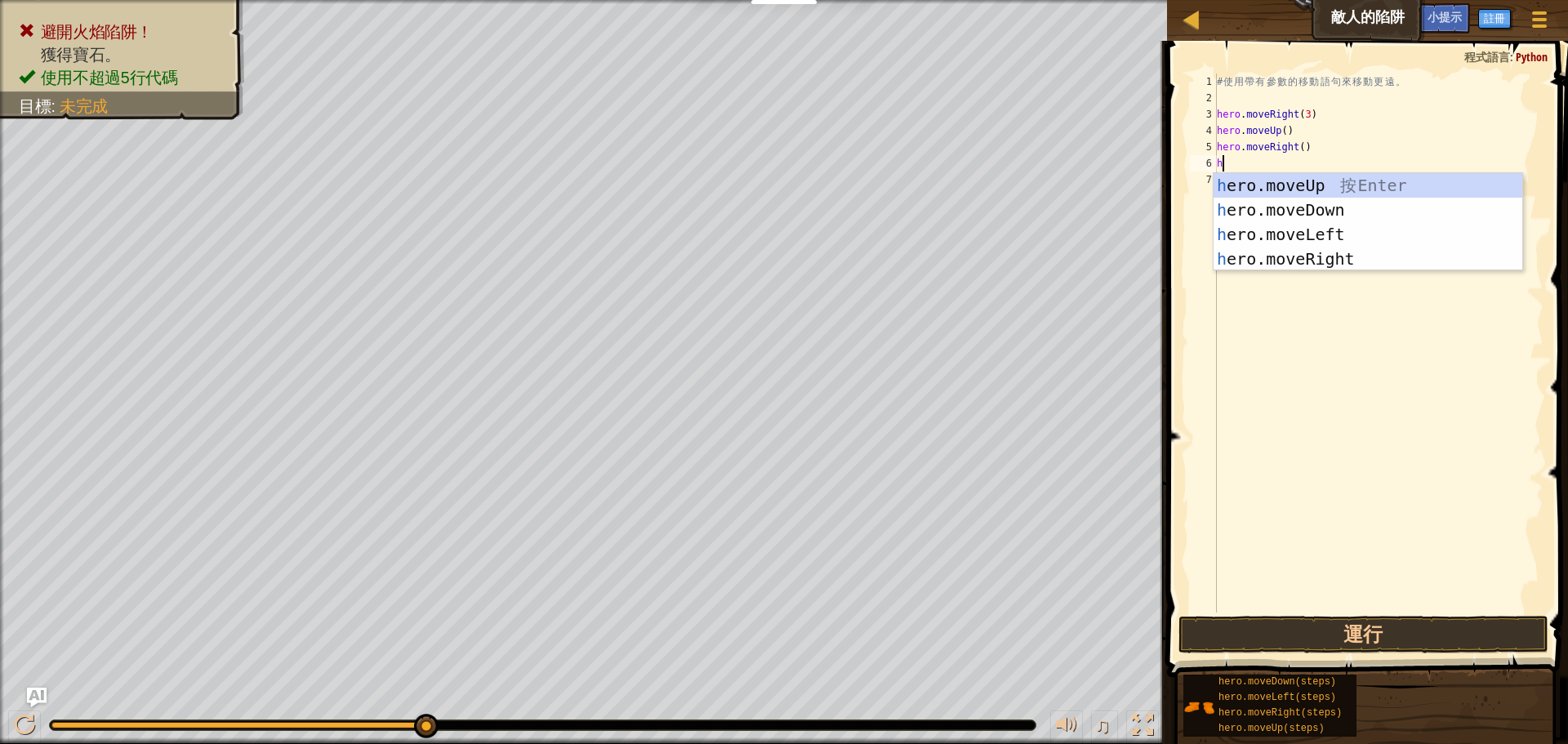
type textarea "he"
click at [1282, 210] on div "he ro.moveUp 按 Enter he ro.moveDown 按 Enter he ro.moveLeft 按 Enter he ro.moveRi…" at bounding box center [1368, 247] width 309 height 147
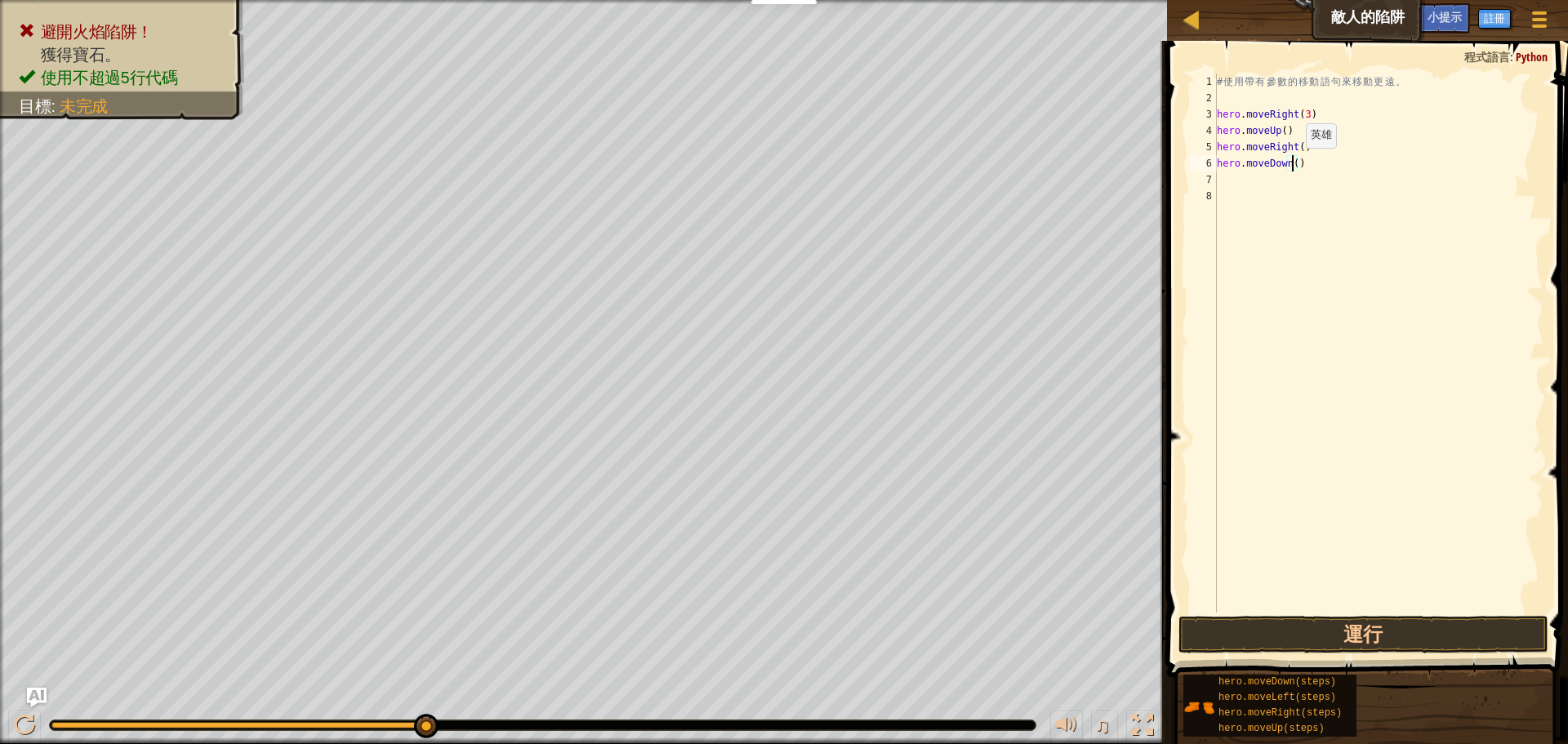
click at [1292, 164] on div "# 使 用 帶 有 參 數 的 移 動 語 句 來 移 動 更 遠 。 hero . moveRight ( 3 ) hero . moveUp ( ) he…" at bounding box center [1379, 359] width 330 height 572
type textarea "hero.moveDown(3)"
click at [1252, 182] on div "# 使 用 帶 有 參 數 的 移 動 語 句 來 移 動 更 遠 。 hero . moveRight ( 3 ) hero . moveUp ( ) he…" at bounding box center [1379, 359] width 330 height 572
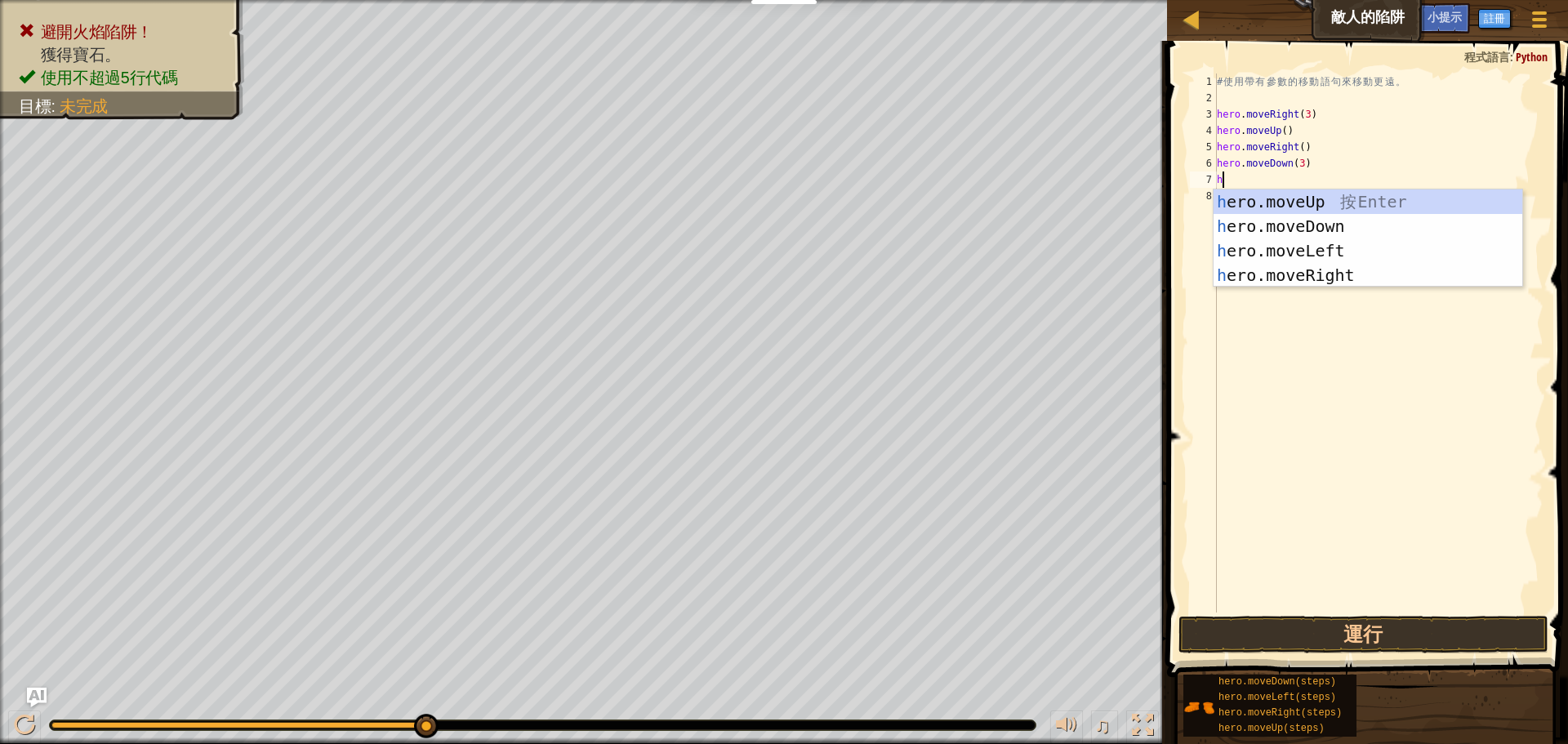
type textarea "he"
click at [1279, 273] on div "he ro.moveUp 按 Enter he ro.moveDown 按 Enter he ro.moveLeft 按 Enter he ro.moveRi…" at bounding box center [1368, 263] width 309 height 147
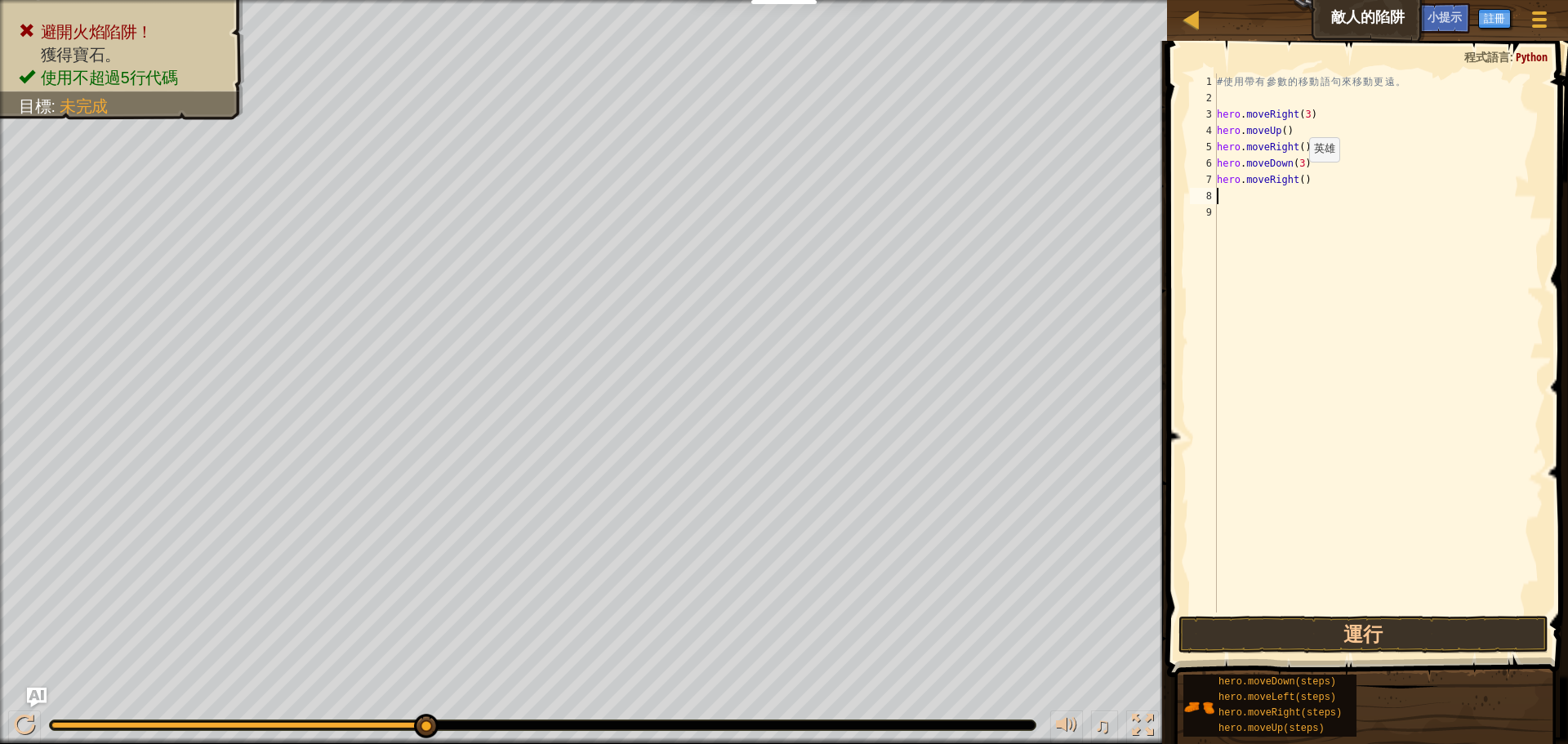
click at [1295, 178] on div "# 使 用 帶 有 參 數 的 移 動 語 句 來 移 動 更 遠 。 hero . moveRight ( 3 ) hero . moveUp ( ) he…" at bounding box center [1379, 359] width 330 height 572
type textarea "hero.moveRight(2)"
click at [1302, 639] on button "運行" at bounding box center [1364, 634] width 370 height 38
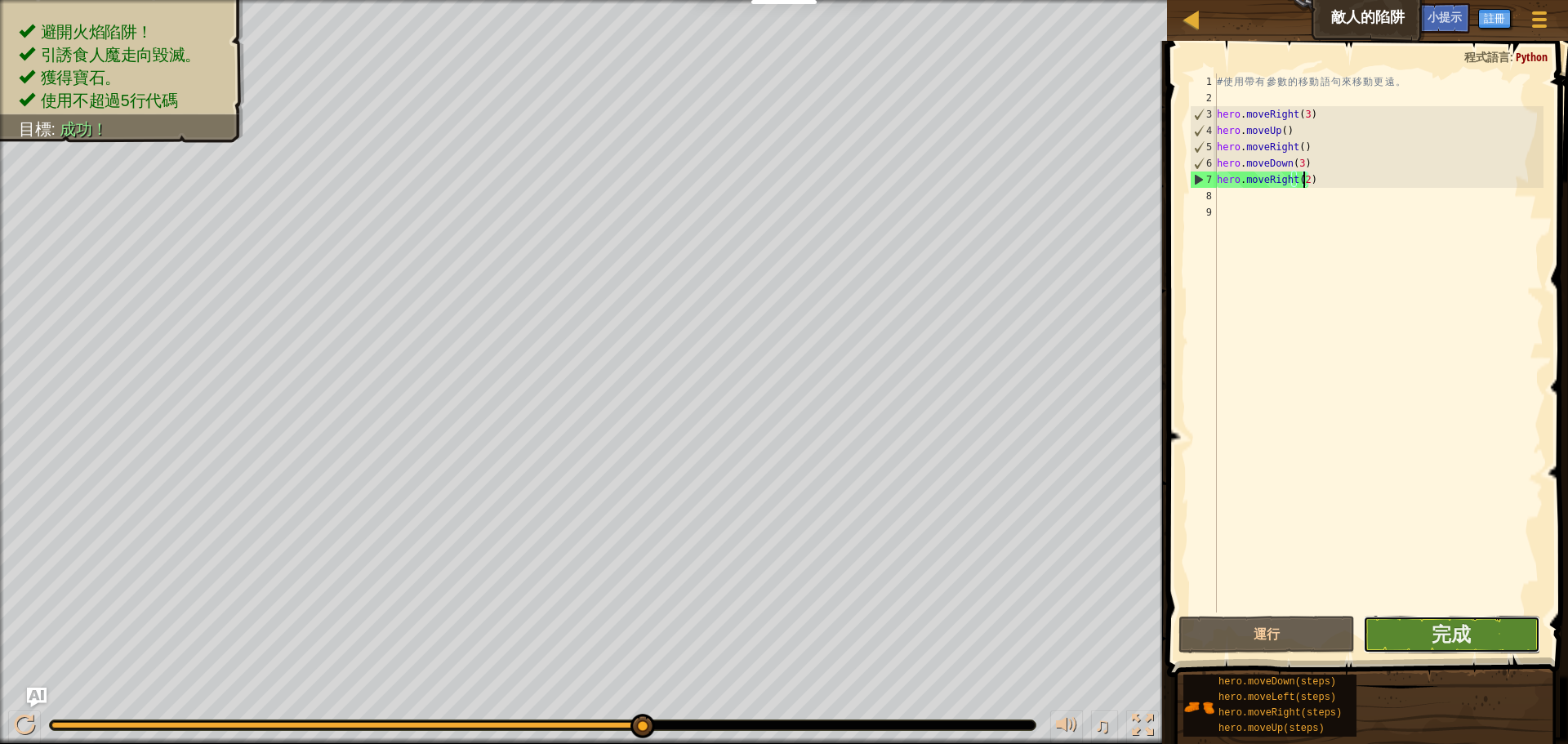
click at [1472, 628] on button "完成" at bounding box center [1451, 634] width 177 height 38
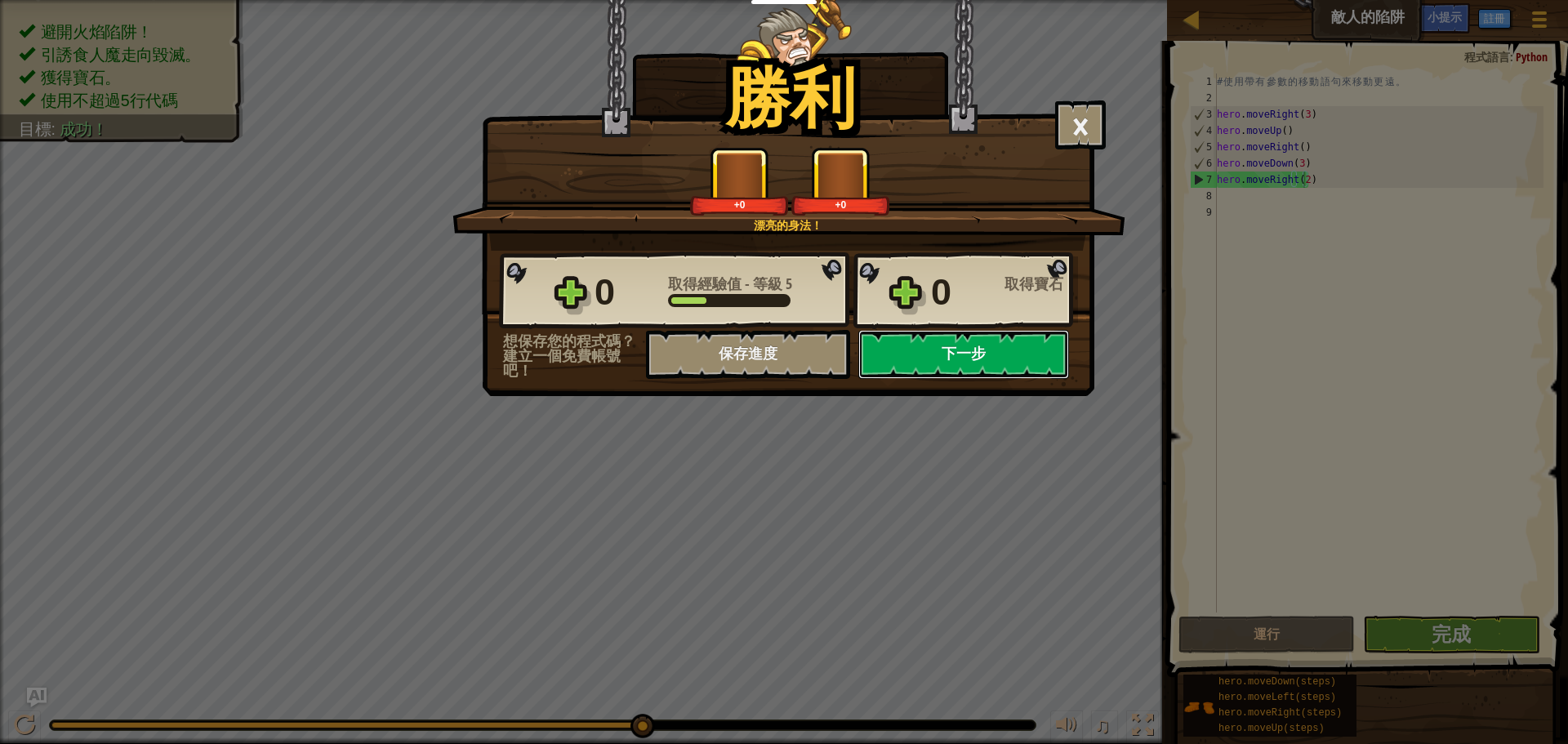
click at [970, 357] on button "下一步" at bounding box center [964, 354] width 211 height 49
select select "zh-HANT"
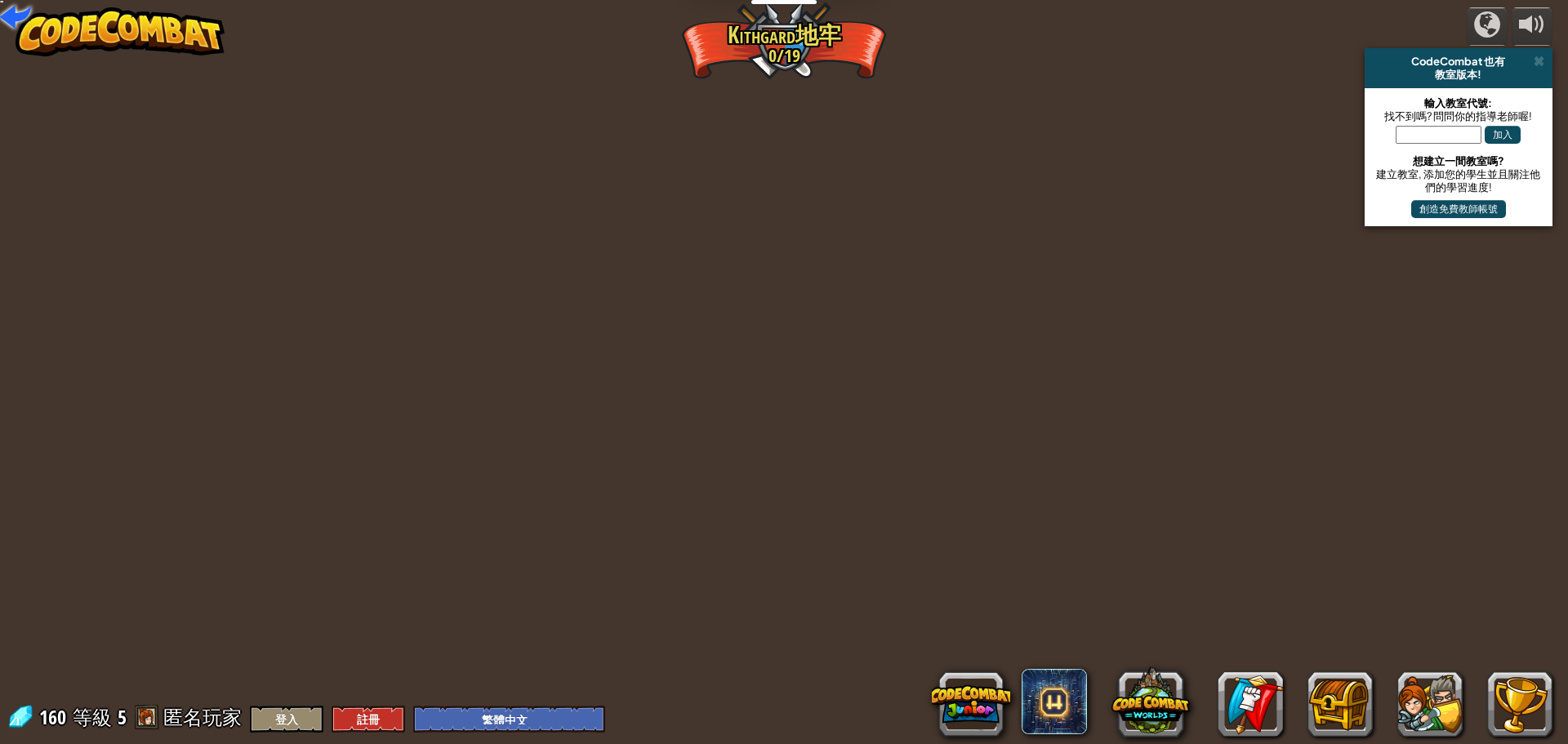
select select "zh-HANT"
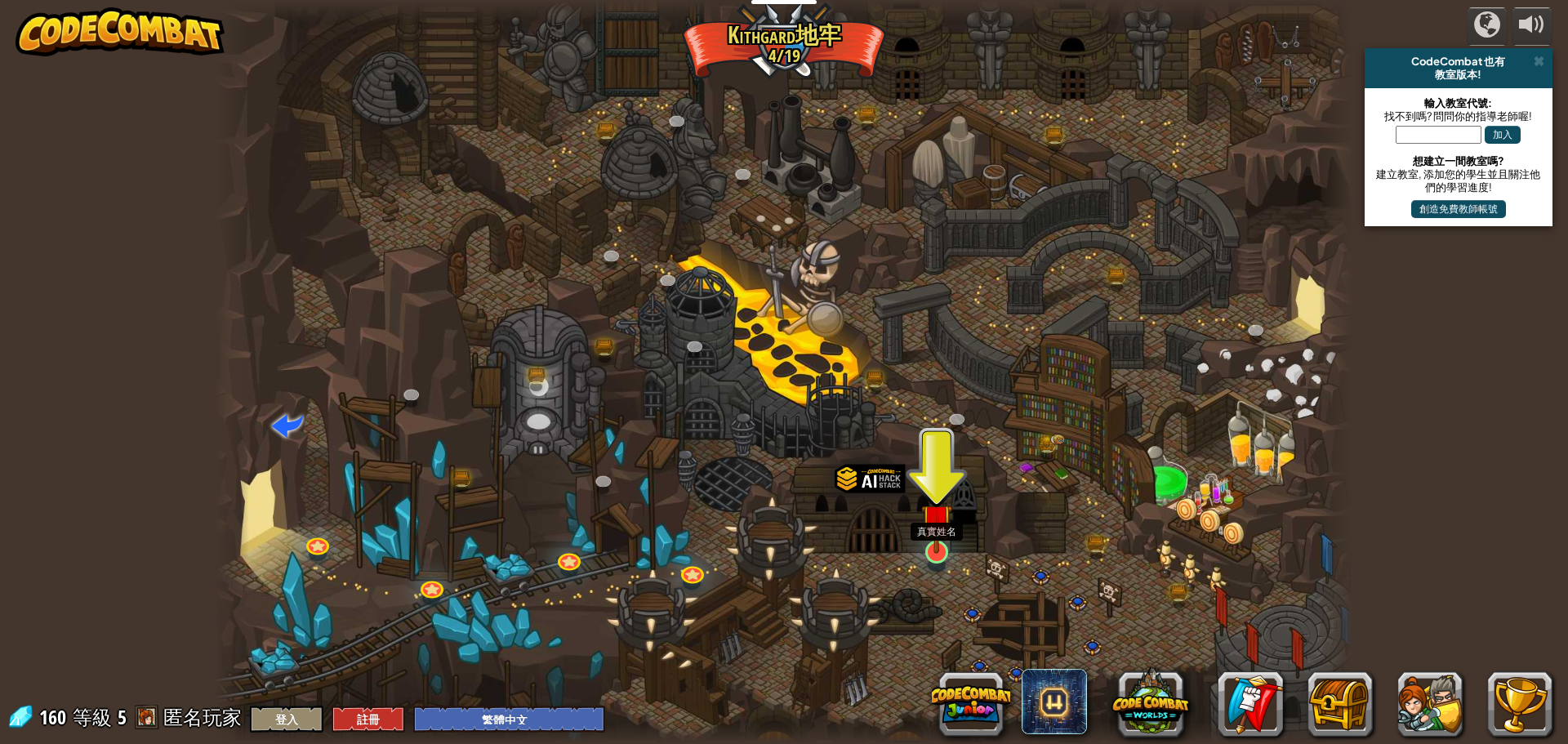
click at [937, 553] on img at bounding box center [936, 519] width 30 height 69
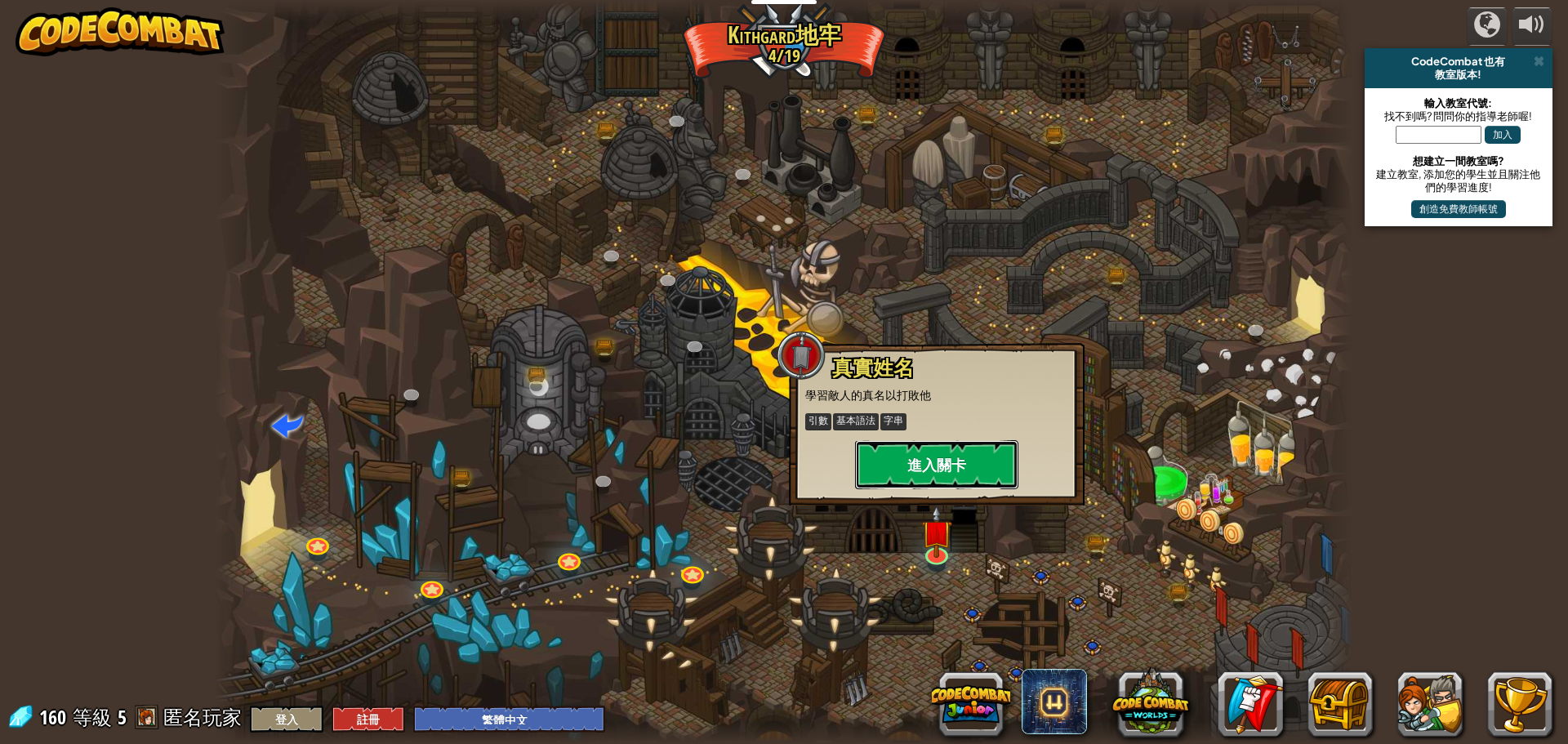
click at [939, 459] on button "進入關卡" at bounding box center [936, 464] width 163 height 49
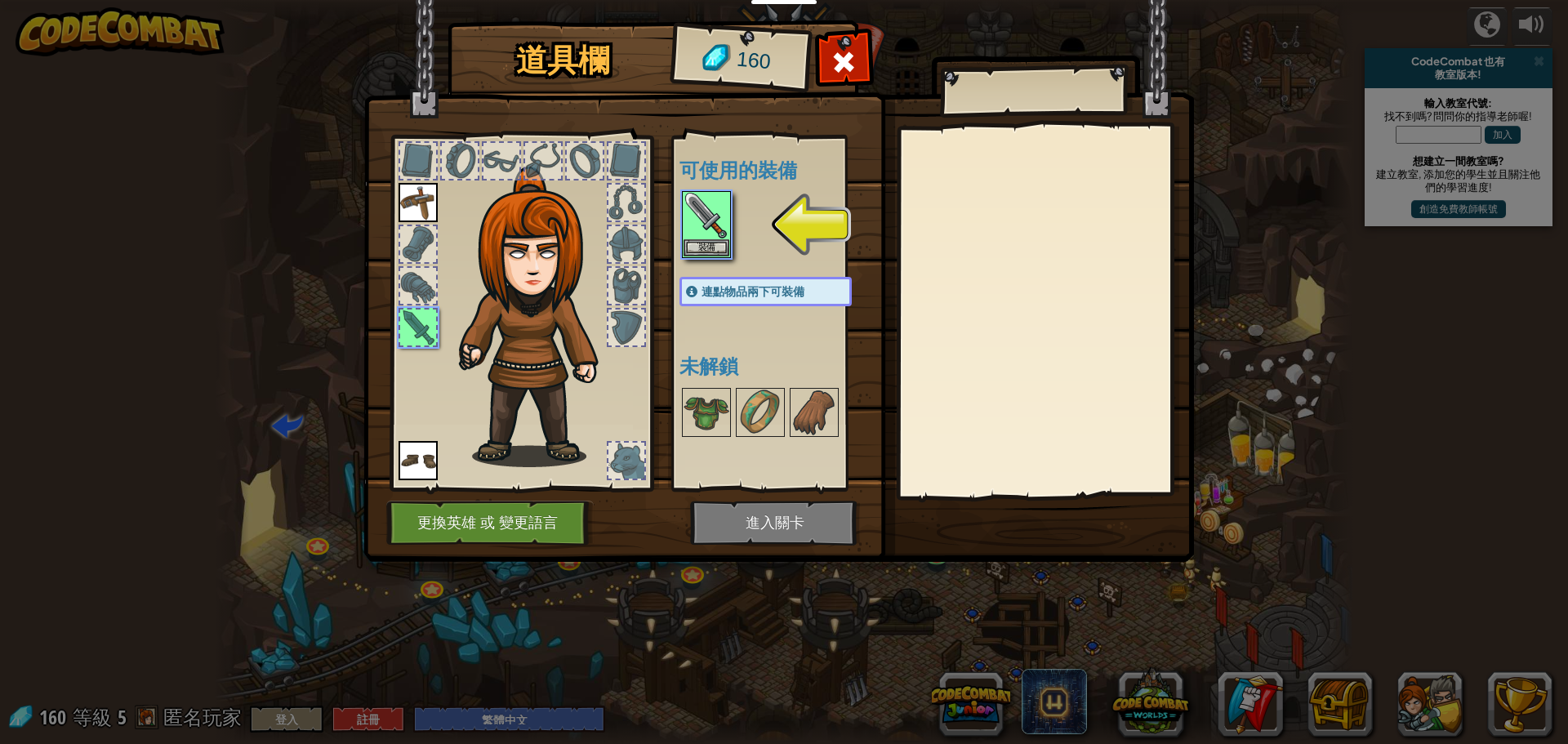
click at [798, 516] on img at bounding box center [779, 265] width 830 height 593
click at [717, 244] on button "裝備" at bounding box center [707, 247] width 46 height 17
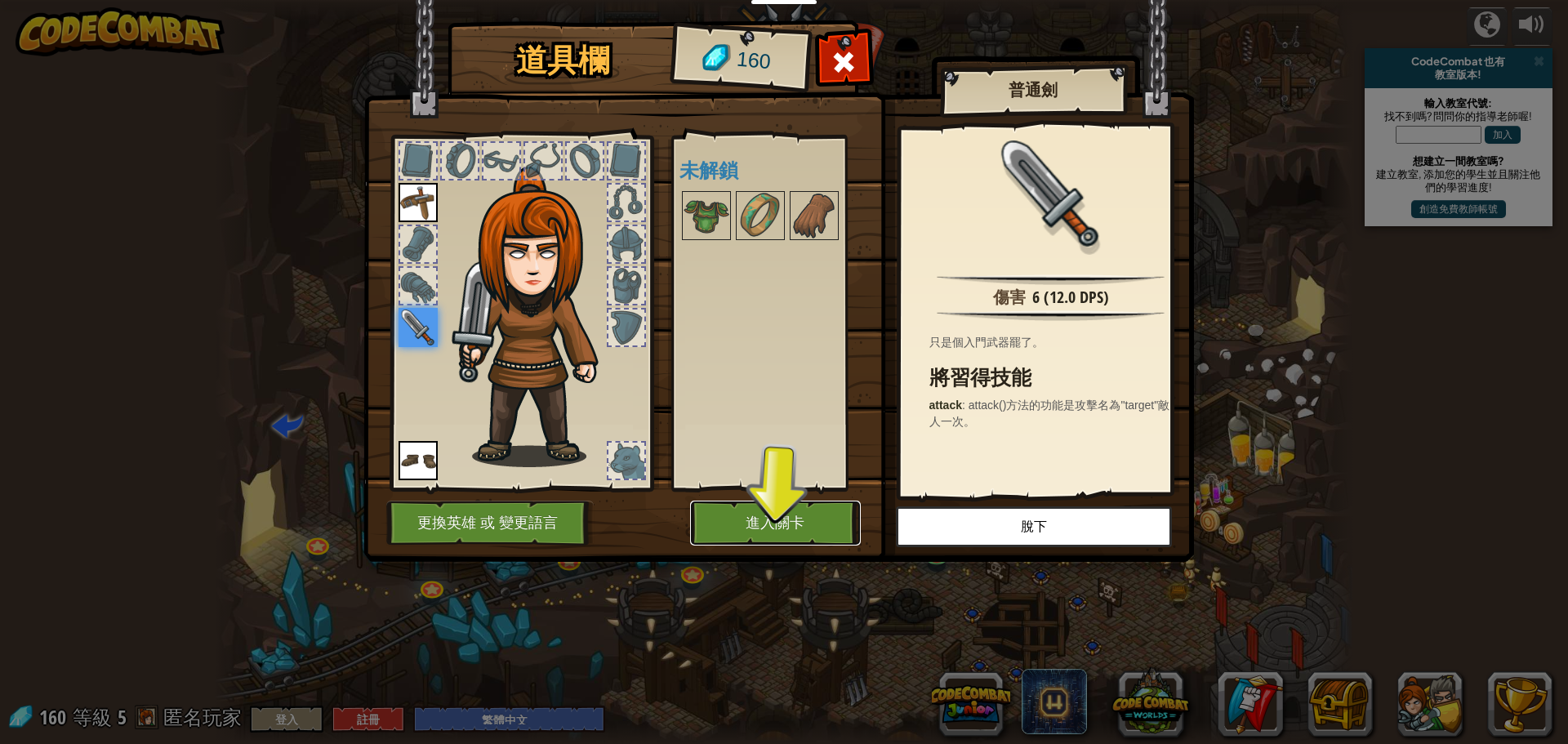
click at [792, 528] on button "進入關卡" at bounding box center [775, 523] width 171 height 45
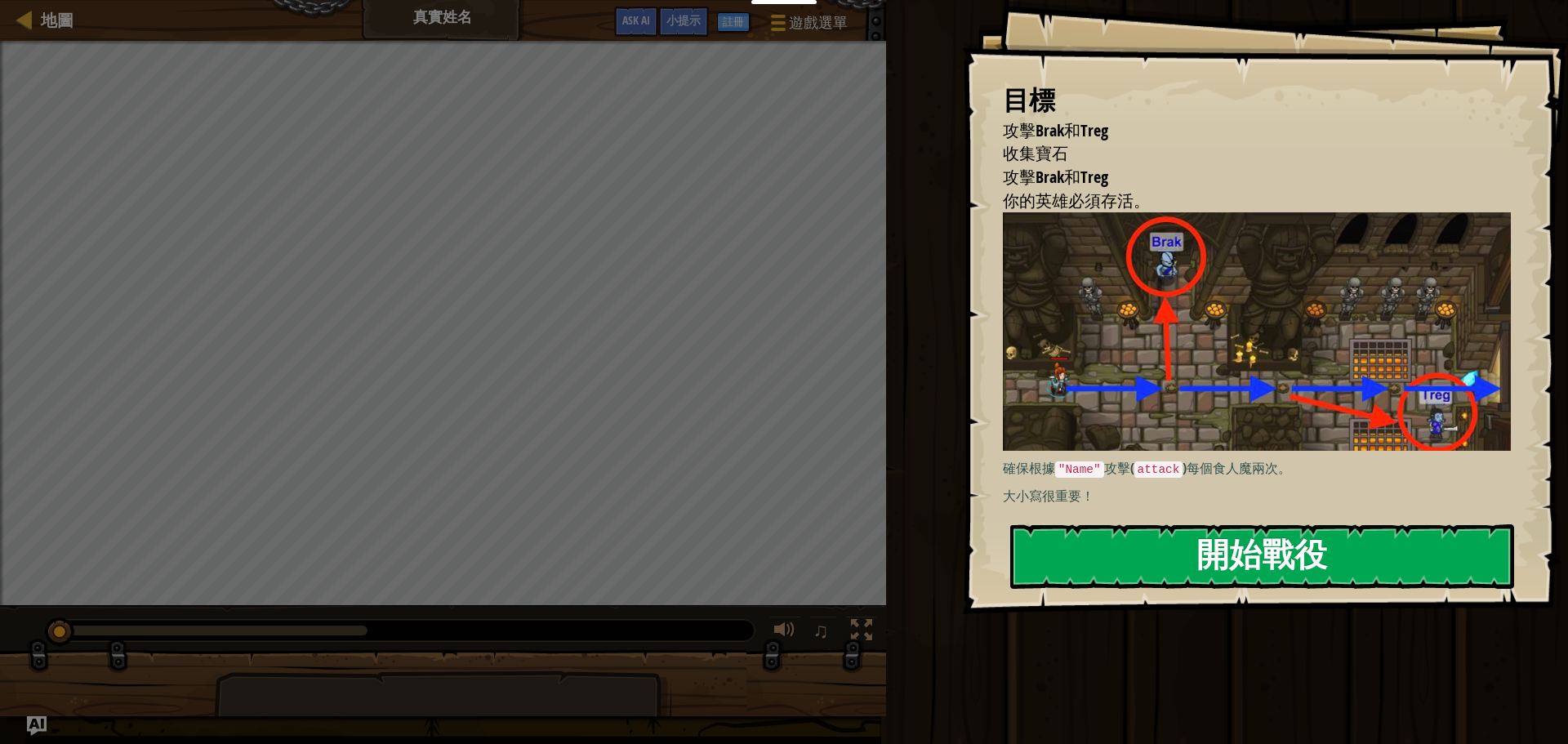
click at [1163, 561] on button "開始戰役" at bounding box center [1262, 556] width 504 height 64
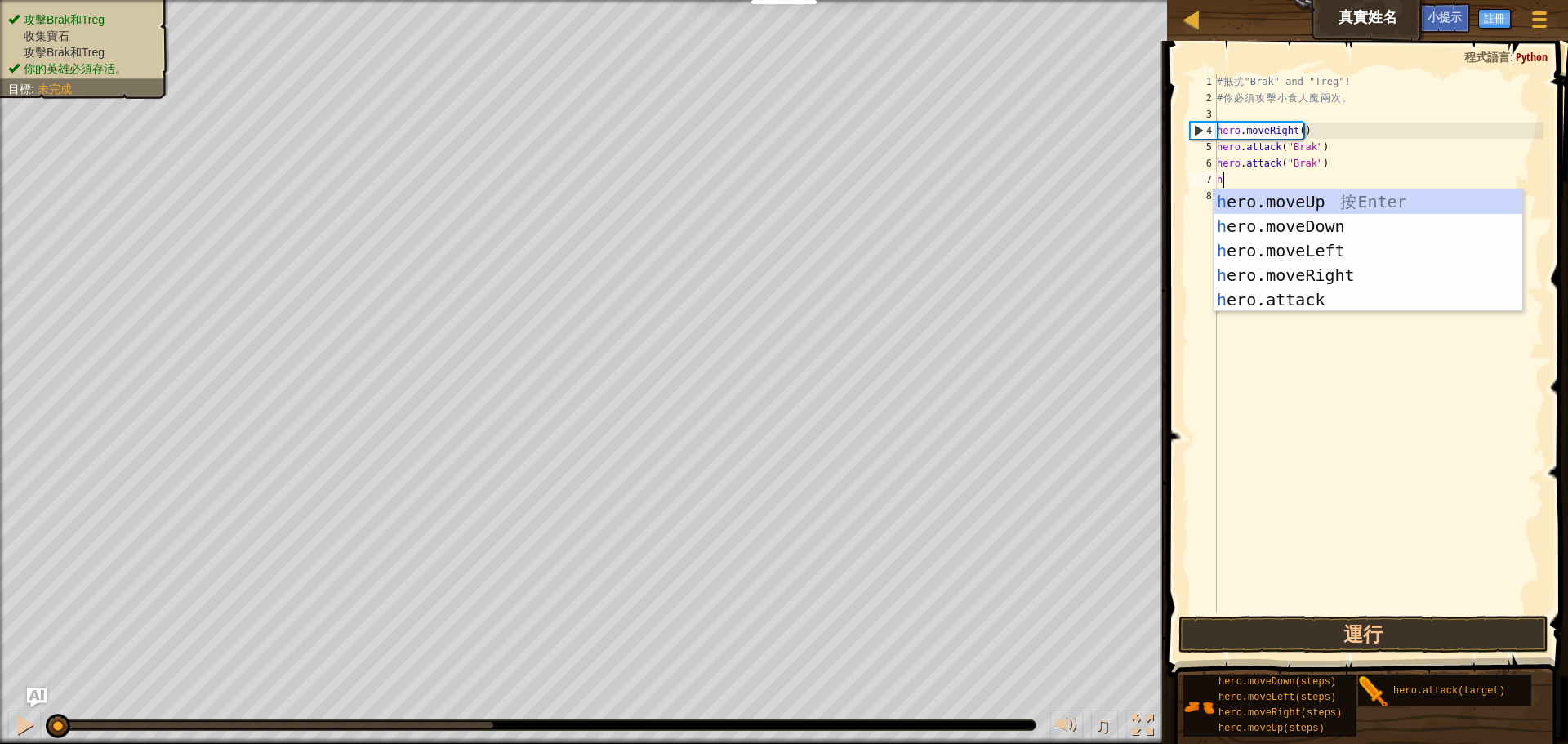
scroll to position [8, 0]
type textarea "he"
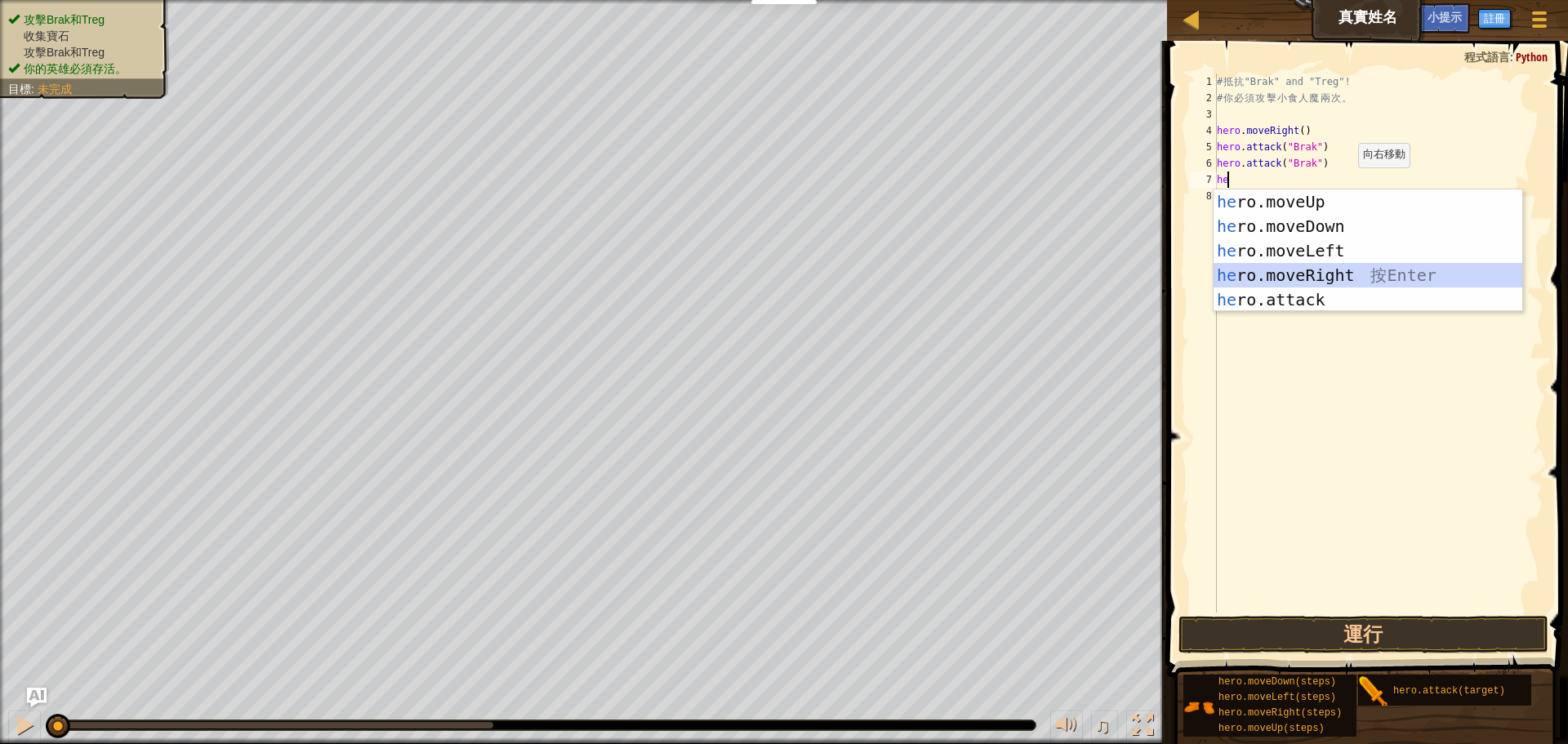
click at [1304, 275] on div "he ro.moveUp 按 Enter he ro.moveDown 按 Enter he ro.moveLeft 按 Enter he ro.moveRi…" at bounding box center [1368, 275] width 309 height 172
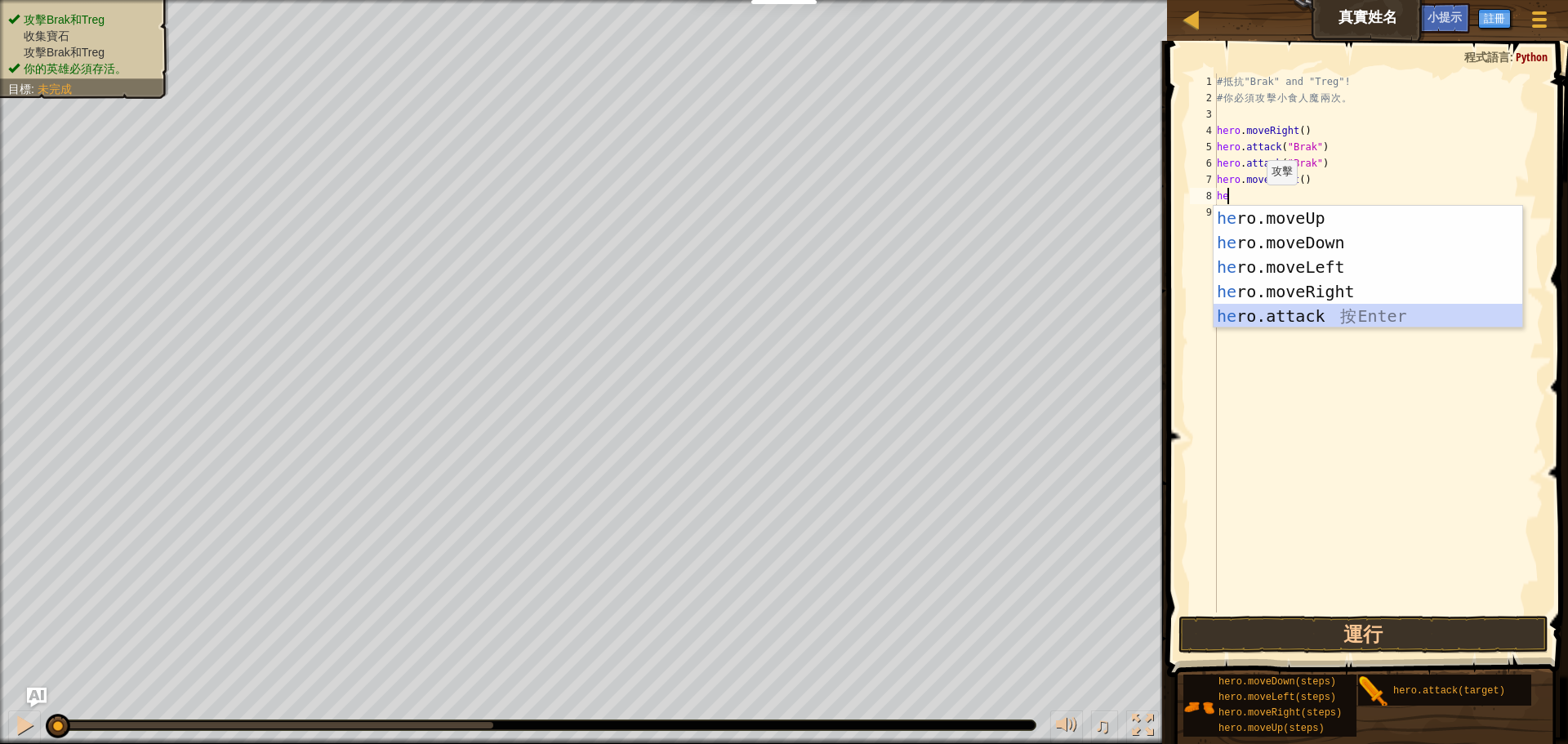
click at [1297, 315] on div "he ro.moveUp 按 Enter he ro.moveDown 按 Enter he ro.moveLeft 按 Enter he ro.moveRi…" at bounding box center [1368, 291] width 309 height 172
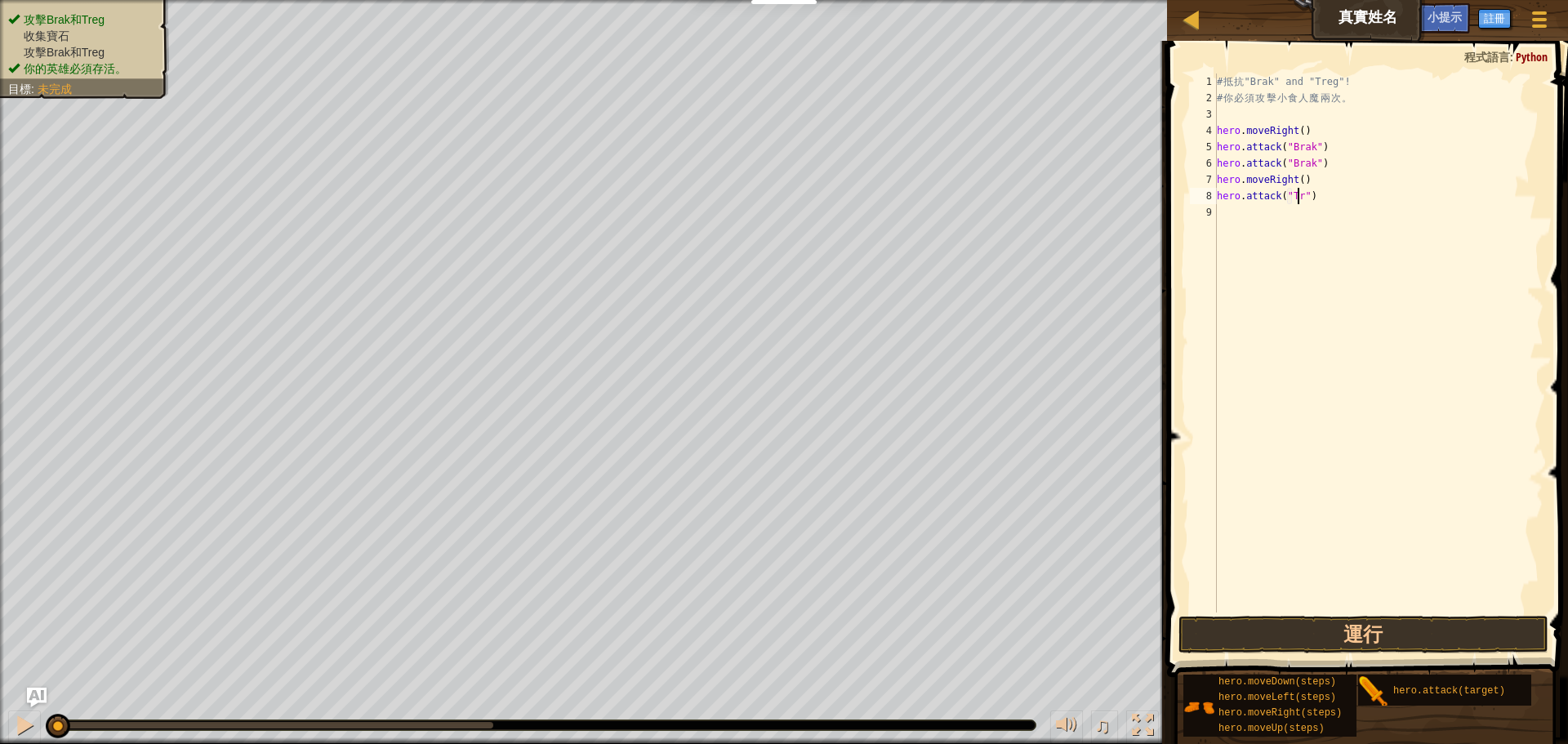
scroll to position [8, 8]
type textarea "hero.attack("Treg")"
click at [1253, 205] on div "# 抵 抗 "Brak" and "Treg"! # 你 必 須 攻 擊 小 食 人 魔 兩 次 。 hero . moveRight ( ) hero . …" at bounding box center [1379, 359] width 330 height 572
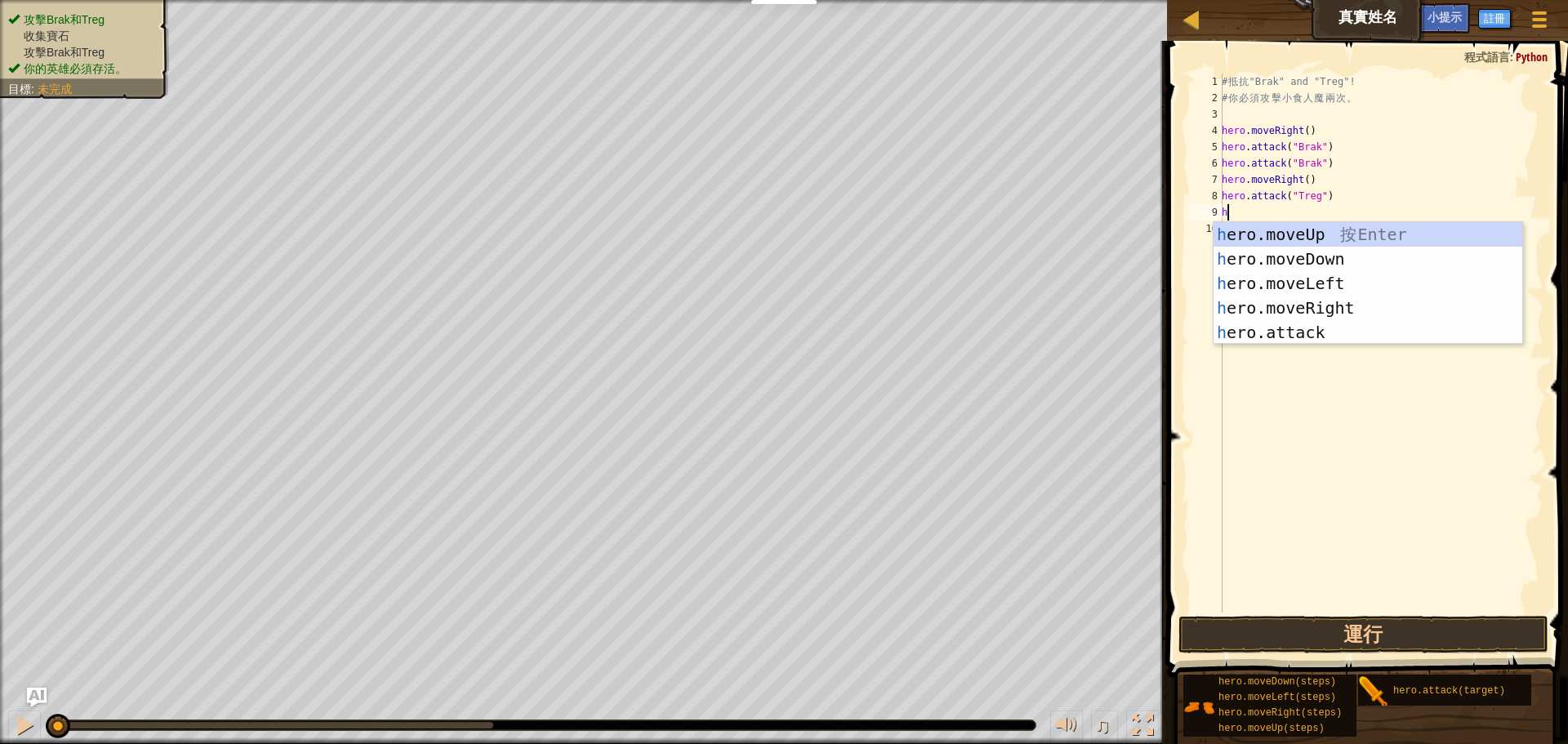
type textarea "he"
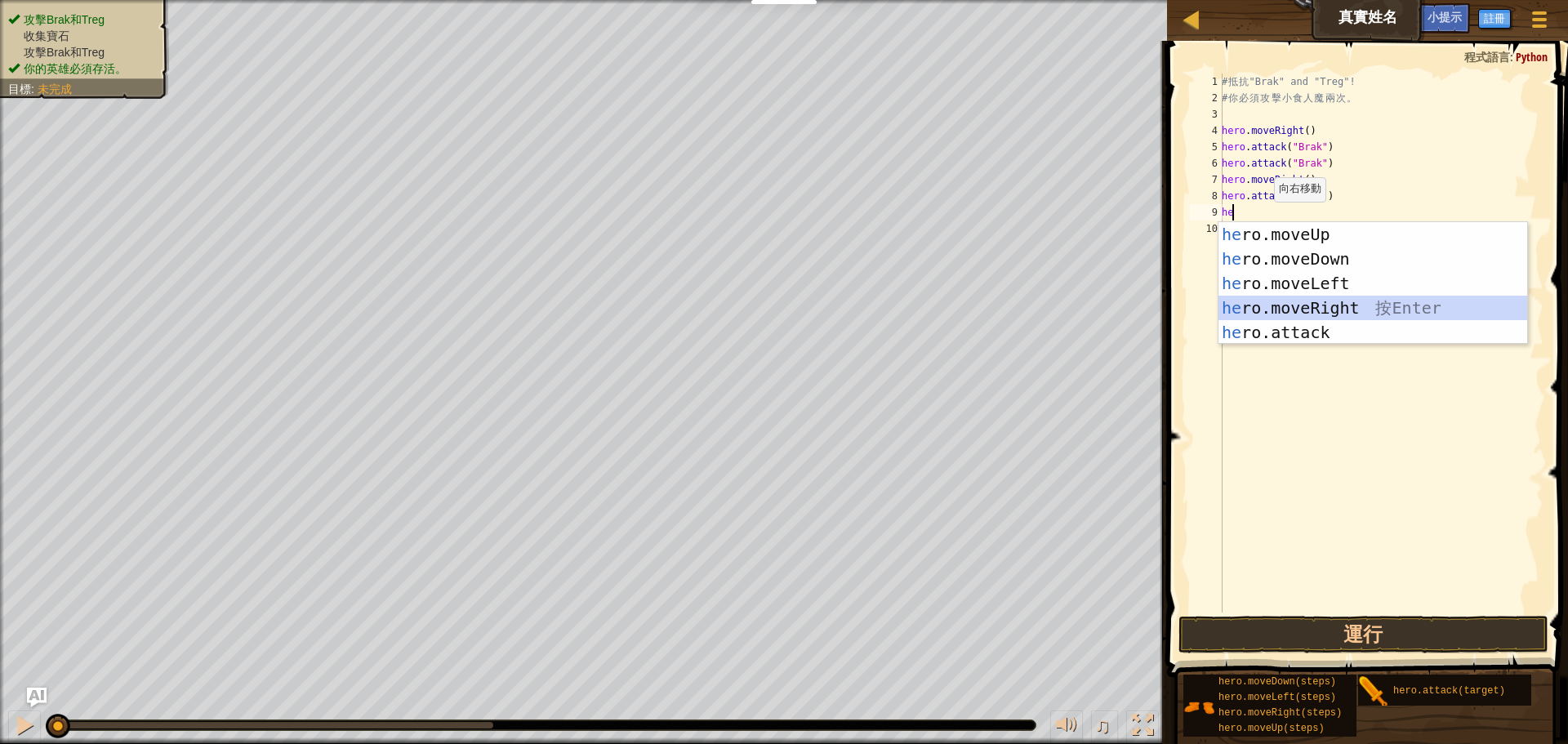
click at [1283, 307] on div "he ro.moveUp 按 Enter he ro.moveDown 按 Enter he ro.moveLeft 按 Enter he ro.moveRi…" at bounding box center [1373, 307] width 309 height 172
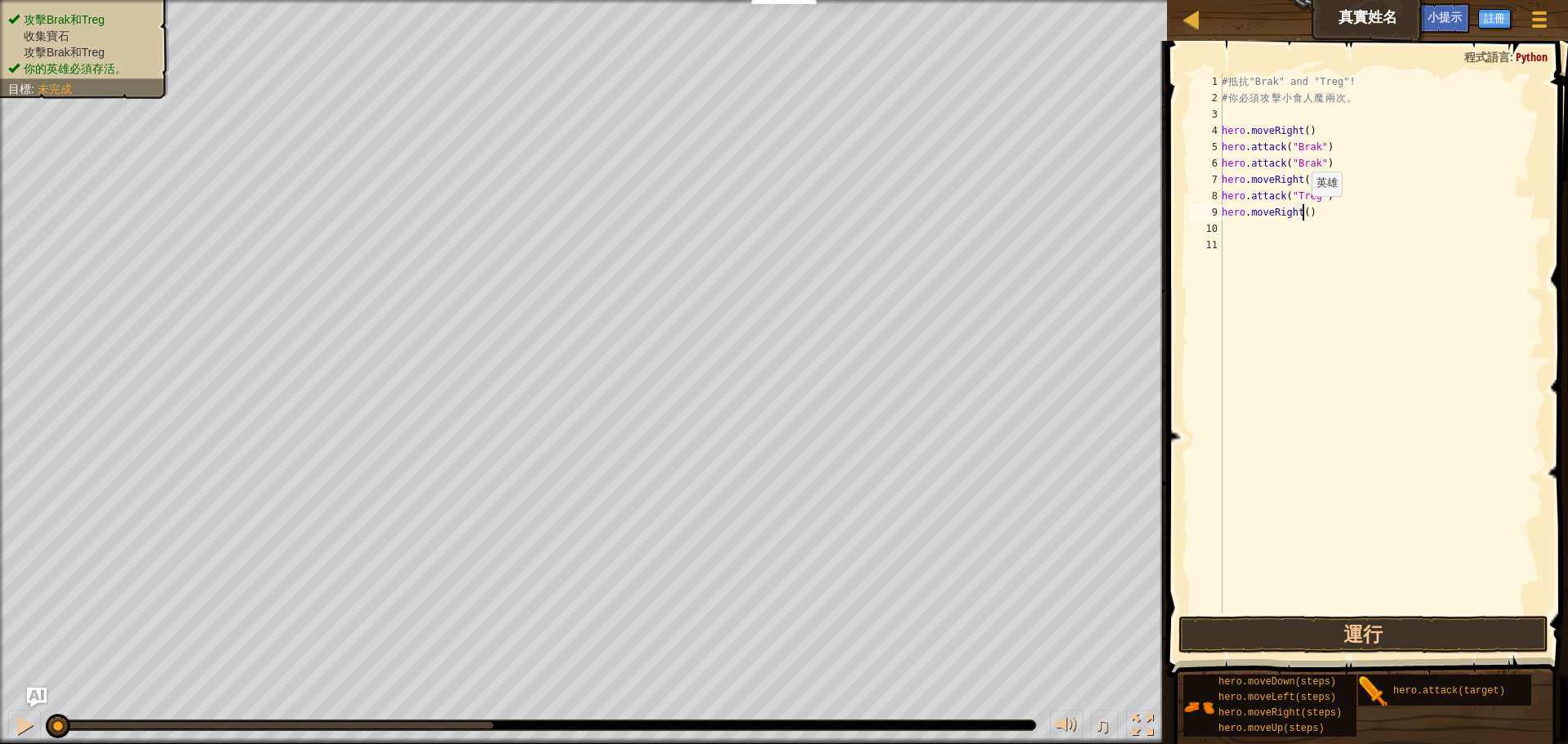
click at [1303, 213] on div "# 抵 抗 "Brak" and "Treg"! # 你 必 須 攻 擊 小 食 人 魔 兩 次 。 hero . moveRight ( ) hero . …" at bounding box center [1381, 359] width 325 height 572
click at [1344, 630] on button "運行" at bounding box center [1364, 634] width 370 height 38
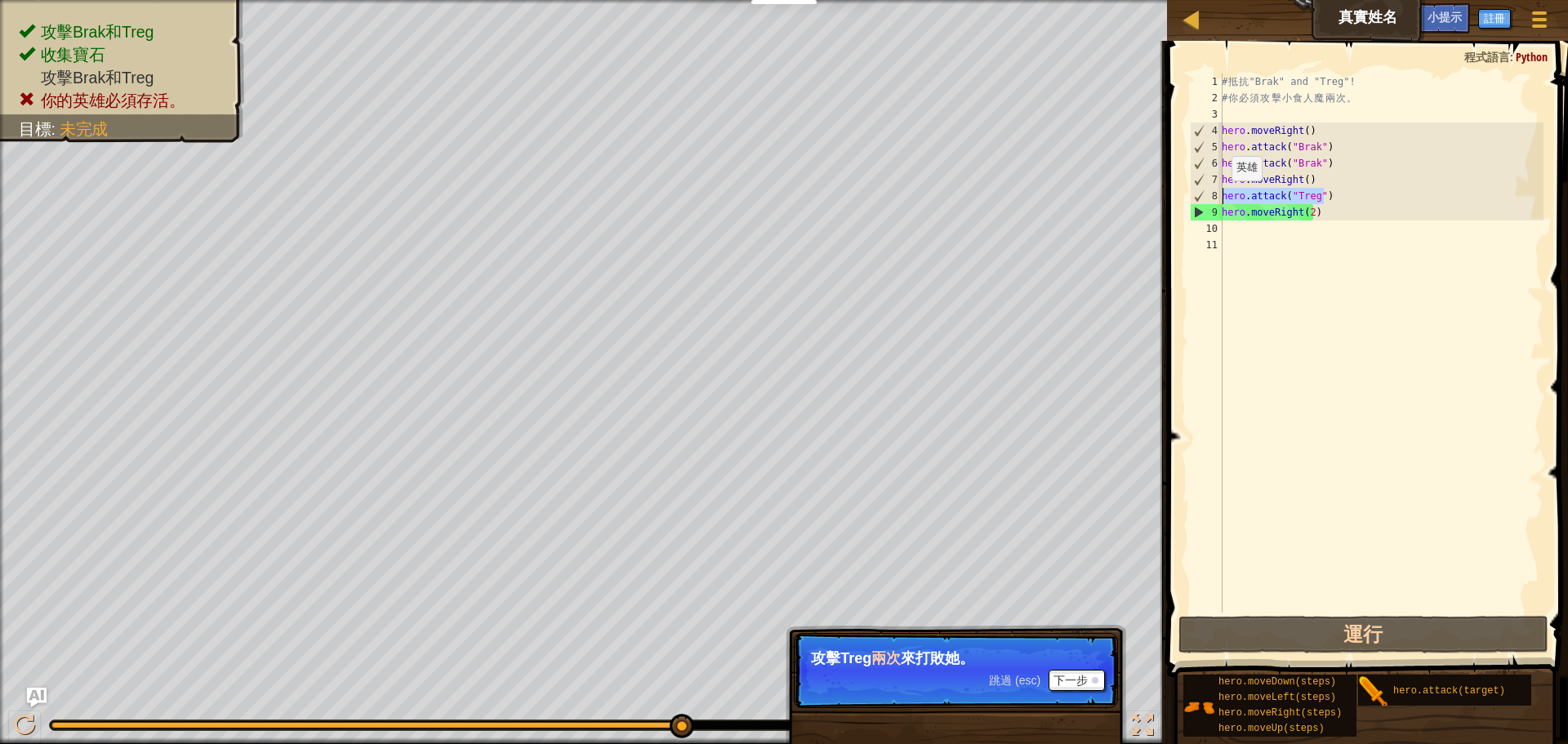
drag, startPoint x: 1333, startPoint y: 195, endPoint x: 1222, endPoint y: 197, distance: 111.0
click at [1222, 197] on div "# 抵 抗 "Brak" and "Treg"! # 你 必 須 攻 擊 小 食 人 魔 兩 次 。 hero . moveRight ( ) hero . …" at bounding box center [1381, 359] width 325 height 572
type textarea "hero.attack("Treg")"
click at [1340, 201] on div "# 抵 抗 "Brak" and "Treg"! # 你 必 須 攻 擊 小 食 人 魔 兩 次 。 hero . moveRight ( ) hero . …" at bounding box center [1381, 343] width 325 height 539
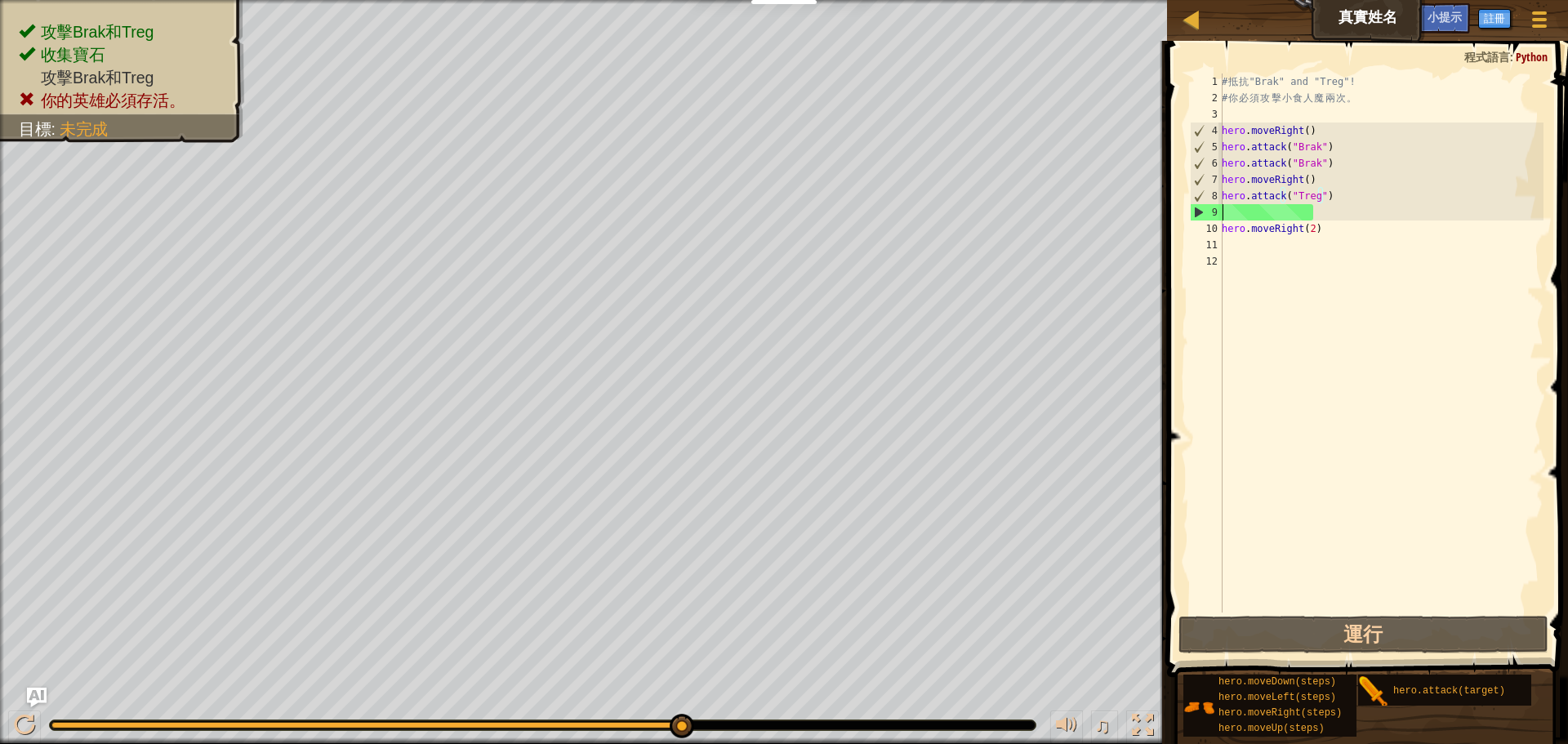
scroll to position [8, 0]
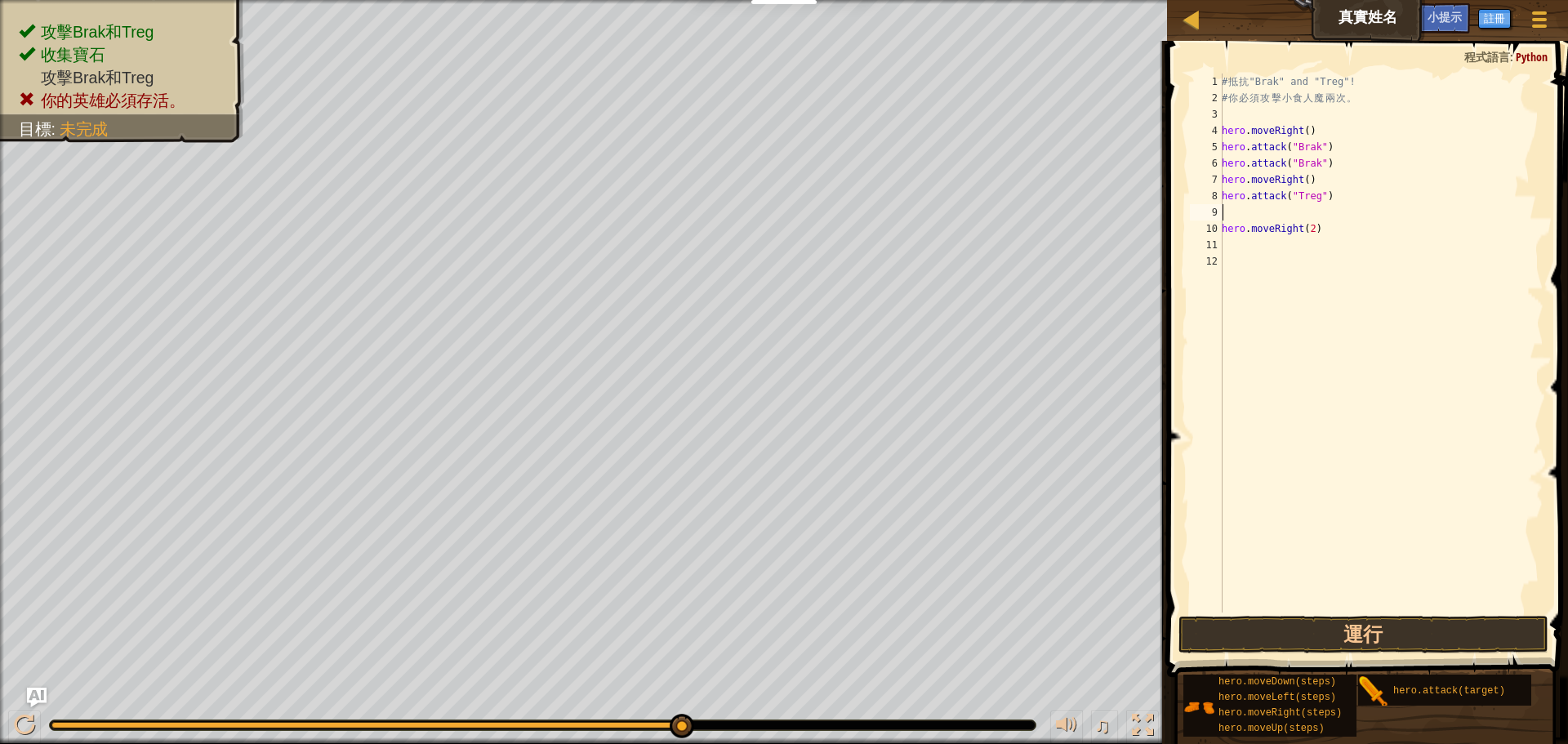
paste textarea "hero.attack("Treg")"
type textarea "hero.attack("Treg")"
click at [1345, 631] on button "運行" at bounding box center [1364, 634] width 370 height 38
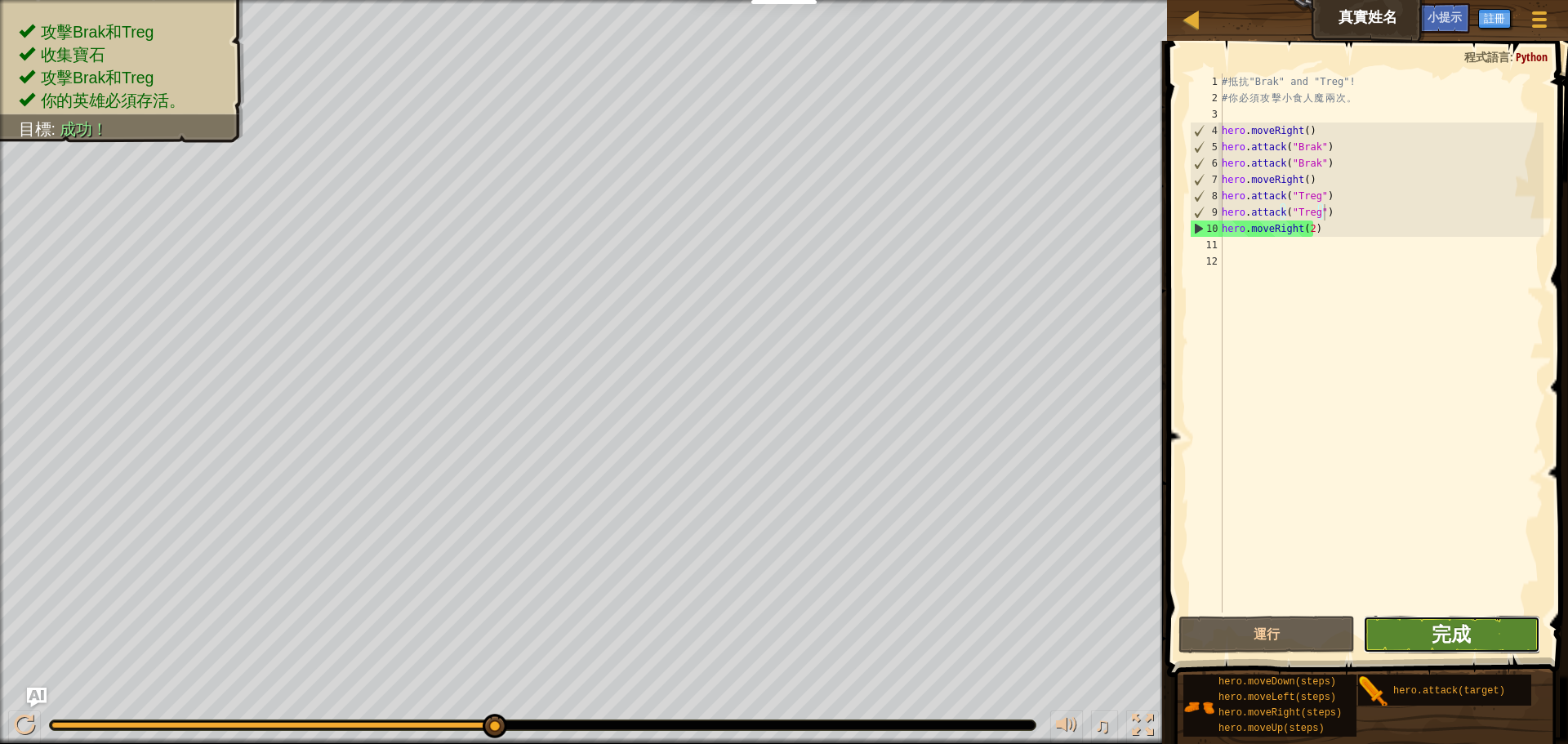
click at [1440, 635] on span "完成" at bounding box center [1451, 633] width 39 height 26
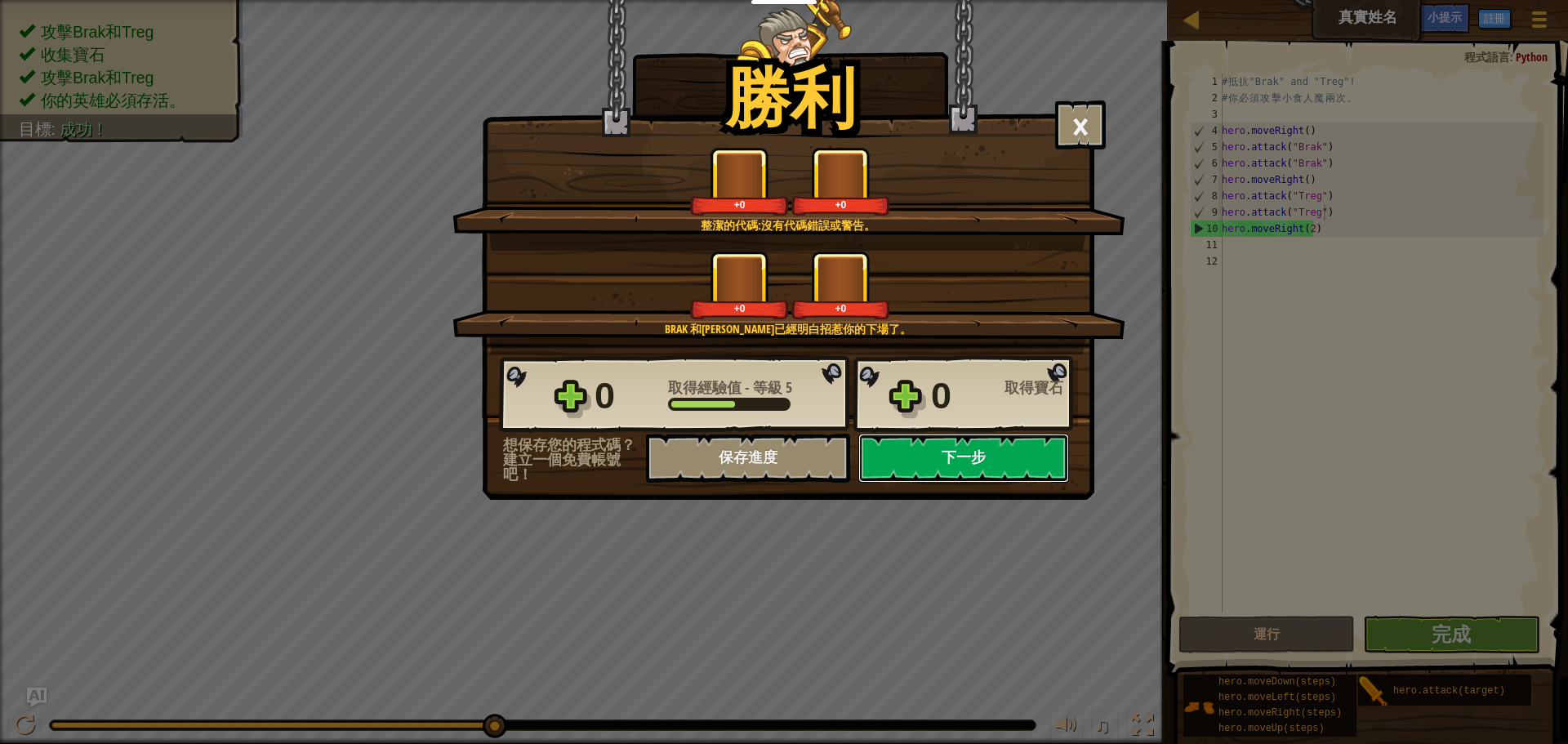
click at [938, 457] on button "下一步" at bounding box center [964, 458] width 211 height 49
select select "zh-HANT"
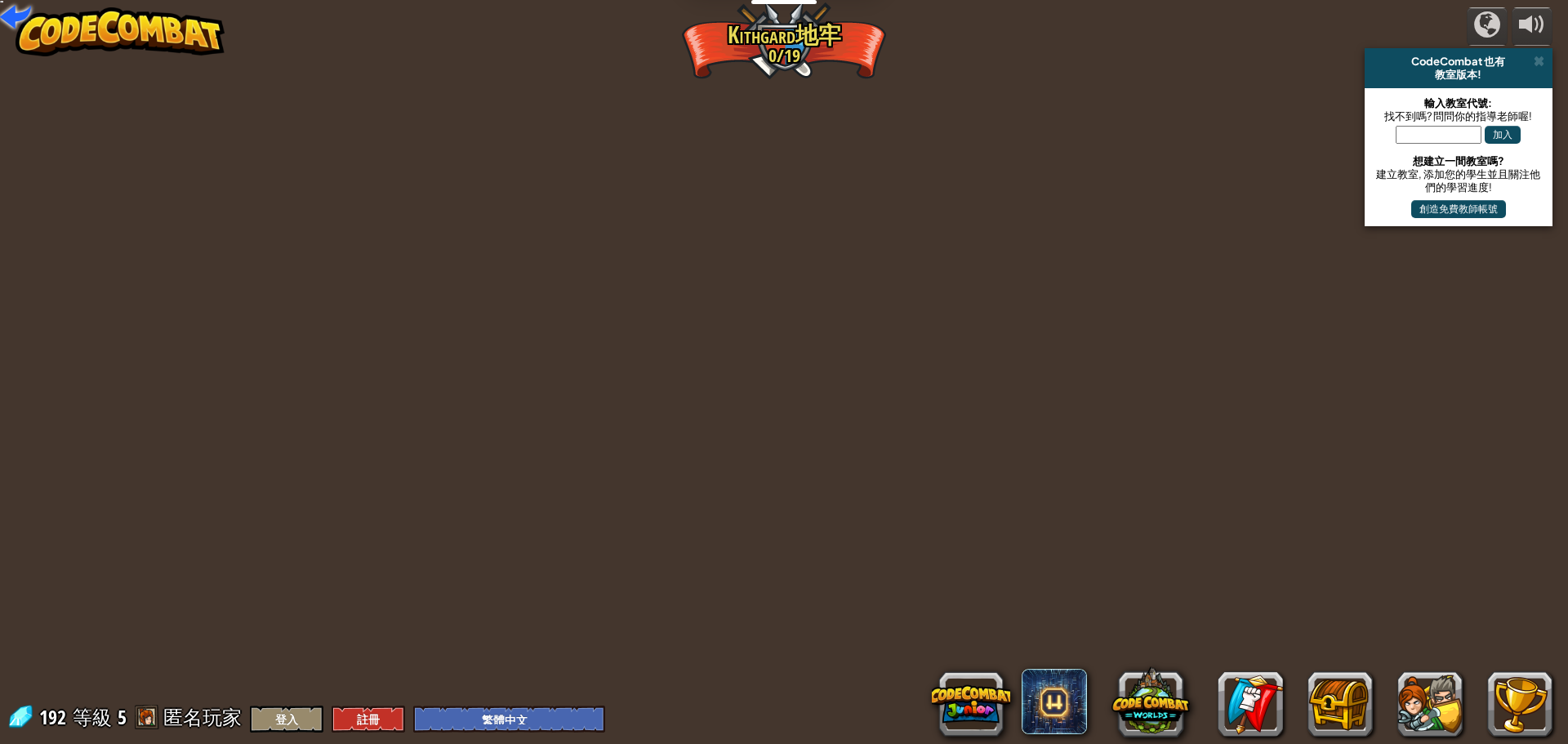
select select "zh-HANT"
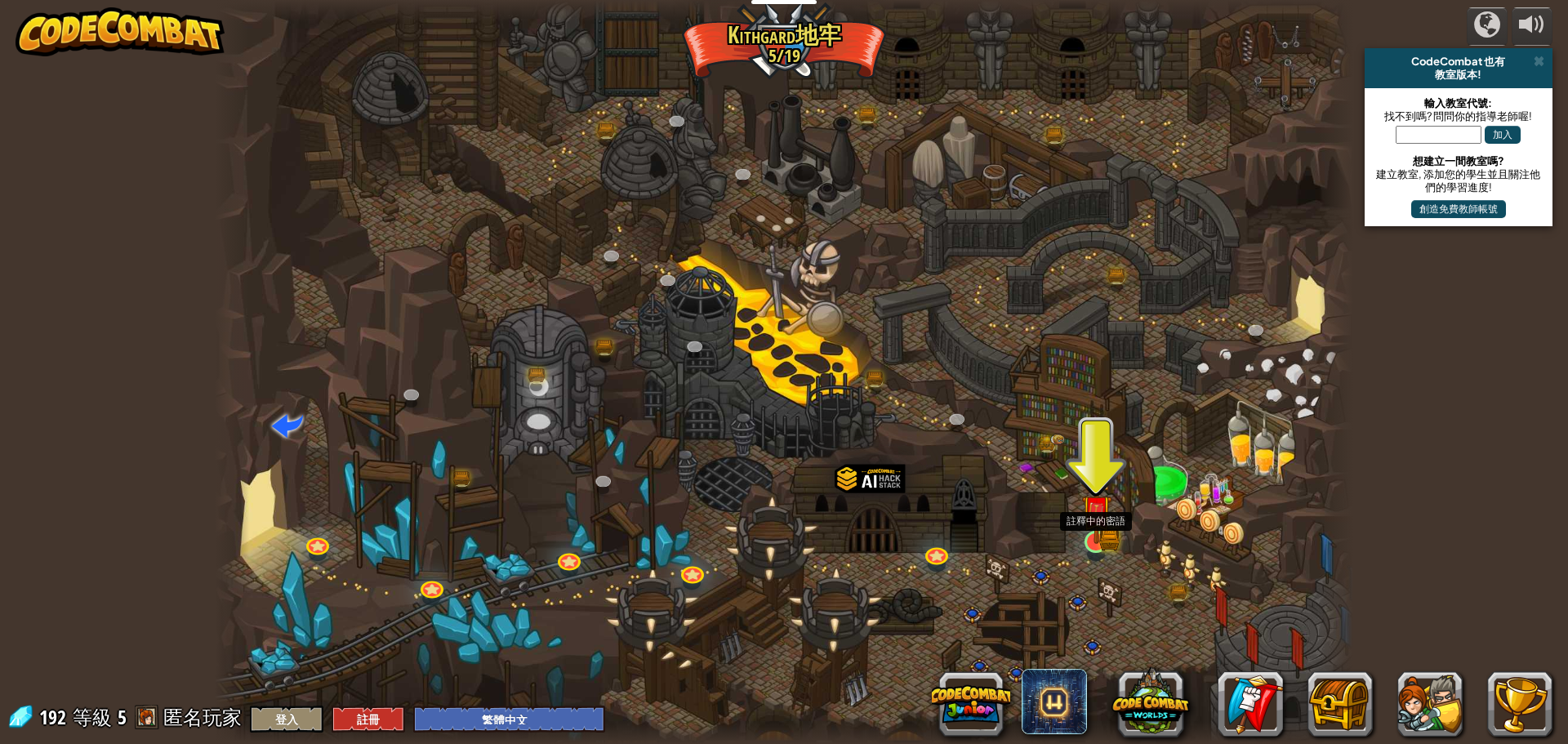
click at [1095, 537] on img at bounding box center [1097, 511] width 30 height 67
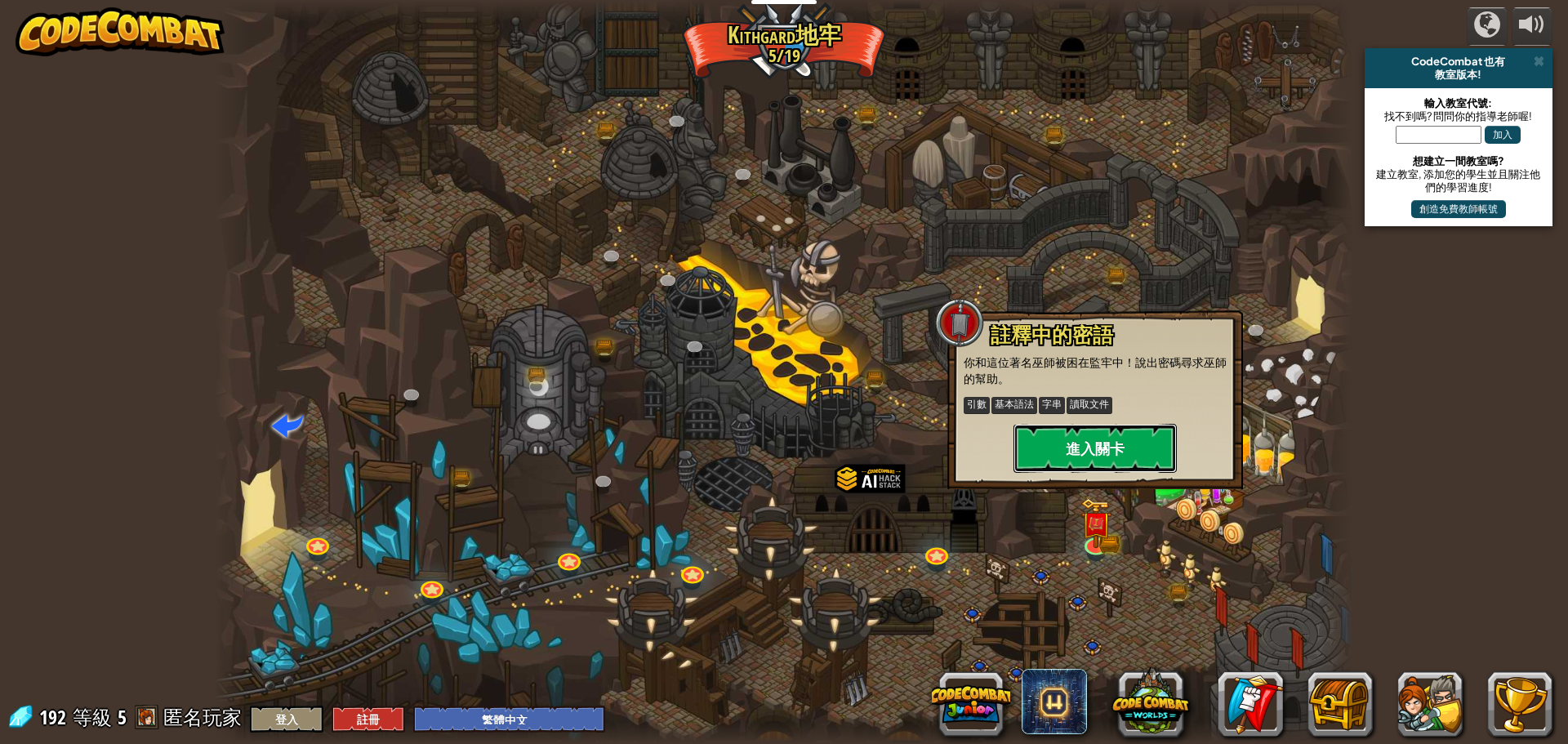
click at [1079, 453] on button "進入關卡" at bounding box center [1095, 448] width 163 height 49
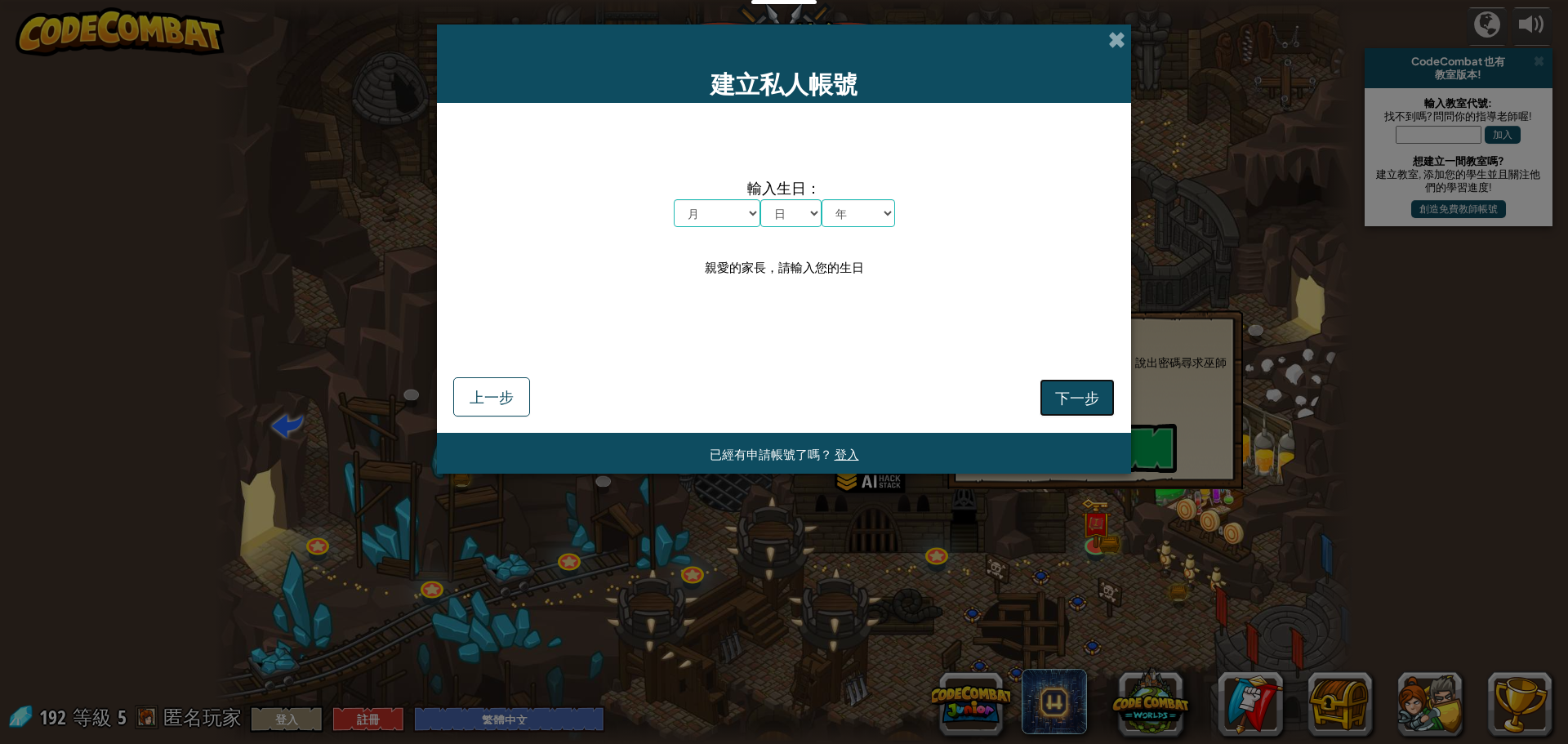
click at [1069, 402] on span "下一步" at bounding box center [1077, 397] width 44 height 18
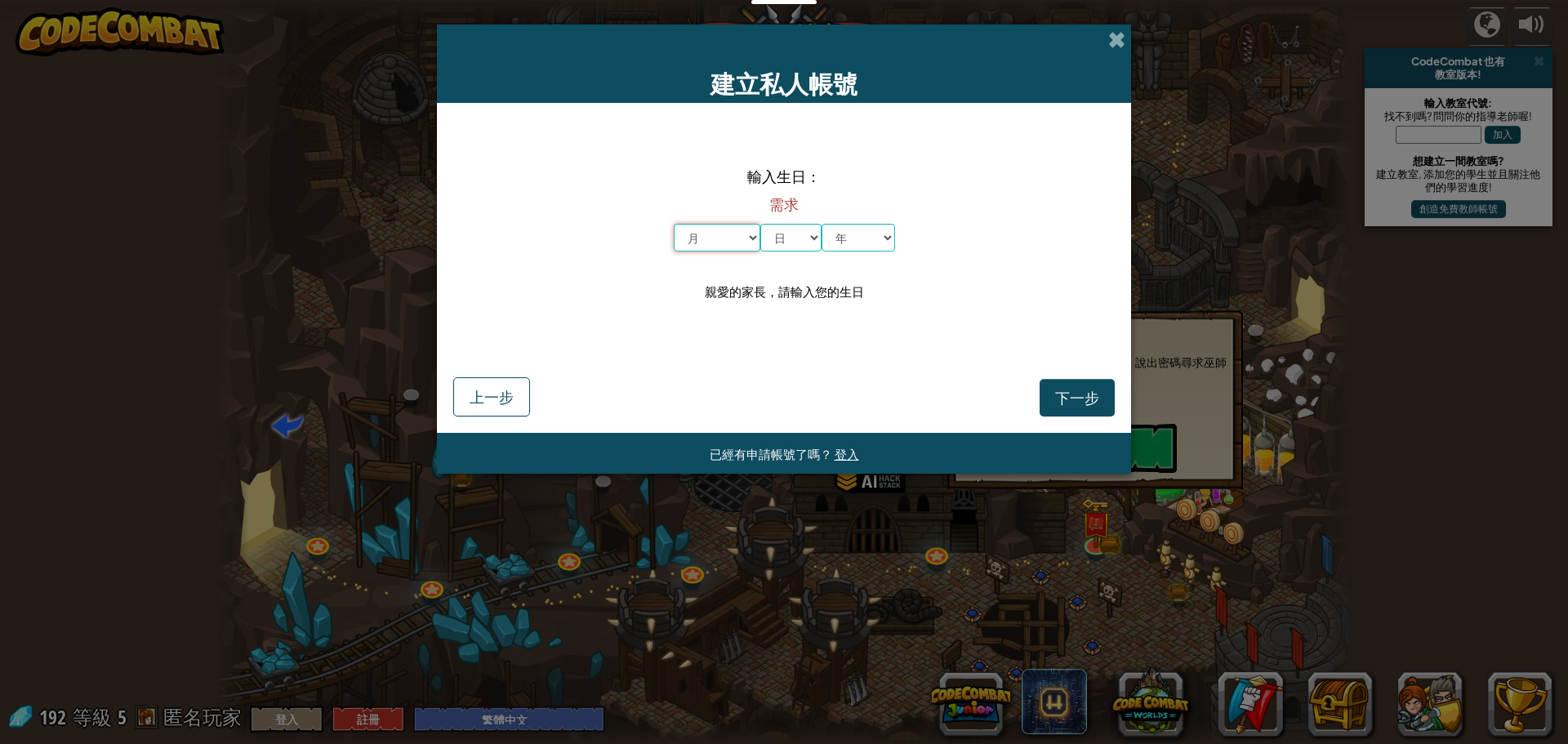
click at [733, 231] on select "月 一月 二月 三月 四月 五月 六月 七月 八月 九月 十月 十一月 十二月" at bounding box center [717, 237] width 86 height 28
select select "1"
click at [674, 223] on select "月 一月 二月 三月 四月 五月 六月 七月 八月 九月 十月 十一月 十二月" at bounding box center [717, 237] width 86 height 28
click at [791, 234] on select "日 1 2 3 4 5 6 7 8 9 10 11 12 13 14 15 16 17 18 19 20 21 22 23 24 25 26 27 28 29…" at bounding box center [790, 237] width 61 height 28
select select "1"
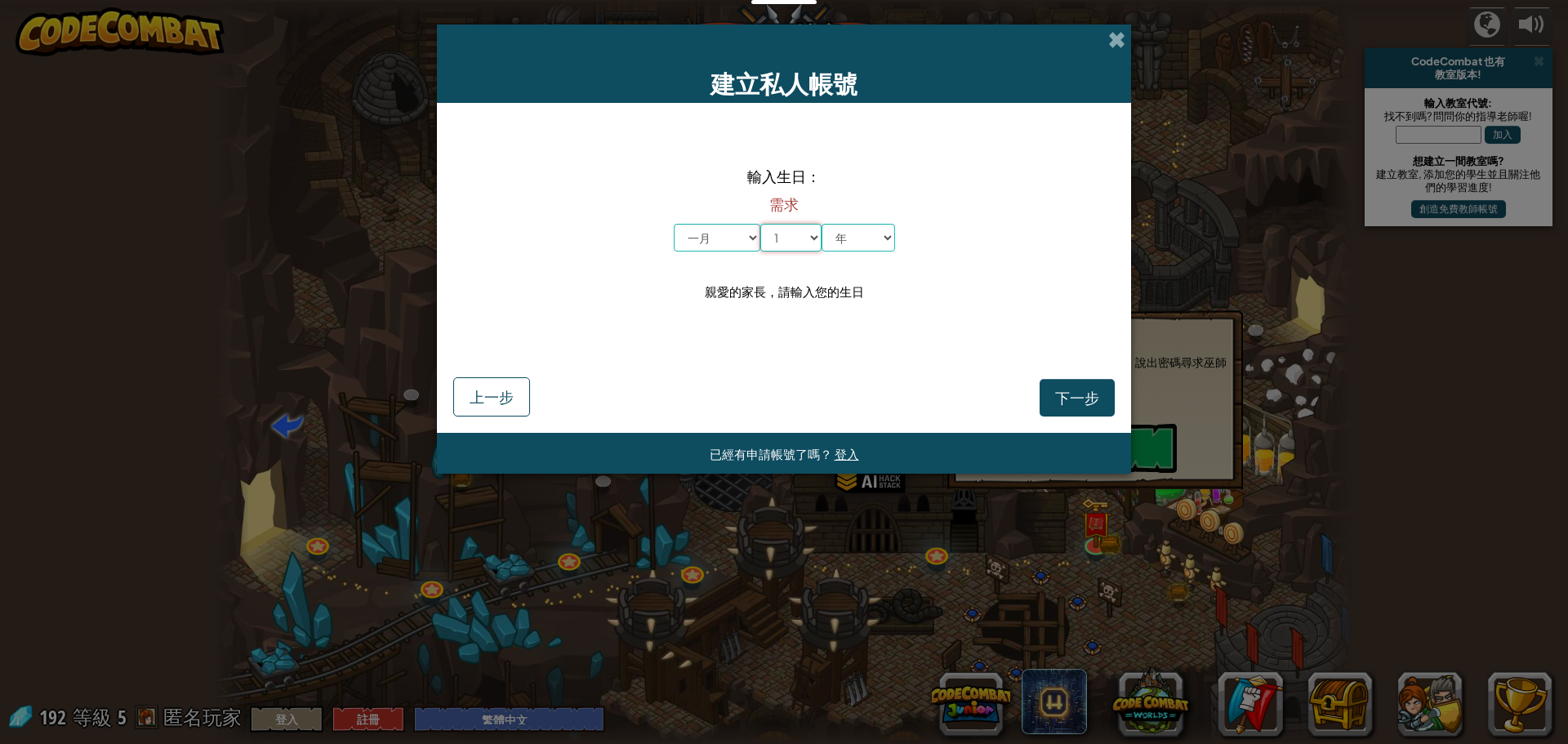
click at [760, 223] on select "日 1 2 3 4 5 6 7 8 9 10 11 12 13 14 15 16 17 18 19 20 21 22 23 24 25 26 27 28 29…" at bounding box center [790, 237] width 61 height 28
click at [851, 240] on select "年 2025 2024 2023 2022 2021 2020 2019 2018 2017 2016 2015 2014 2013 2012 2011 20…" at bounding box center [858, 237] width 74 height 28
select select "2022"
click at [821, 223] on select "年 2025 2024 2023 2022 2021 2020 2019 2018 2017 2016 2015 2014 2013 2012 2011 20…" at bounding box center [858, 237] width 74 height 28
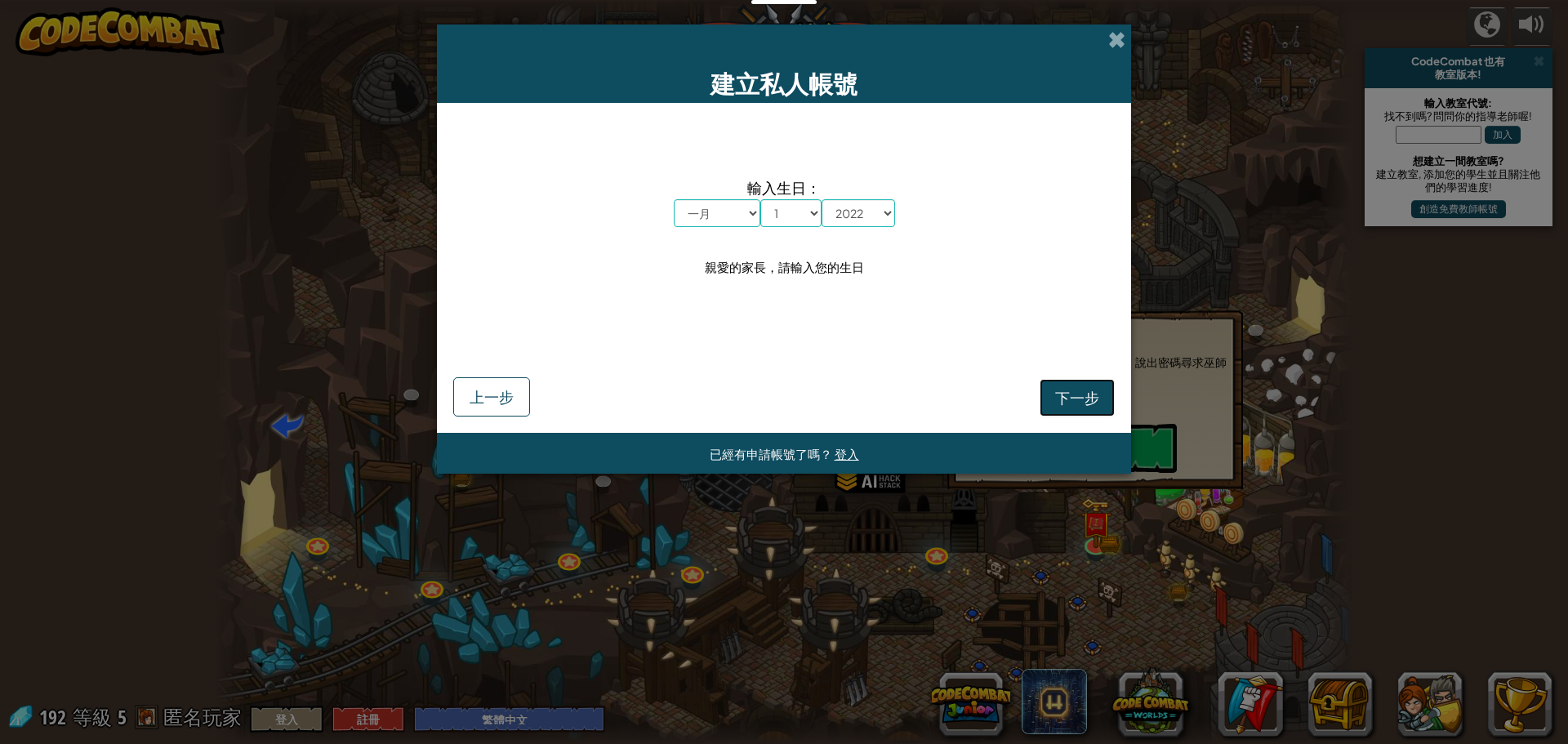
click at [1081, 400] on span "下一步" at bounding box center [1077, 397] width 44 height 18
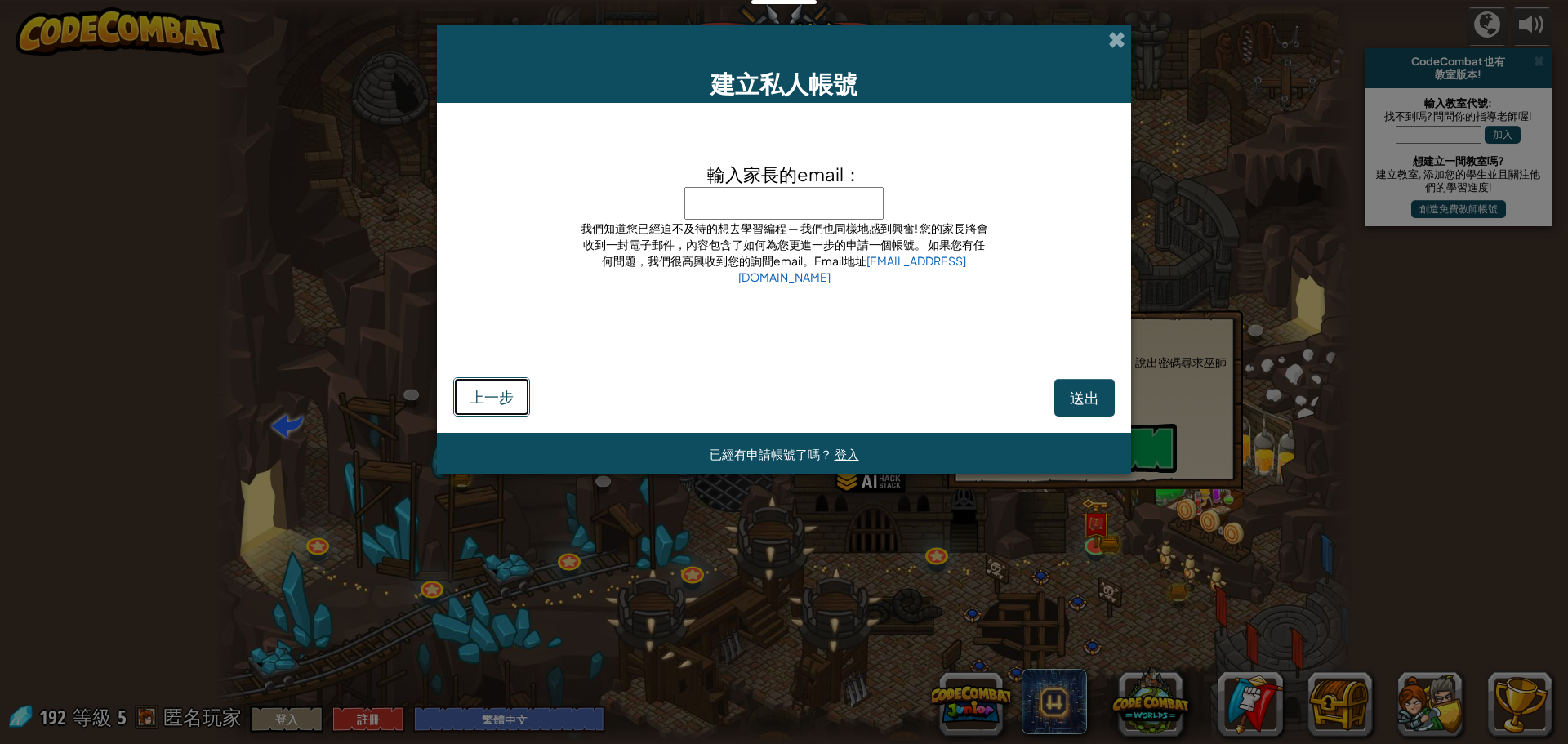
click at [485, 397] on span "上一步" at bounding box center [491, 396] width 44 height 18
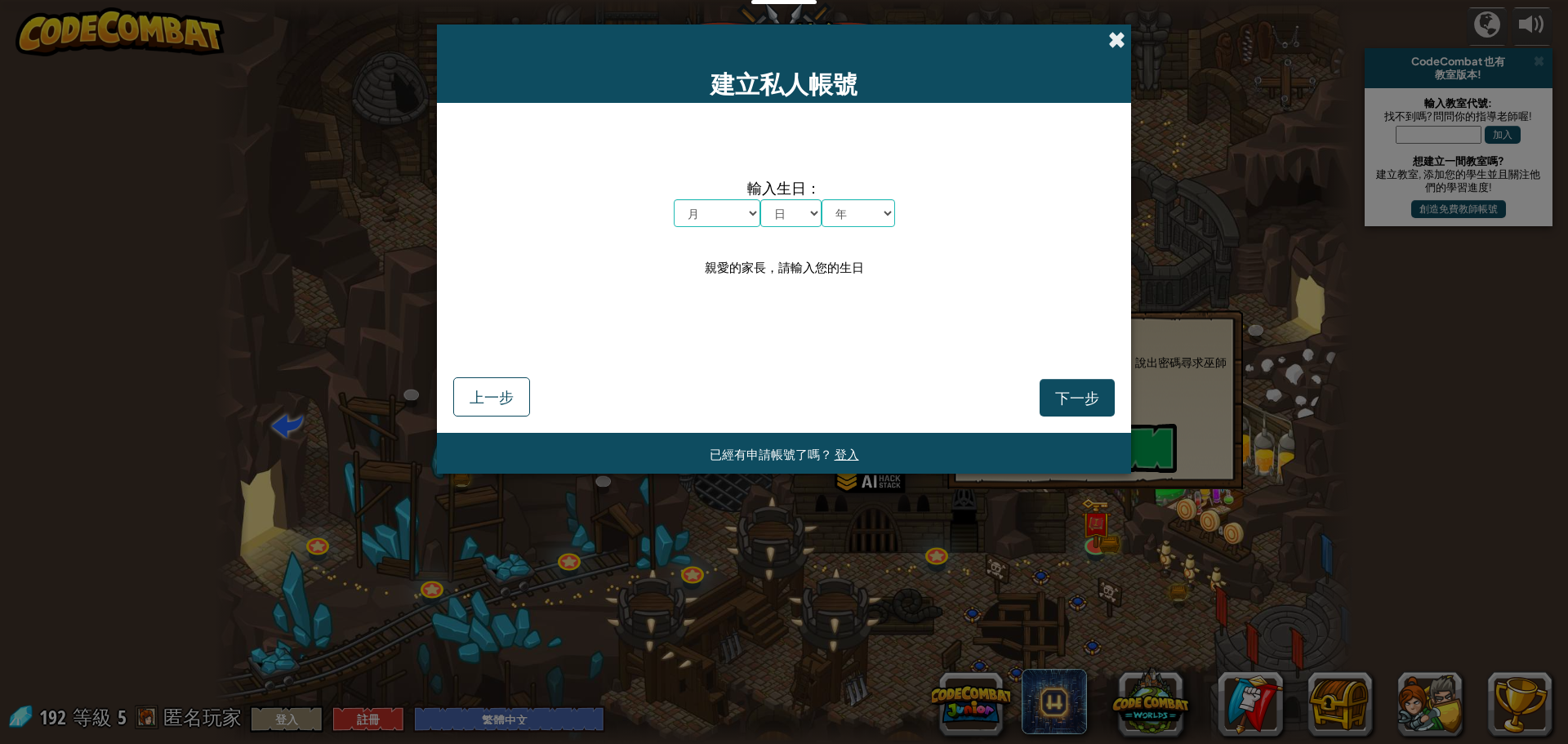
click at [1117, 43] on span at bounding box center [1117, 39] width 17 height 17
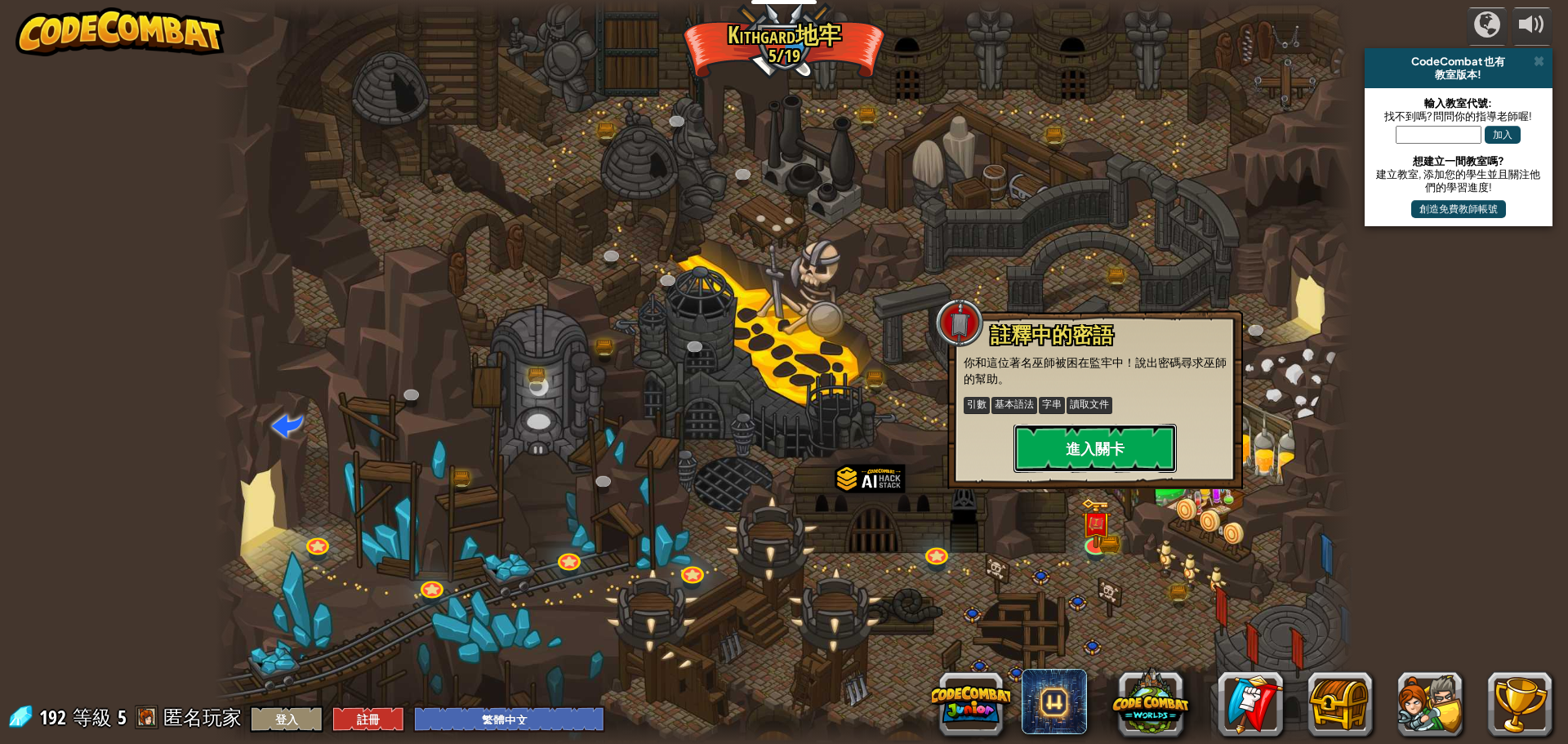
click at [1089, 443] on button "進入關卡" at bounding box center [1095, 448] width 163 height 49
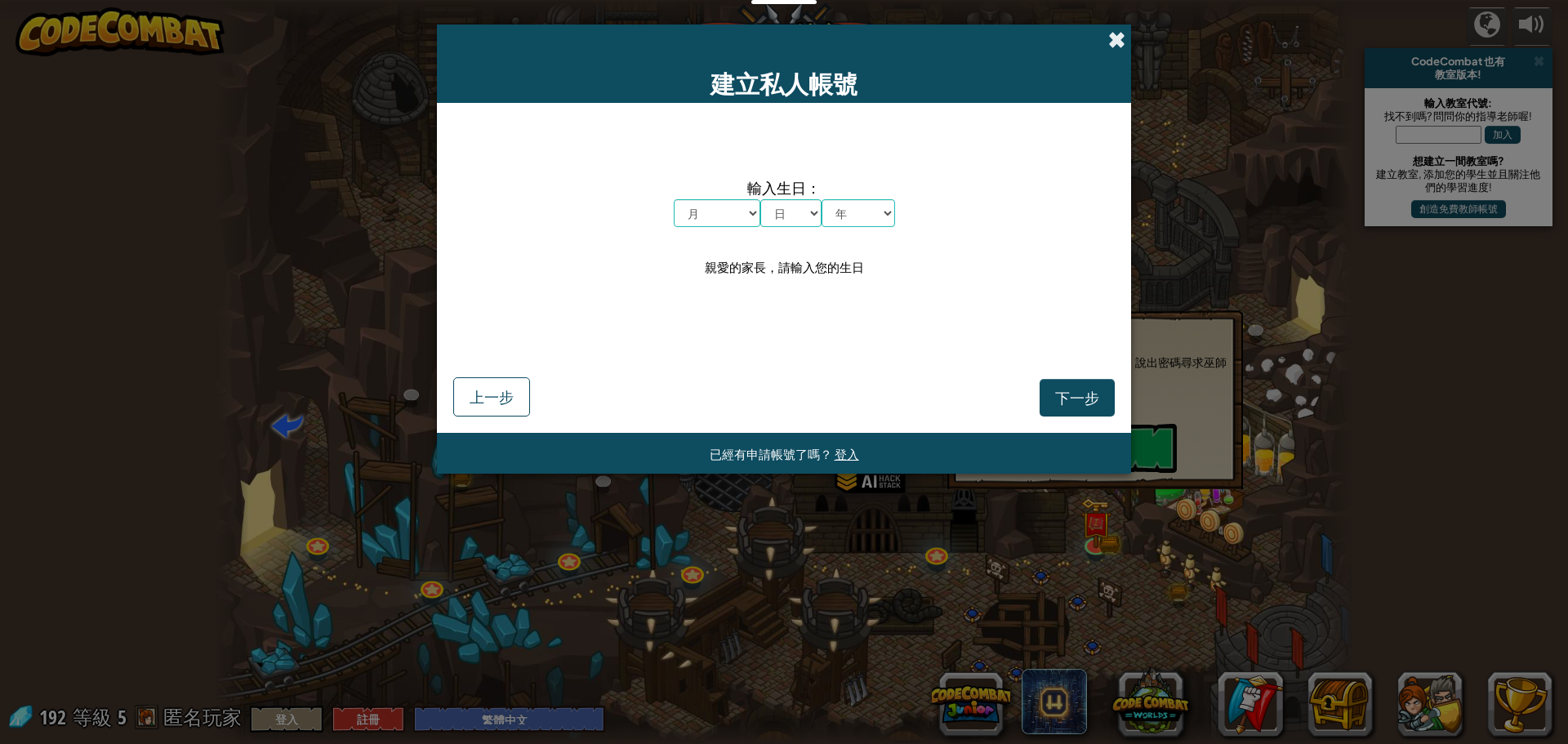
click at [1120, 44] on span at bounding box center [1117, 39] width 17 height 17
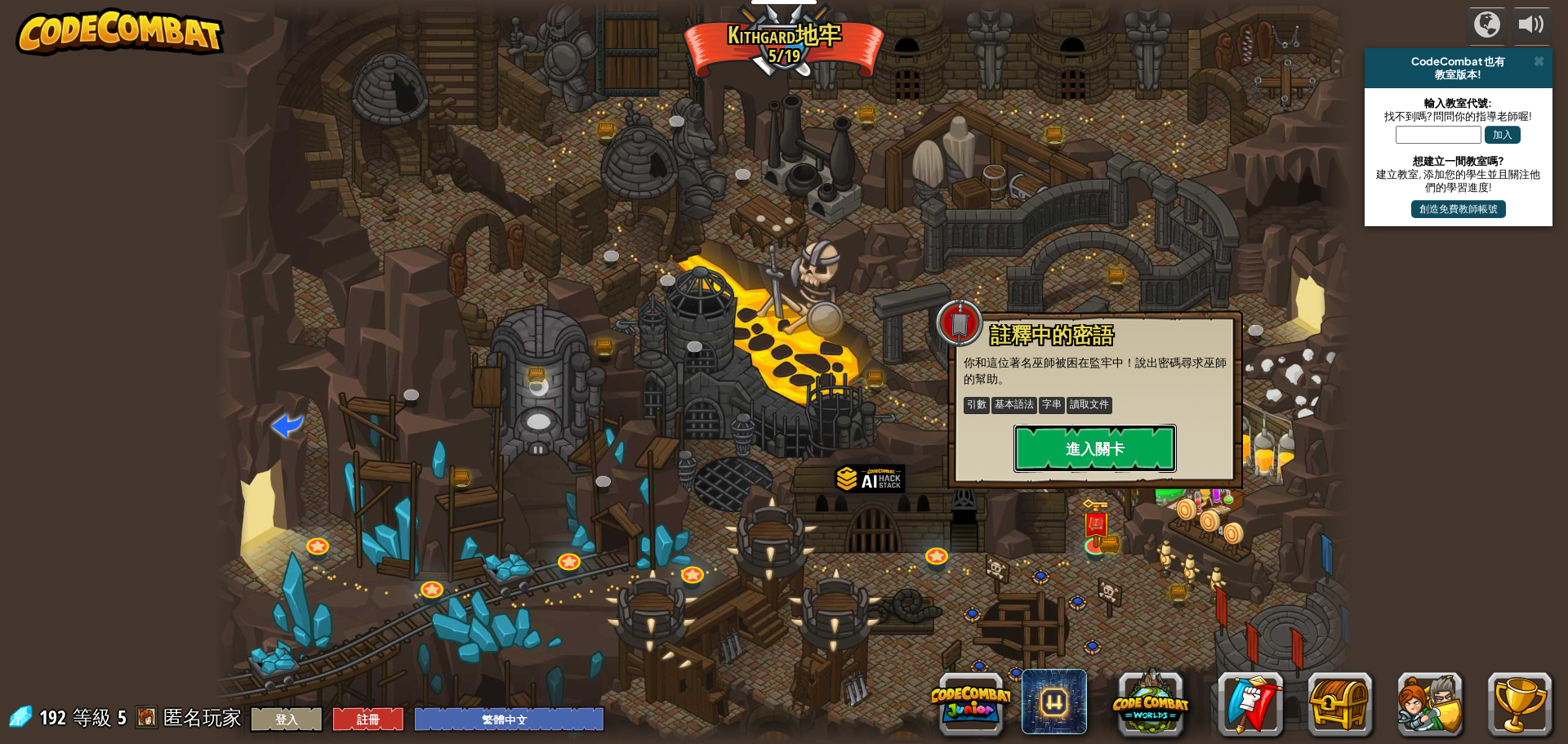
click at [1105, 452] on button "進入關卡" at bounding box center [1095, 448] width 163 height 49
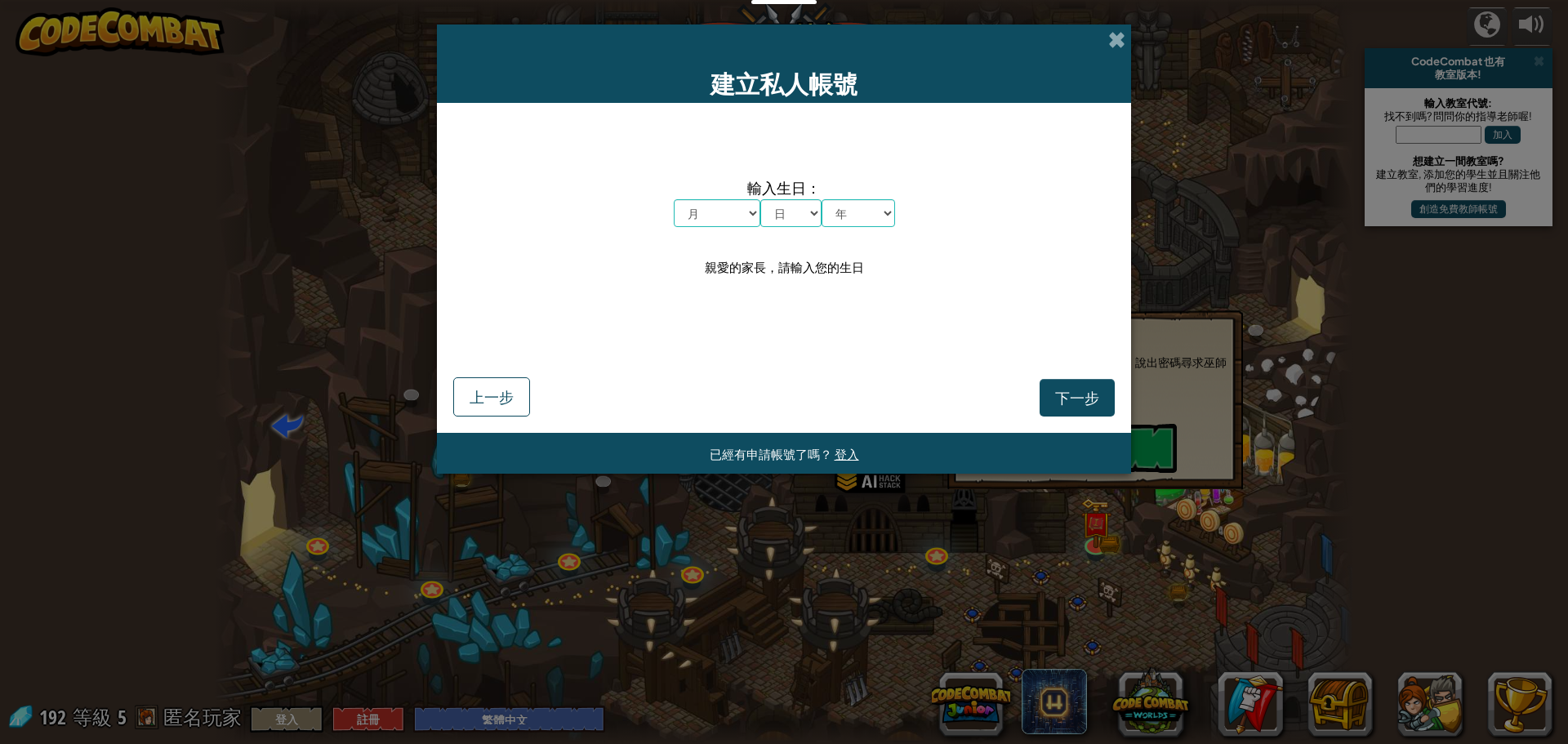
click at [1112, 50] on div "建立私人帳號" at bounding box center [784, 64] width 694 height 79
click at [840, 457] on span "登入" at bounding box center [846, 454] width 24 height 16
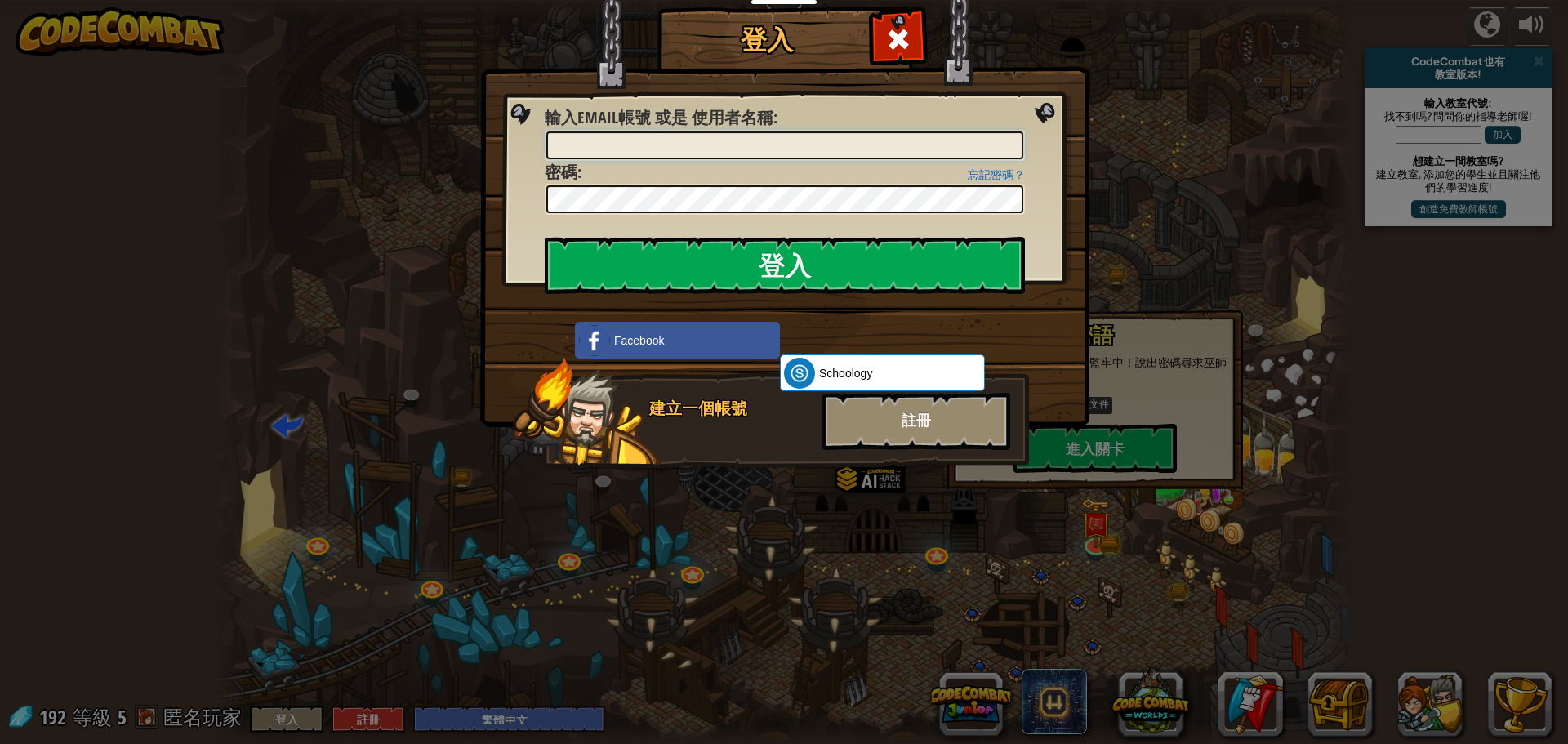
click at [685, 149] on input "輸入Email帳號 或是 使用者名稱 :" at bounding box center [785, 145] width 477 height 28
click at [986, 558] on div "登入 未知錯誤。 輸入Email帳號 或是 使用者名稱 : 忘記密碼？ 密碼 : 登入 登入中 Facebook Schoology ClassLink 建立…" at bounding box center [784, 372] width 1568 height 744
